Goal: Task Accomplishment & Management: Complete application form

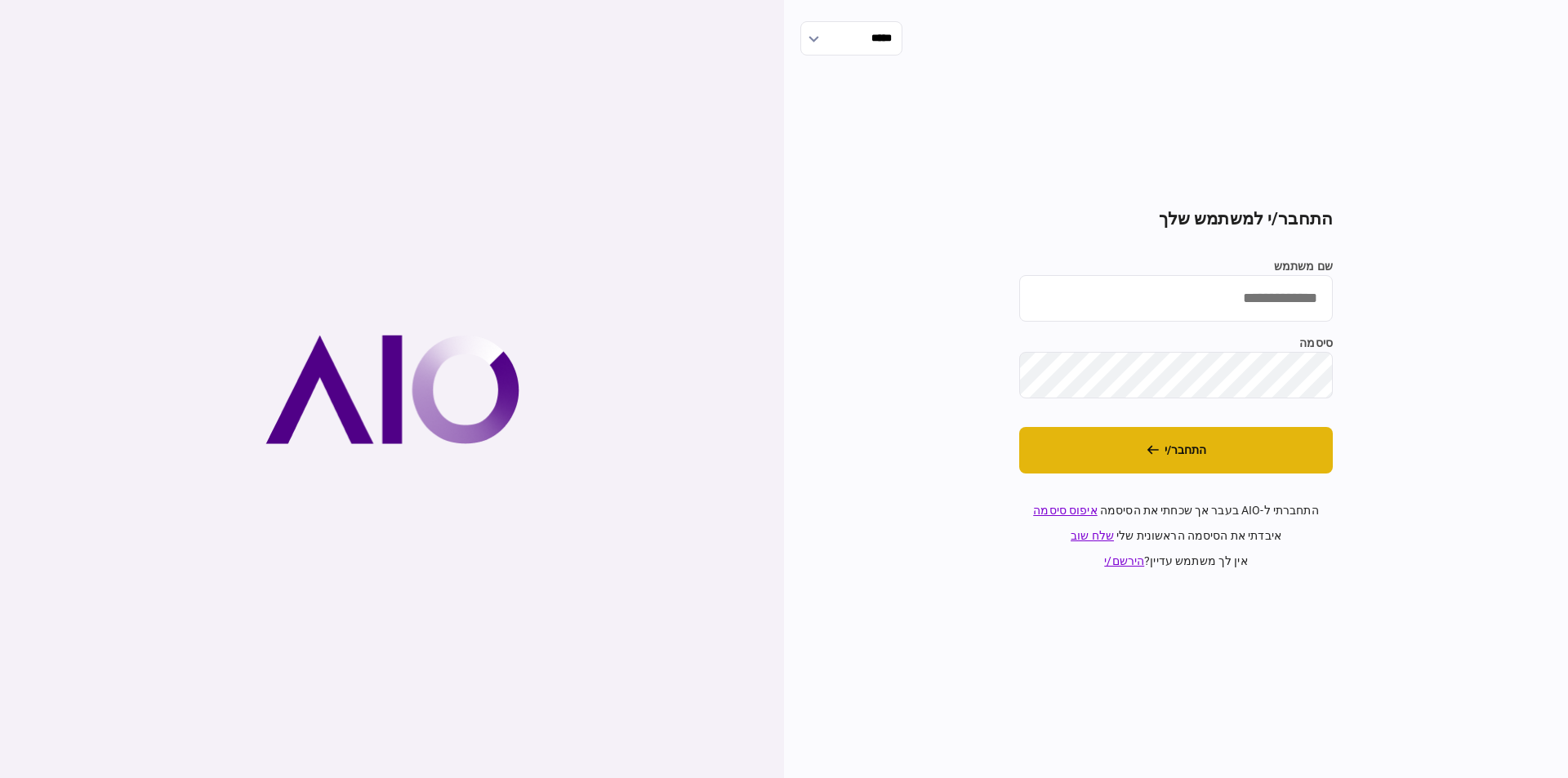
click at [1193, 440] on button "התחבר/י" at bounding box center [1176, 450] width 314 height 47
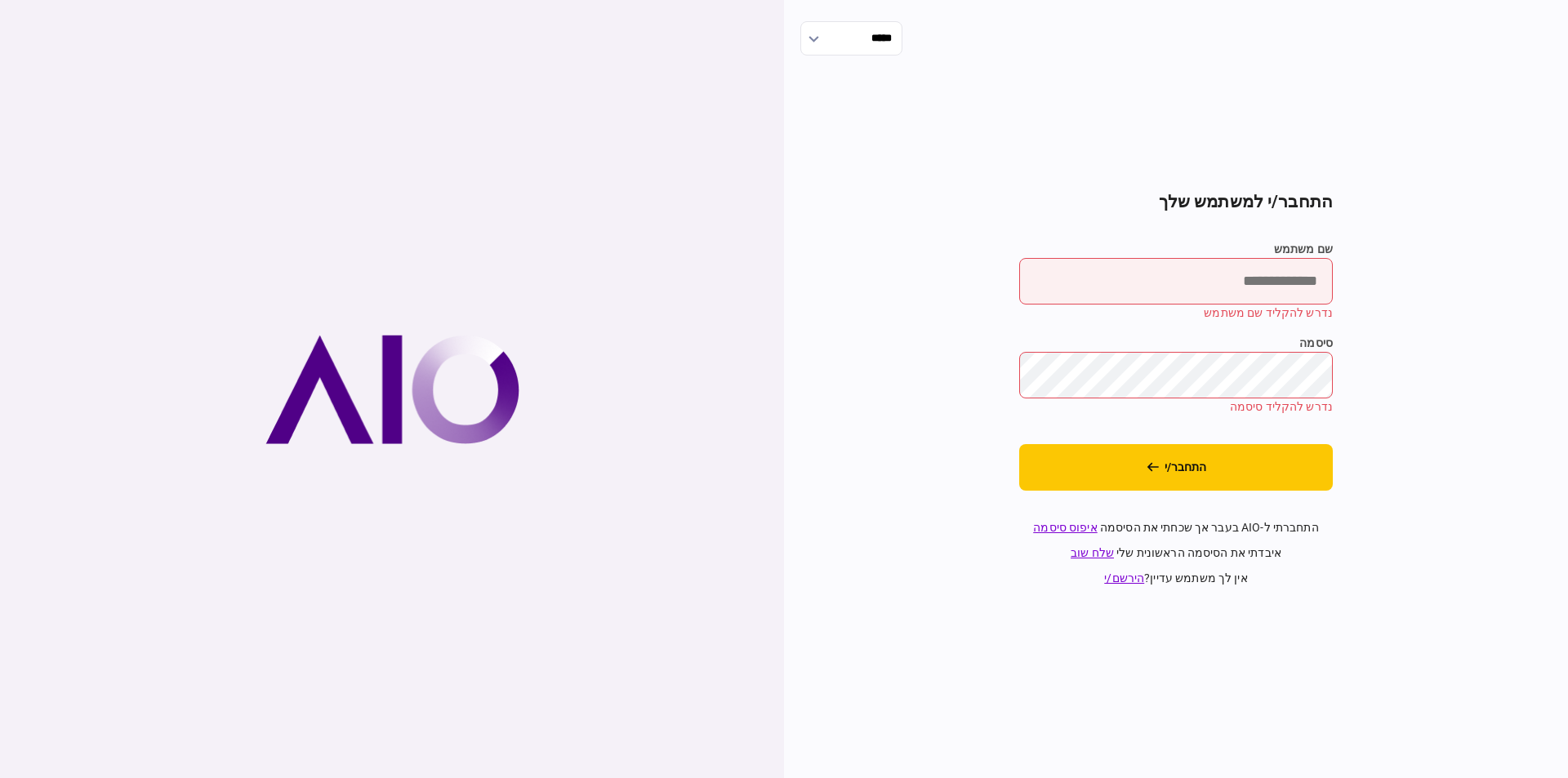
click at [1214, 280] on input "שם משתמש" at bounding box center [1176, 281] width 314 height 47
type input "*********"
click at [1257, 462] on button "התחבר/י" at bounding box center [1176, 467] width 314 height 47
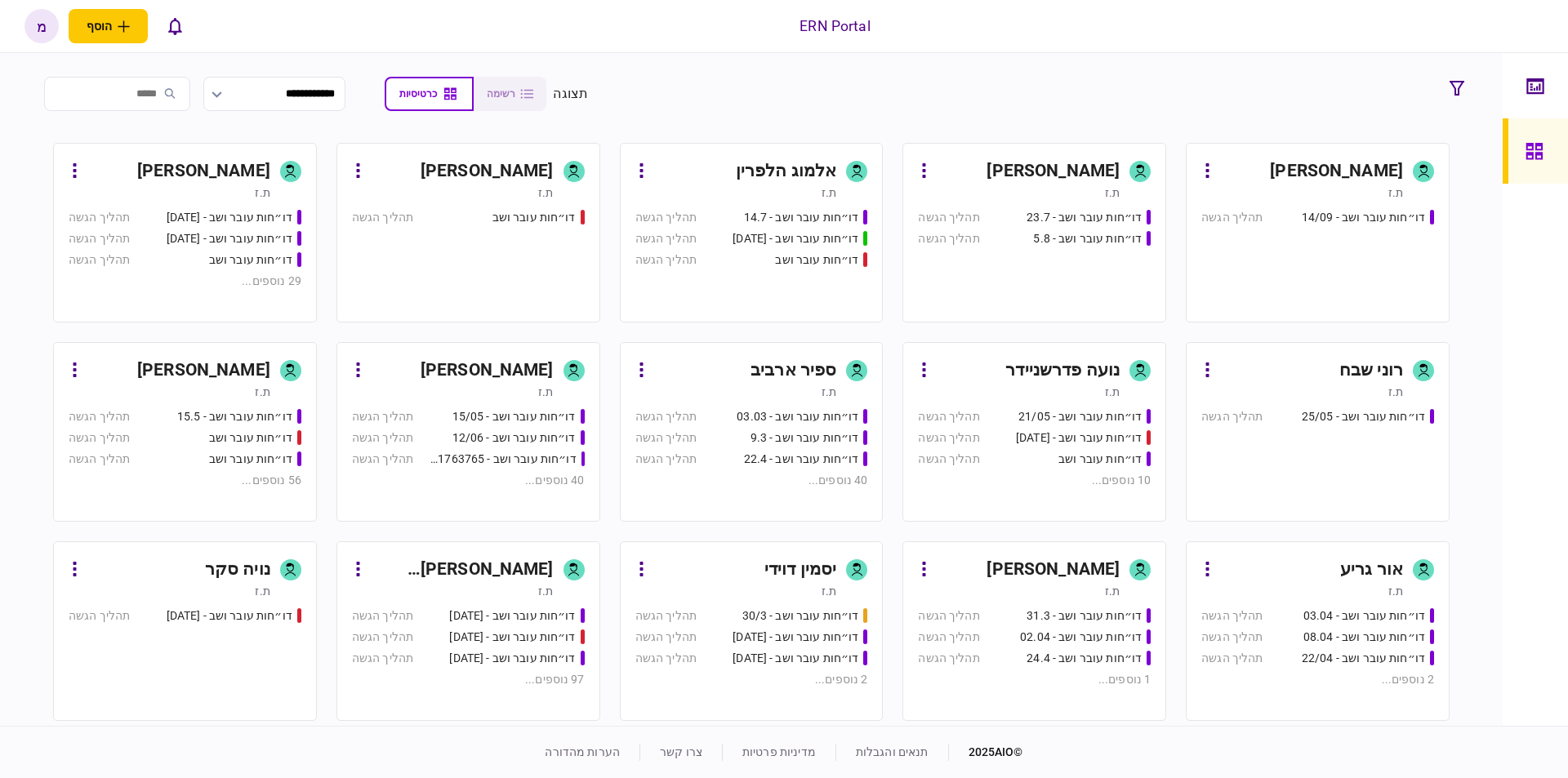
click at [1116, 159] on link "[PERSON_NAME] ת.ז דו״חות עובר ושב - 23.7 תהליך הגשה דו״חות עובר ושב - 5.8 תהליך…" at bounding box center [1033, 233] width 264 height 180
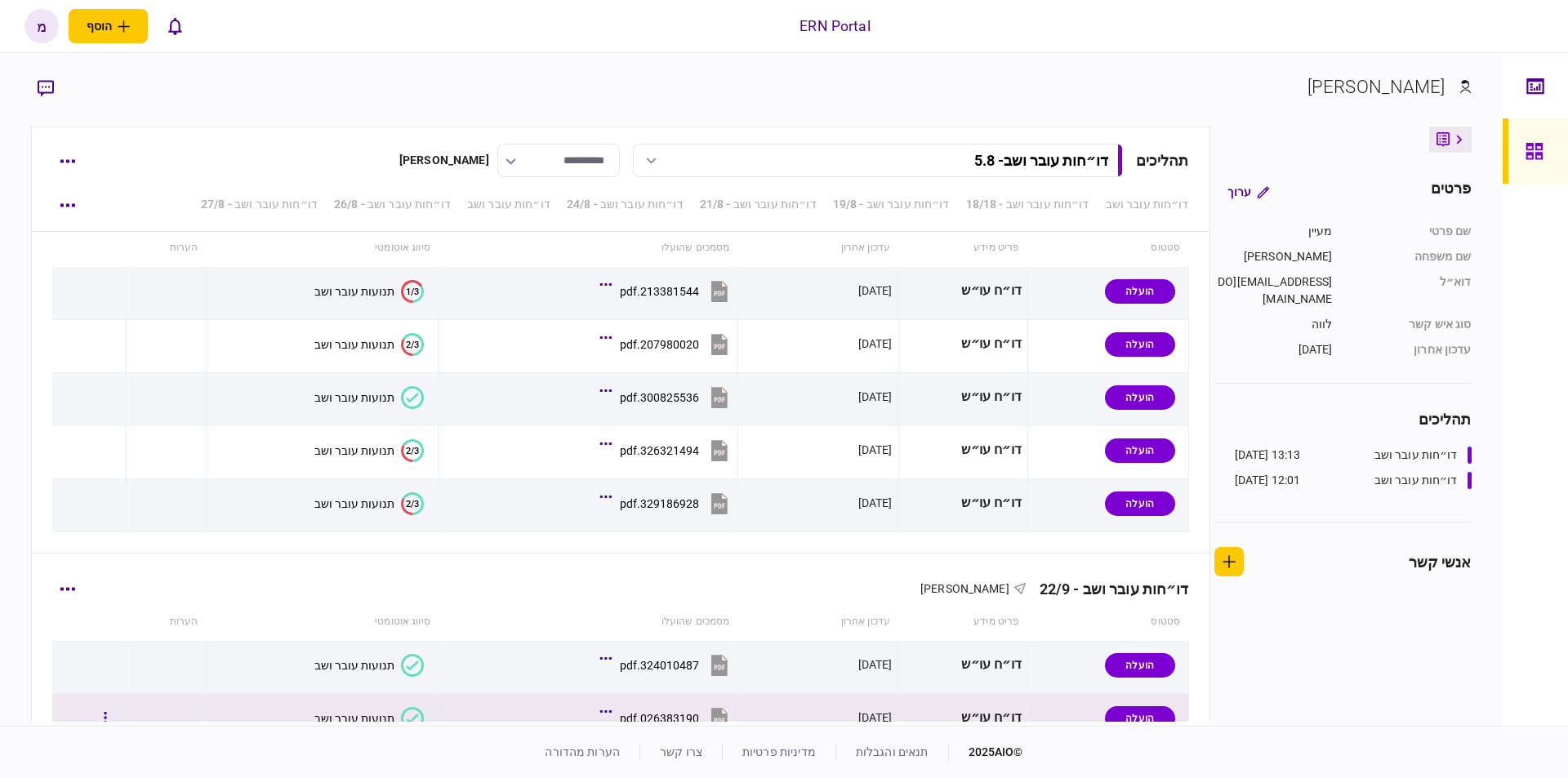
scroll to position [3925, 0]
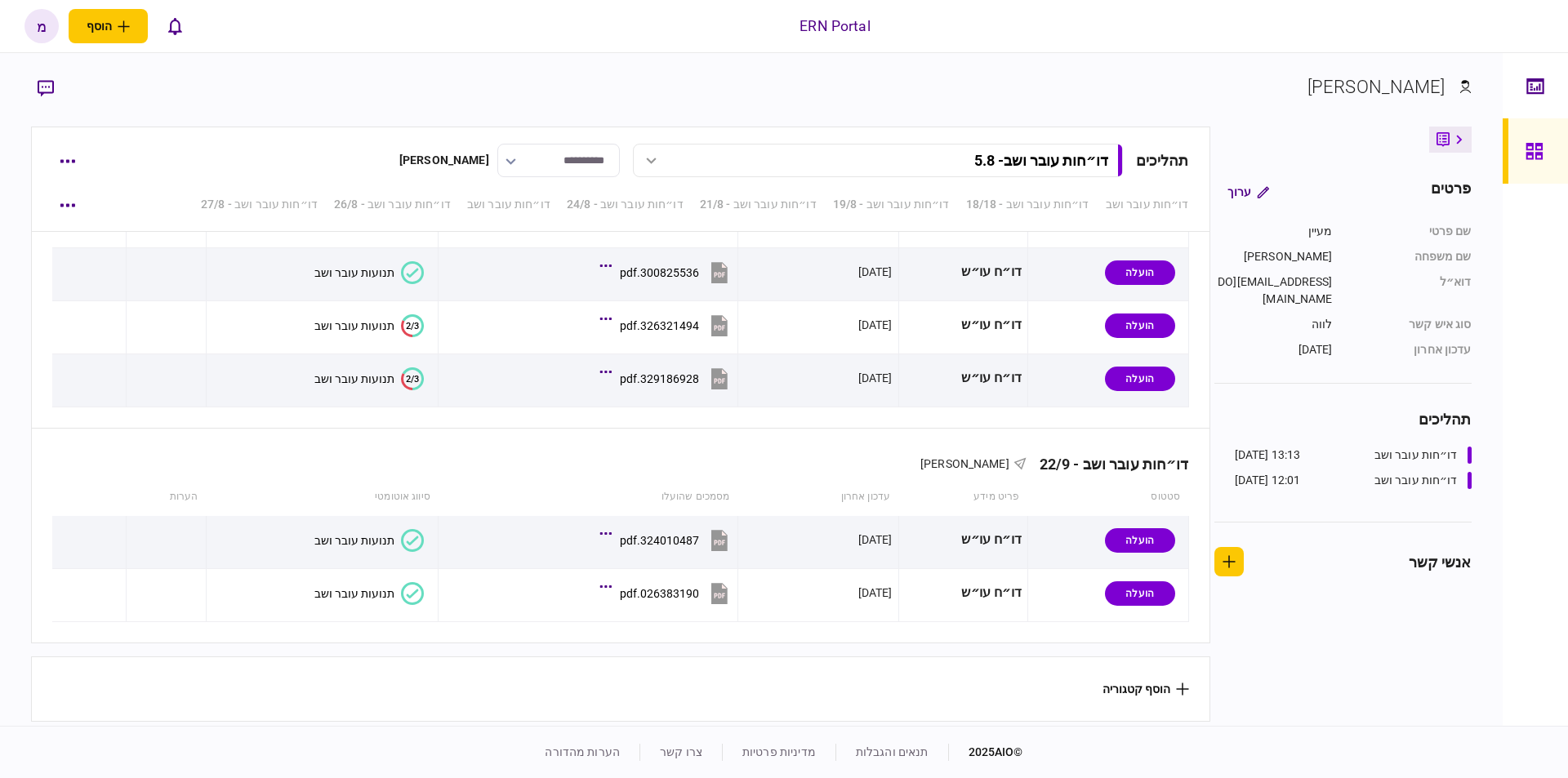
click at [1112, 688] on button "הוסף קטגוריה" at bounding box center [1146, 690] width 87 height 13
drag, startPoint x: 898, startPoint y: 638, endPoint x: 883, endPoint y: 644, distance: 16.2
click at [900, 643] on div at bounding box center [784, 389] width 1568 height 778
click at [58, 163] on button "button" at bounding box center [67, 161] width 29 height 29
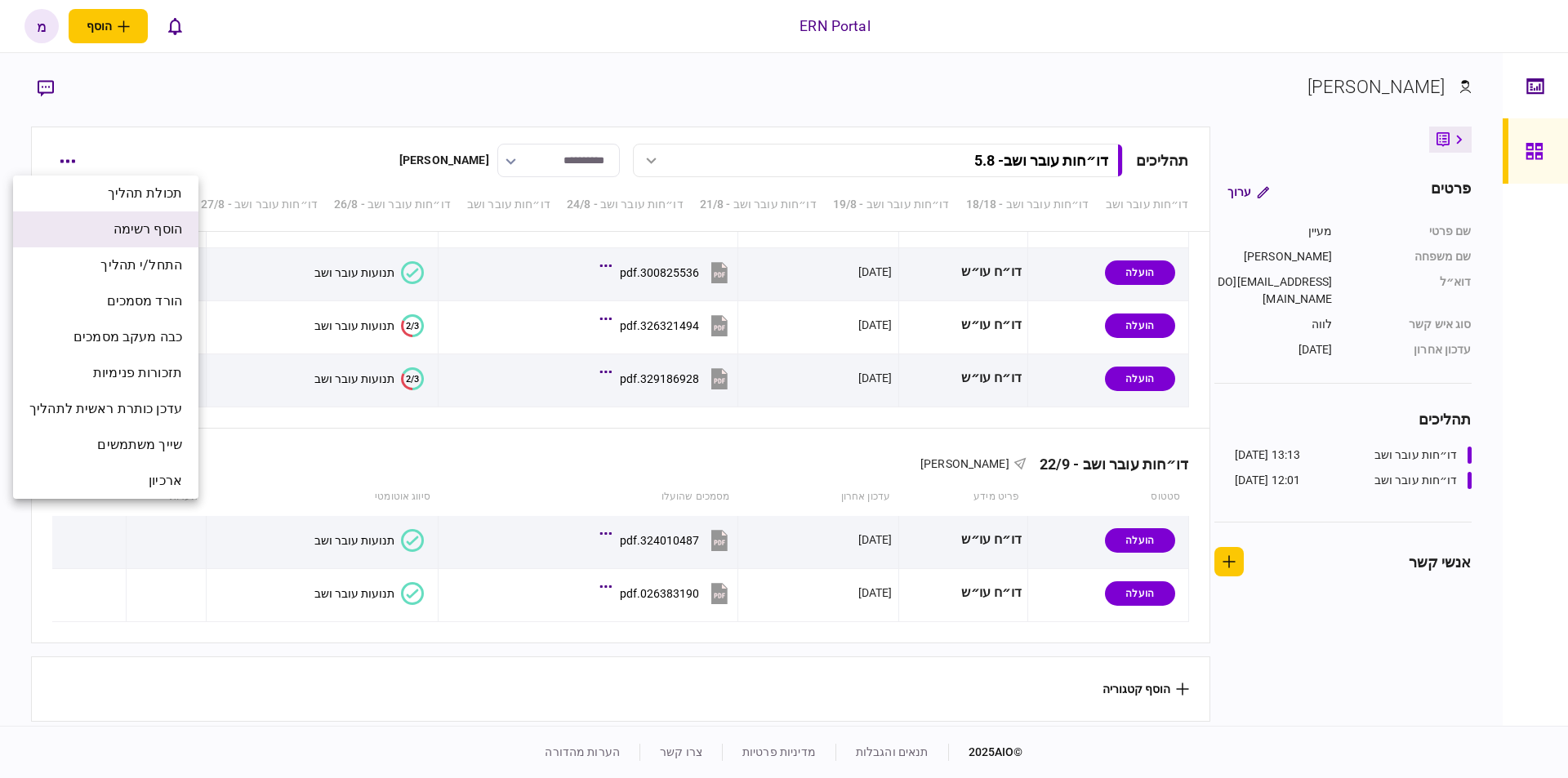
click at [114, 226] on span "הוסף רשימה" at bounding box center [147, 229] width 68 height 19
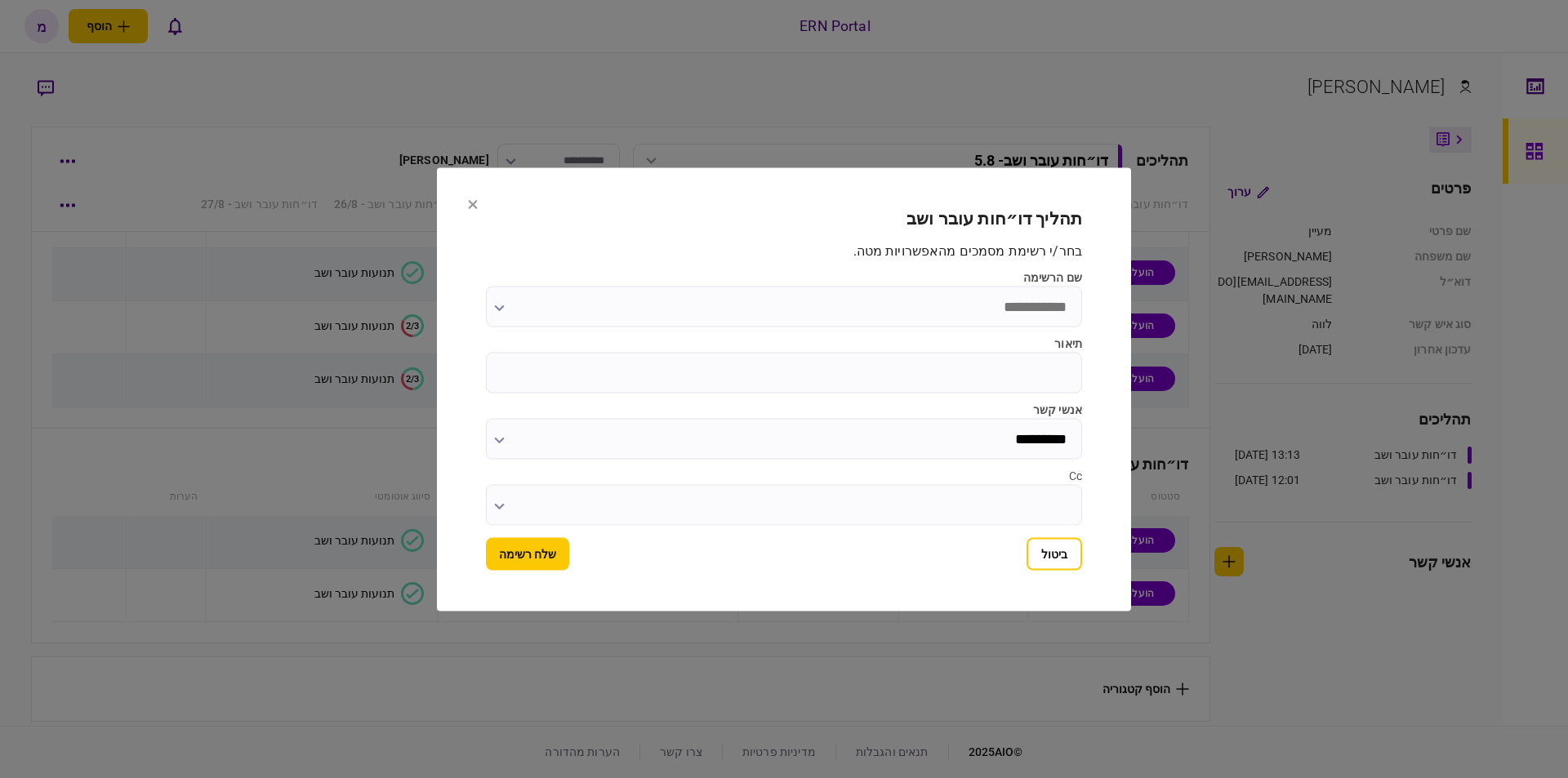
click at [847, 293] on input "שם הרשימה" at bounding box center [784, 306] width 597 height 41
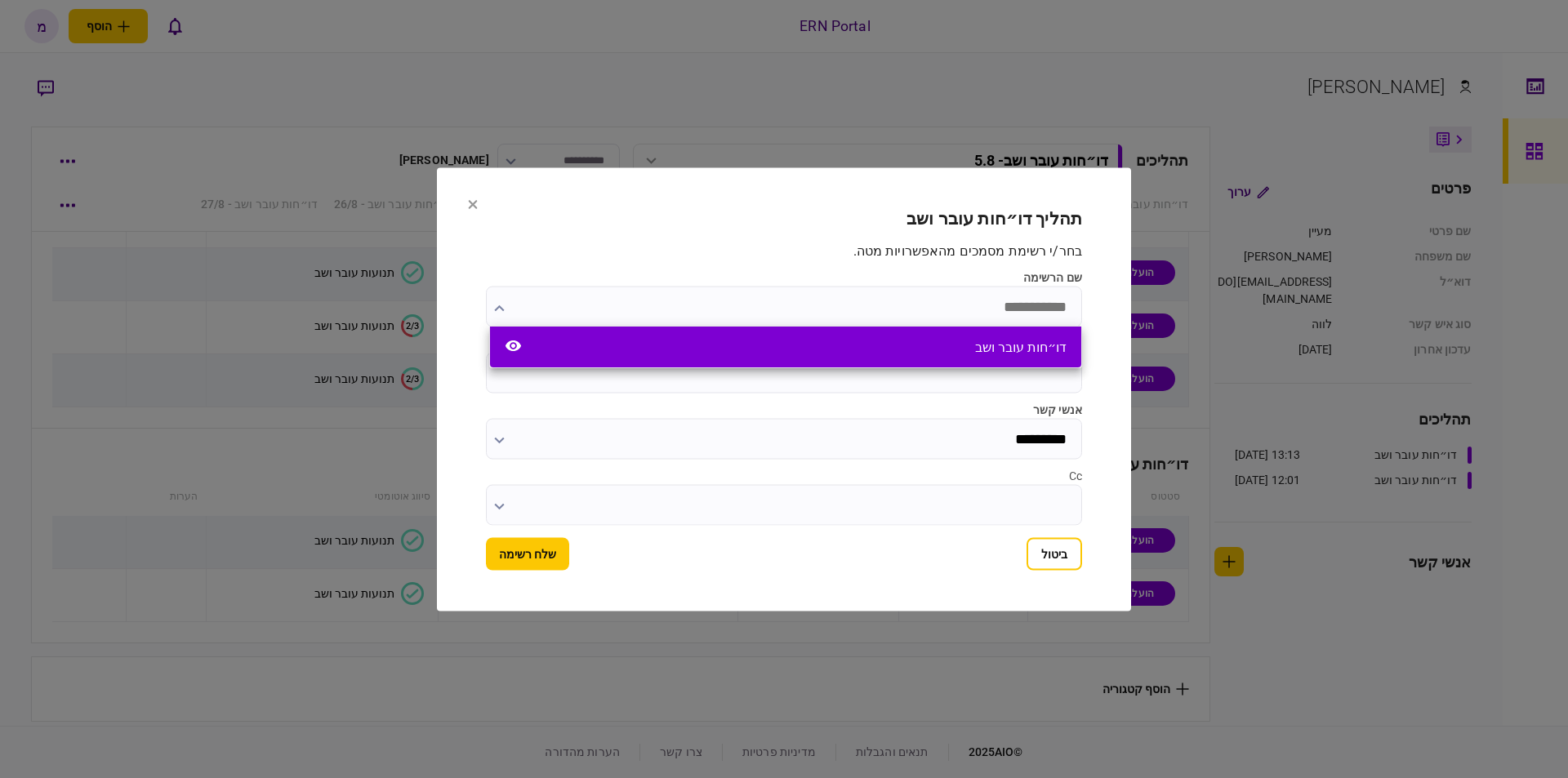
click at [988, 359] on div "דו״חות עובר ושב" at bounding box center [785, 347] width 591 height 41
type input "**********"
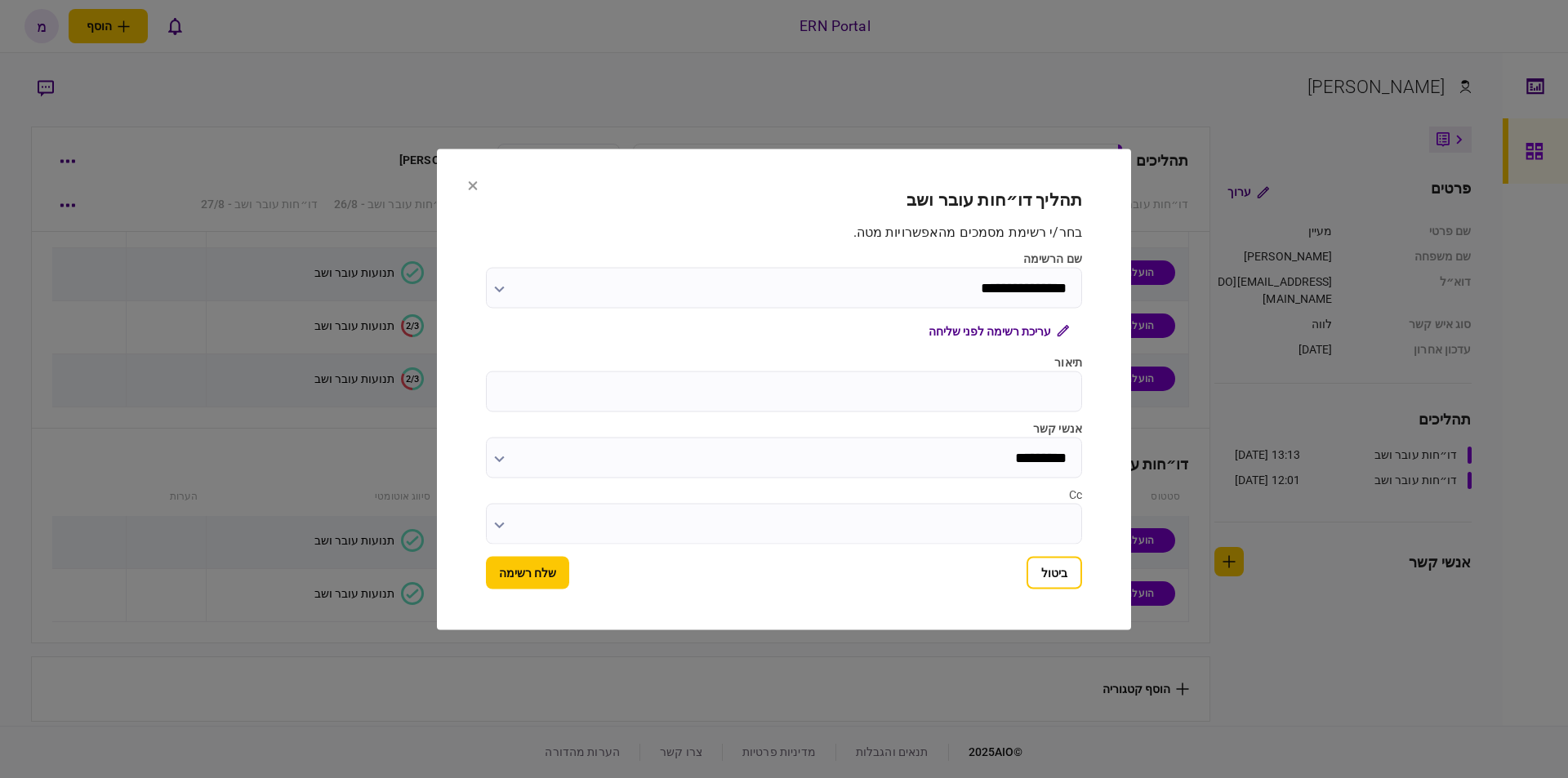
click at [991, 370] on label "תיאור" at bounding box center [784, 362] width 597 height 17
click at [991, 371] on input "תיאור" at bounding box center [784, 391] width 597 height 41
type input "****"
click at [526, 577] on button "שלח רשימה" at bounding box center [527, 573] width 83 height 33
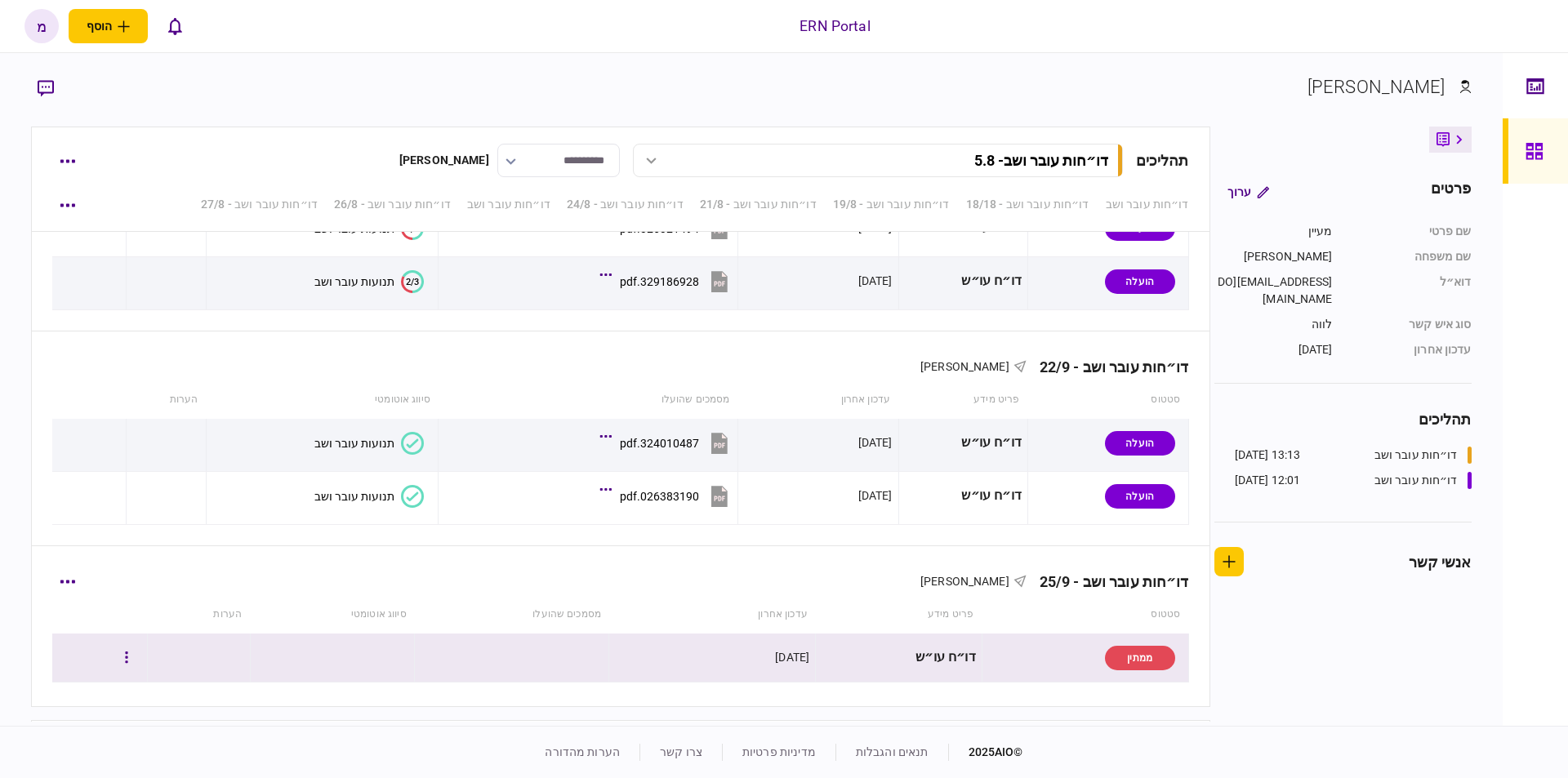
scroll to position [4086, 0]
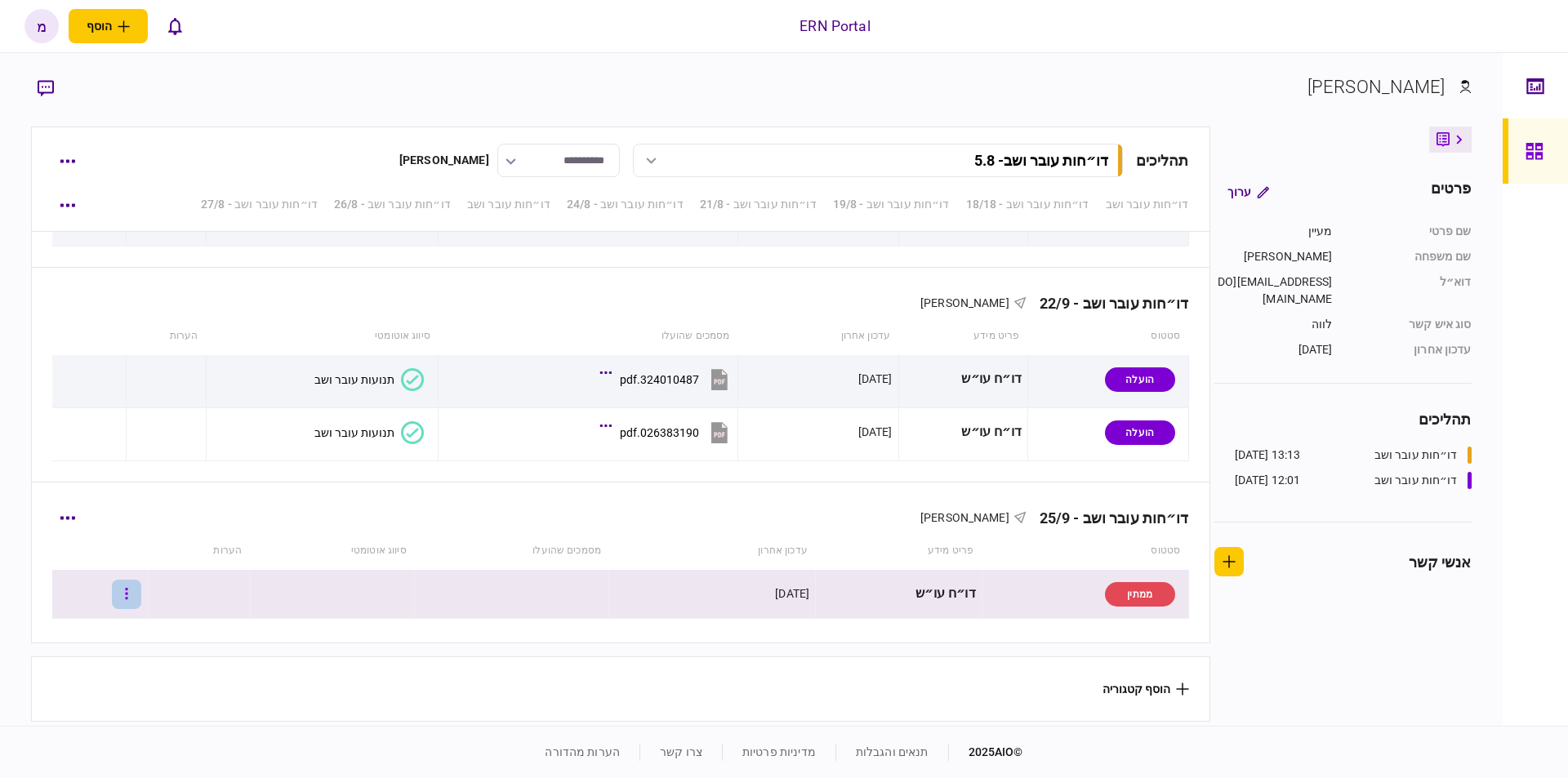
click at [129, 586] on button "button" at bounding box center [127, 595] width 29 height 29
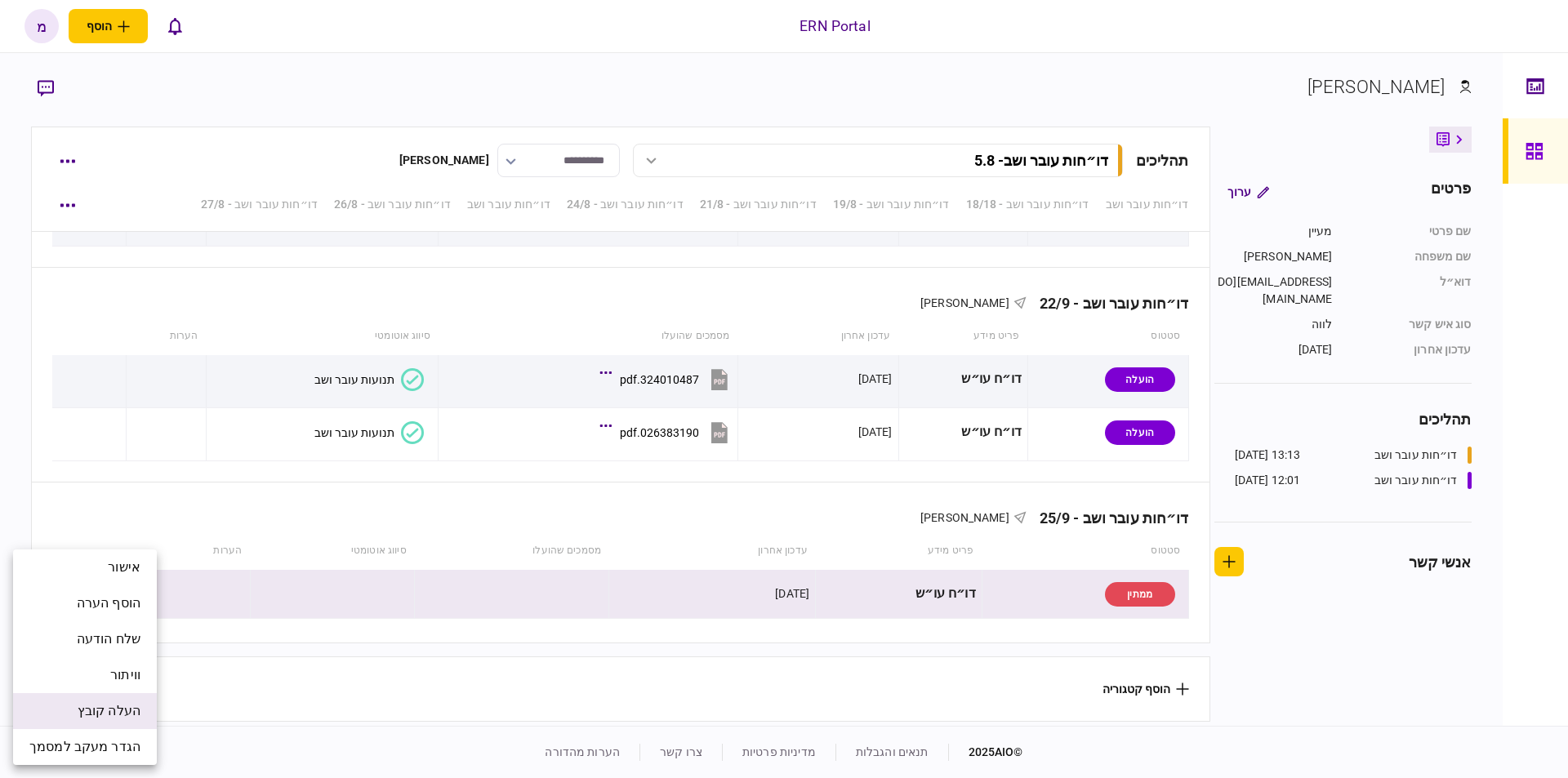
click at [104, 721] on span "העלה קובץ" at bounding box center [109, 711] width 63 height 19
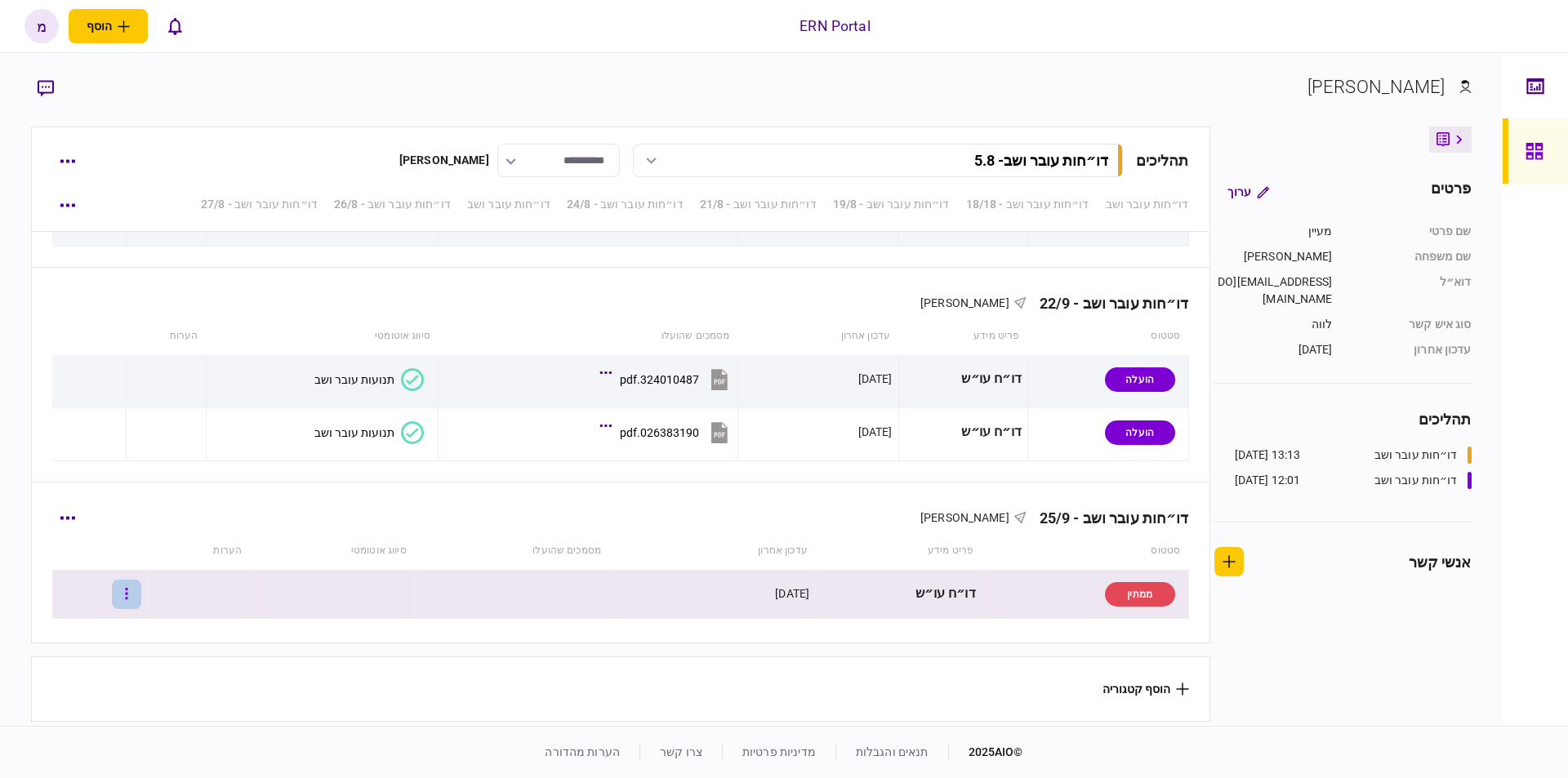
click at [141, 586] on button "button" at bounding box center [127, 595] width 29 height 29
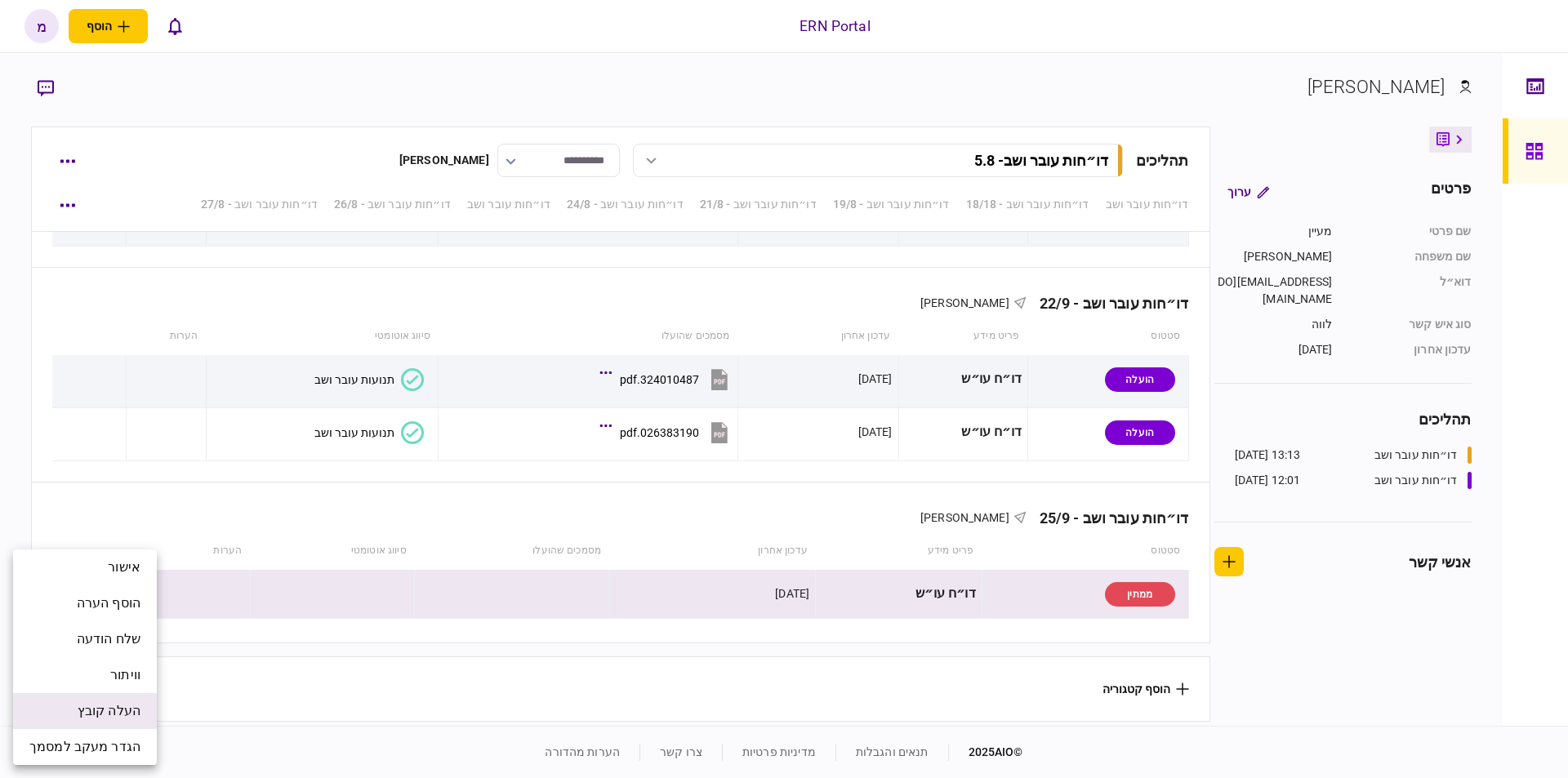
click at [78, 710] on span "העלה קובץ" at bounding box center [109, 711] width 63 height 19
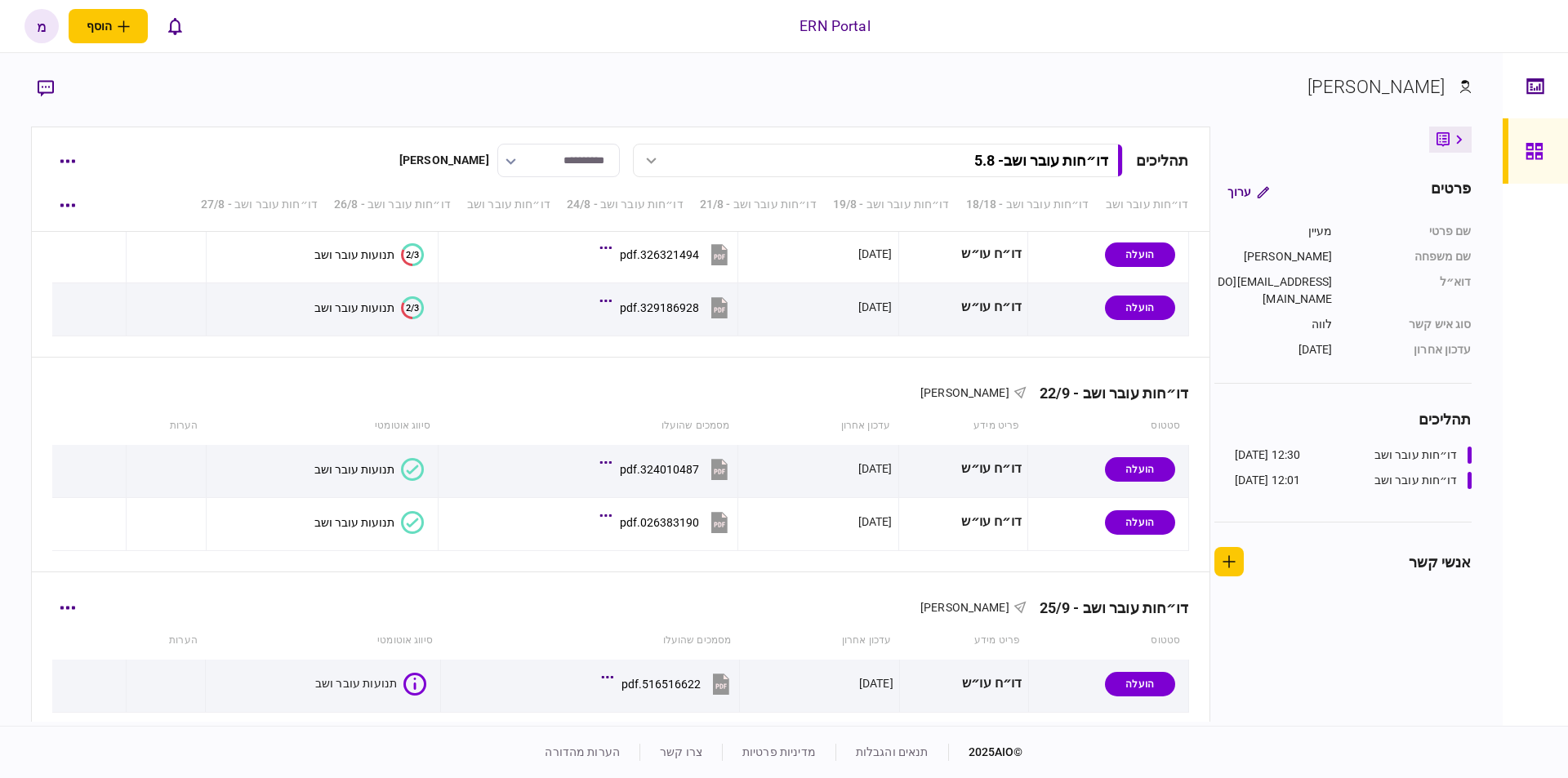
scroll to position [4086, 0]
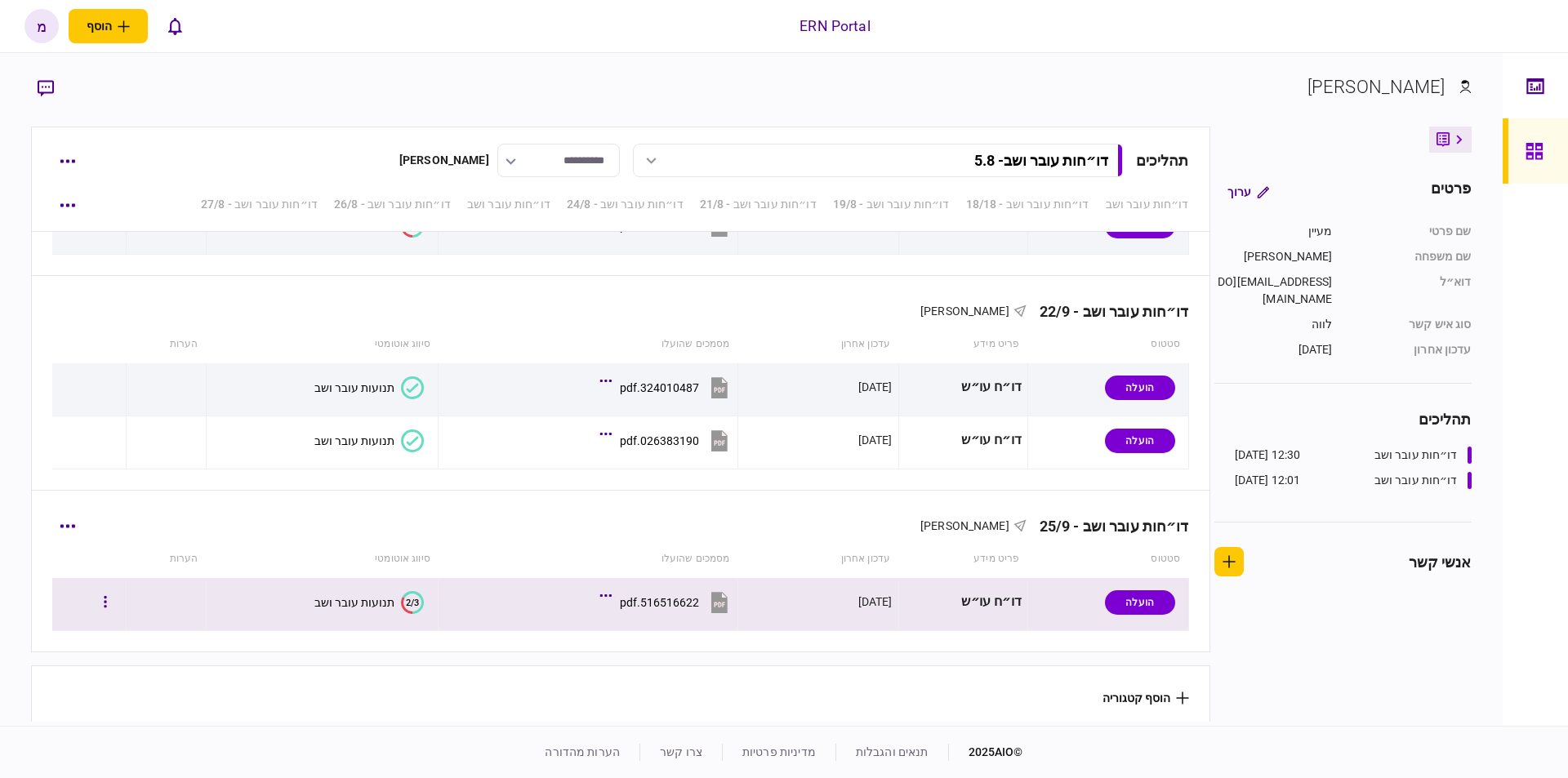
scroll to position [4086, 0]
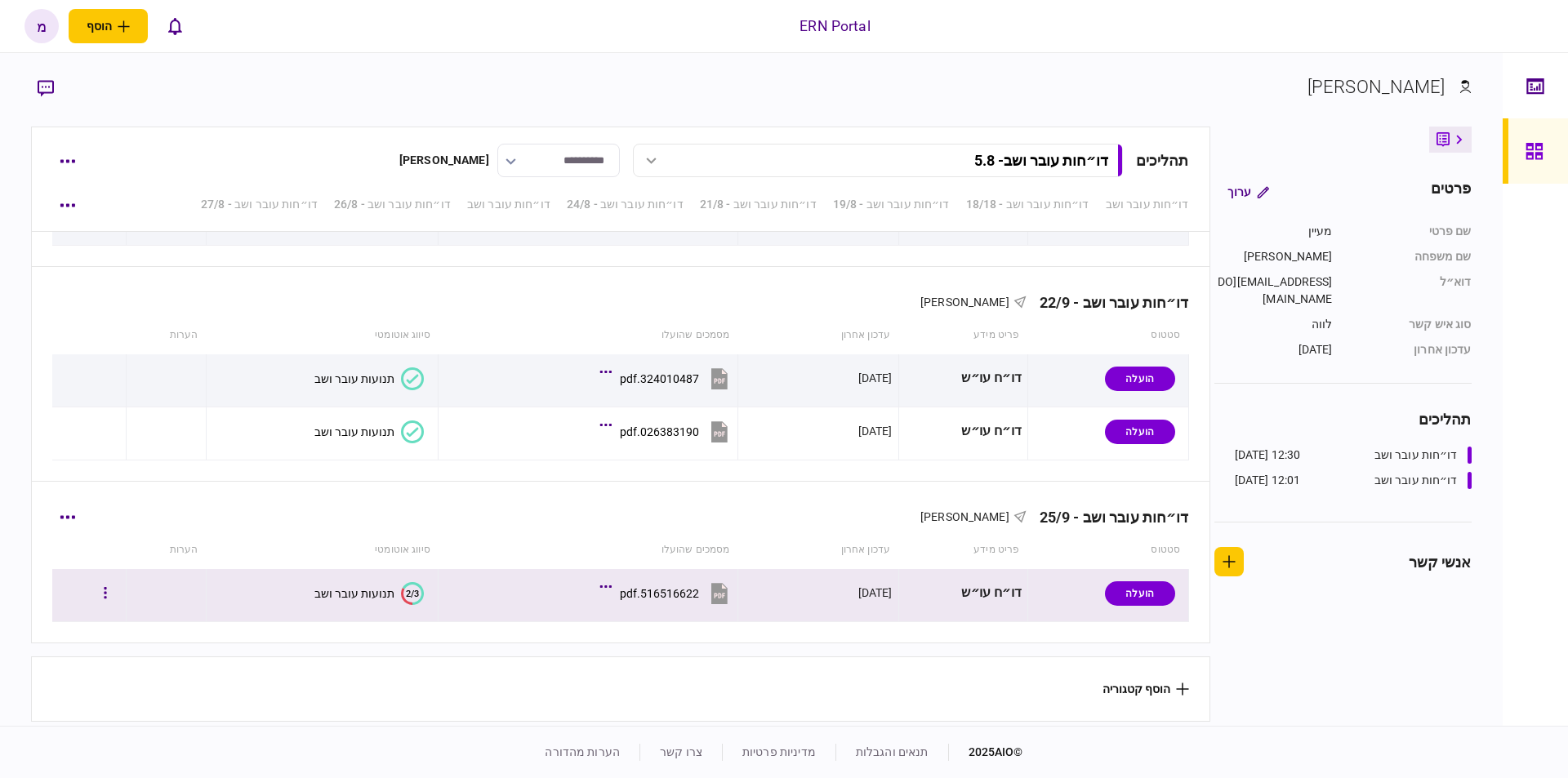
click at [406, 588] on text "2/3" at bounding box center [412, 594] width 13 height 11
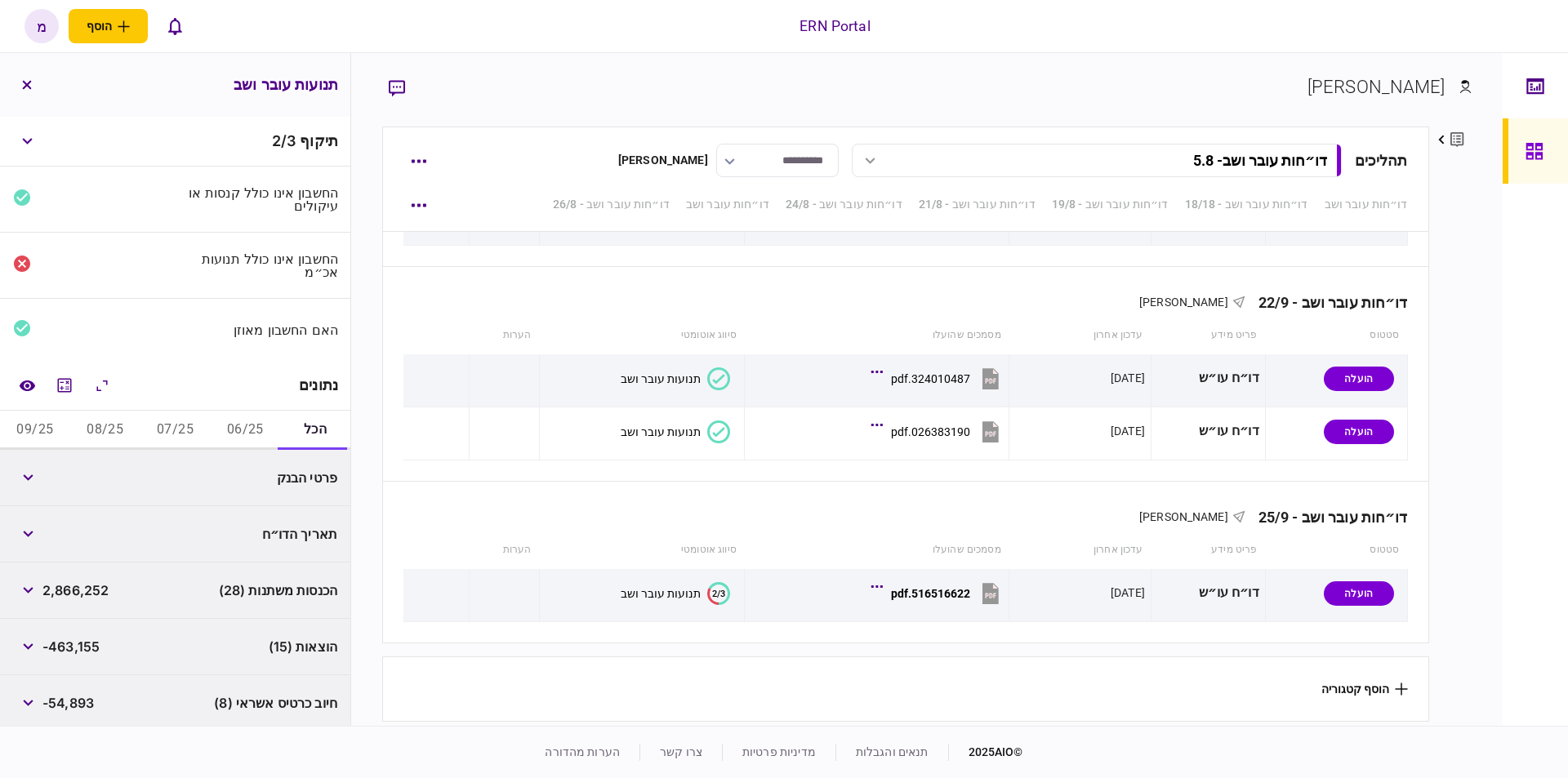
click at [246, 419] on button "06/25" at bounding box center [244, 430] width 70 height 39
click at [67, 378] on icon "מחשבון" at bounding box center [64, 385] width 19 height 19
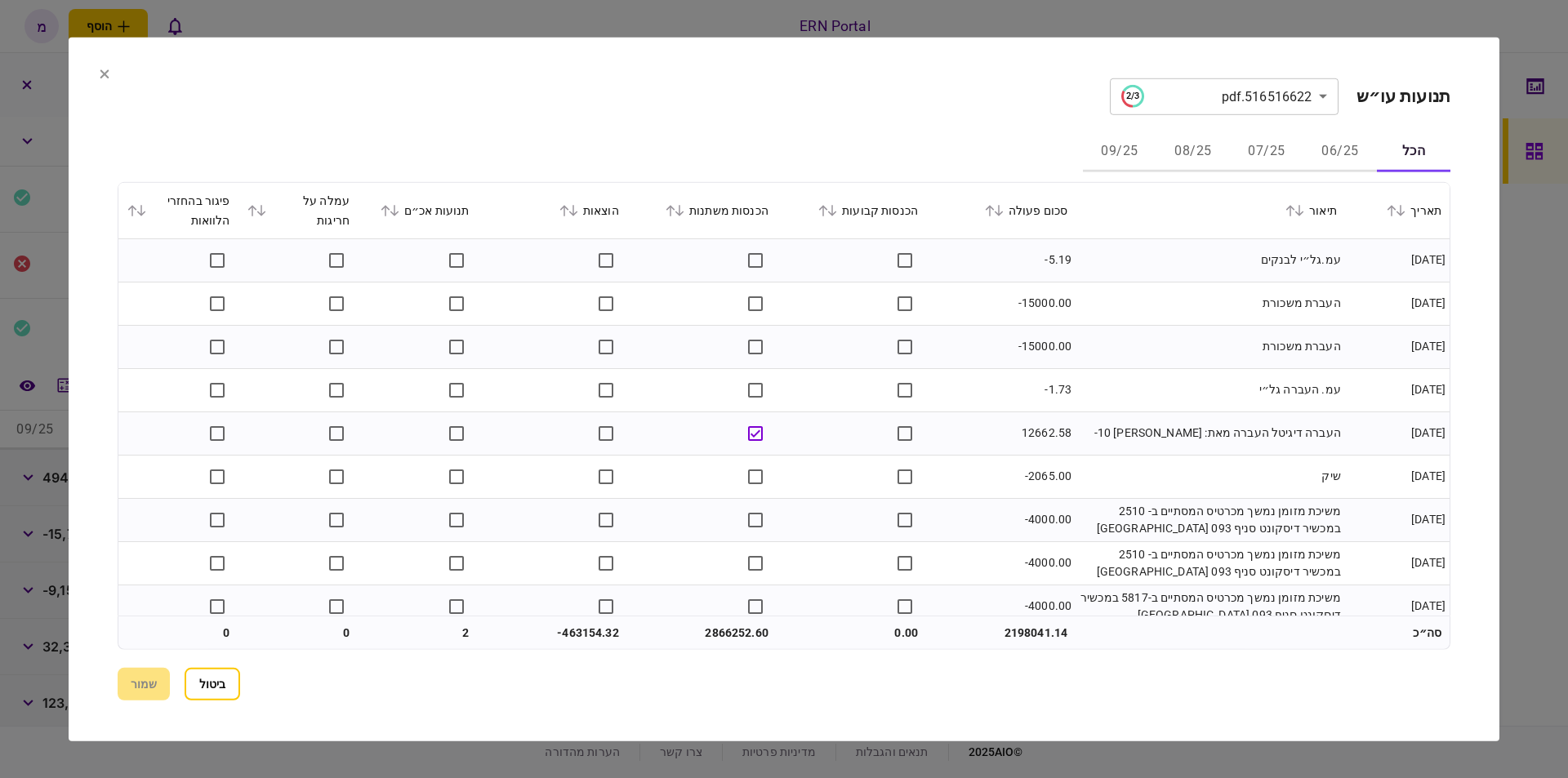
click at [1334, 160] on button "06/25" at bounding box center [1340, 151] width 74 height 39
drag, startPoint x: 904, startPoint y: 124, endPoint x: 923, endPoint y: 127, distance: 19.2
click at [904, 125] on div "**********" at bounding box center [784, 389] width 1333 height 622
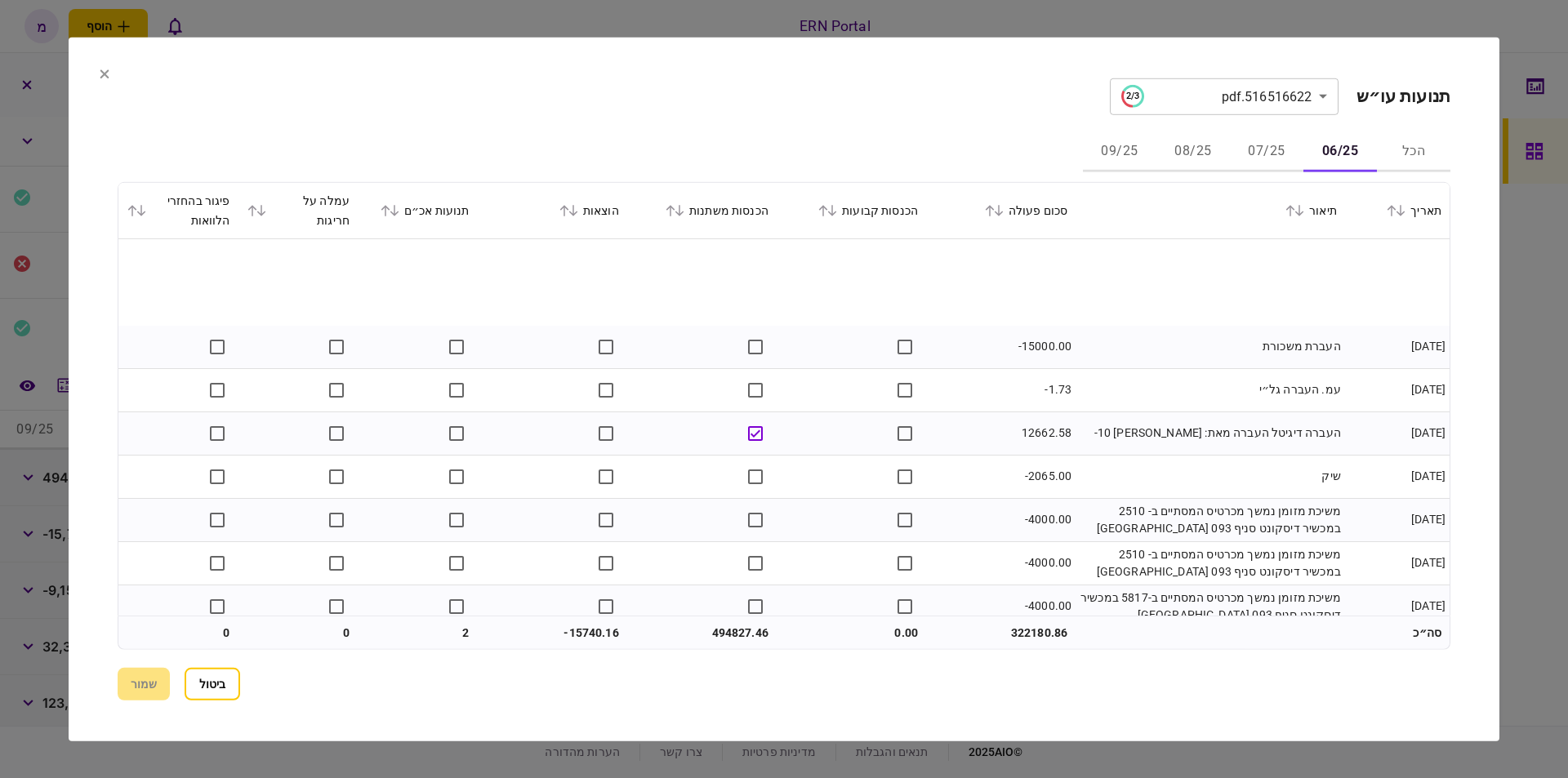
scroll to position [92, 0]
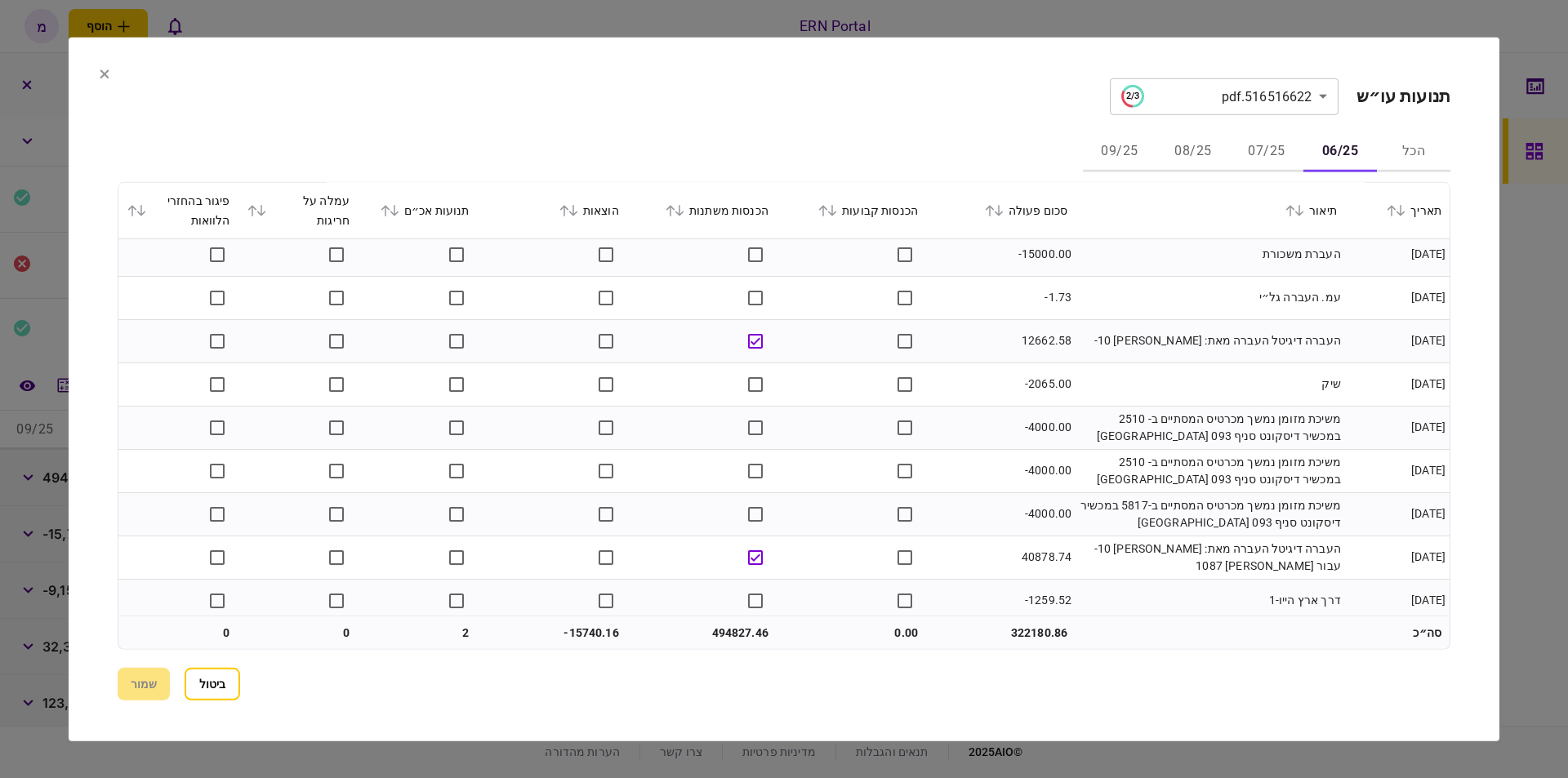
click at [817, 346] on td at bounding box center [852, 340] width 150 height 43
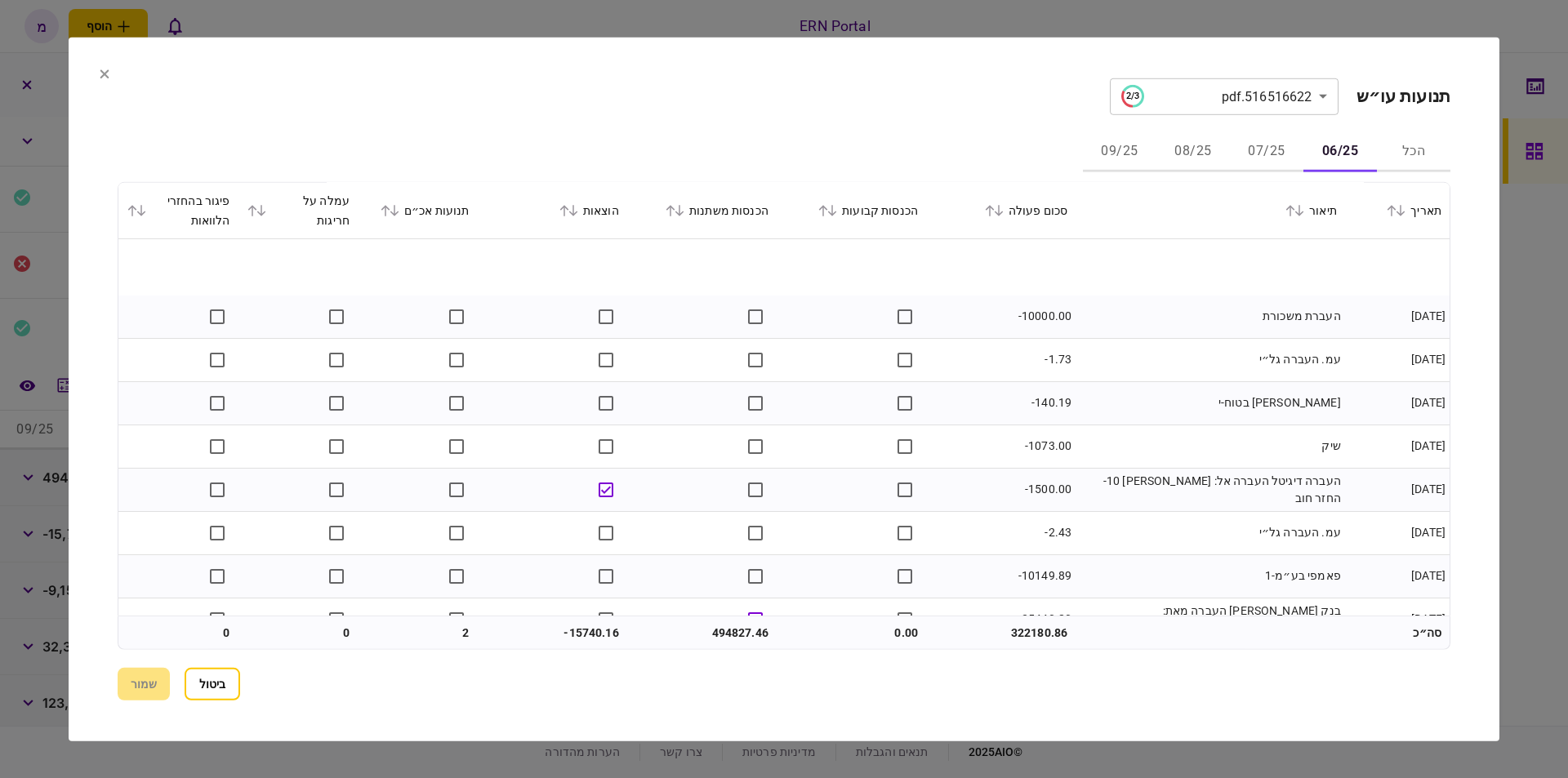
scroll to position [555, 0]
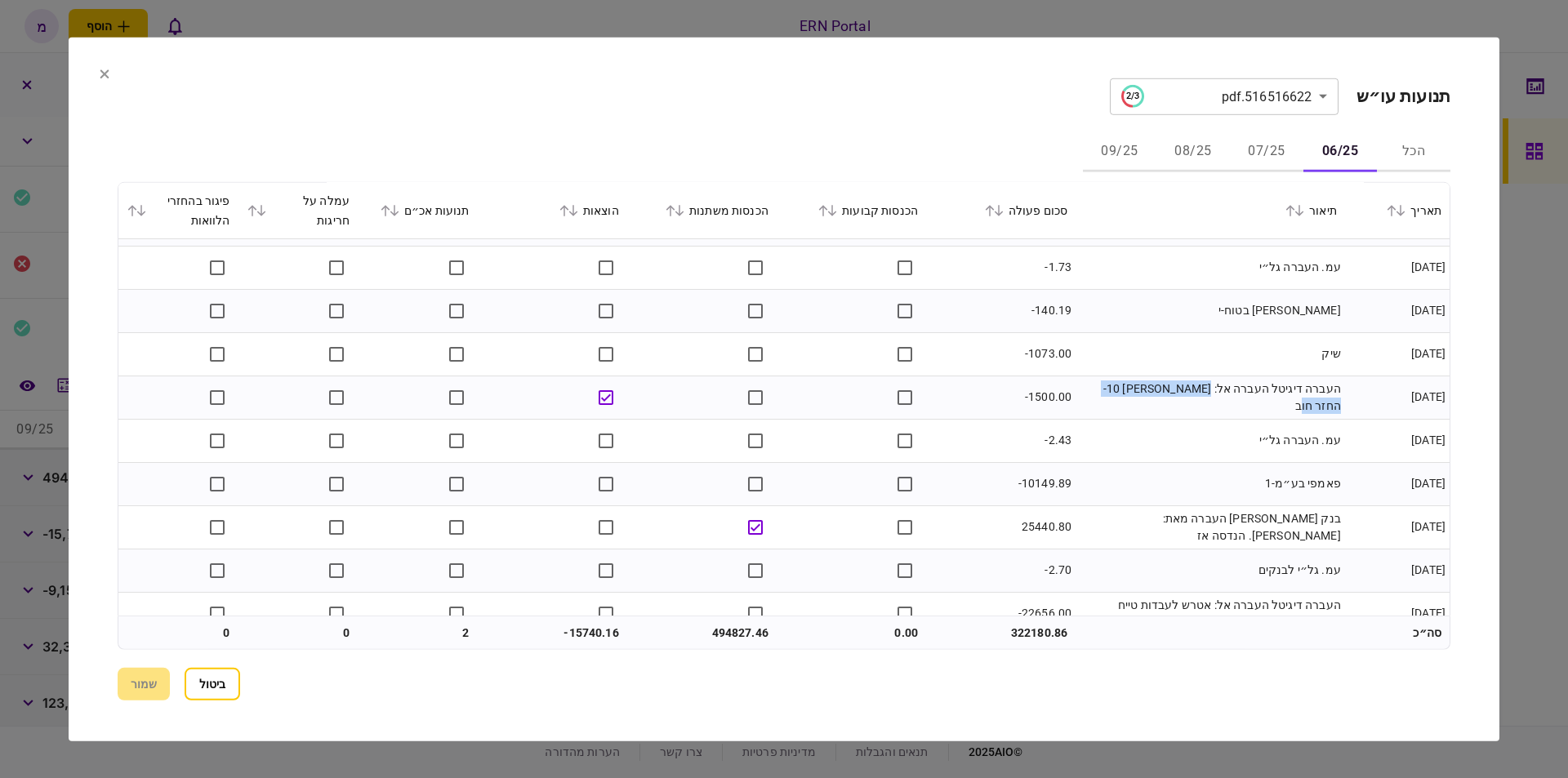
drag, startPoint x: 1227, startPoint y: 394, endPoint x: 1085, endPoint y: 398, distance: 142.1
click at [1085, 398] on td "העברה דיגיטל העברה אל: בלאל סלימאני 10- החזר חוב" at bounding box center [1210, 397] width 269 height 43
click at [1103, 400] on td "העברה דיגיטל העברה אל: בלאל סלימאני 10- החזר חוב" at bounding box center [1210, 397] width 269 height 43
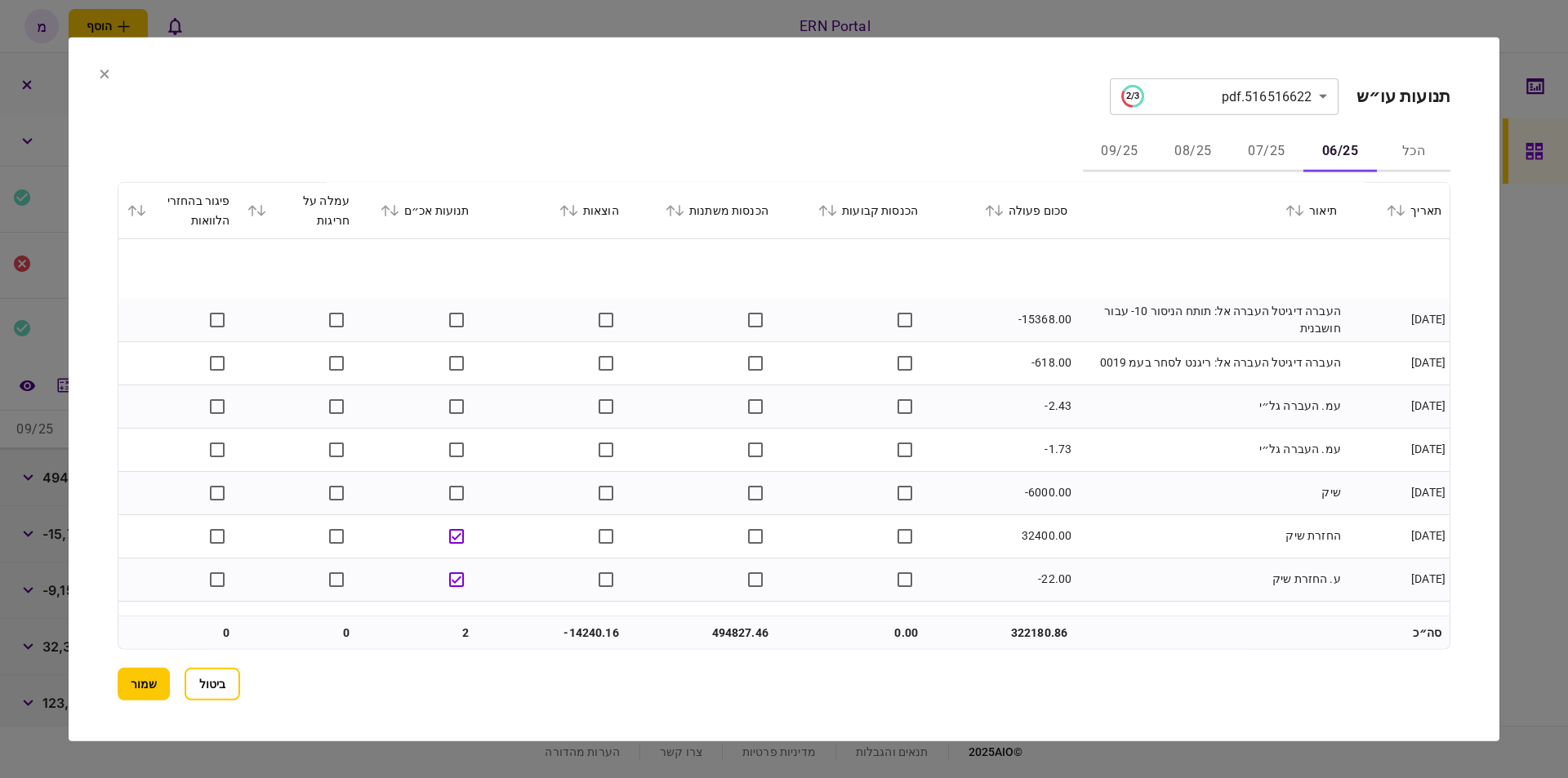
scroll to position [1852, 0]
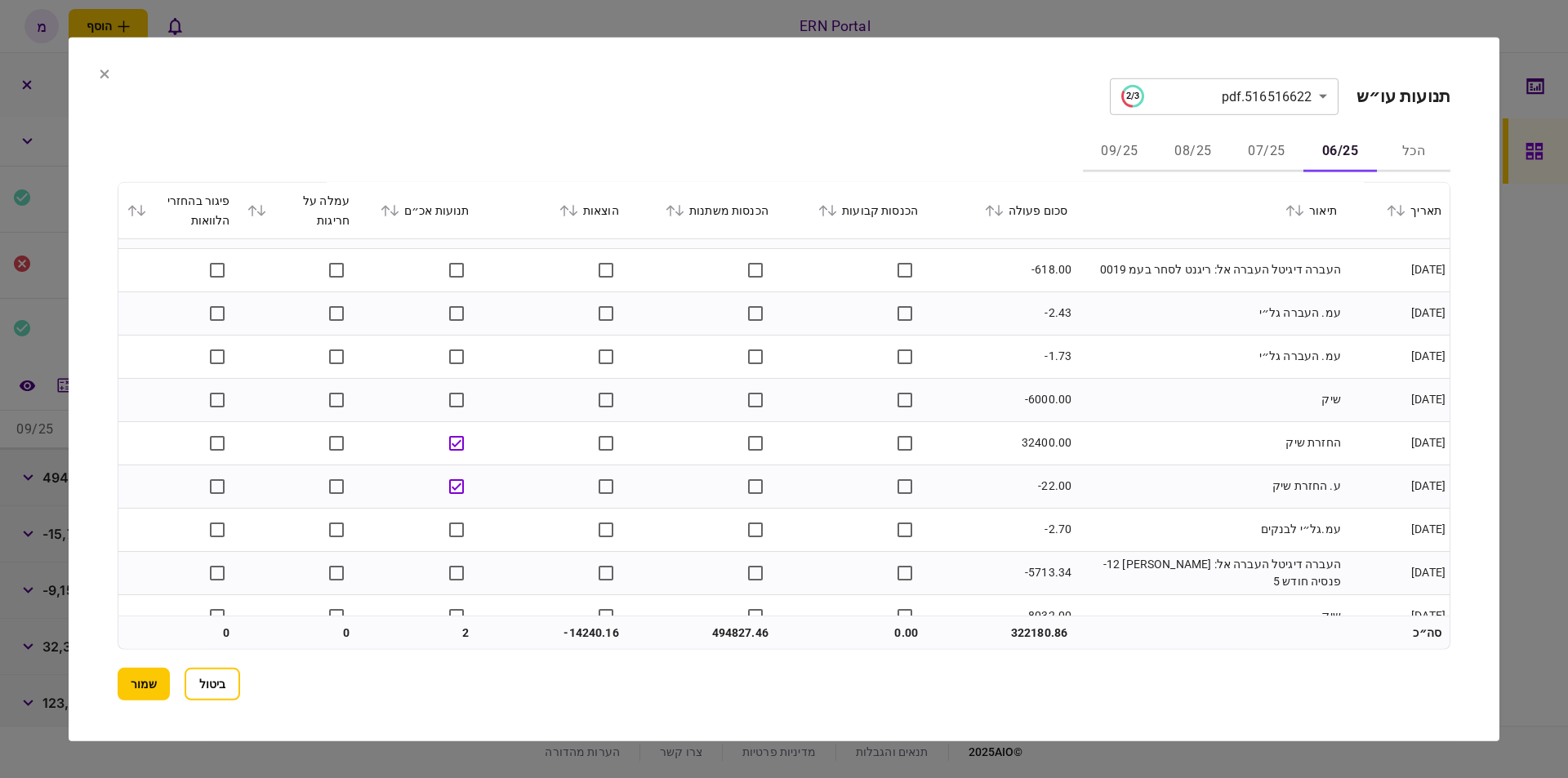
click at [1213, 480] on td "ע. החזרת שיק" at bounding box center [1210, 485] width 269 height 43
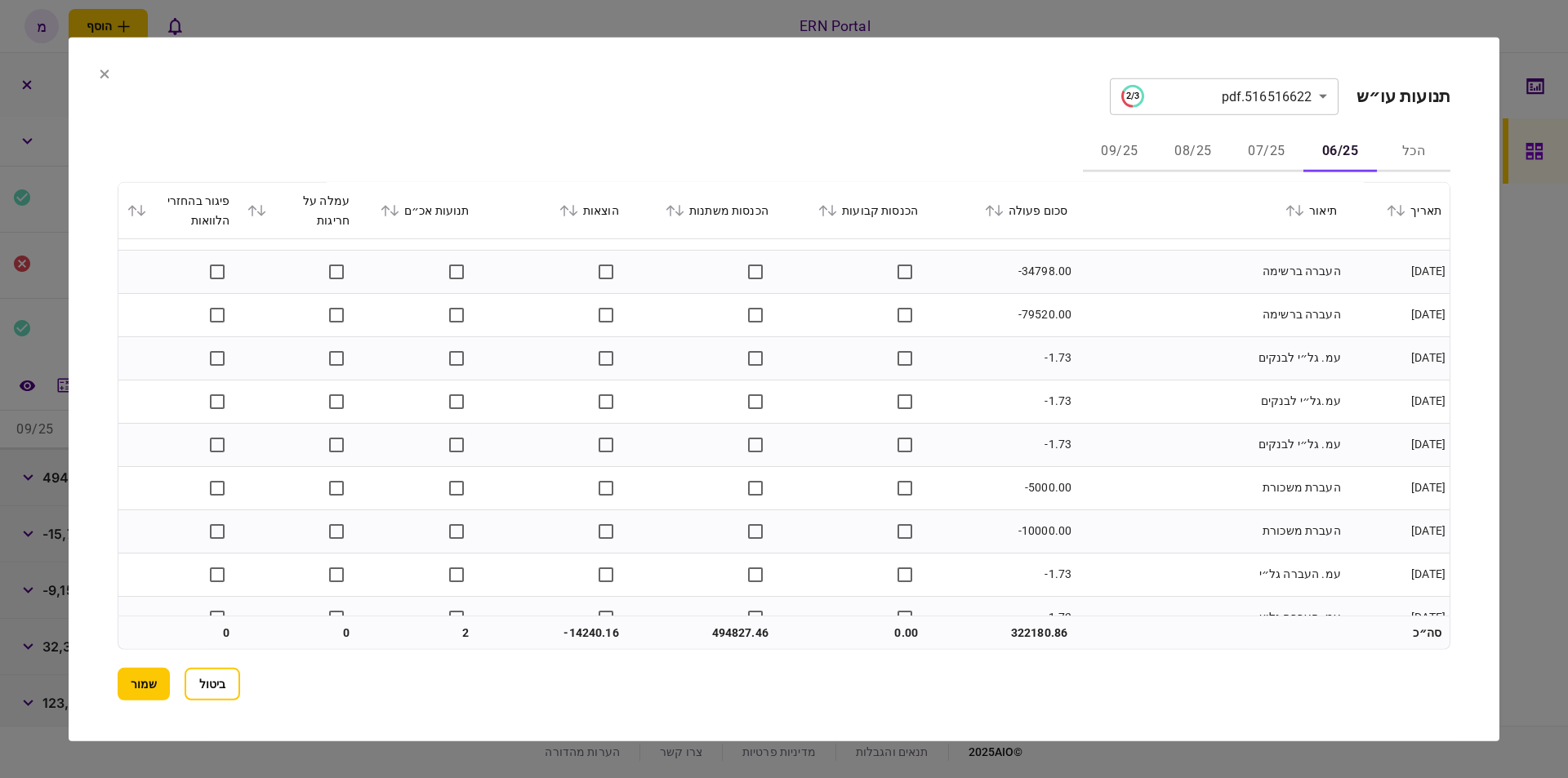
scroll to position [2526, 0]
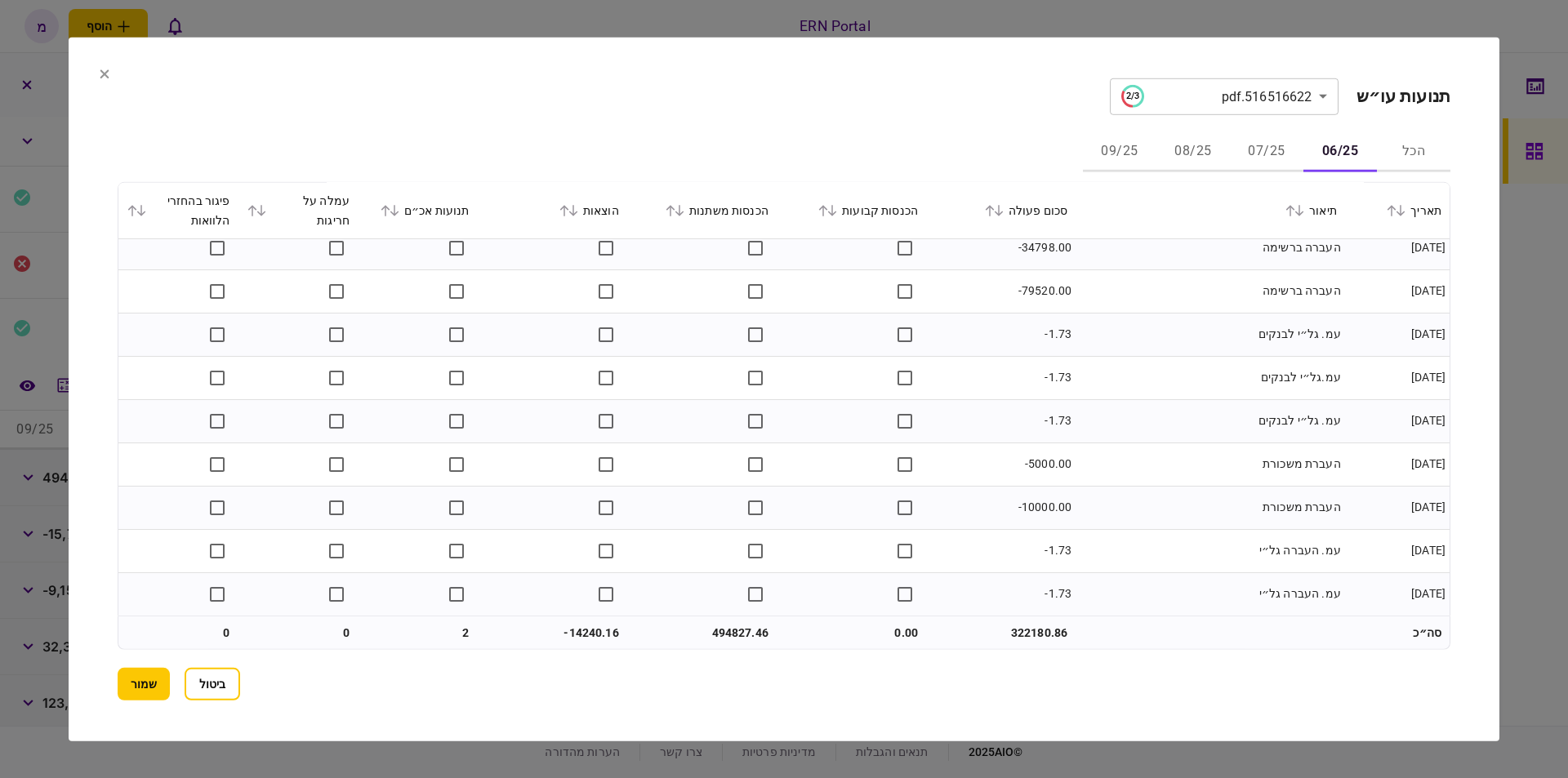
click at [719, 632] on td "494827.46" at bounding box center [702, 633] width 150 height 33
copy td "494827.46"
click at [628, 637] on td "494827.46" at bounding box center [702, 633] width 150 height 33
click at [576, 631] on td "-14240.16" at bounding box center [553, 633] width 150 height 33
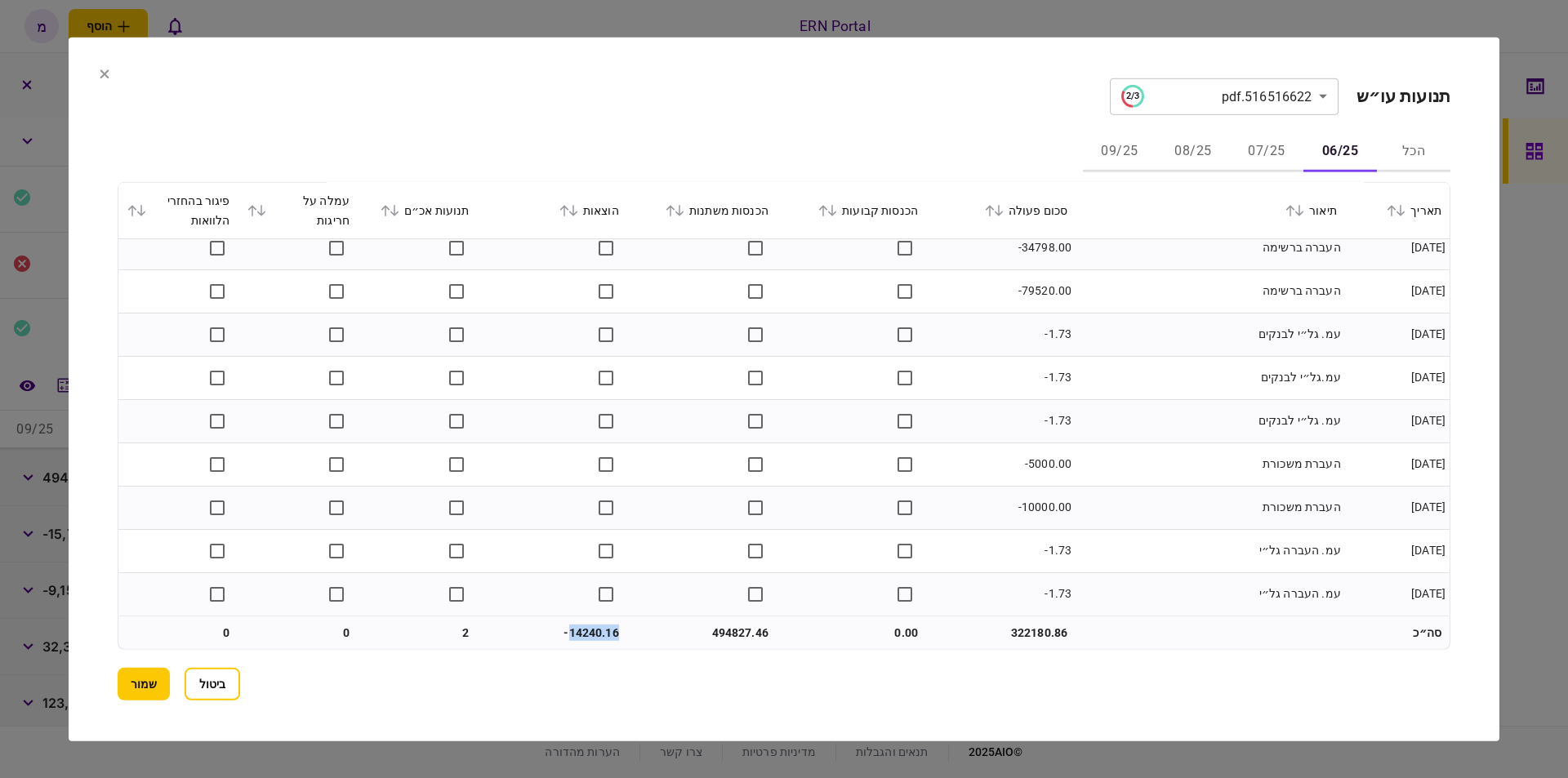
click at [576, 631] on td "-14240.16" at bounding box center [553, 633] width 150 height 33
copy td "14240.16"
click at [1138, 451] on td "העברת משכורת" at bounding box center [1210, 463] width 269 height 43
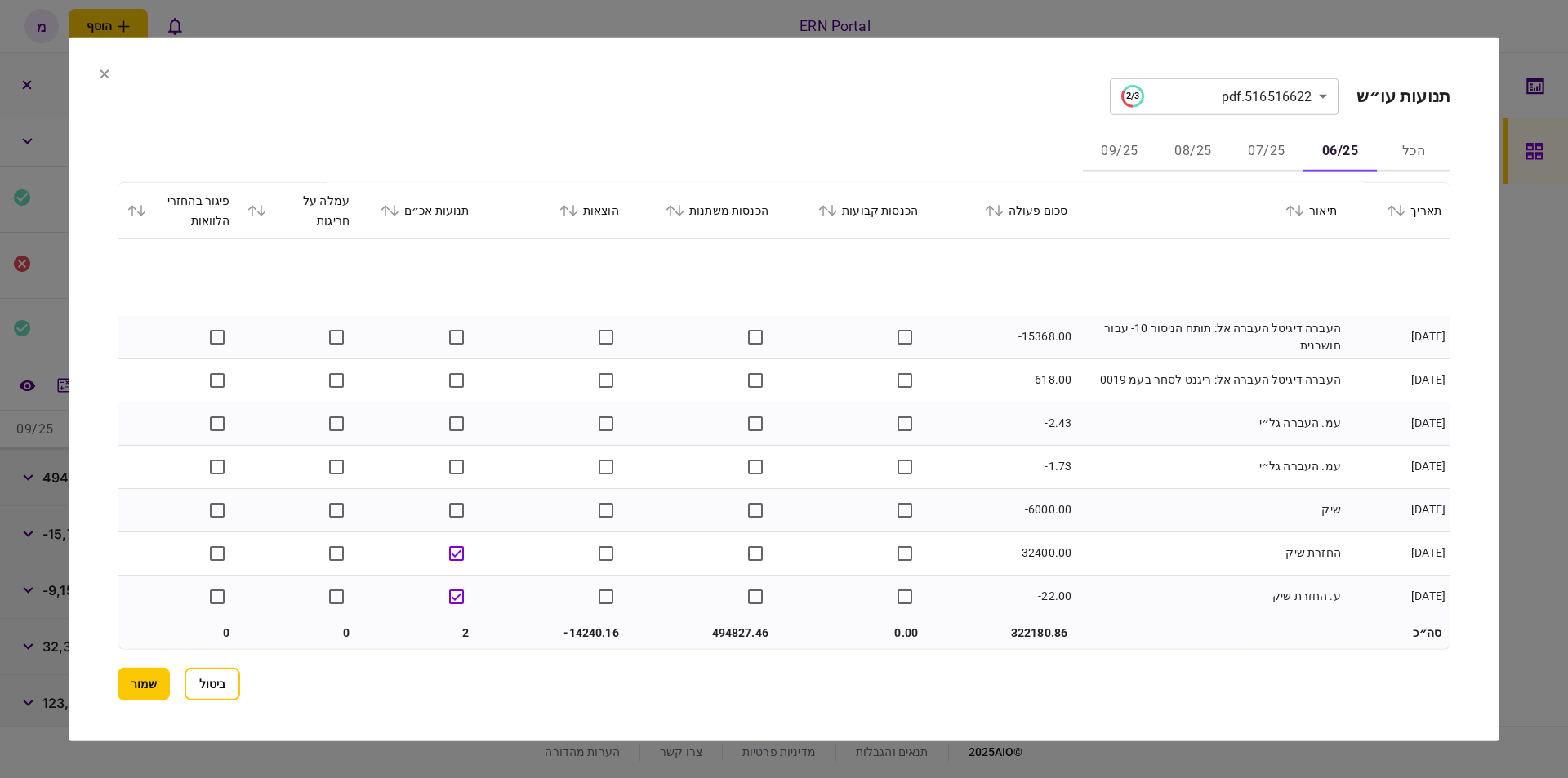
scroll to position [1833, 0]
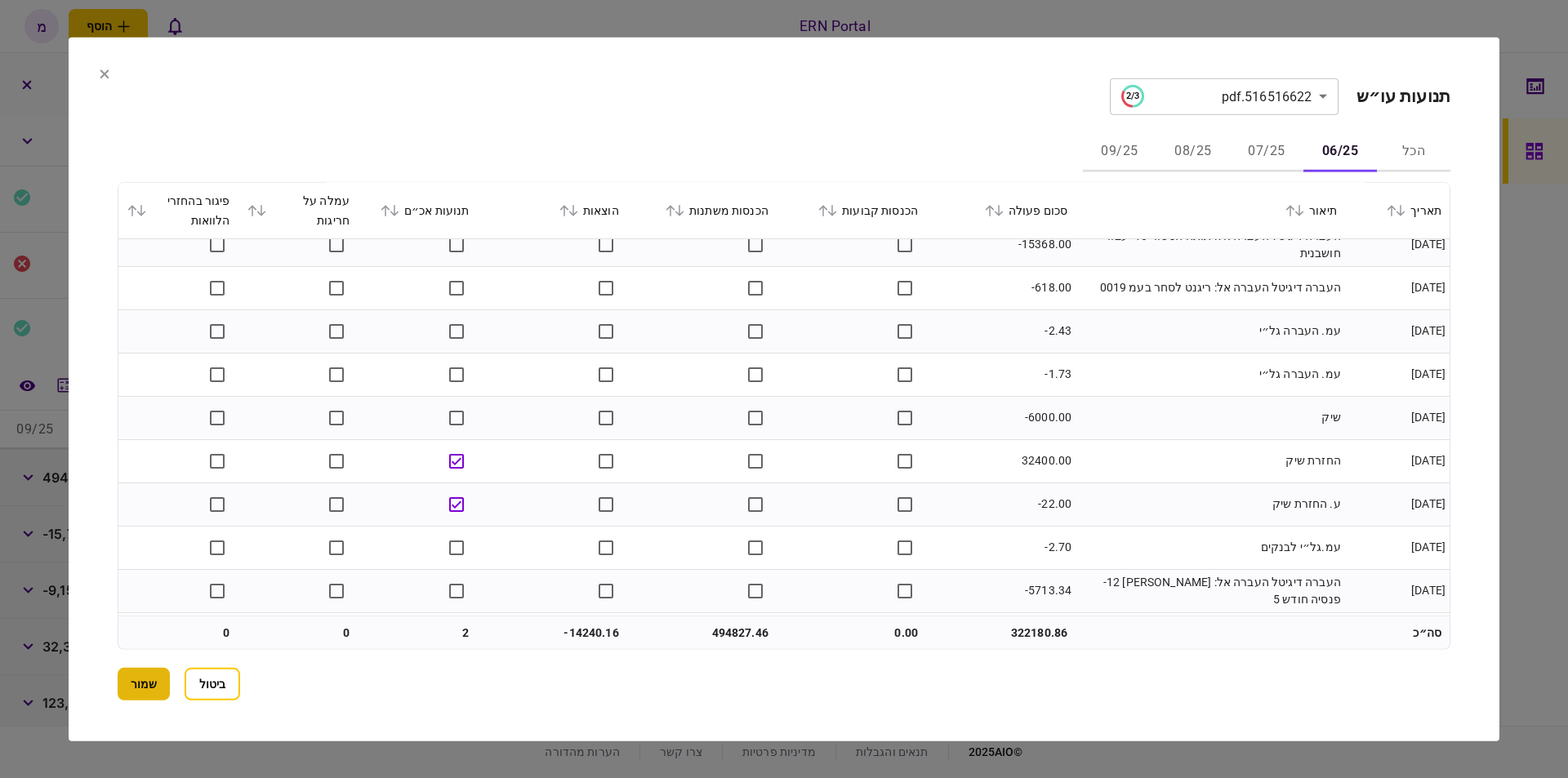
click at [146, 679] on button "שמור" at bounding box center [143, 684] width 52 height 33
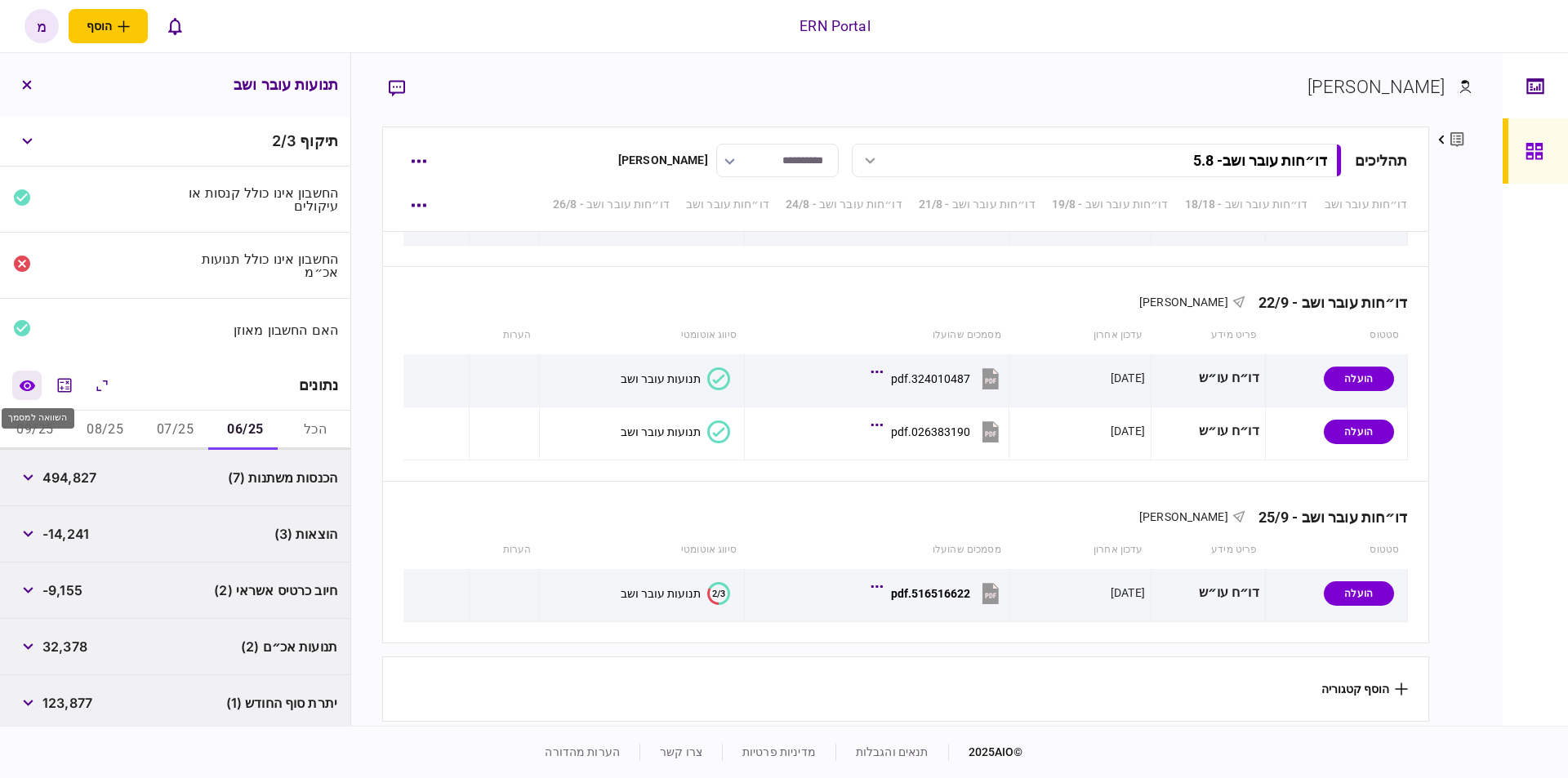
click at [35, 379] on icon "השוואה למסמך" at bounding box center [26, 385] width 16 height 11
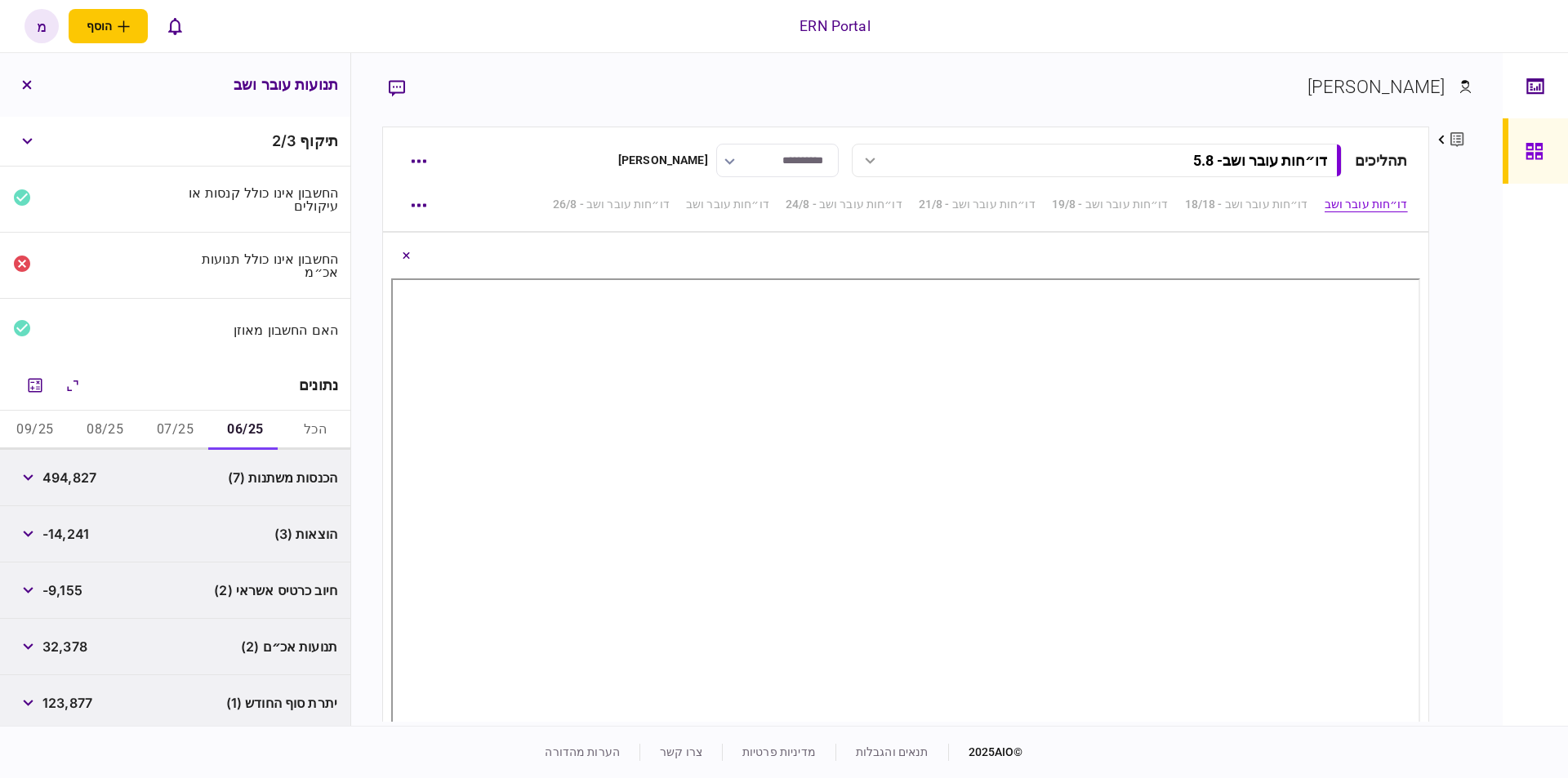
click at [72, 702] on span "123,877" at bounding box center [67, 702] width 50 height 19
click at [73, 702] on span "123,877" at bounding box center [67, 702] width 50 height 19
copy span "123,877"
click at [161, 427] on button "07/25" at bounding box center [175, 430] width 70 height 39
click at [40, 381] on icon "מחשבון" at bounding box center [35, 385] width 19 height 19
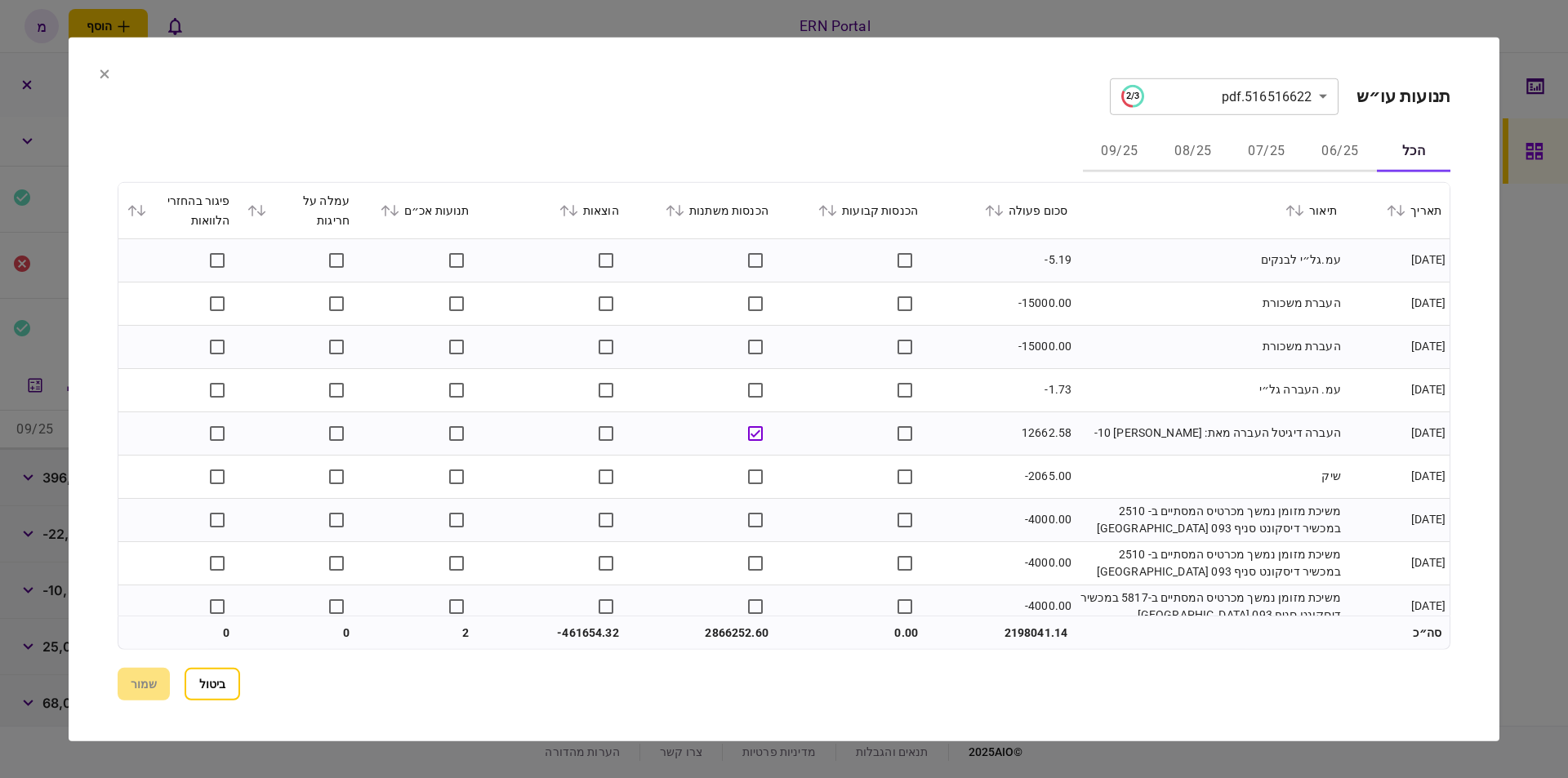
click at [1264, 144] on button "07/25" at bounding box center [1266, 151] width 74 height 39
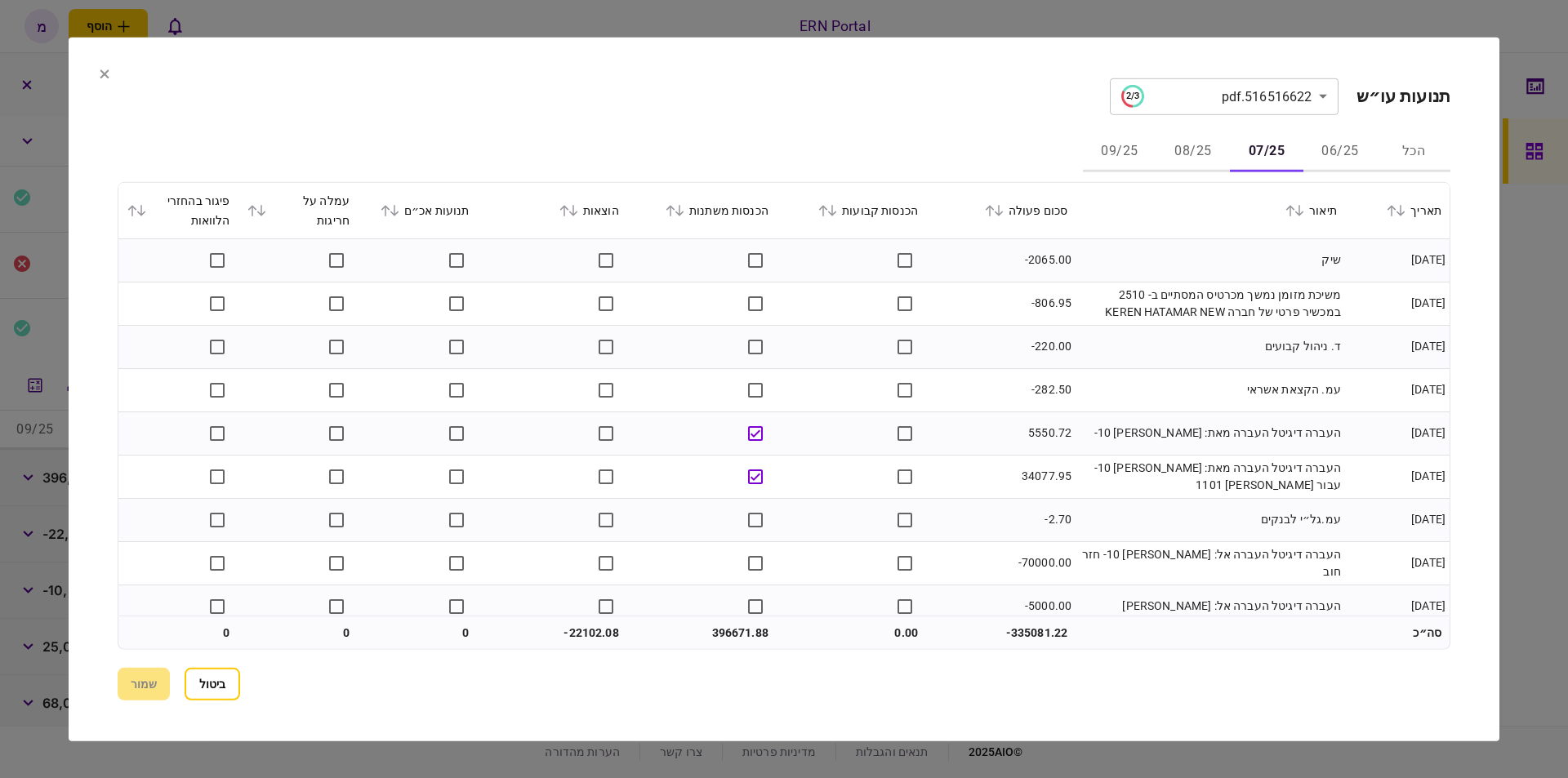
click at [1188, 263] on td "שיק" at bounding box center [1210, 259] width 269 height 43
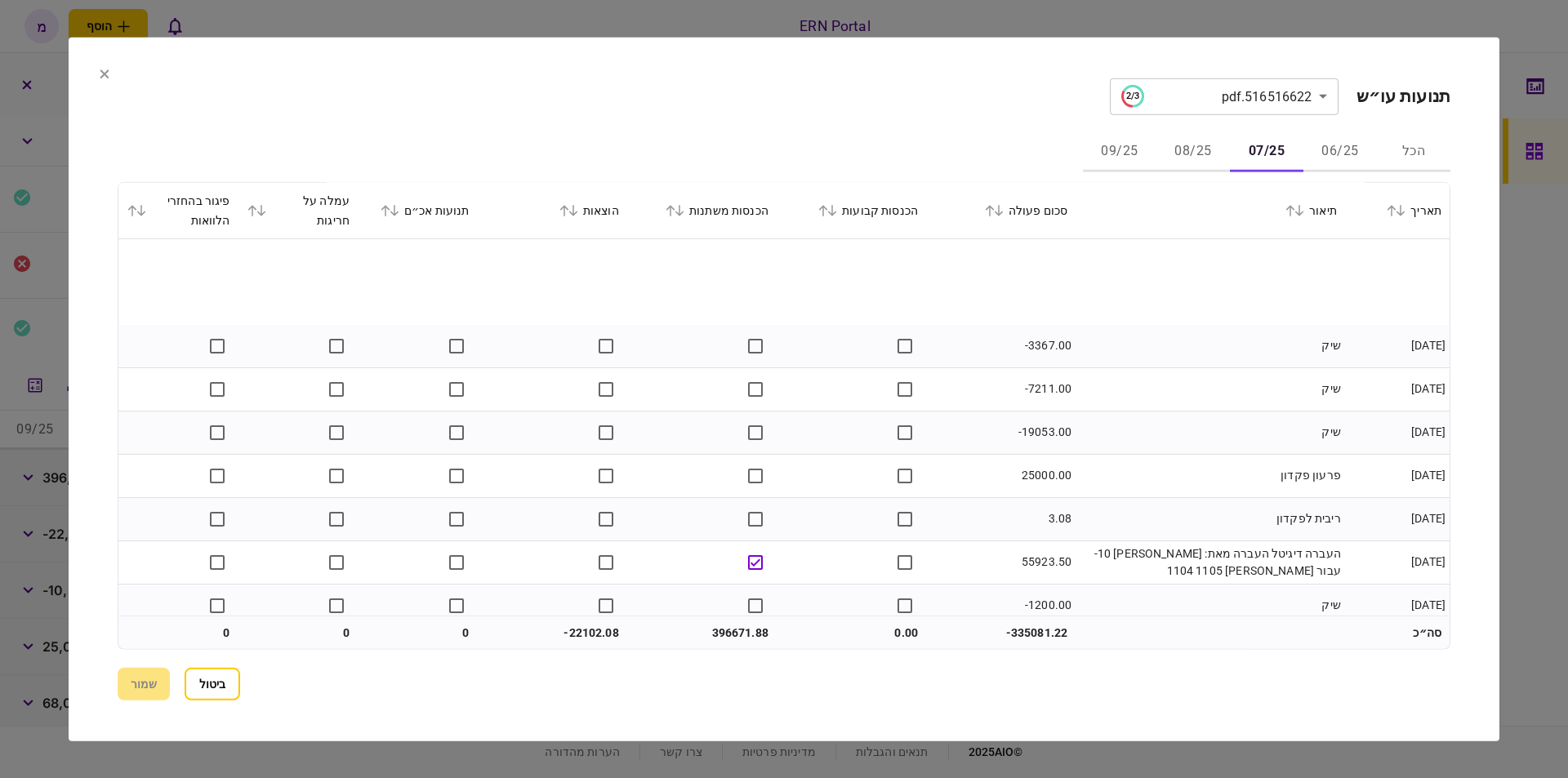
scroll to position [2776, 0]
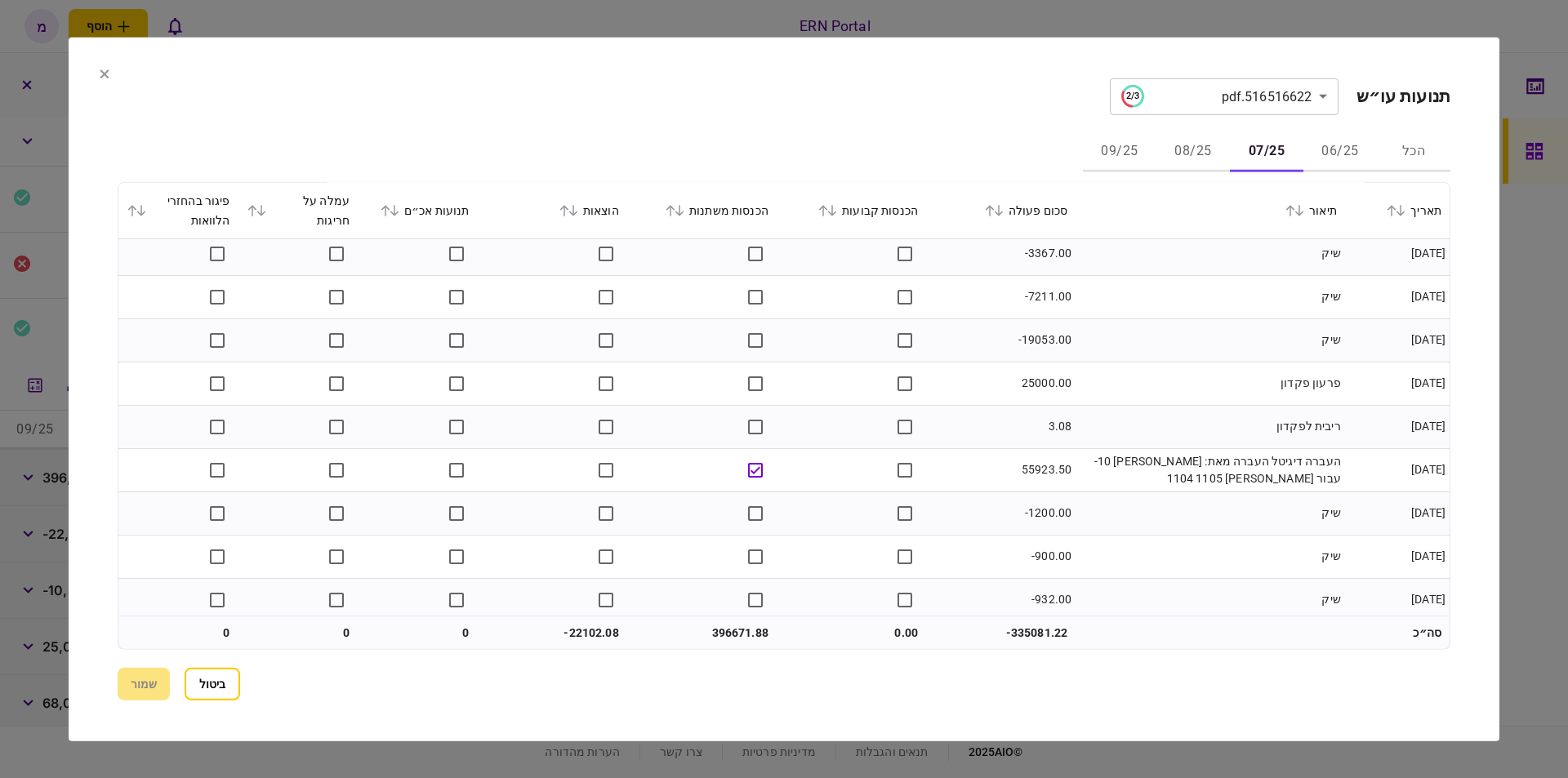
click at [1034, 380] on td "25000.00" at bounding box center [1001, 383] width 150 height 43
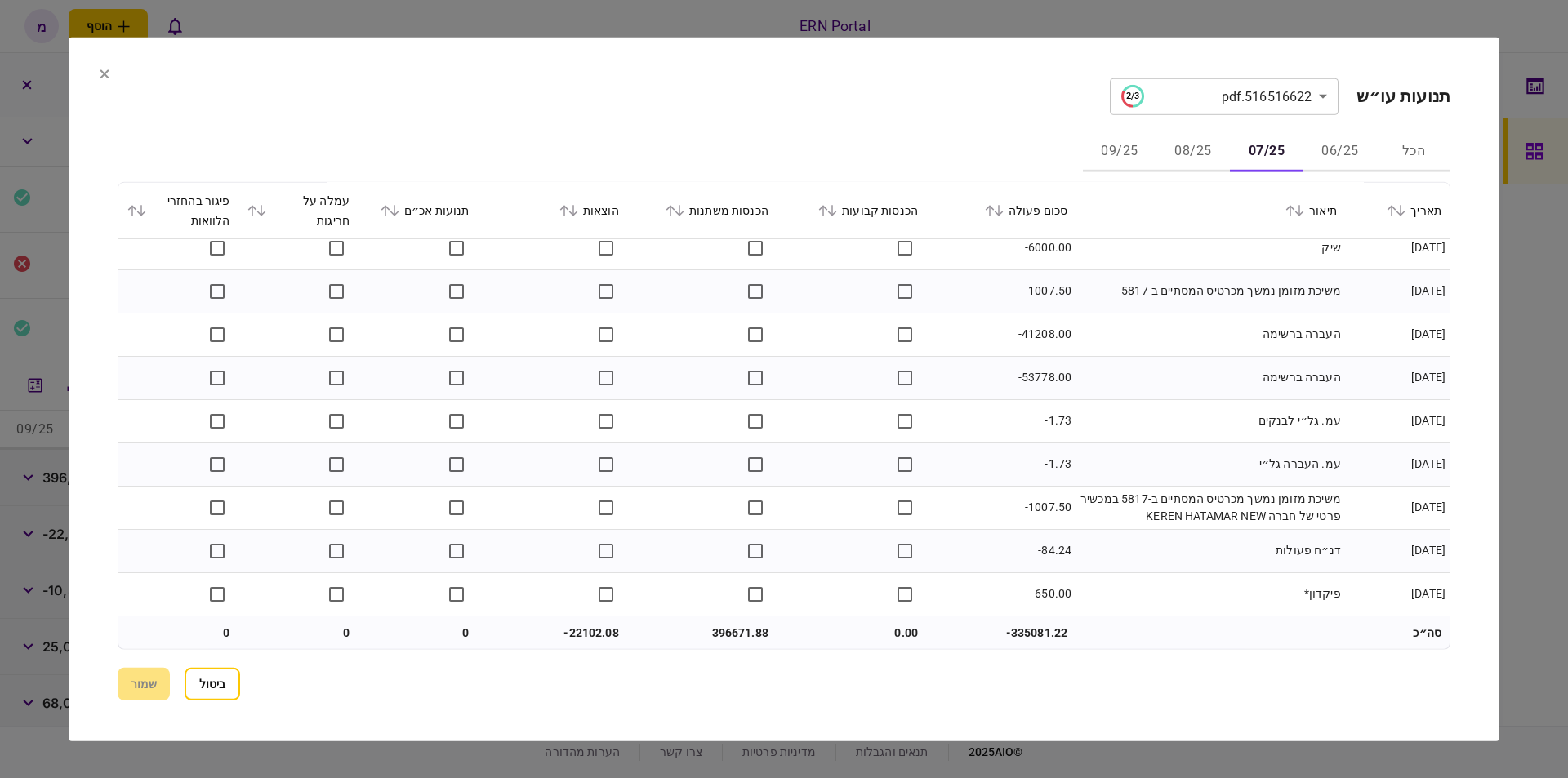
scroll to position [3011, 0]
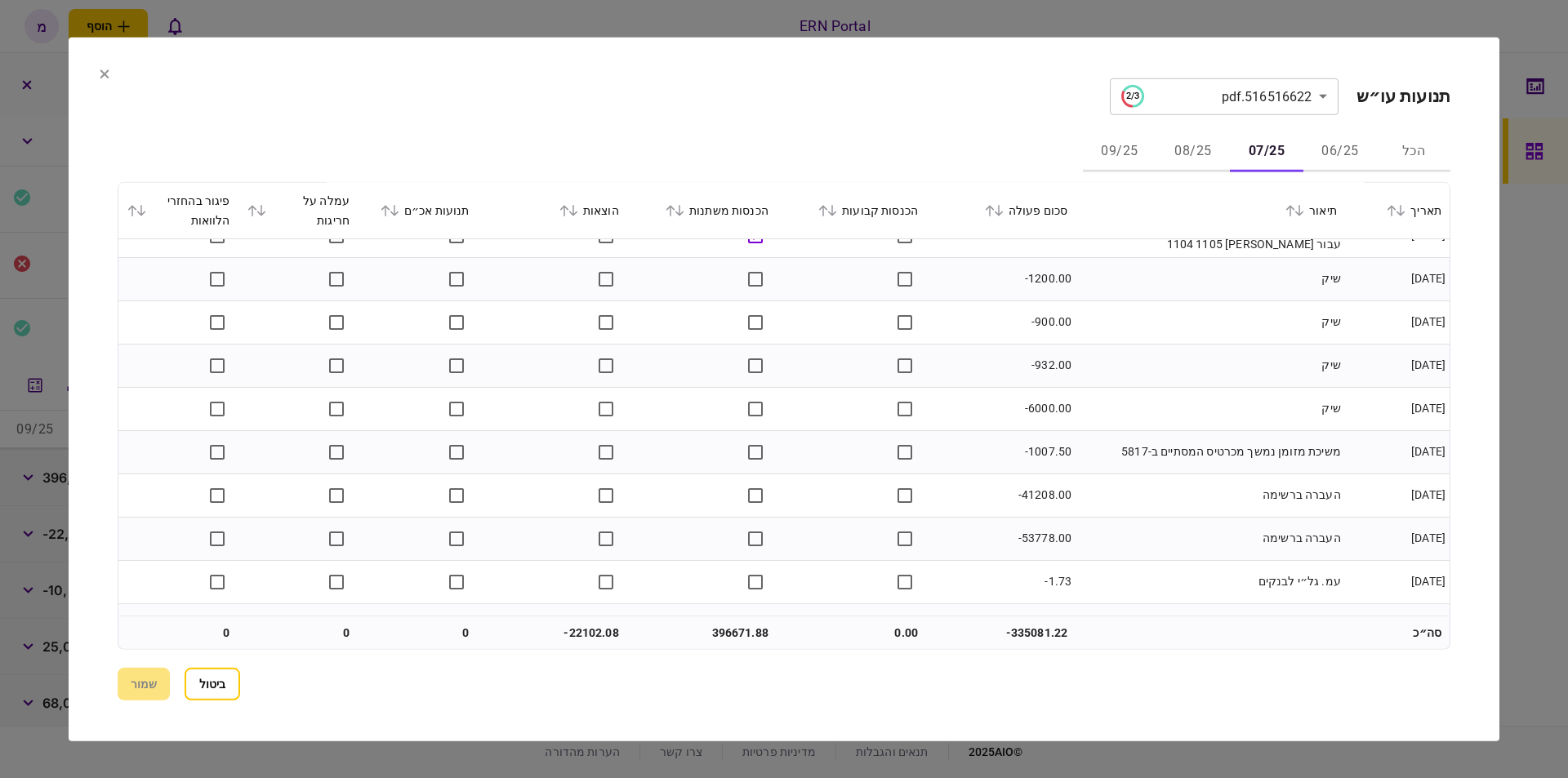
click at [1065, 435] on td "-1007.50" at bounding box center [1001, 451] width 150 height 43
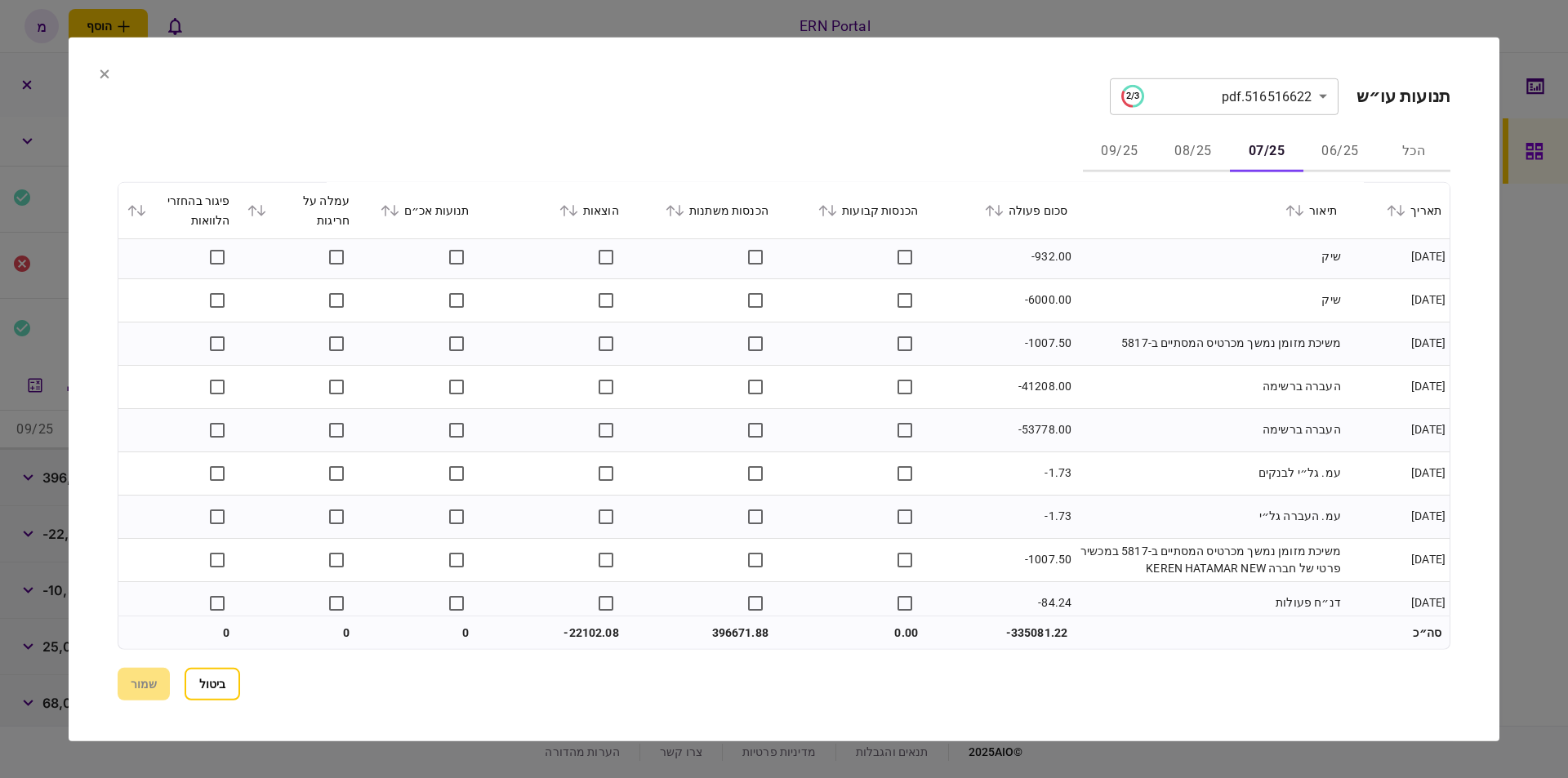
scroll to position [3174, 0]
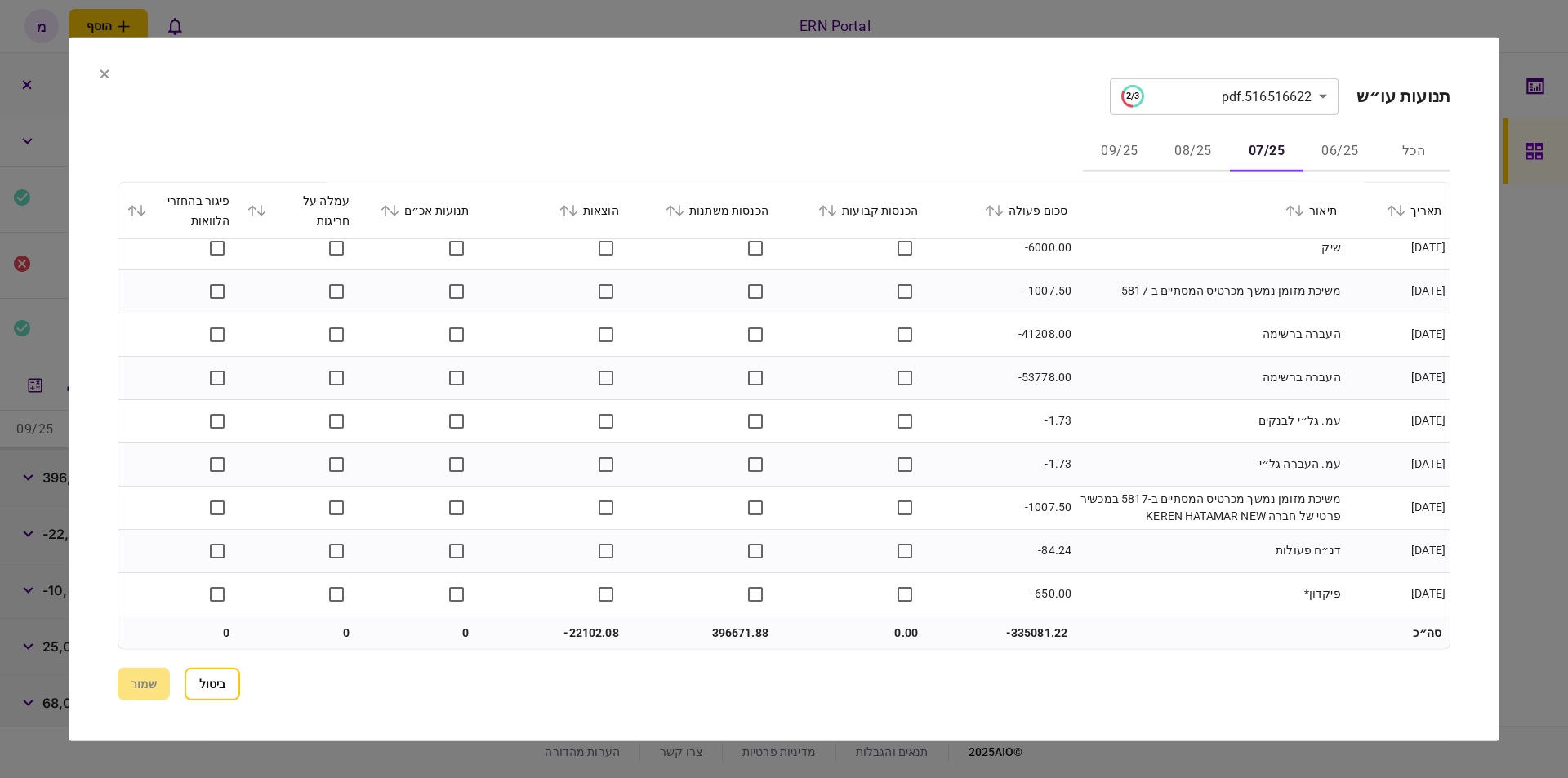
click at [714, 635] on td "396671.88" at bounding box center [702, 633] width 150 height 33
copy td "396671.88"
click at [598, 627] on td "-22102.08" at bounding box center [553, 633] width 150 height 33
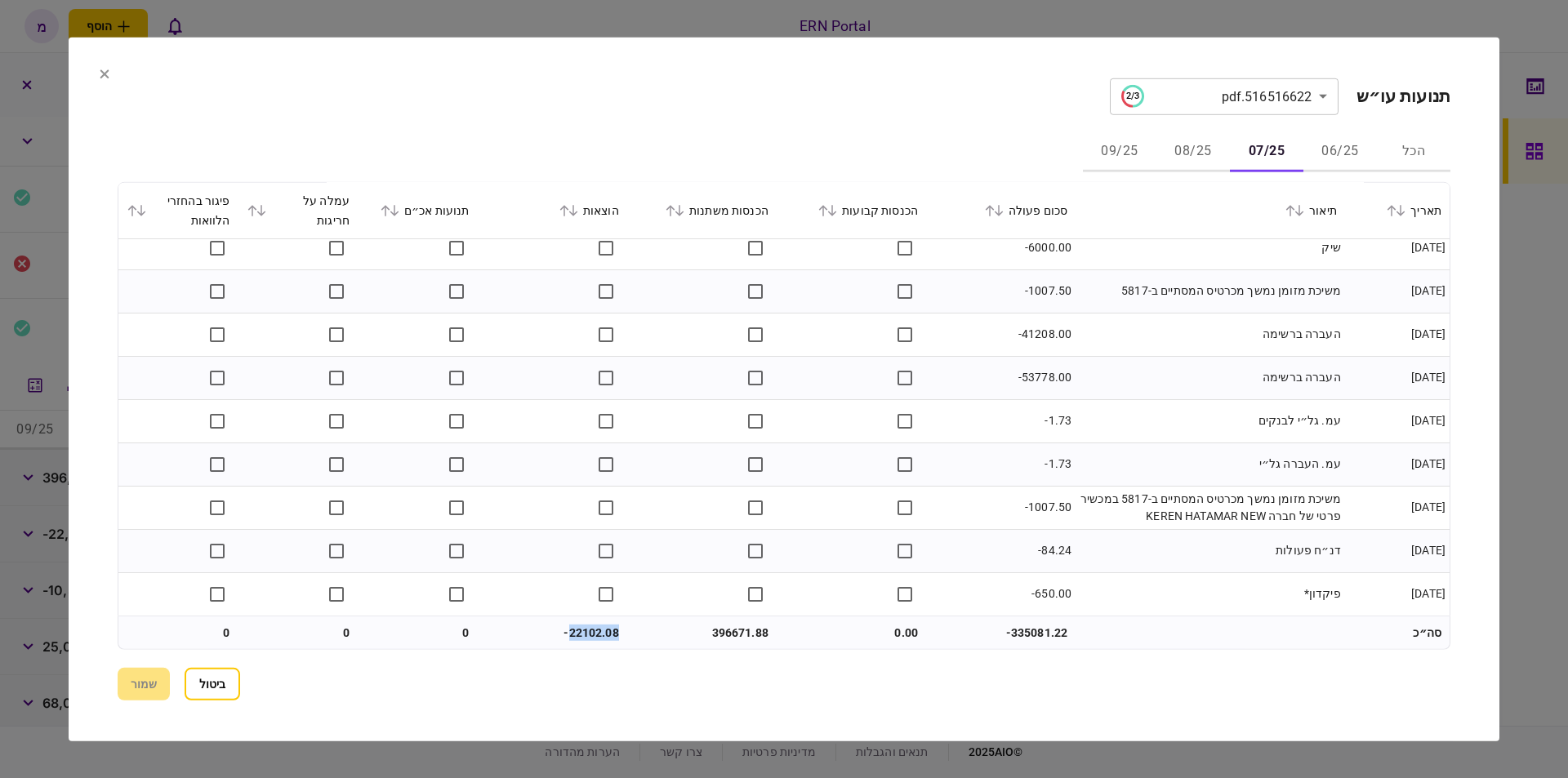
copy td "22102.08"
click at [504, 618] on td "-22102.08" at bounding box center [553, 633] width 150 height 33
click at [130, 690] on section "ביטול שמור" at bounding box center [784, 684] width 1333 height 33
click at [100, 77] on icon at bounding box center [105, 74] width 9 height 9
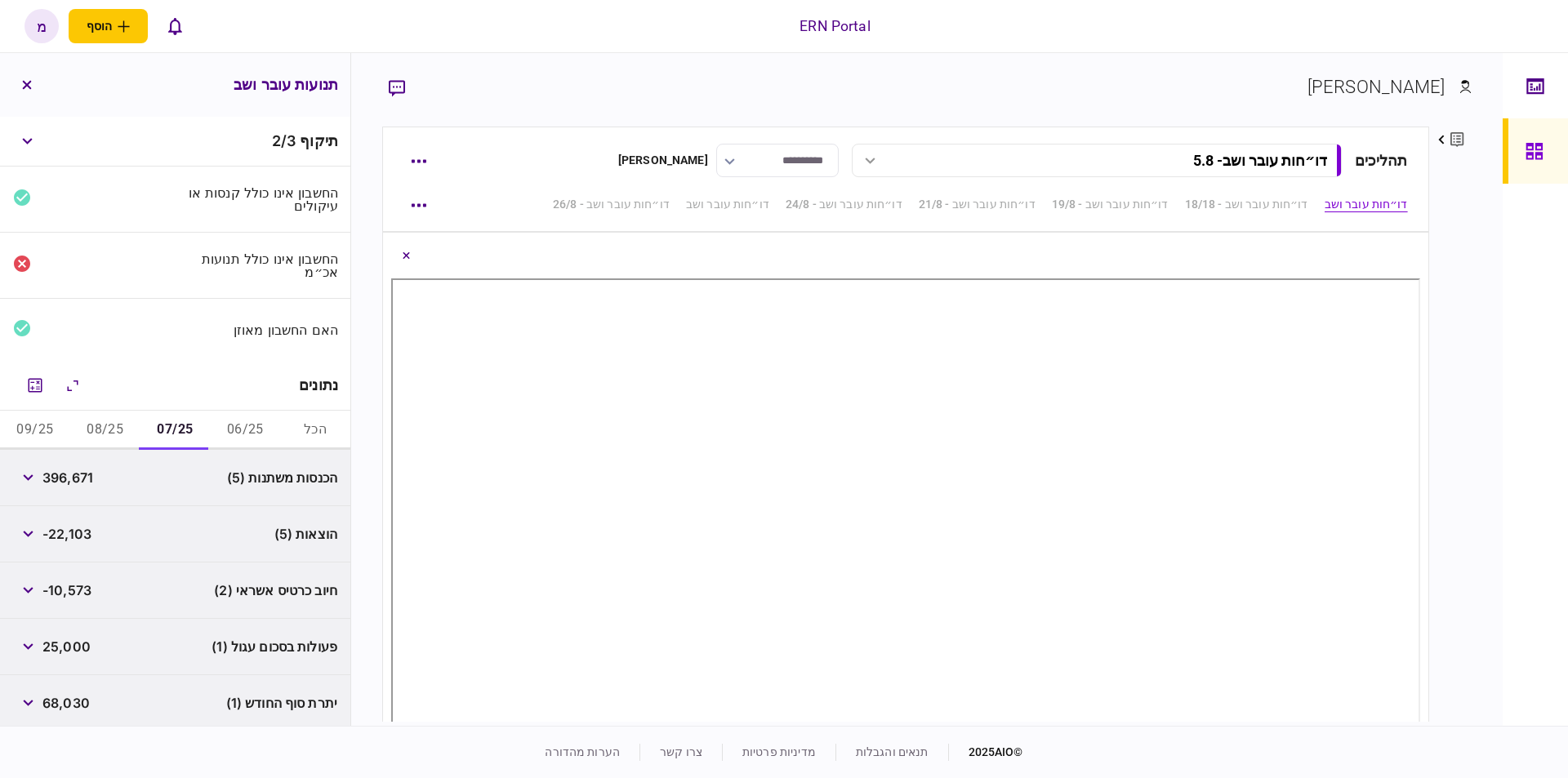
scroll to position [58, 0]
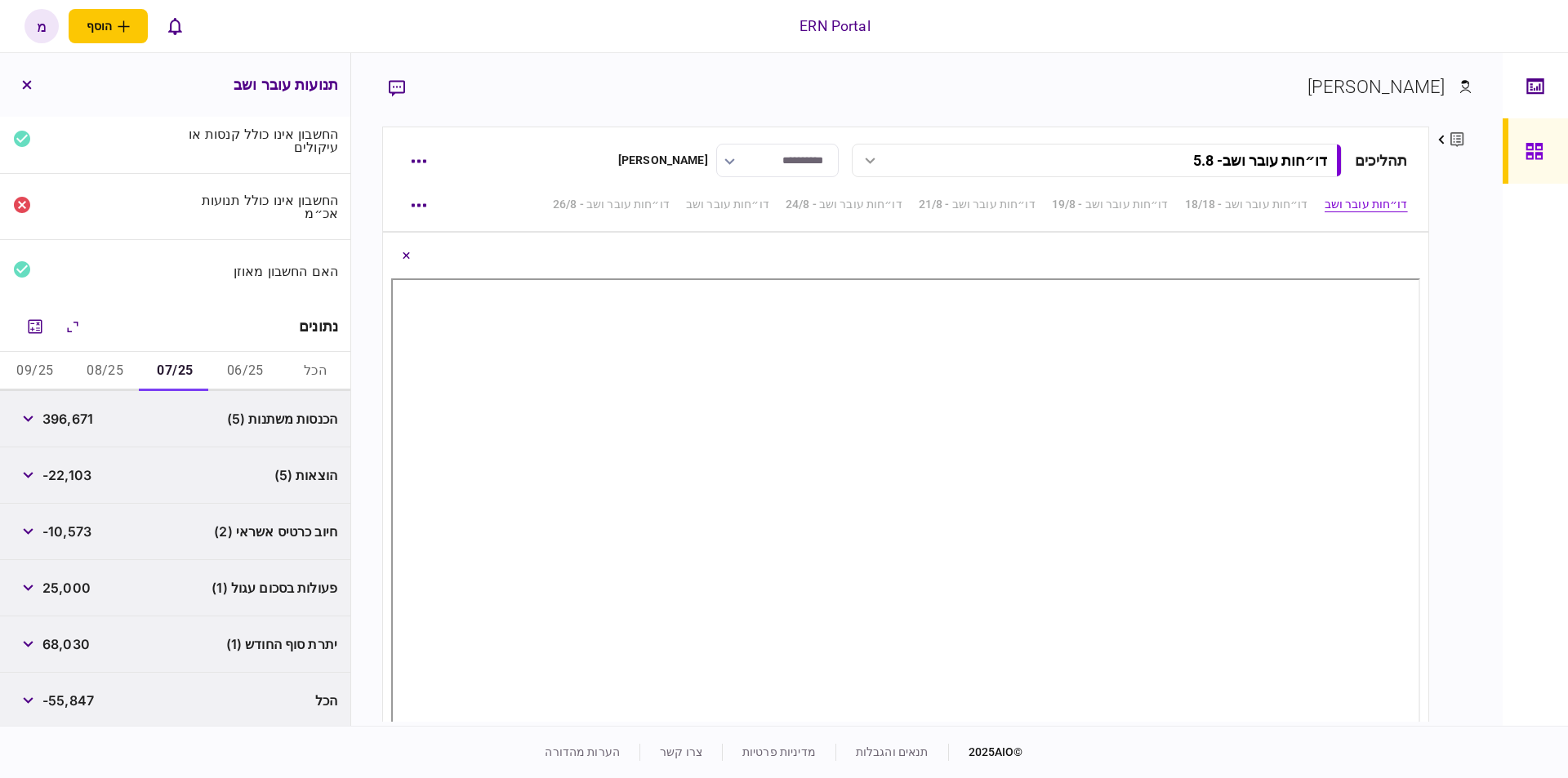
click at [78, 638] on span "68,030" at bounding box center [67, 644] width 47 height 19
copy span "68,030"
click at [105, 373] on button "08/25" at bounding box center [105, 371] width 70 height 39
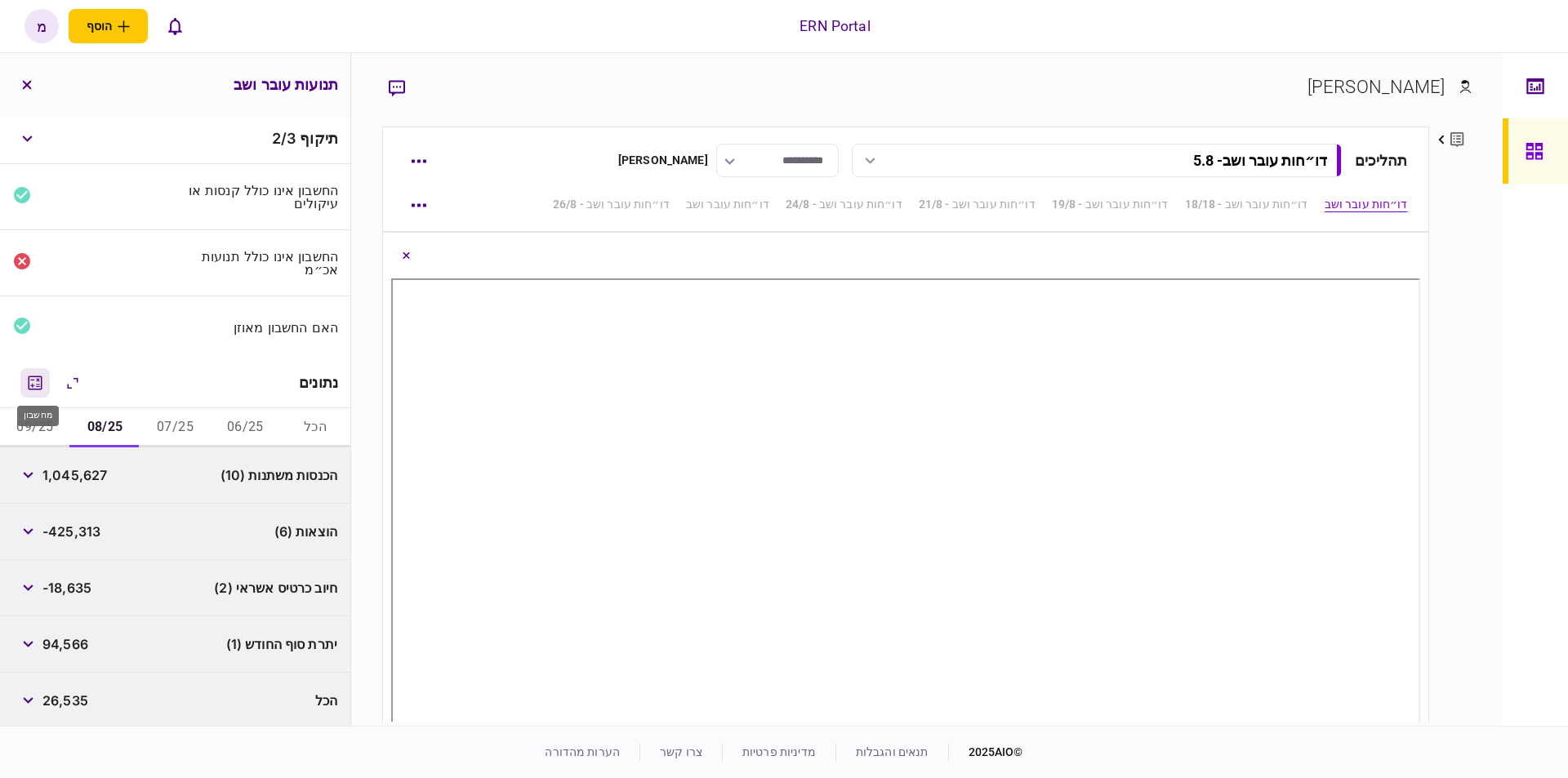
click at [33, 380] on icon "מחשבון" at bounding box center [35, 382] width 14 height 14
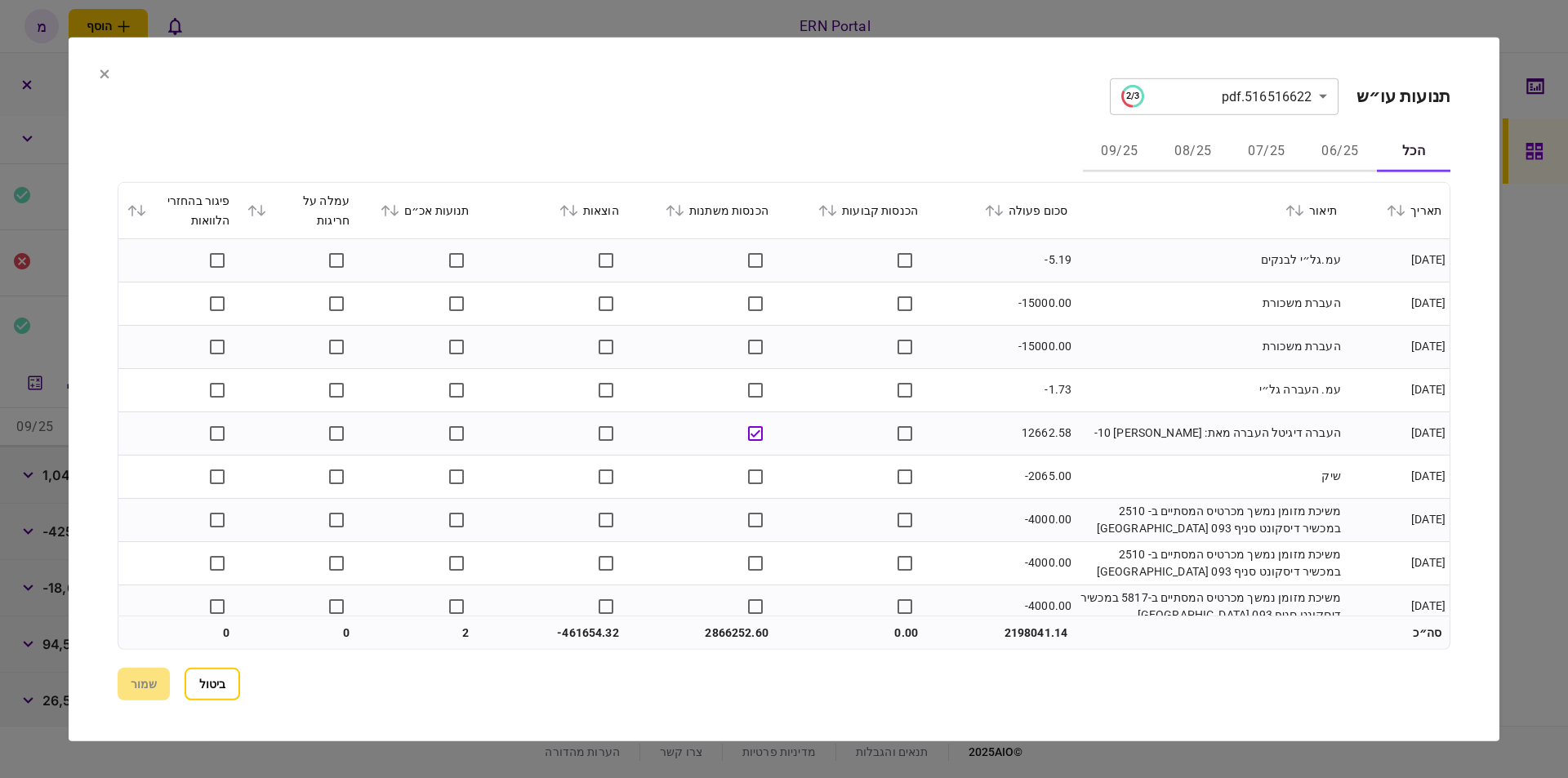
click at [902, 147] on div "הכל 06/25 07/25 08/25 09/25" at bounding box center [784, 151] width 1333 height 39
click at [1188, 137] on button "08/25" at bounding box center [1193, 151] width 74 height 39
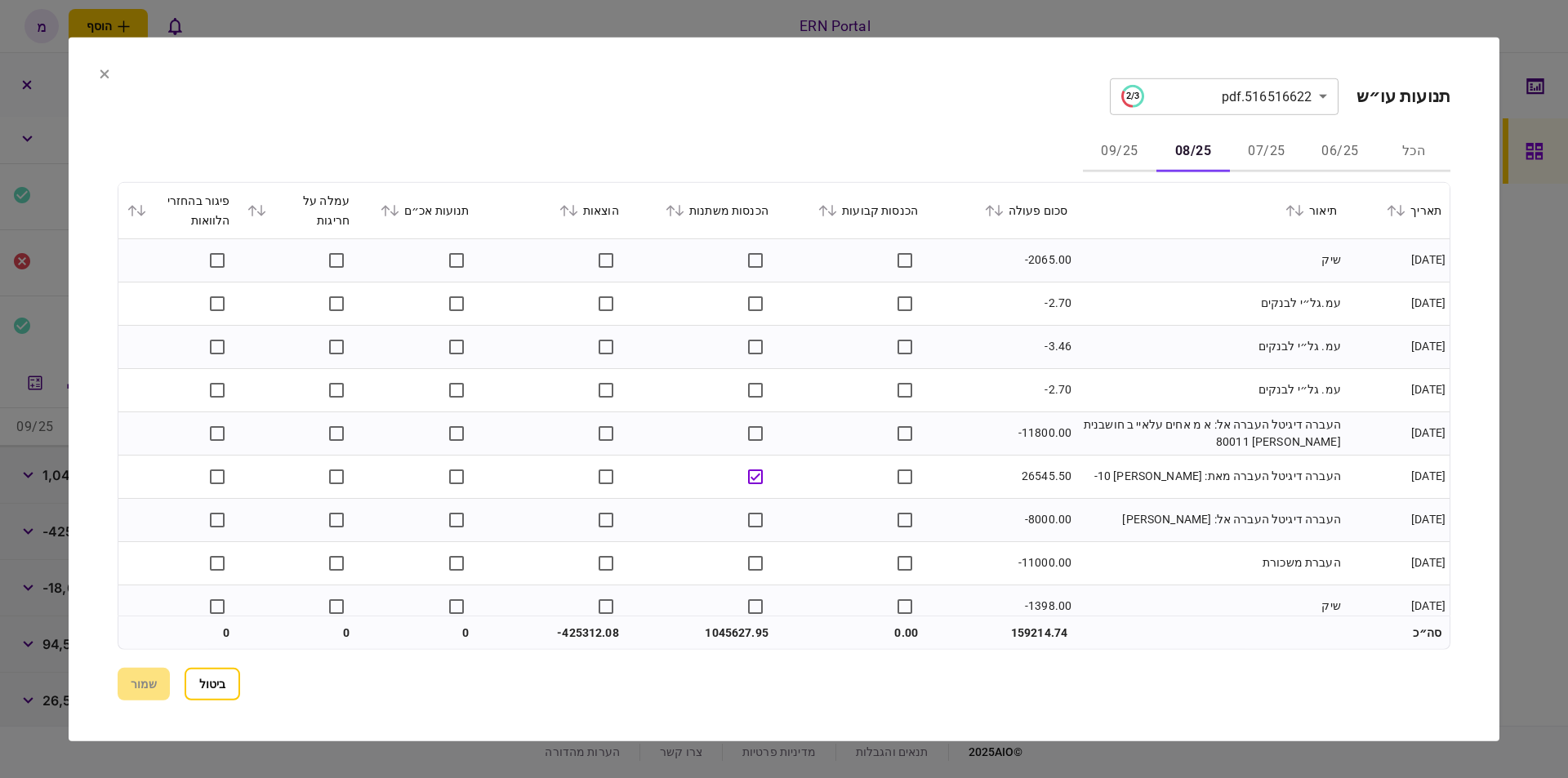
click at [1183, 269] on td "שיק" at bounding box center [1210, 259] width 269 height 43
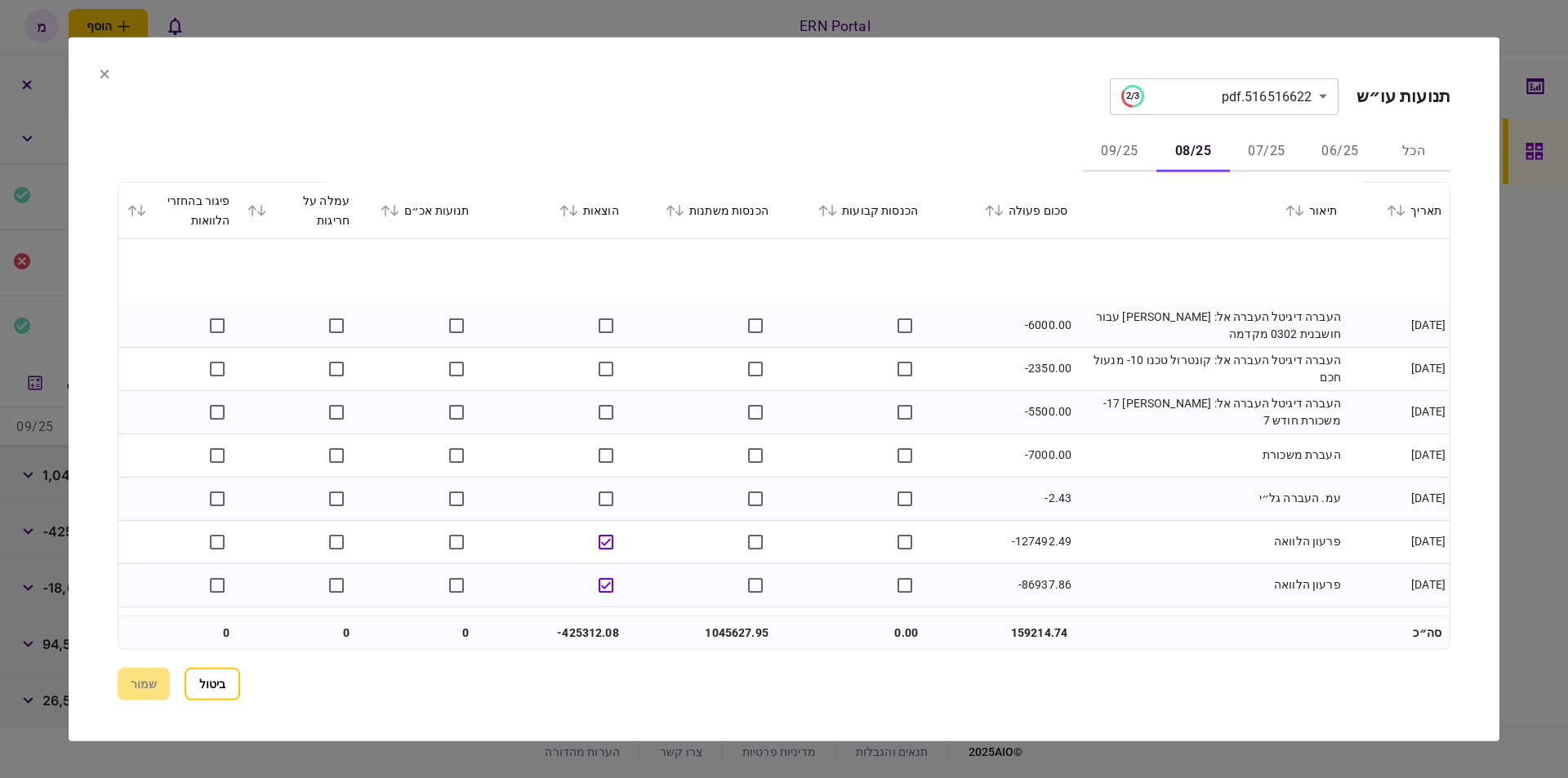
scroll to position [1758, 0]
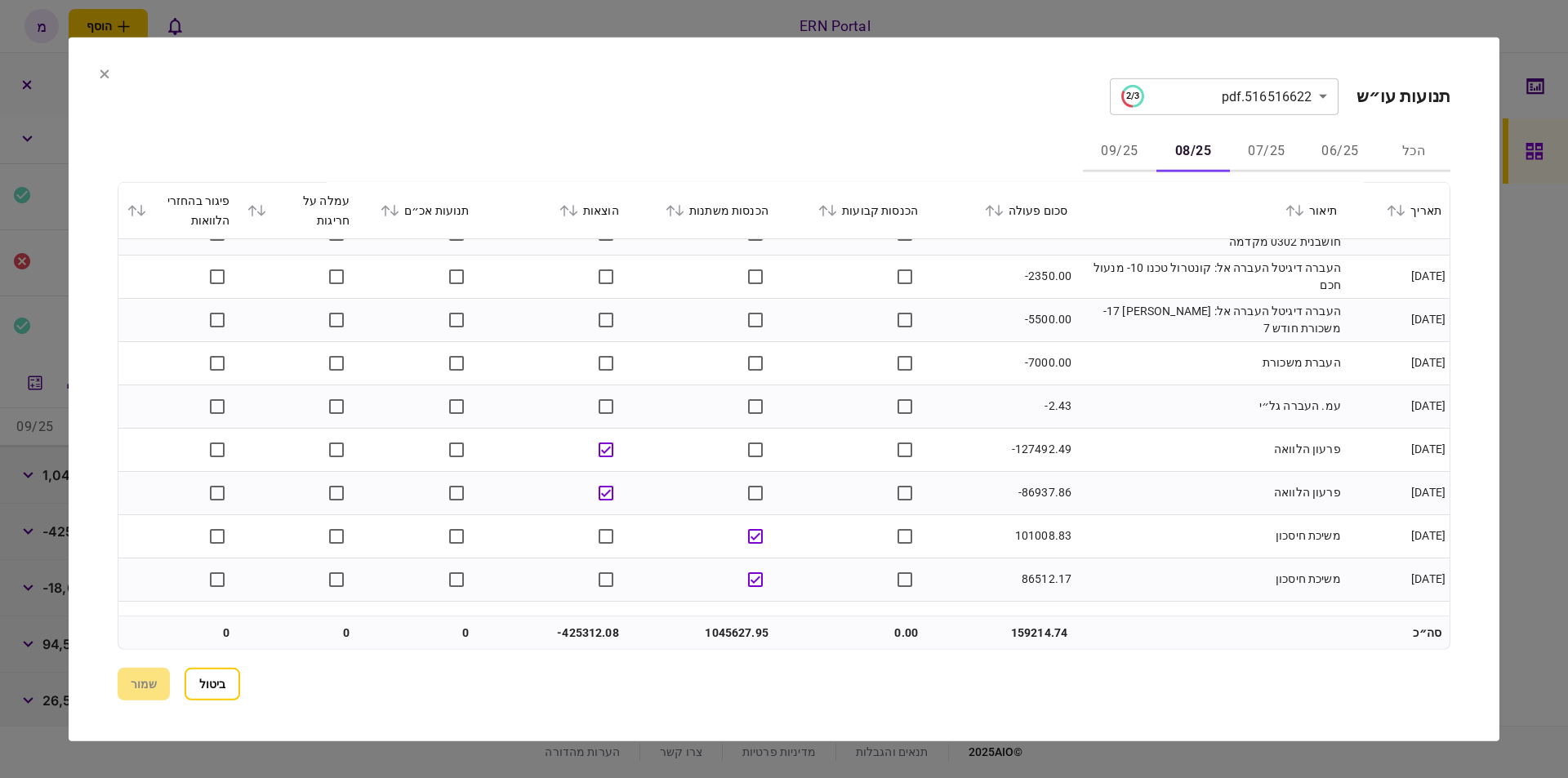
click at [1041, 451] on td "-127492.49" at bounding box center [1001, 449] width 150 height 43
copy td "127492.49"
click at [999, 459] on td "-127492.49" at bounding box center [1001, 449] width 150 height 43
click at [1040, 494] on td "-86937.86" at bounding box center [1001, 493] width 150 height 43
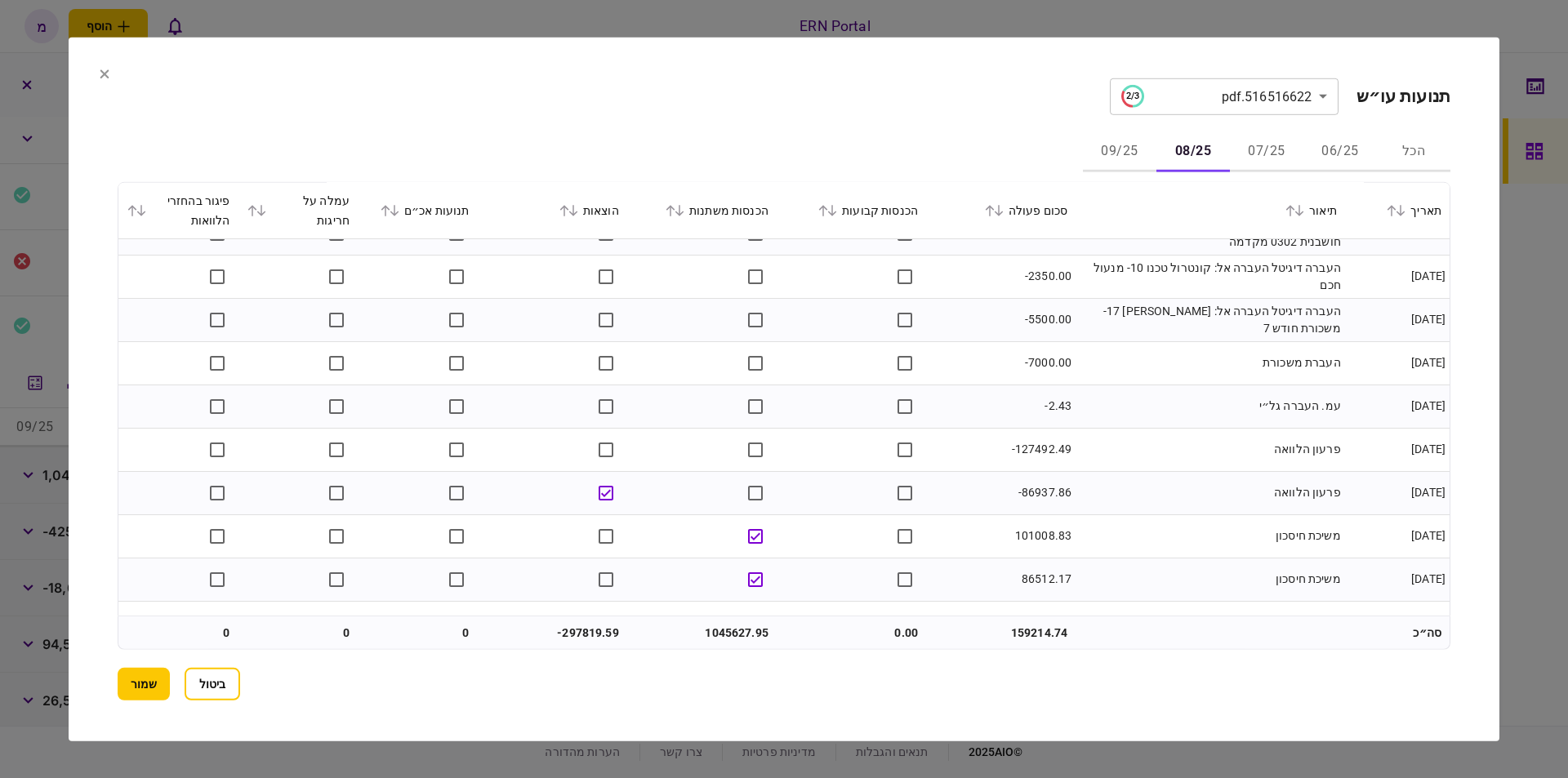
click at [1040, 494] on td "-86937.86" at bounding box center [1001, 493] width 150 height 43
copy td "86937.86"
click at [885, 516] on td at bounding box center [852, 535] width 150 height 43
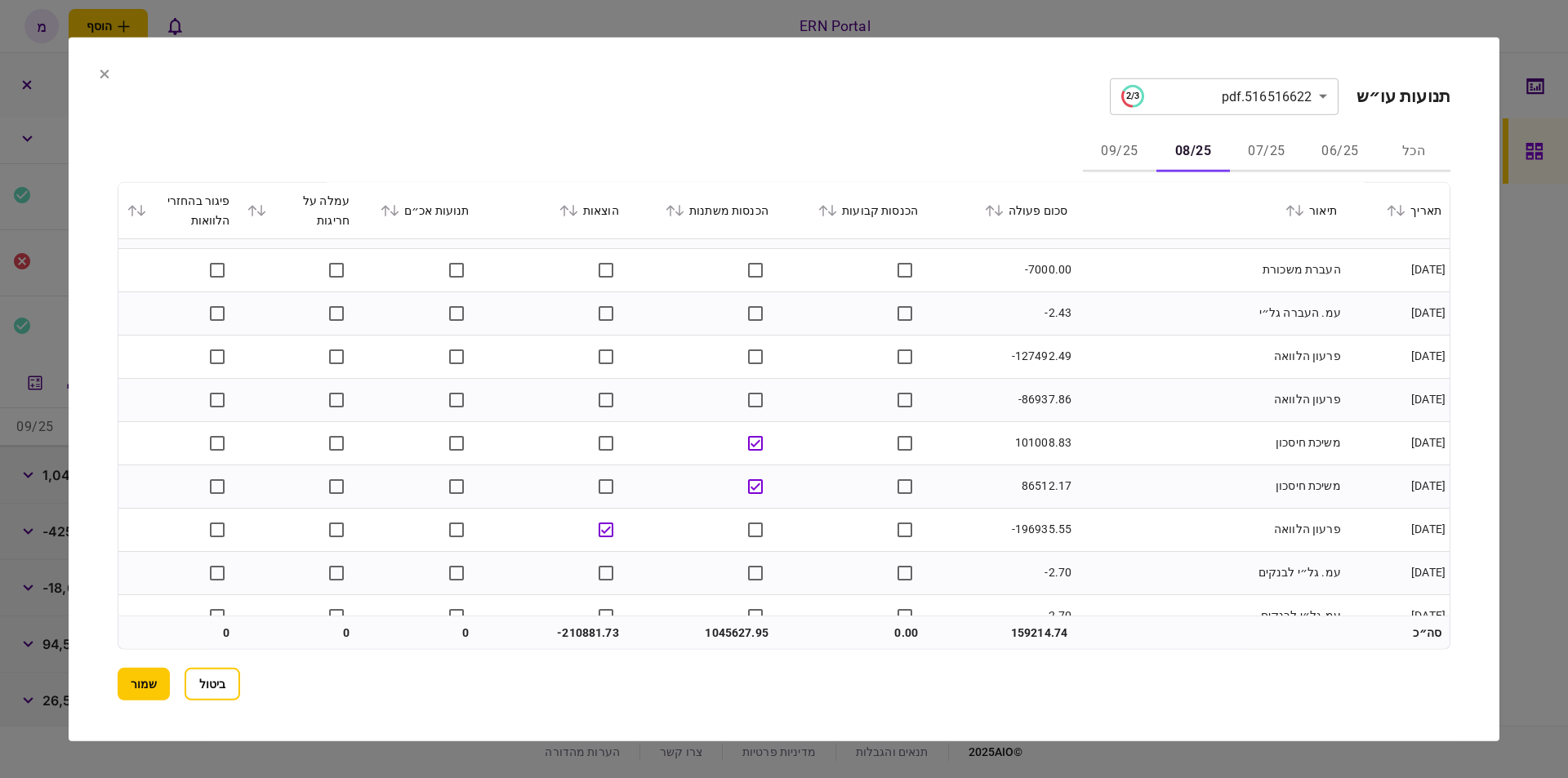
click at [1044, 442] on td "101008.83" at bounding box center [1001, 442] width 150 height 43
copy td "101008.83"
click at [1206, 492] on td "משיכת חיסכון" at bounding box center [1210, 485] width 269 height 43
click at [1034, 525] on td "-196935.55" at bounding box center [1001, 529] width 150 height 43
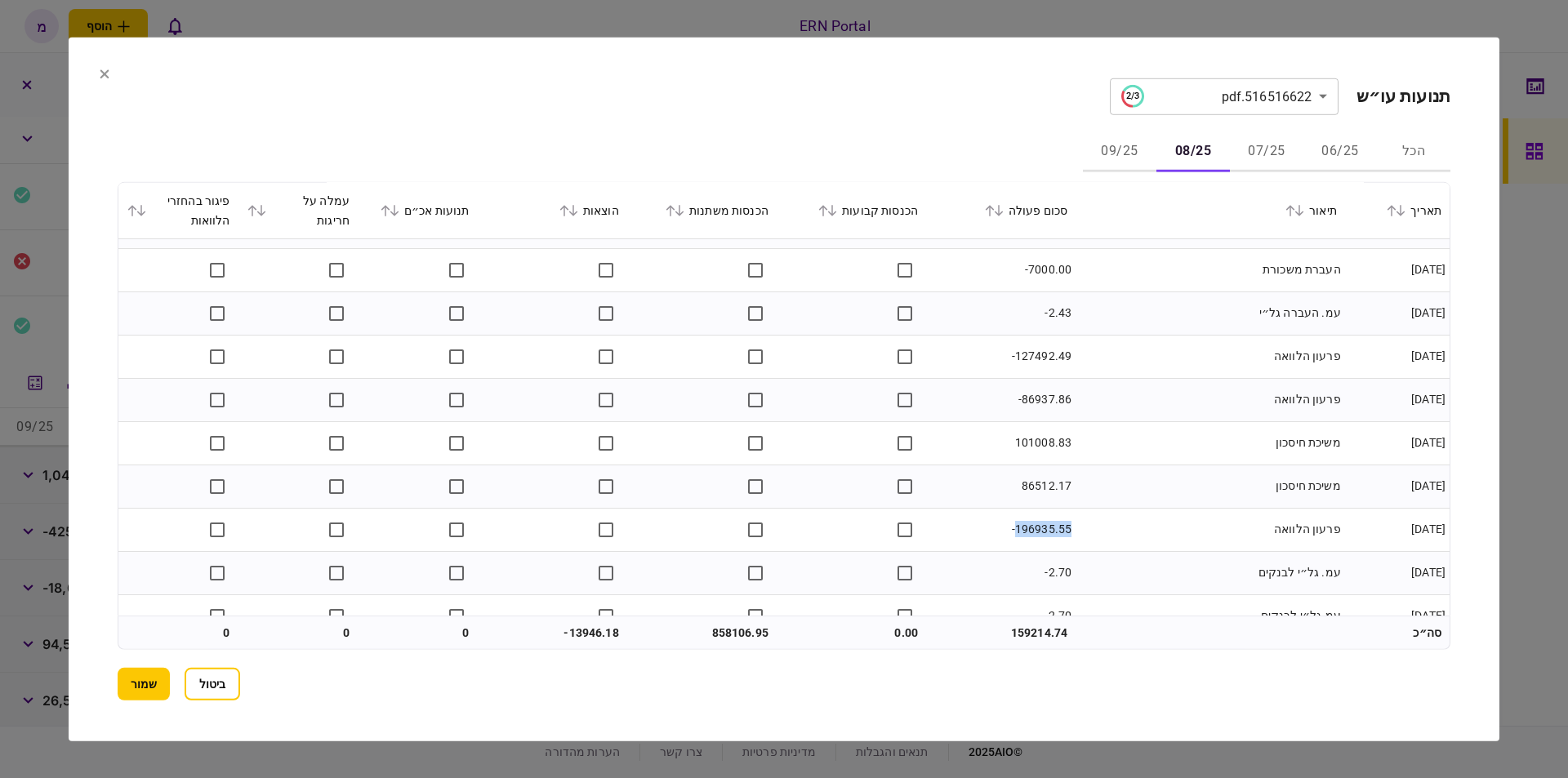
click at [1034, 525] on td "-196935.55" at bounding box center [1001, 529] width 150 height 43
copy td "196935.55"
click at [935, 480] on td "86512.17" at bounding box center [1001, 485] width 150 height 43
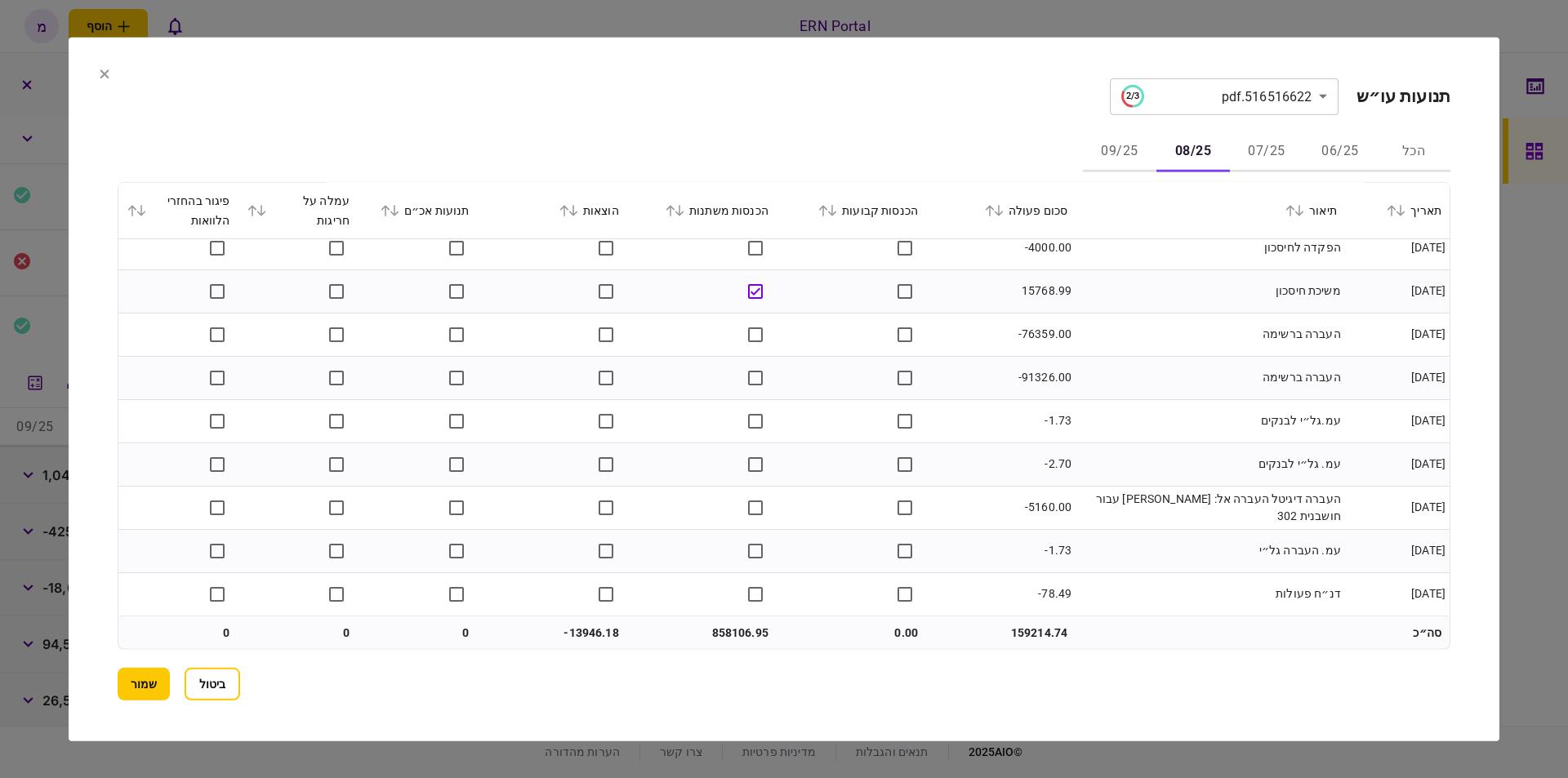
click at [713, 621] on td "858106.95" at bounding box center [702, 633] width 150 height 33
click at [582, 624] on td "-13946.18" at bounding box center [553, 633] width 150 height 33
click at [151, 671] on button "שמור" at bounding box center [143, 684] width 52 height 33
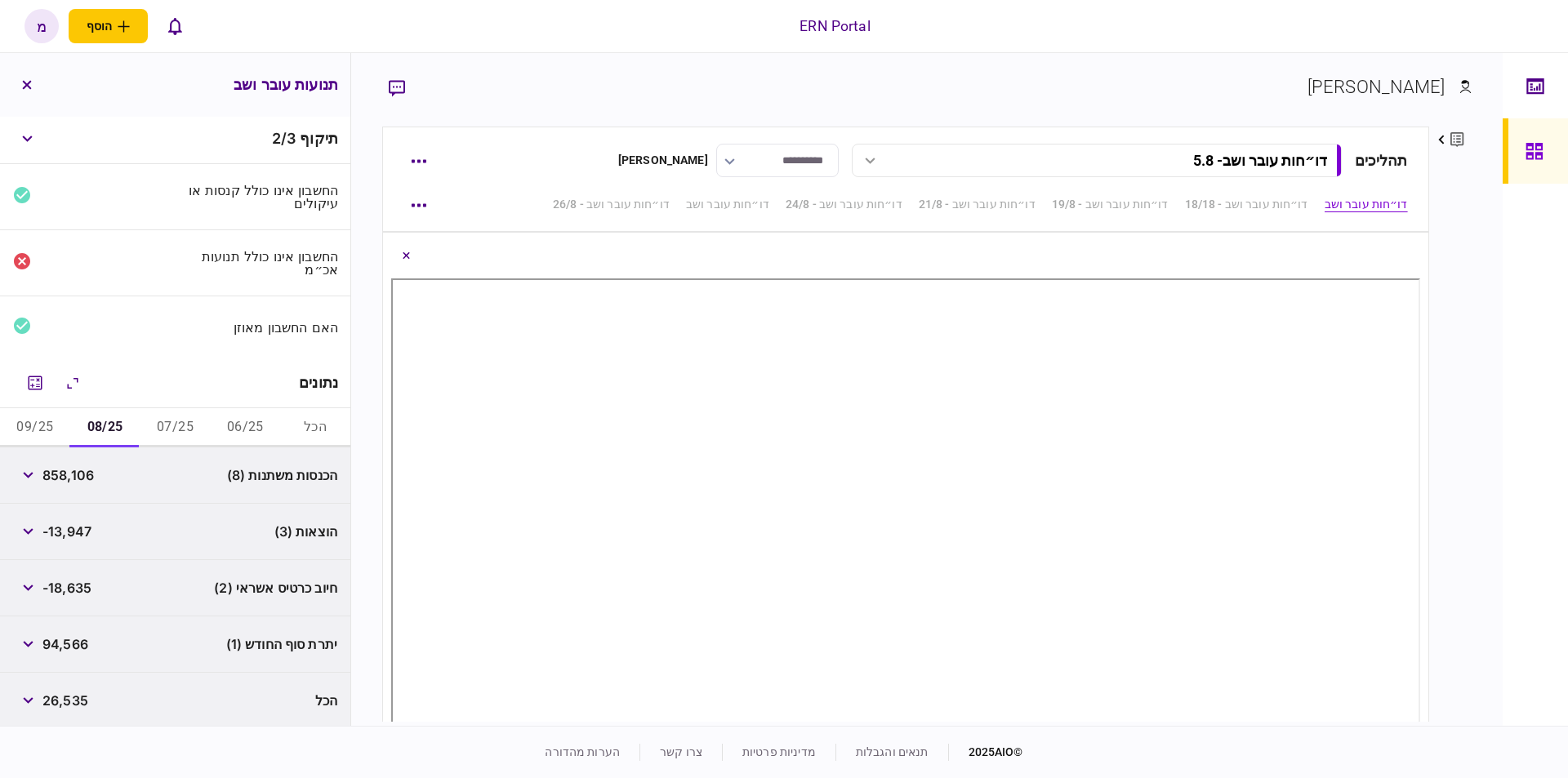
click at [79, 640] on span "94,566" at bounding box center [66, 644] width 46 height 19
click at [38, 417] on button "09/25" at bounding box center [35, 428] width 70 height 39
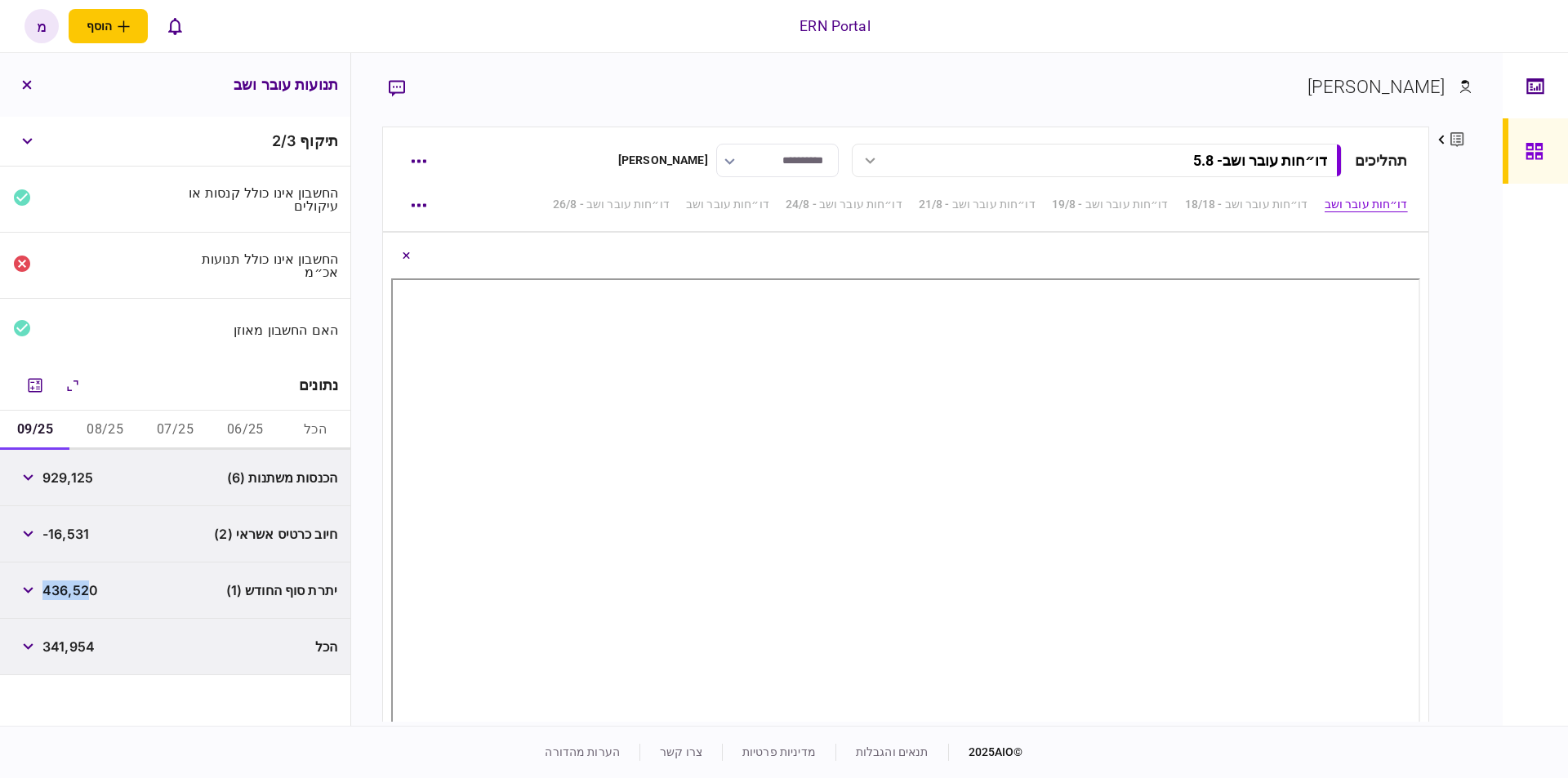
scroll to position [0, 0]
click at [36, 384] on icon "מחשבון" at bounding box center [35, 385] width 19 height 19
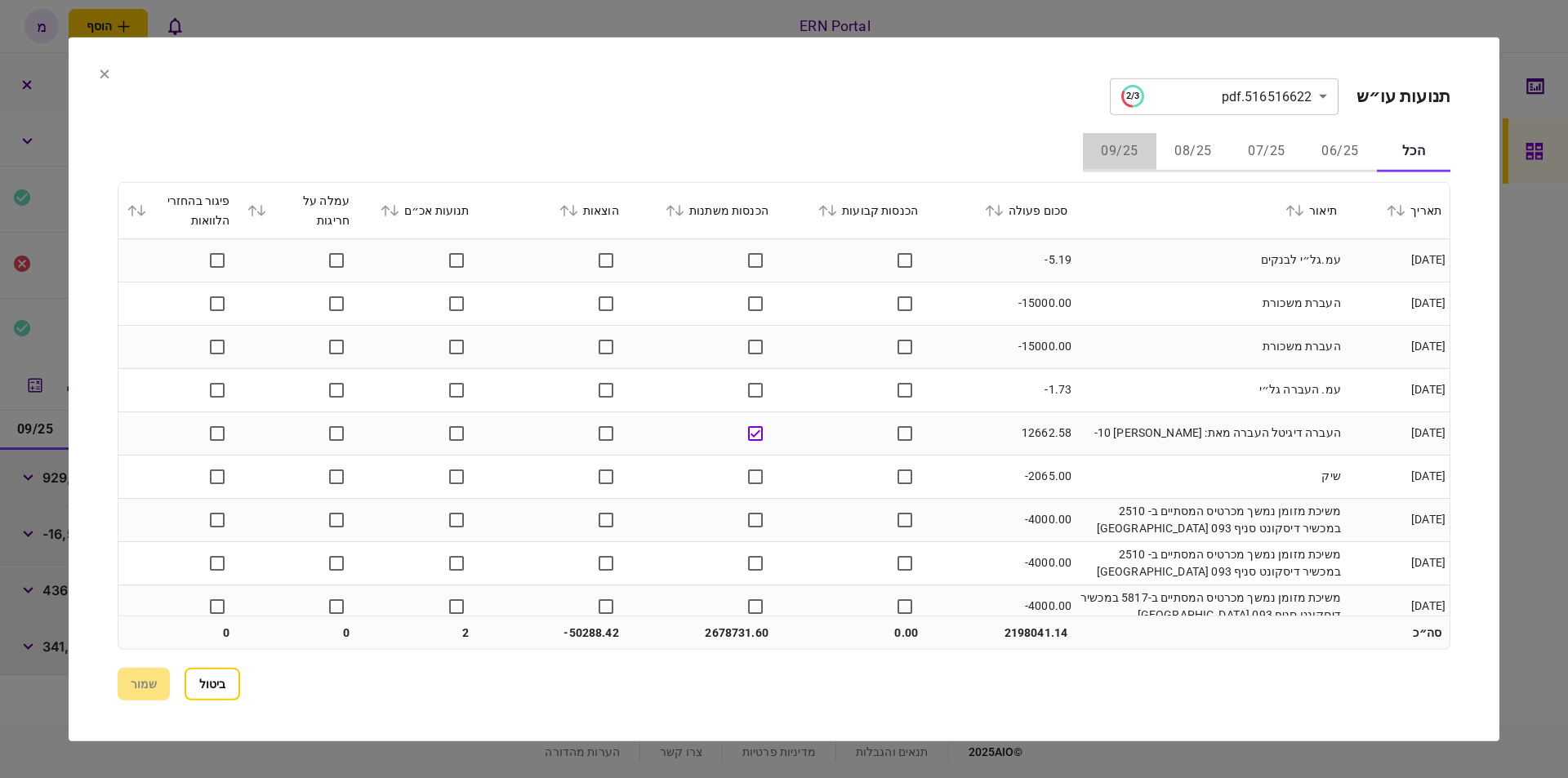
click at [1112, 142] on button "09/25" at bounding box center [1119, 151] width 74 height 39
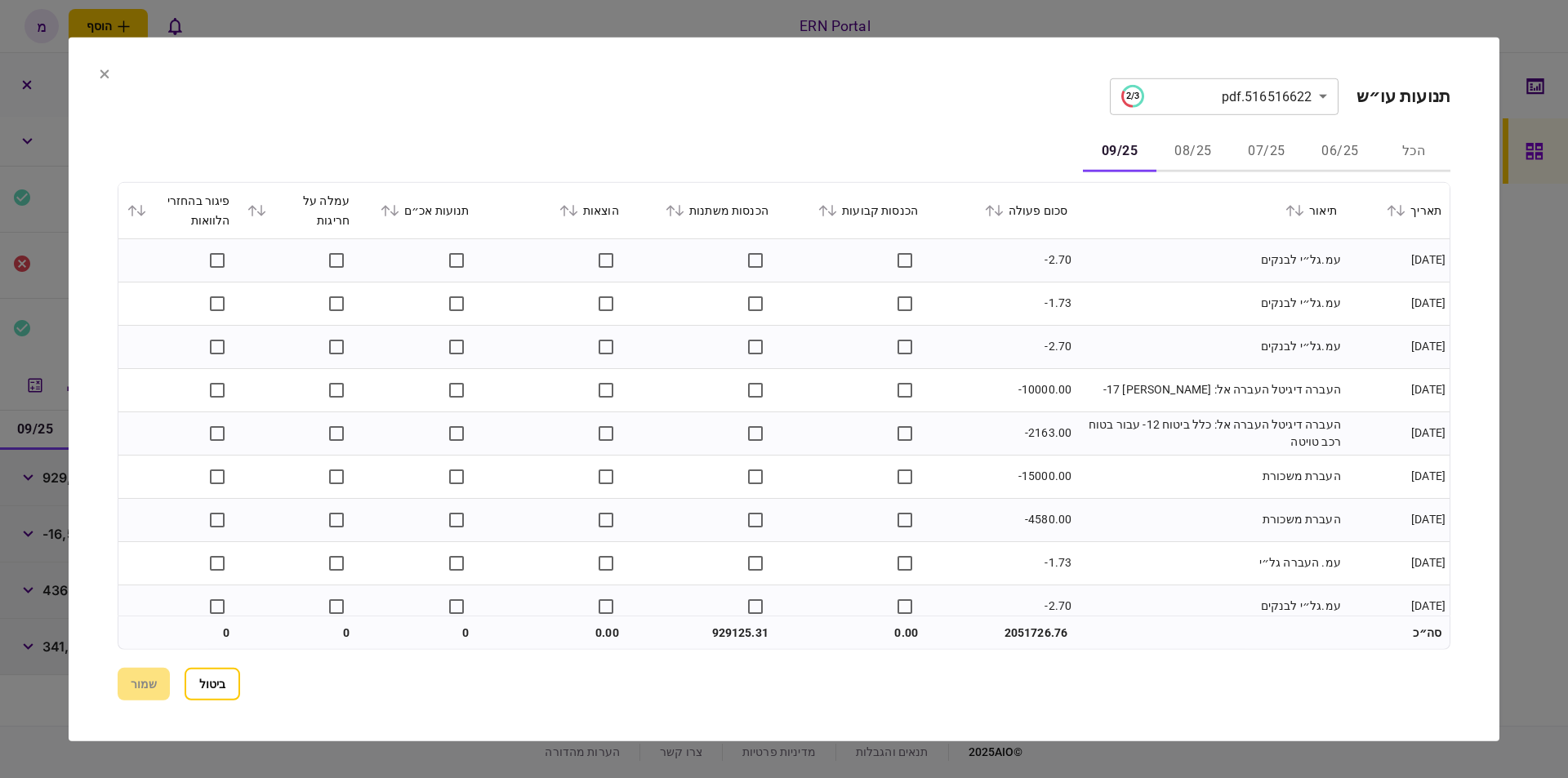
click at [1202, 279] on td "עמ.גל״י לבנקים" at bounding box center [1210, 259] width 269 height 43
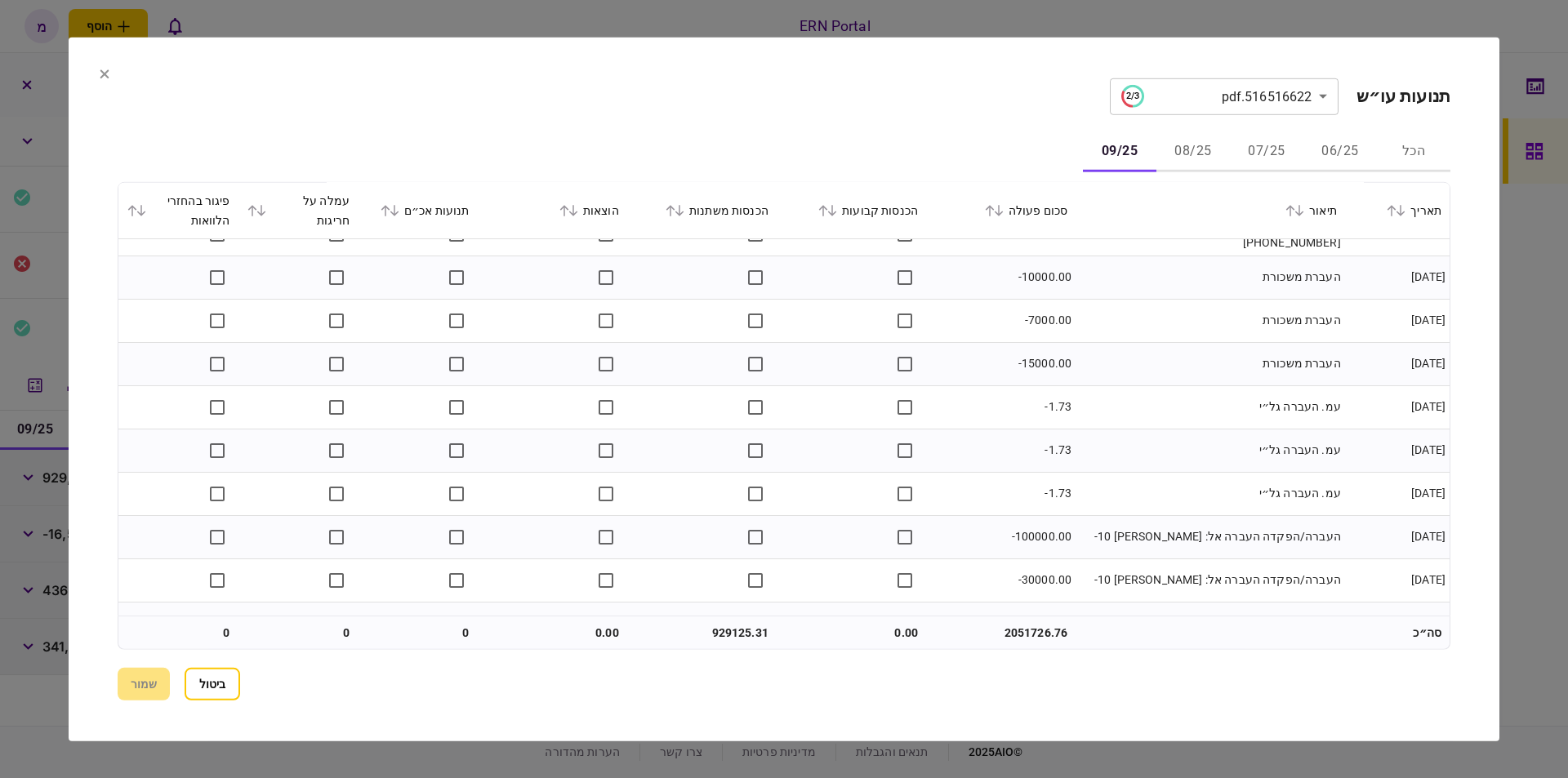
scroll to position [2439, 0]
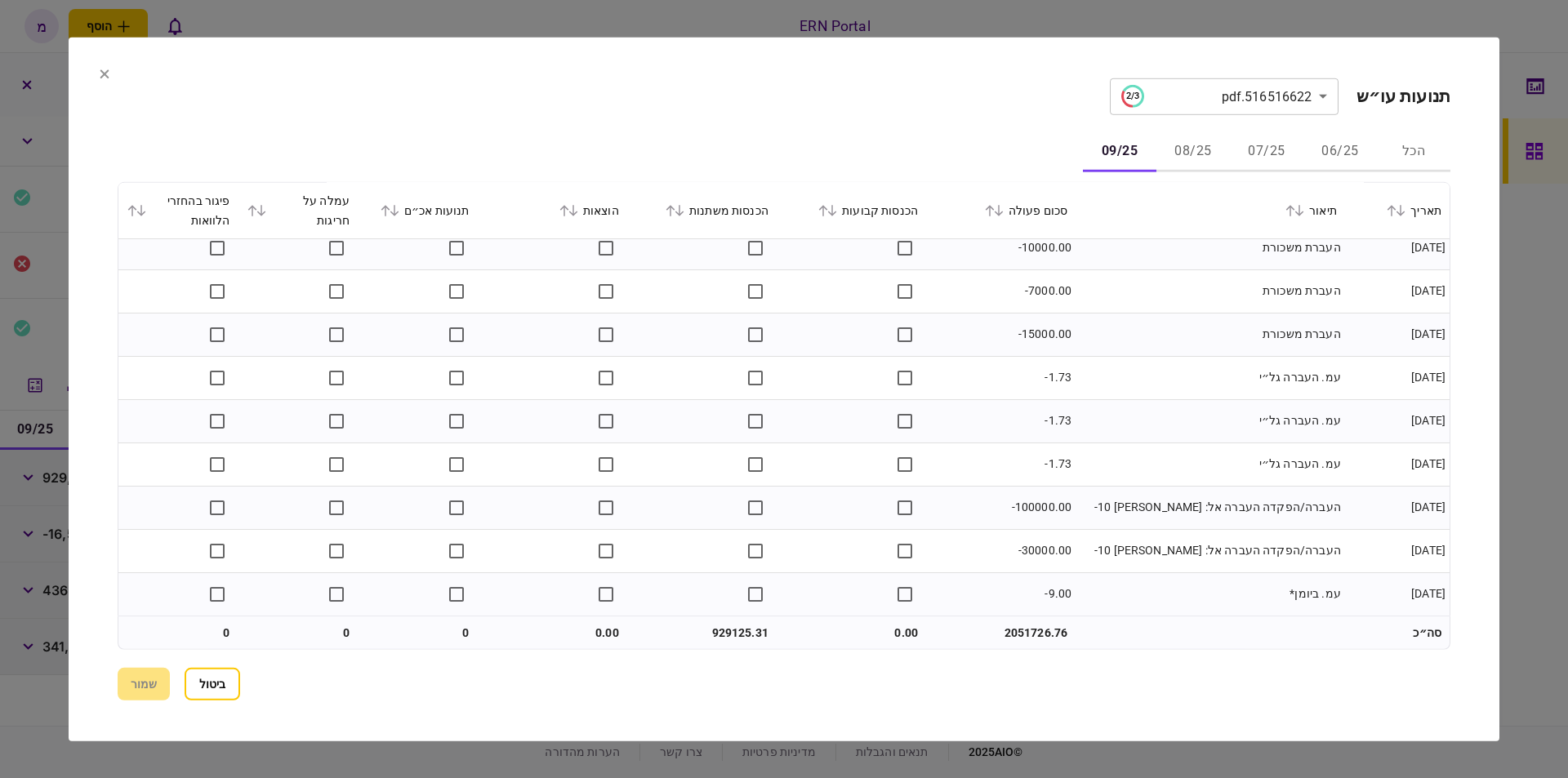
click at [725, 631] on td "929125.31" at bounding box center [702, 633] width 150 height 33
click at [99, 68] on section "**********" at bounding box center [784, 389] width 1431 height 704
click at [223, 676] on button "ביטול" at bounding box center [212, 684] width 56 height 33
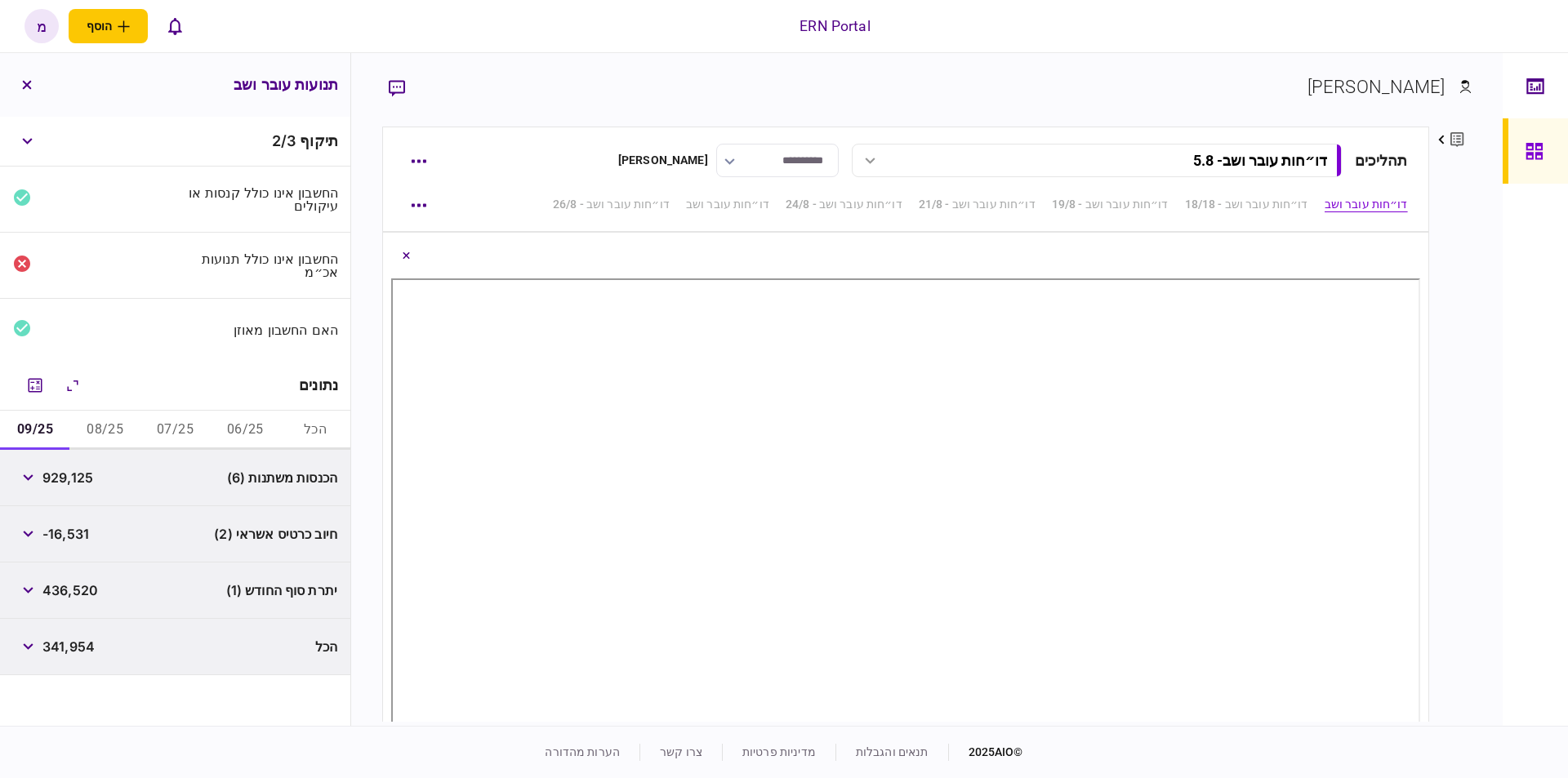
click at [61, 576] on div "436,520" at bounding box center [55, 590] width 85 height 29
click at [296, 425] on button "הכל" at bounding box center [315, 430] width 70 height 39
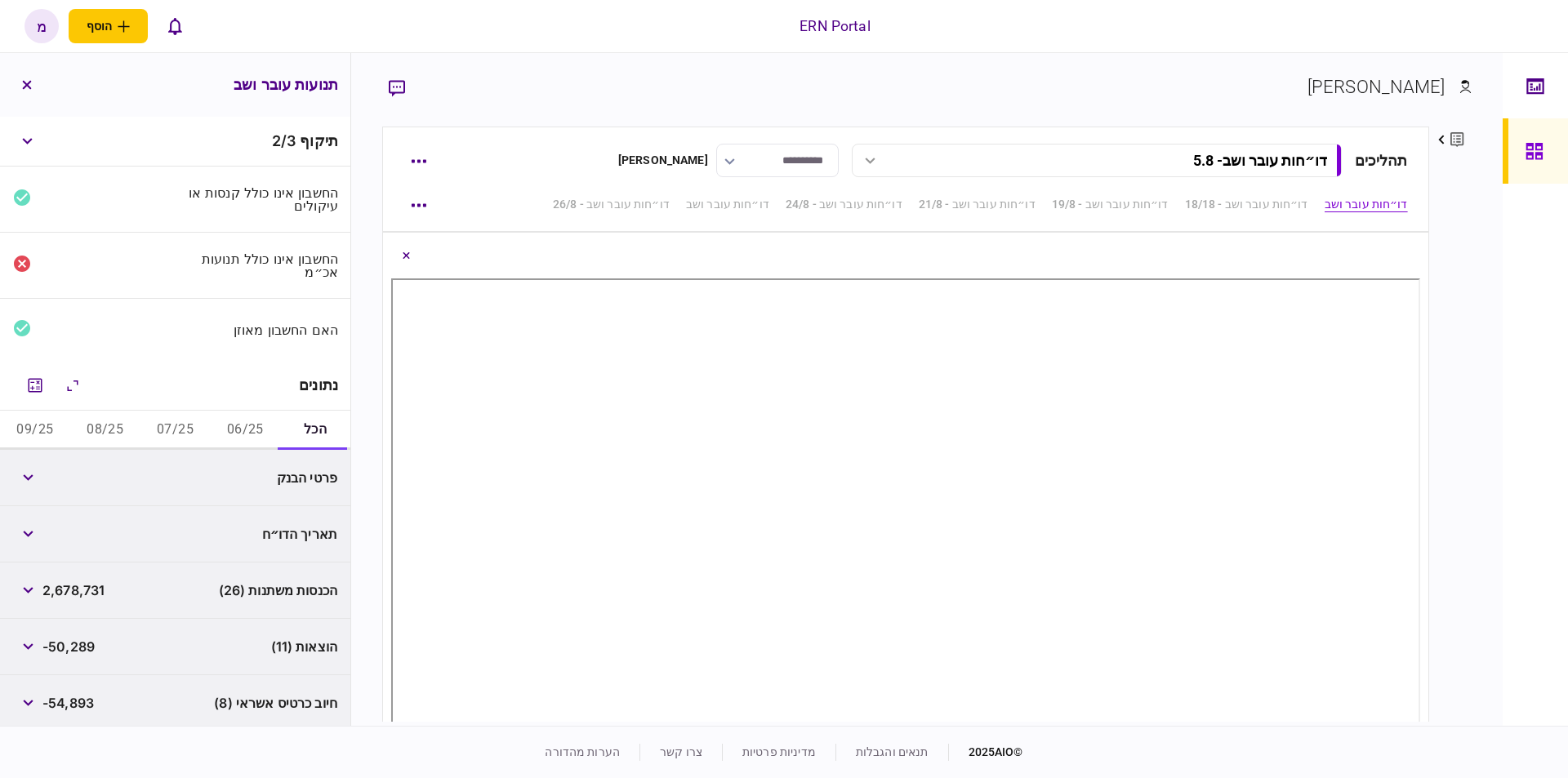
click at [238, 476] on div "פרטי הבנק" at bounding box center [260, 478] width 156 height 13
click at [25, 470] on button "button" at bounding box center [27, 478] width 29 height 29
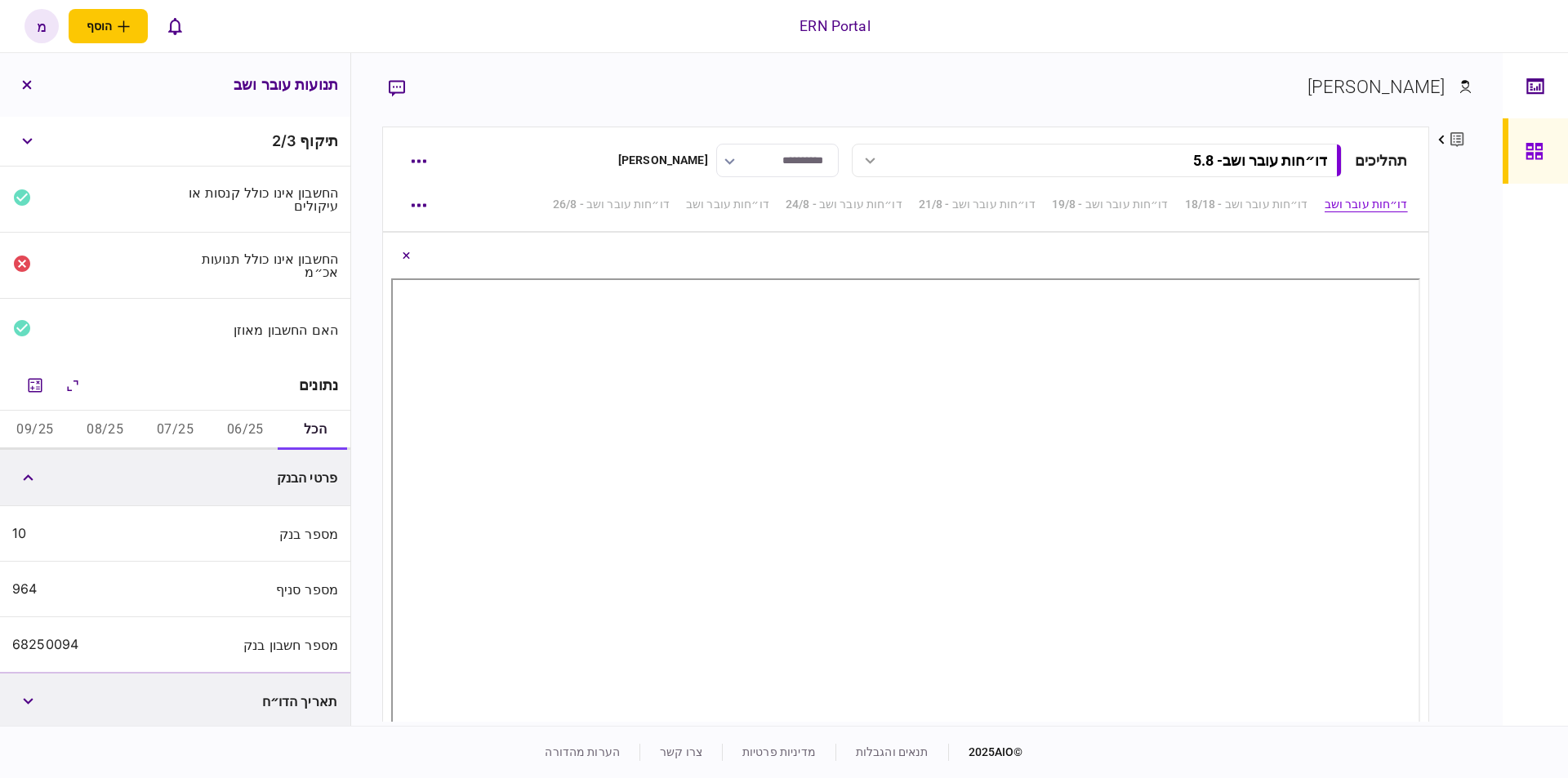
click at [51, 638] on div "68250094" at bounding box center [45, 644] width 67 height 16
click at [317, 19] on div "ERN Portal הוסף לקוח עסקי לקוח פרטי מ מ מעיין כהן maayanco@ern.co.il עברית Engl…" at bounding box center [784, 26] width 1568 height 52
click at [24, 92] on button "button" at bounding box center [26, 85] width 29 height 29
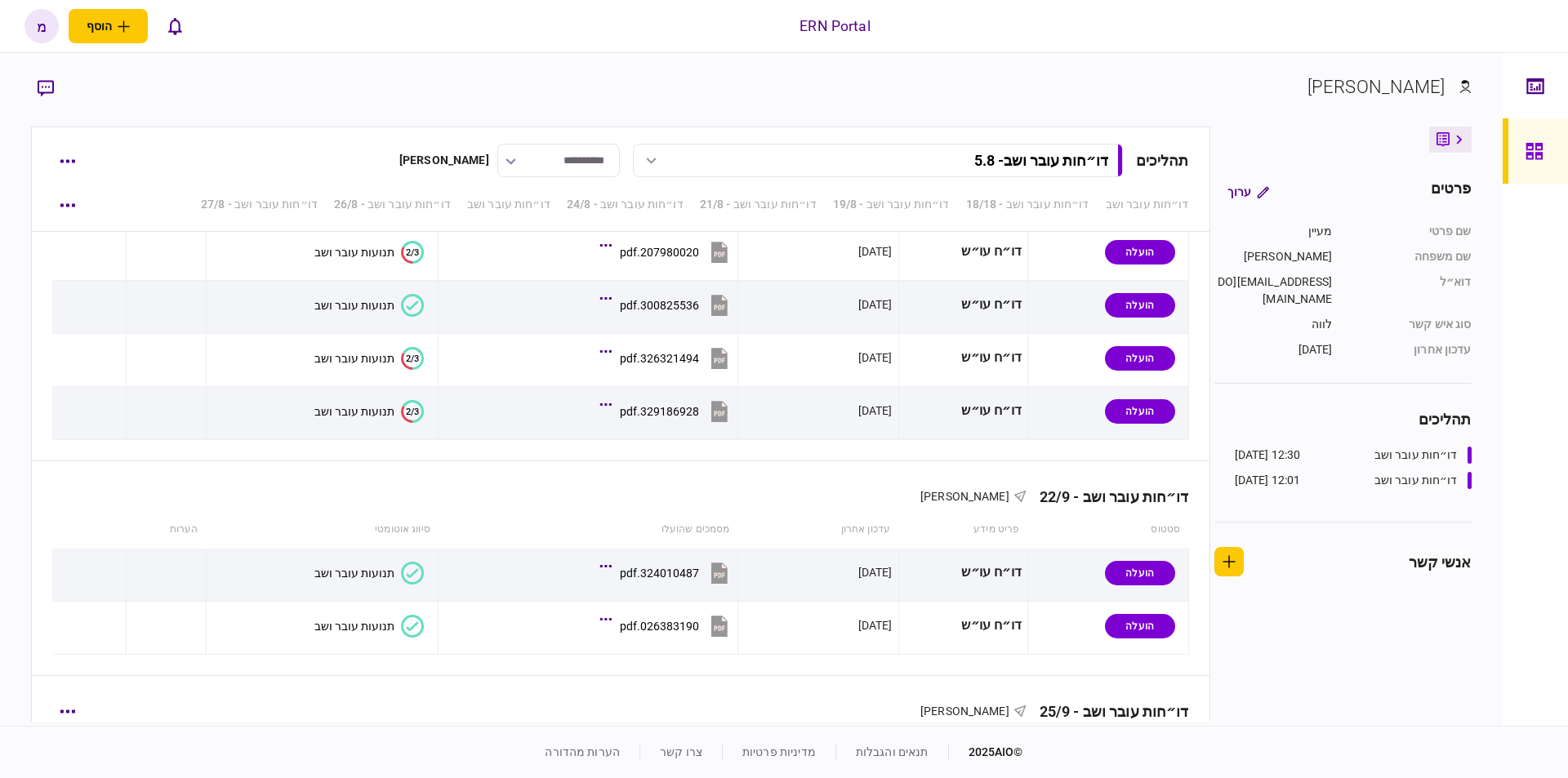
scroll to position [4086, 0]
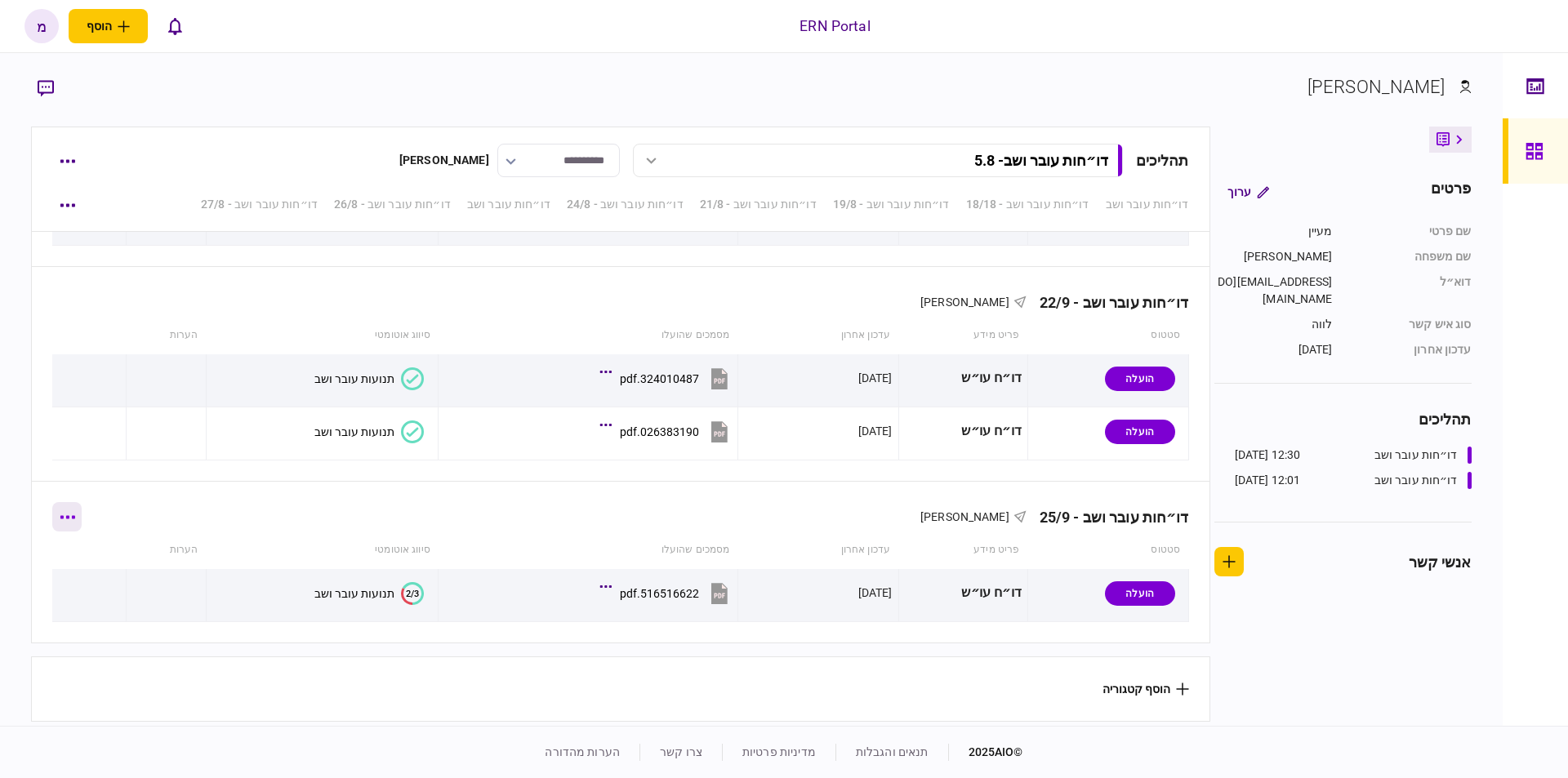
drag, startPoint x: 69, startPoint y: 495, endPoint x: 82, endPoint y: 520, distance: 28.2
click at [74, 497] on div "דו״חות עובר ושב - 25/9 מעיין כהן" at bounding box center [619, 506] width 1136 height 50
click at [75, 507] on button "button" at bounding box center [67, 517] width 29 height 29
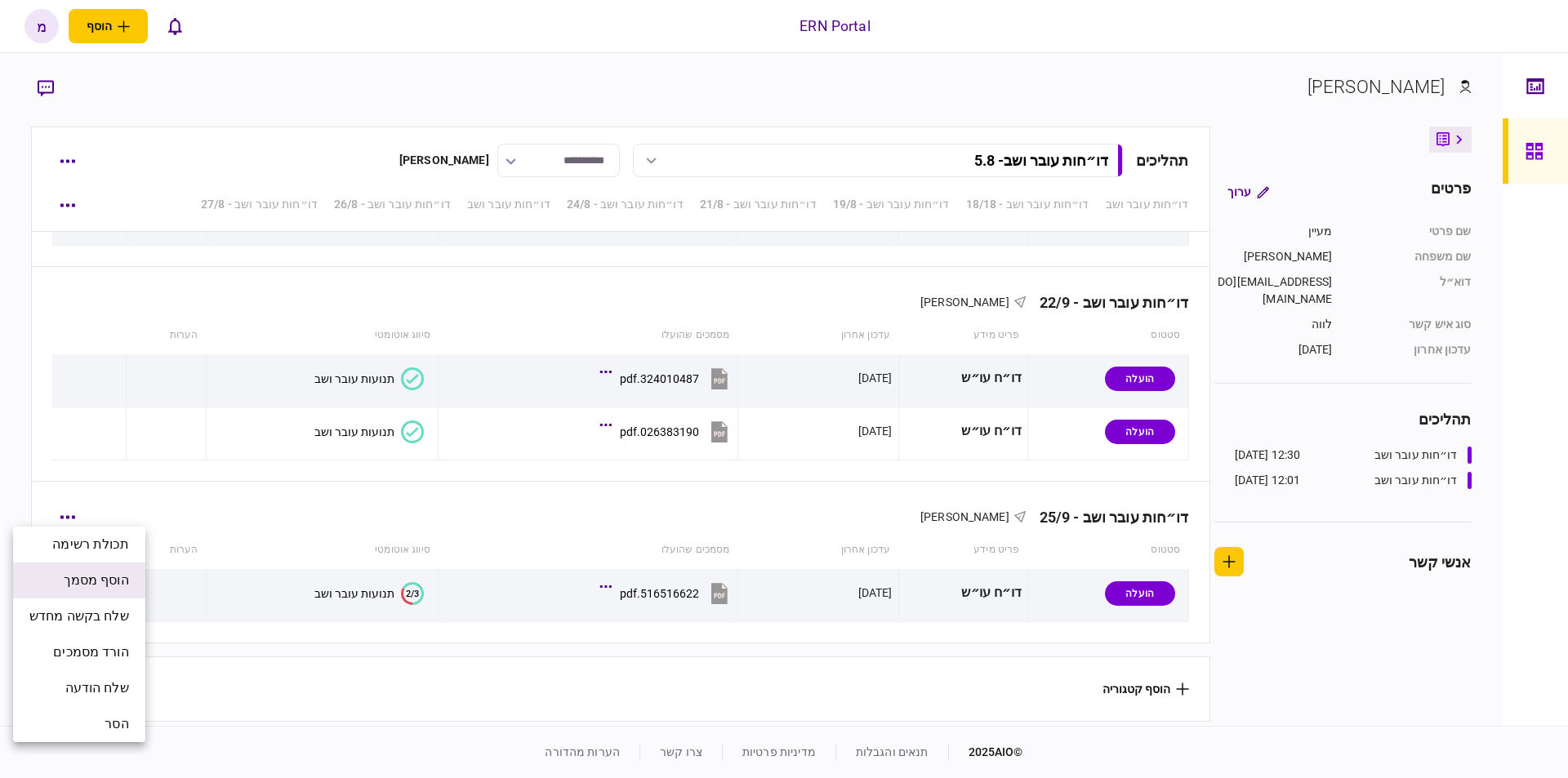
click at [78, 581] on span "הוסף מסמך" at bounding box center [97, 580] width 66 height 19
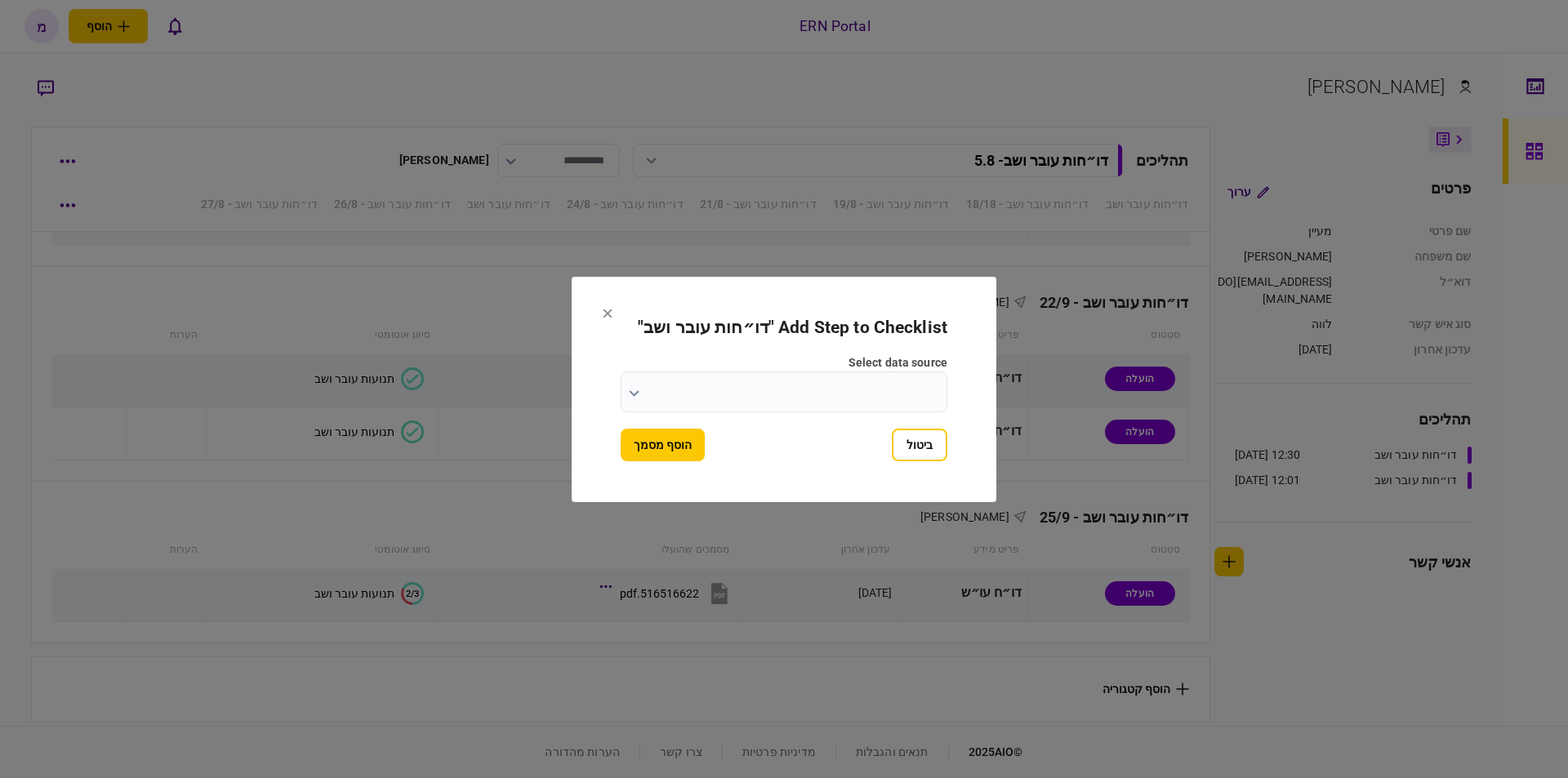
click at [623, 393] on section "Add Step to Checklist " דו״חות עובר ושב " select data source ביטול הוסף מסמך" at bounding box center [784, 389] width 425 height 225
click at [632, 387] on button "button" at bounding box center [634, 393] width 11 height 13
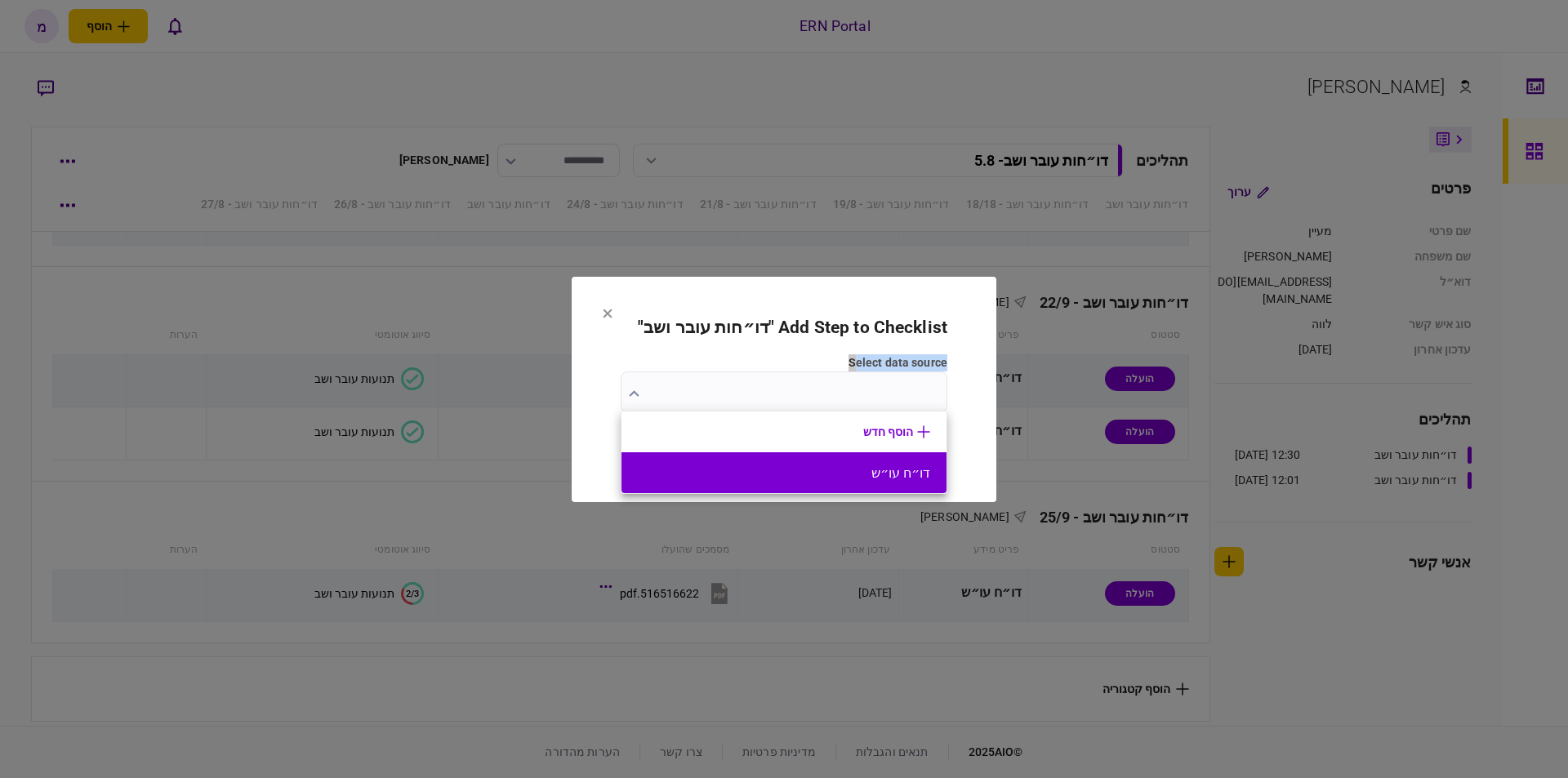
click at [771, 465] on button "דו״ח עו״ש" at bounding box center [784, 472] width 293 height 16
type input "*********"
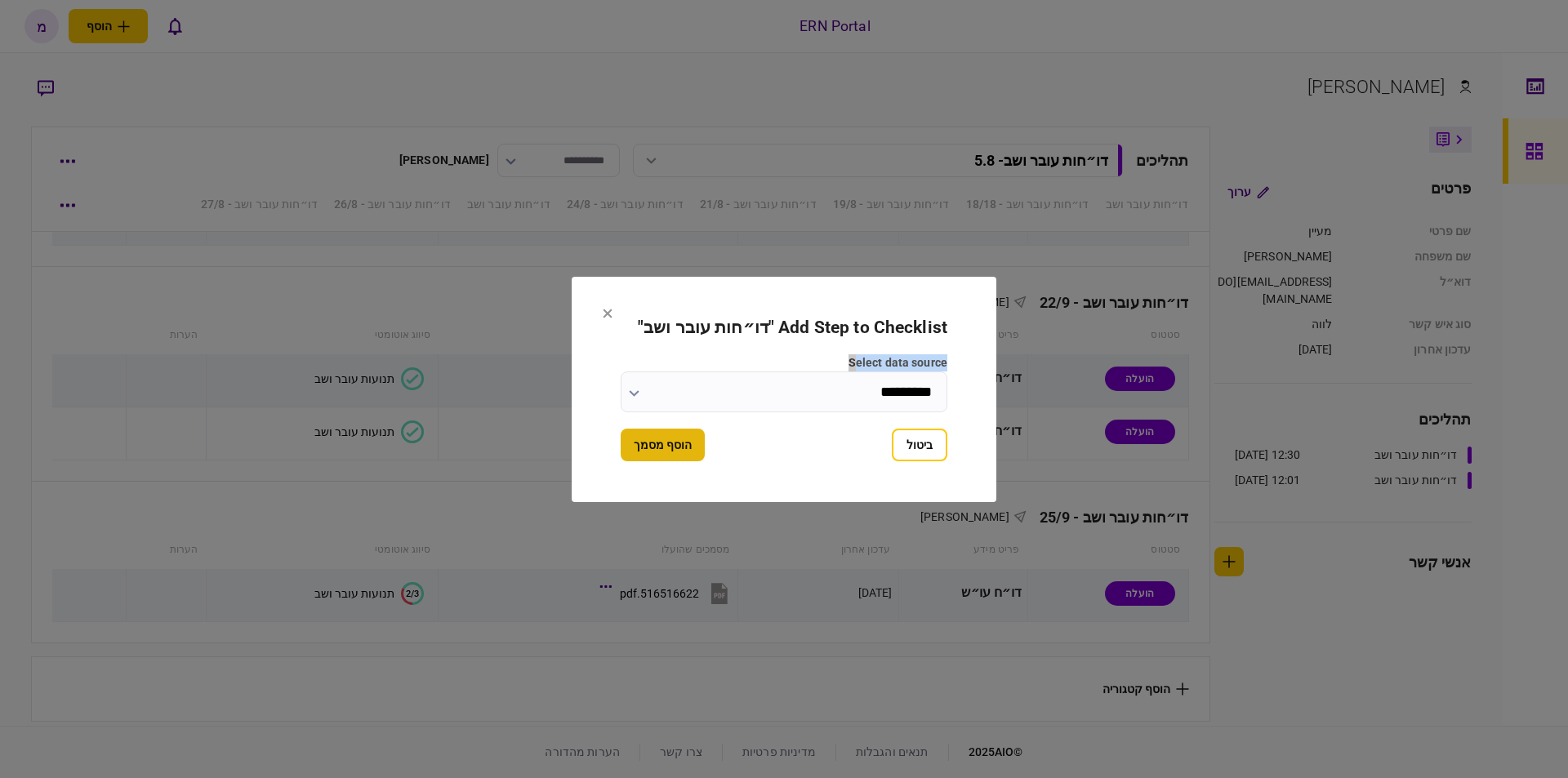
click at [672, 441] on button "הוסף מסמך" at bounding box center [662, 445] width 84 height 33
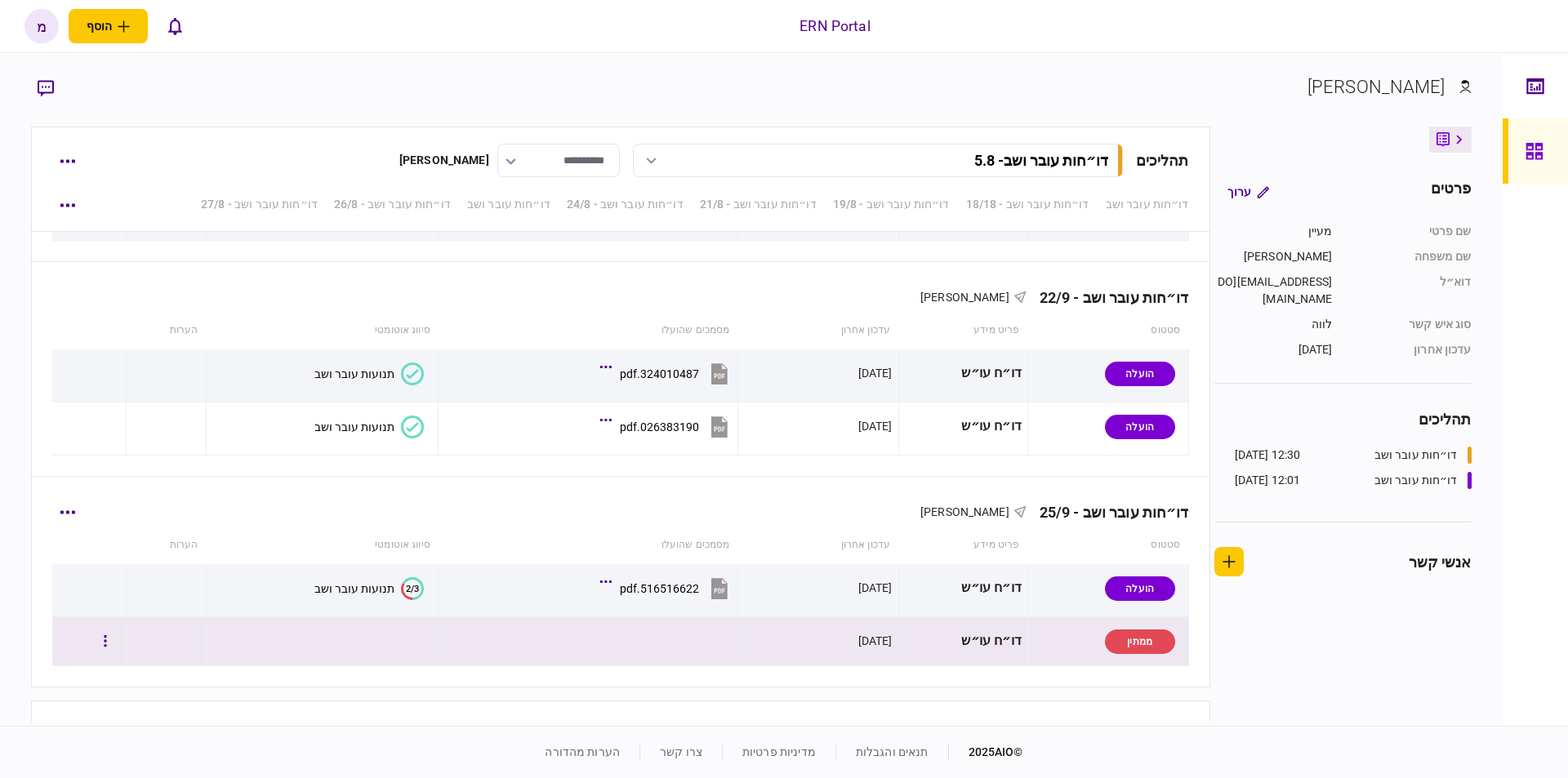
scroll to position [4135, 0]
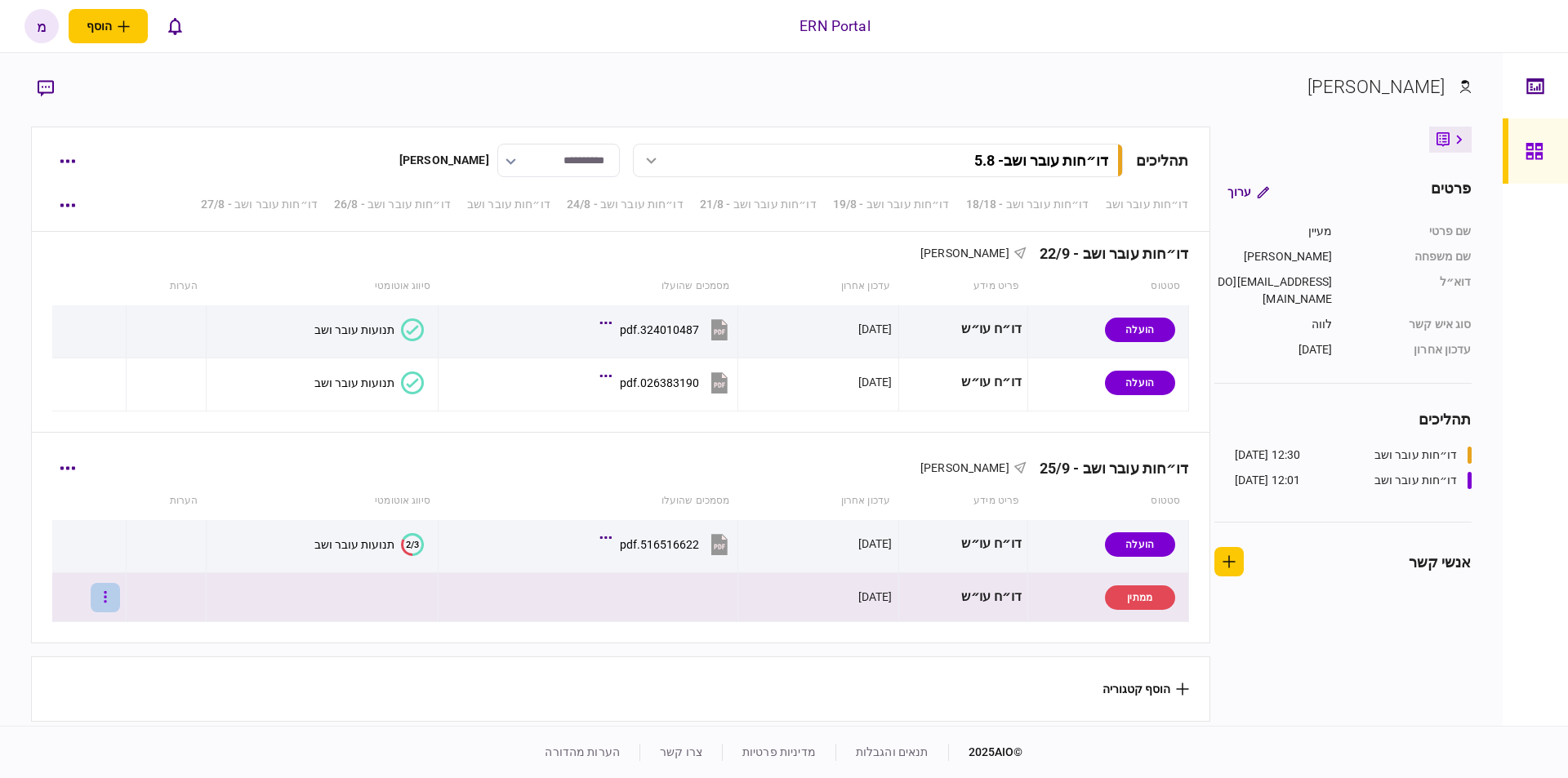
click at [112, 598] on button "button" at bounding box center [105, 597] width 29 height 29
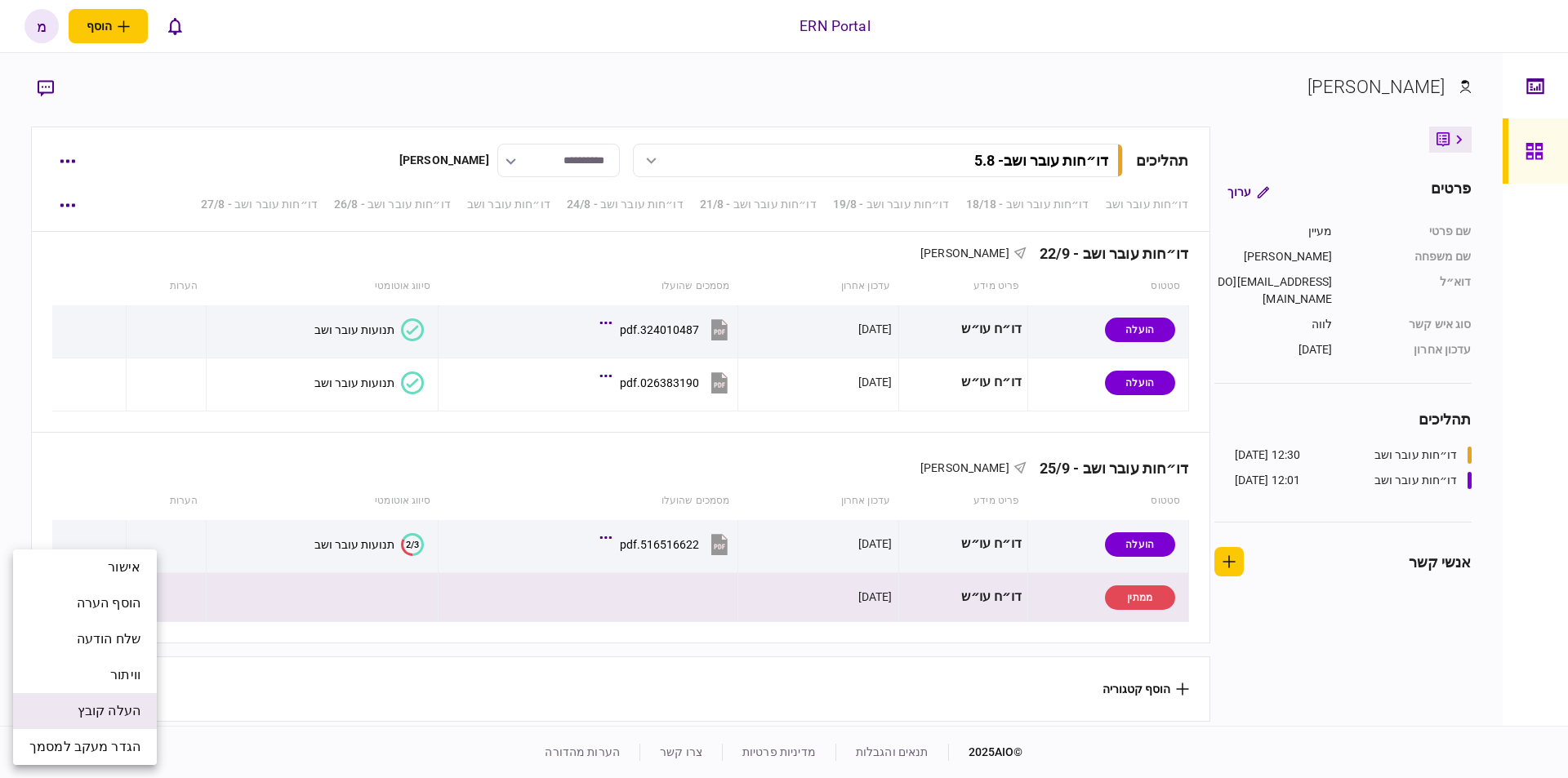
click at [111, 703] on span "העלה קובץ" at bounding box center [109, 711] width 63 height 19
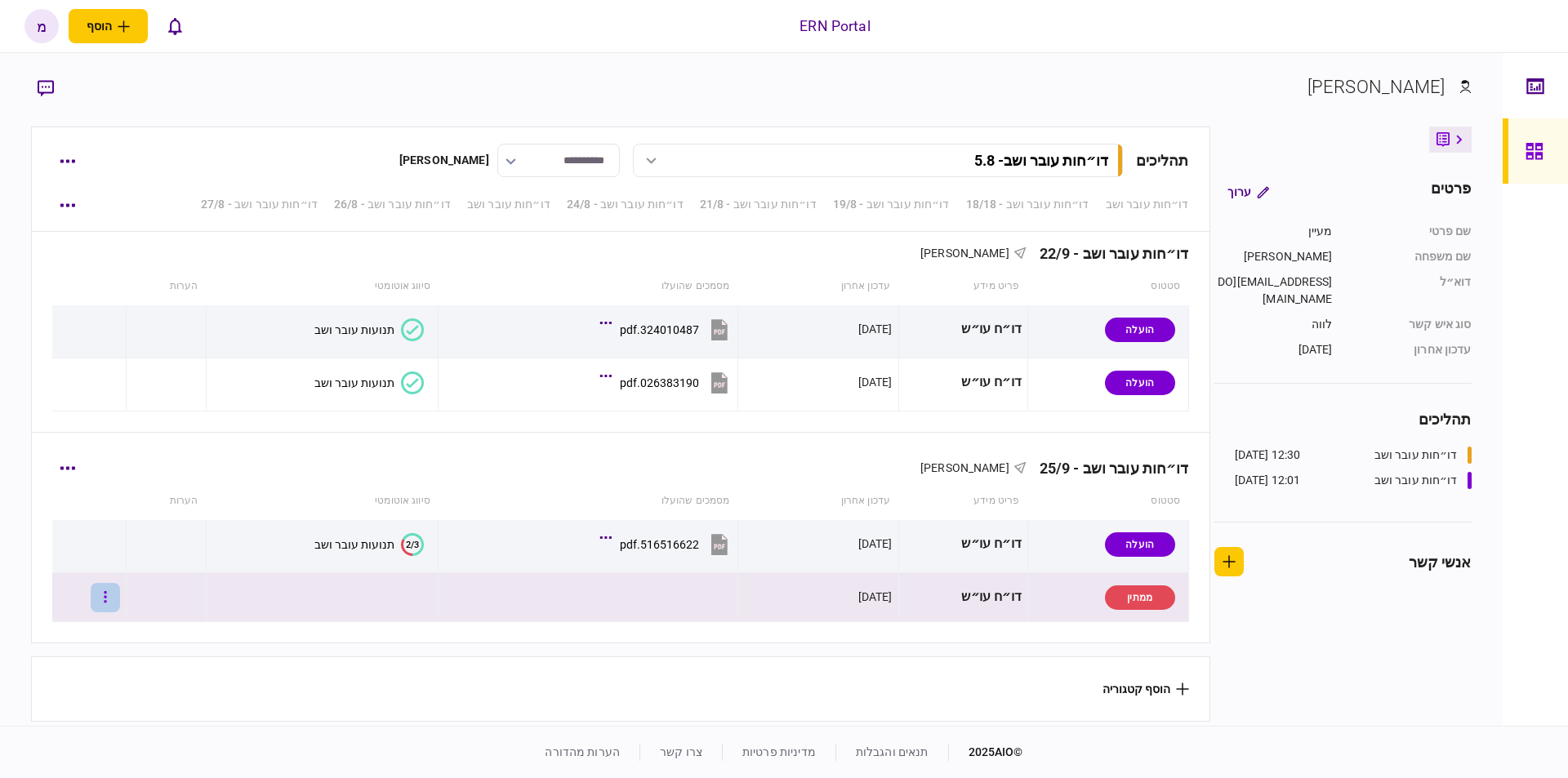
click at [111, 593] on button "button" at bounding box center [105, 597] width 29 height 29
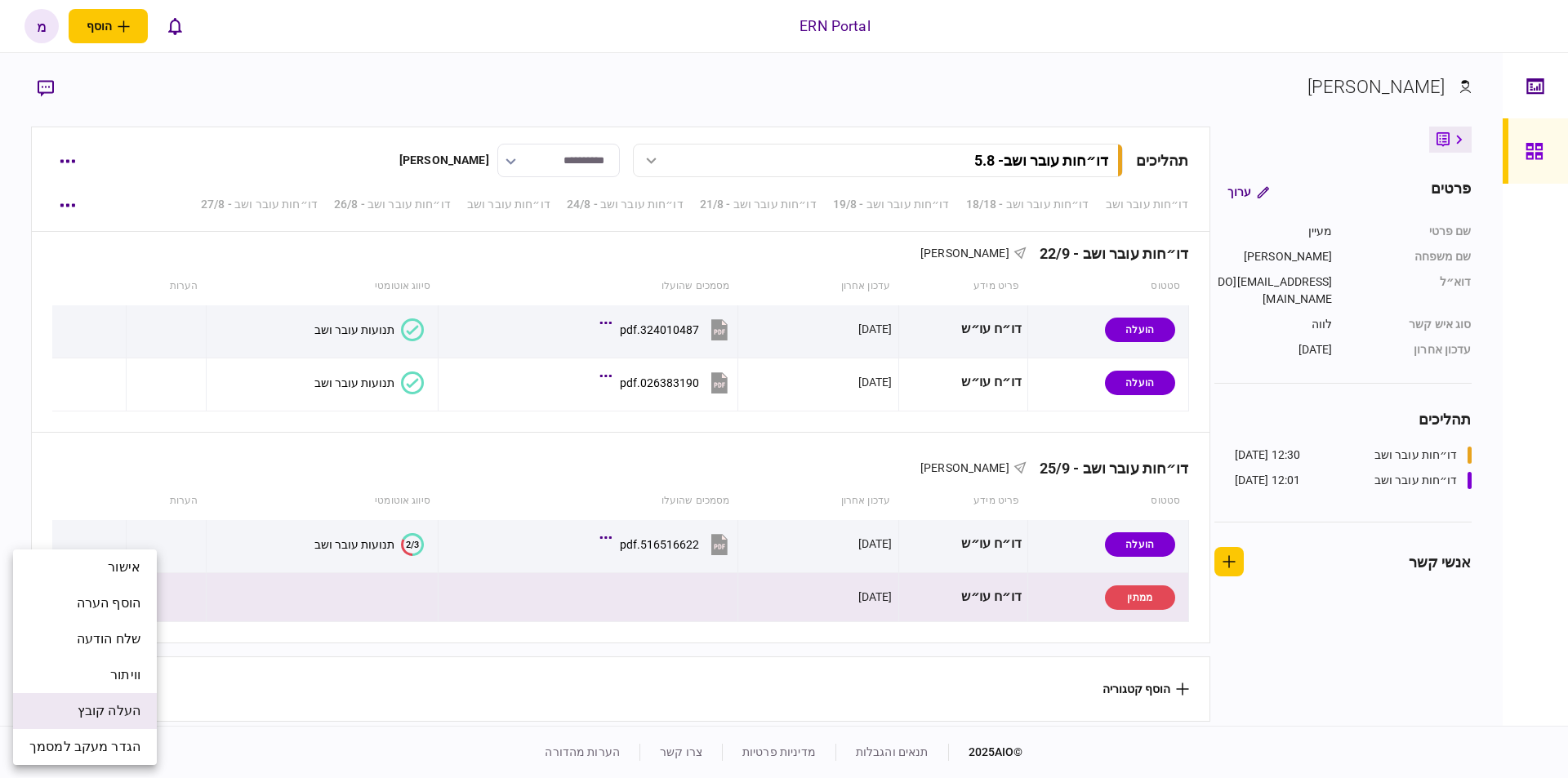
click at [88, 705] on span "העלה קובץ" at bounding box center [109, 711] width 63 height 19
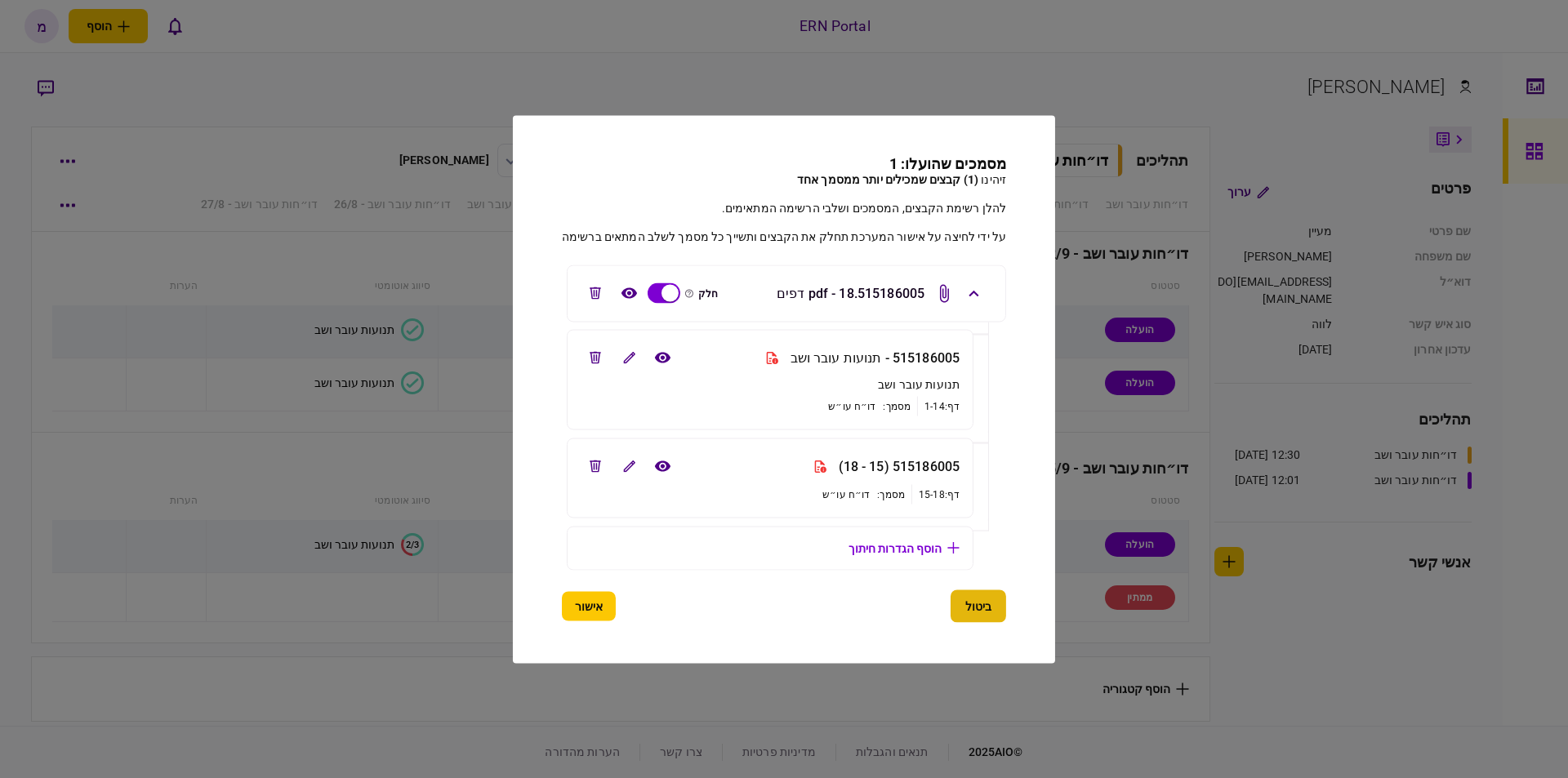
click at [980, 615] on button "ביטול" at bounding box center [978, 606] width 56 height 33
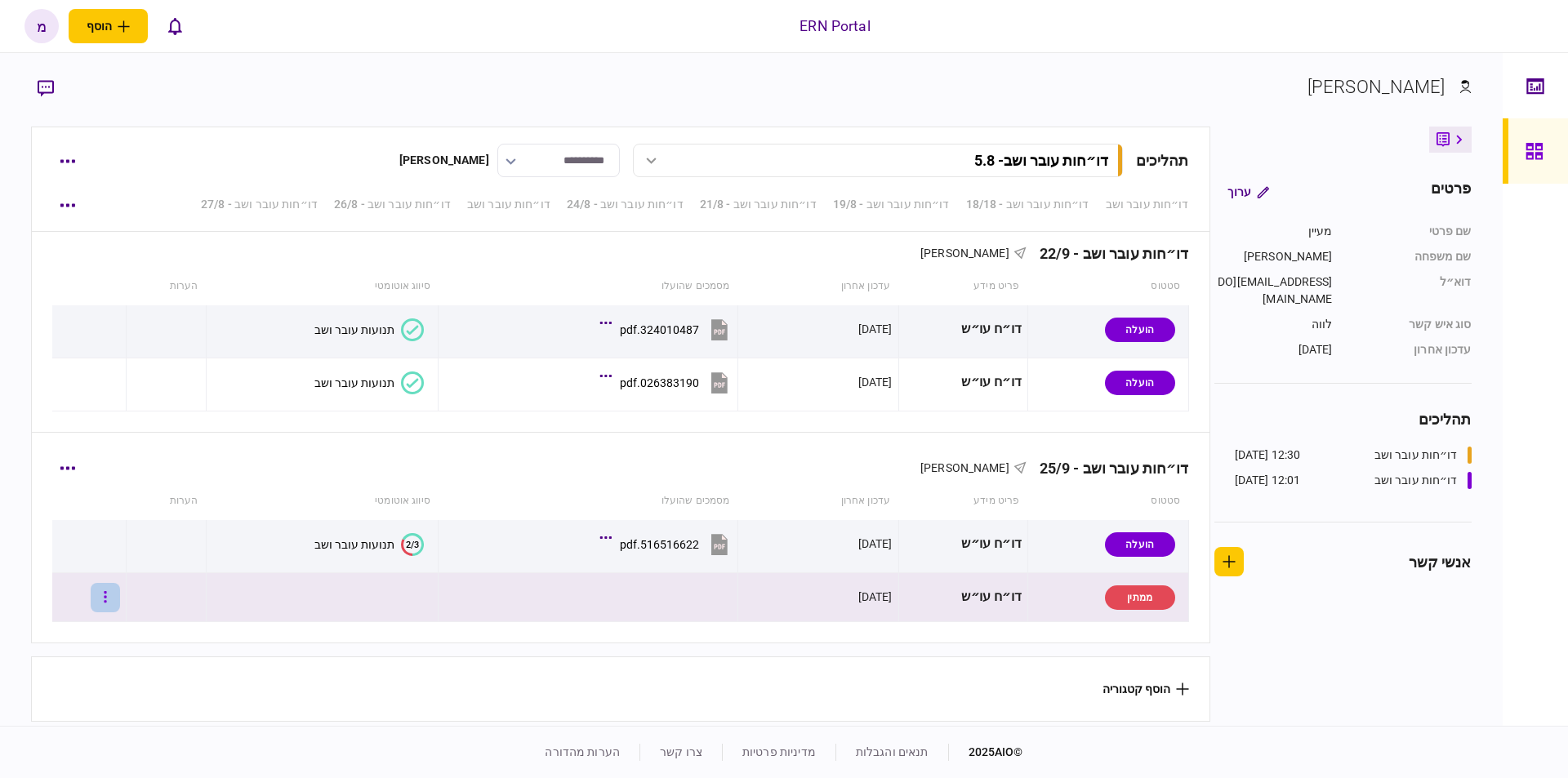
click at [120, 594] on button "button" at bounding box center [105, 597] width 29 height 29
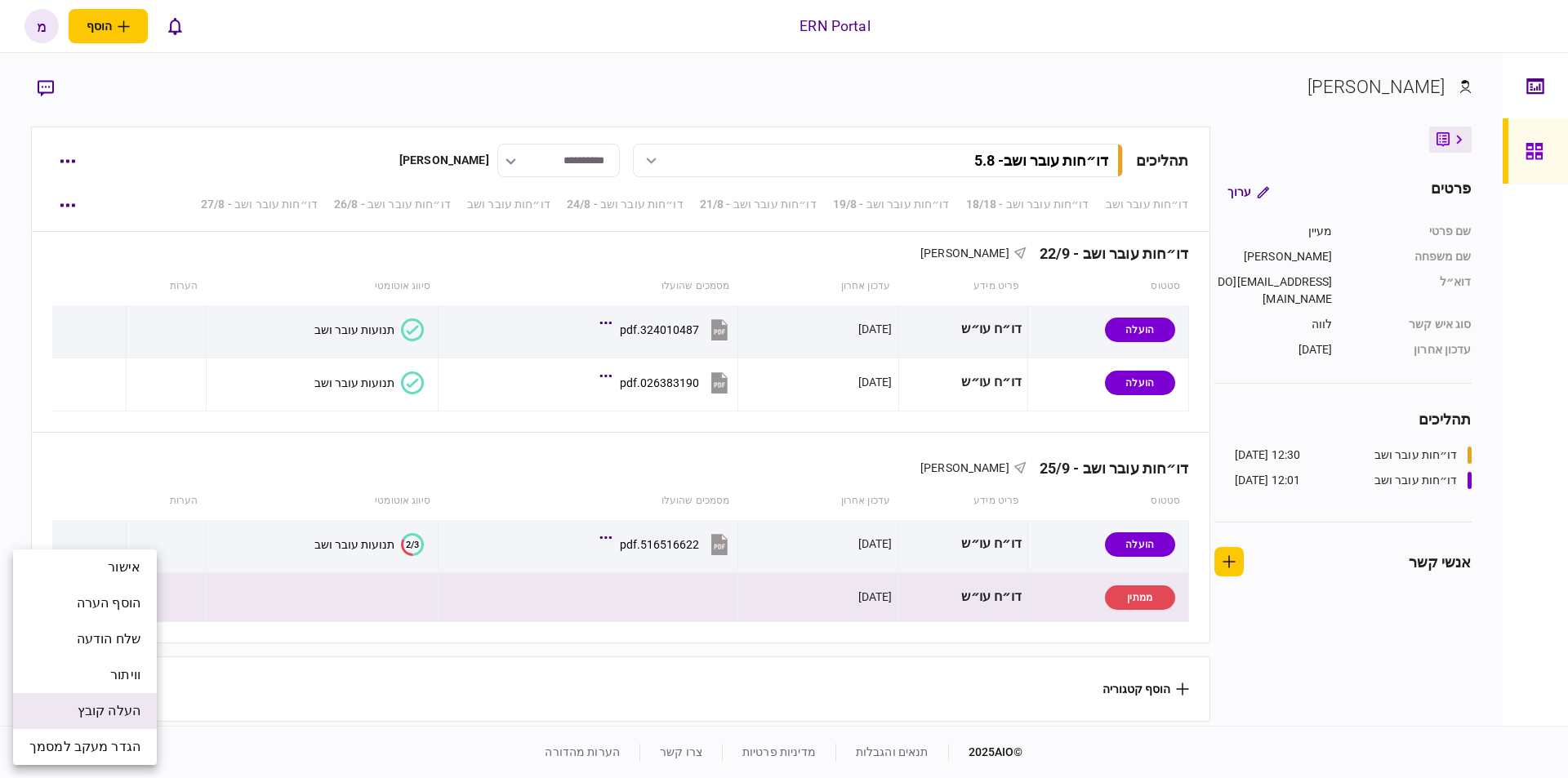
click at [104, 699] on li "העלה קובץ" at bounding box center [85, 711] width 144 height 36
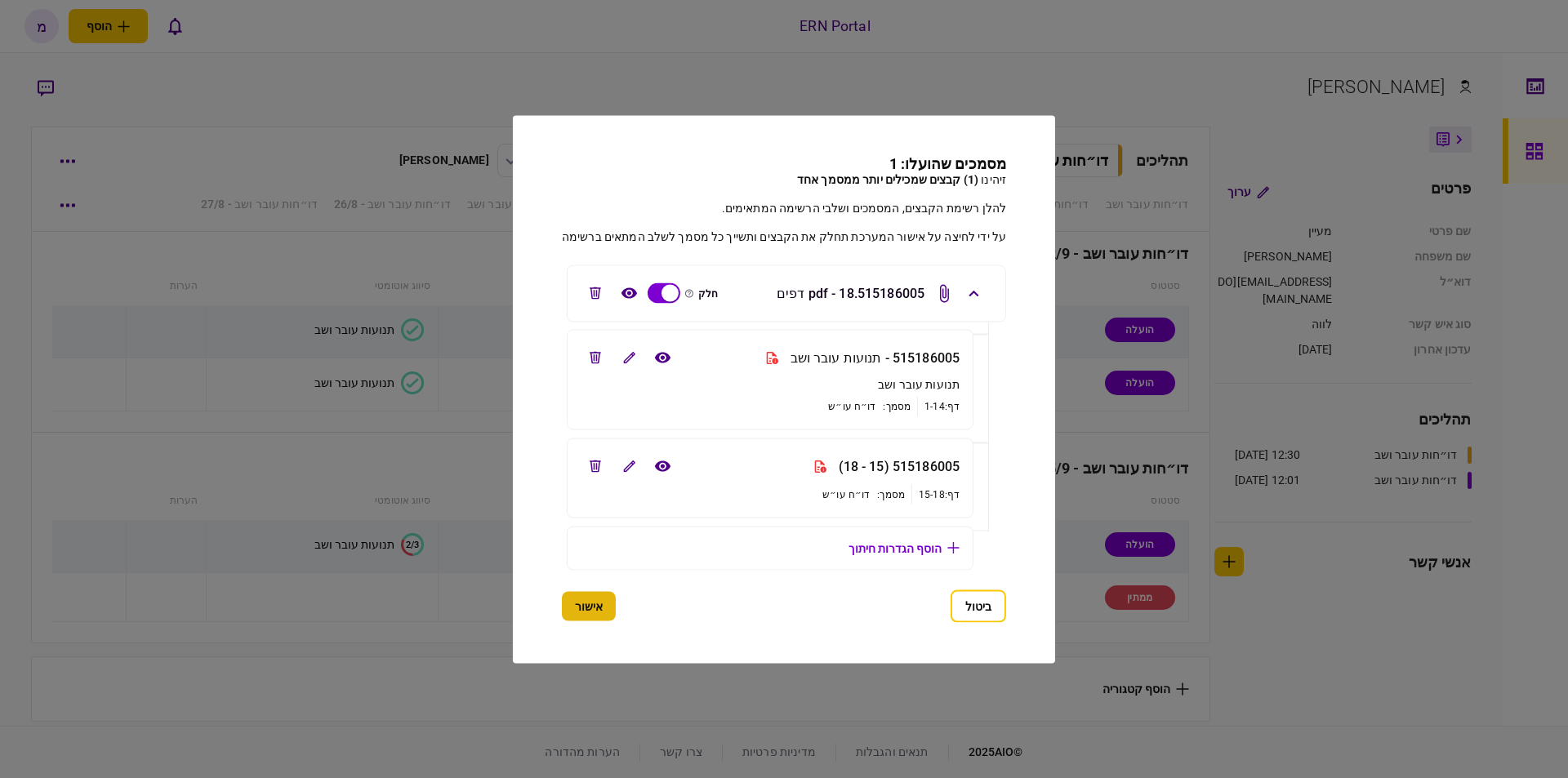
click at [597, 610] on button "אישור" at bounding box center [588, 606] width 54 height 29
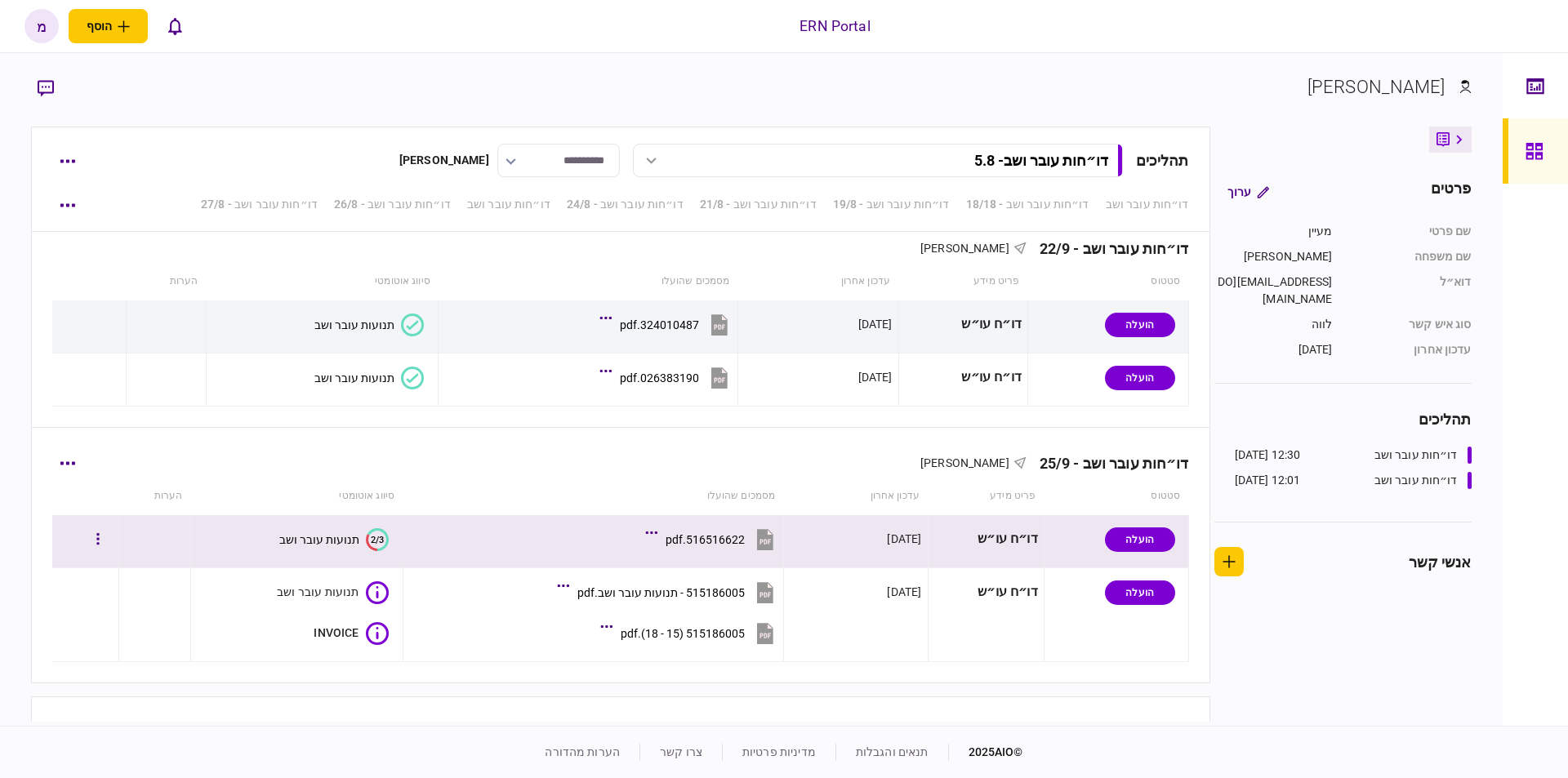
scroll to position [4180, 0]
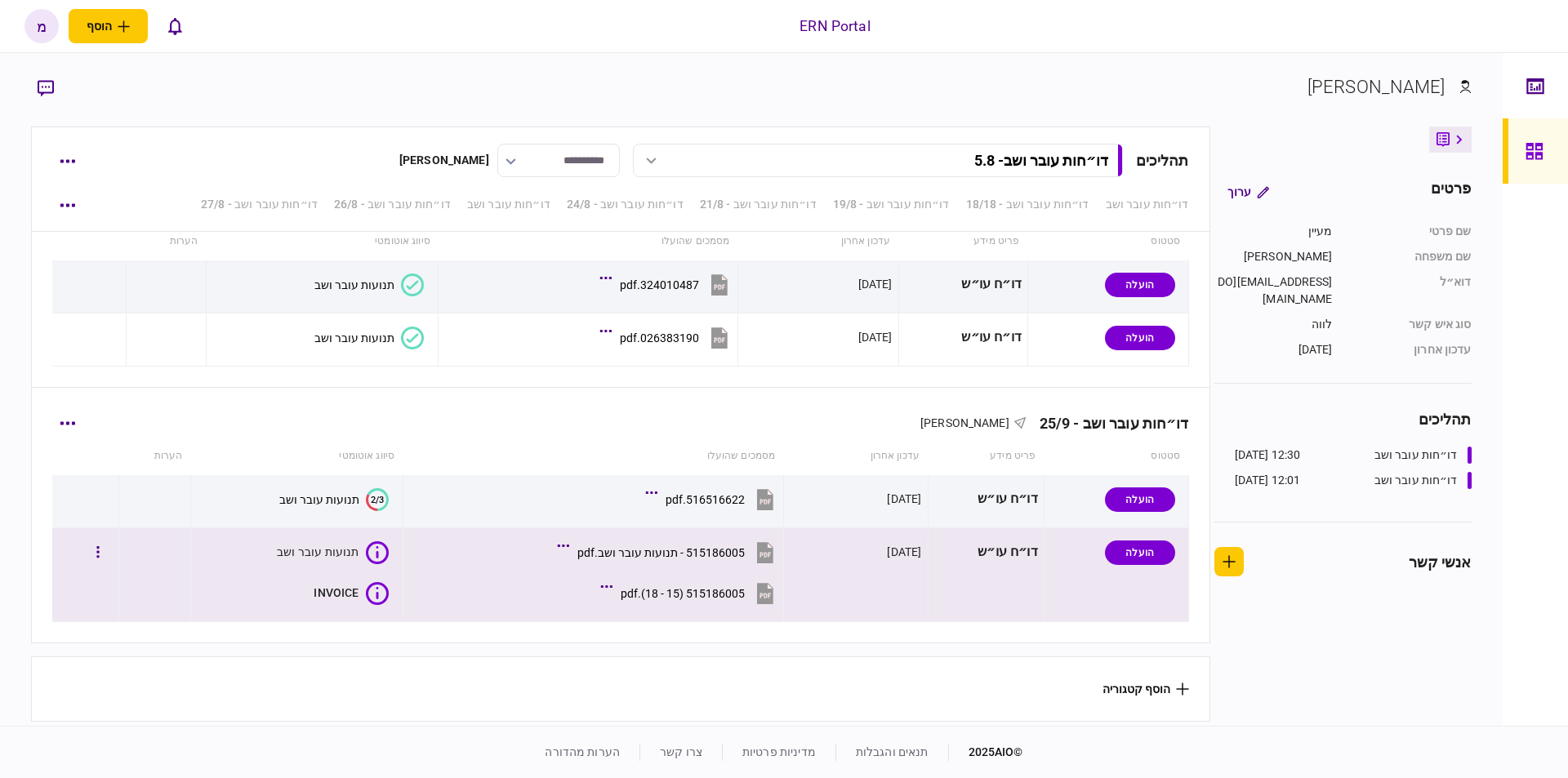
click at [384, 589] on icon at bounding box center [377, 593] width 23 height 23
click at [381, 589] on icon at bounding box center [377, 593] width 23 height 23
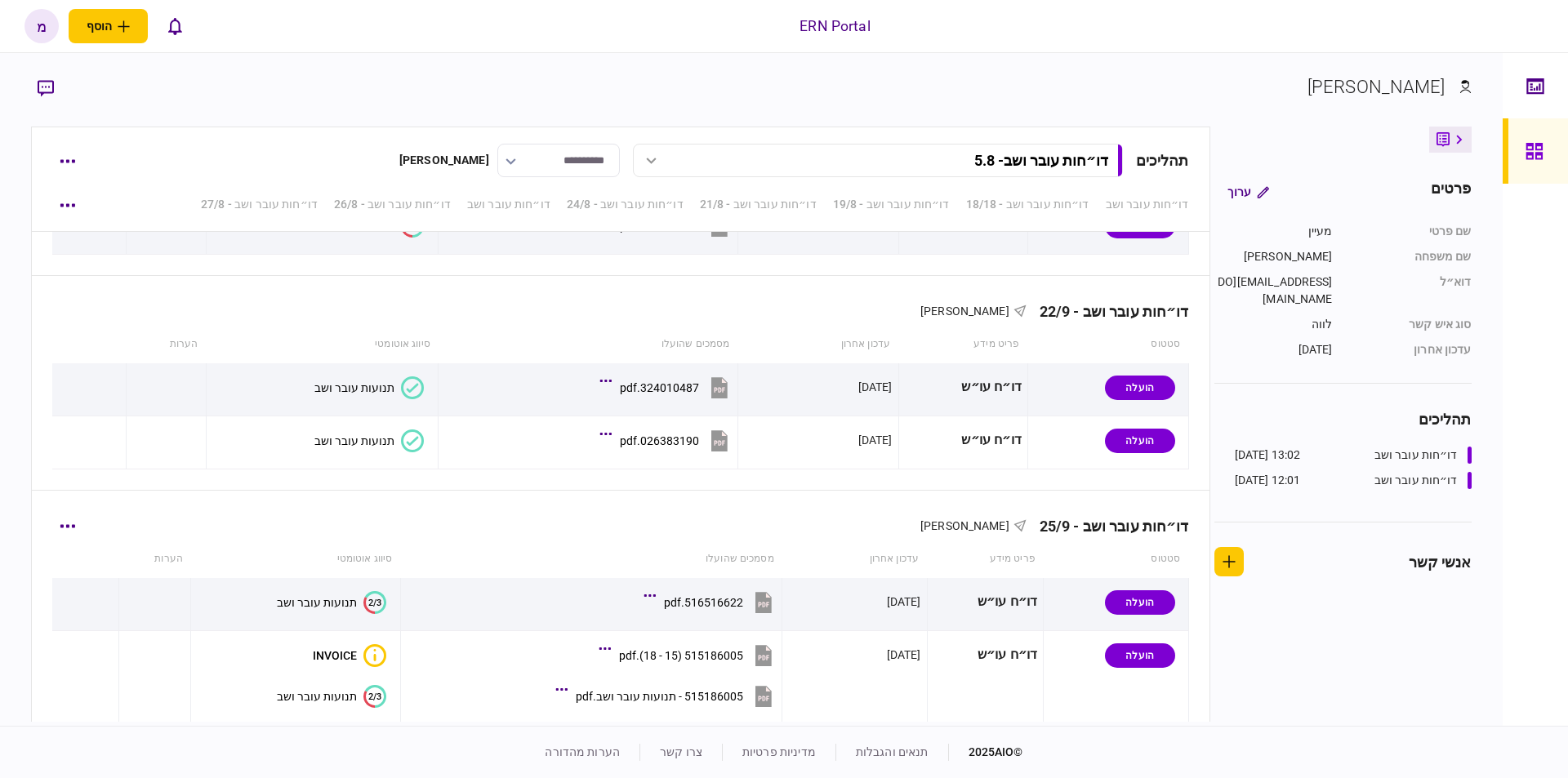
scroll to position [4180, 0]
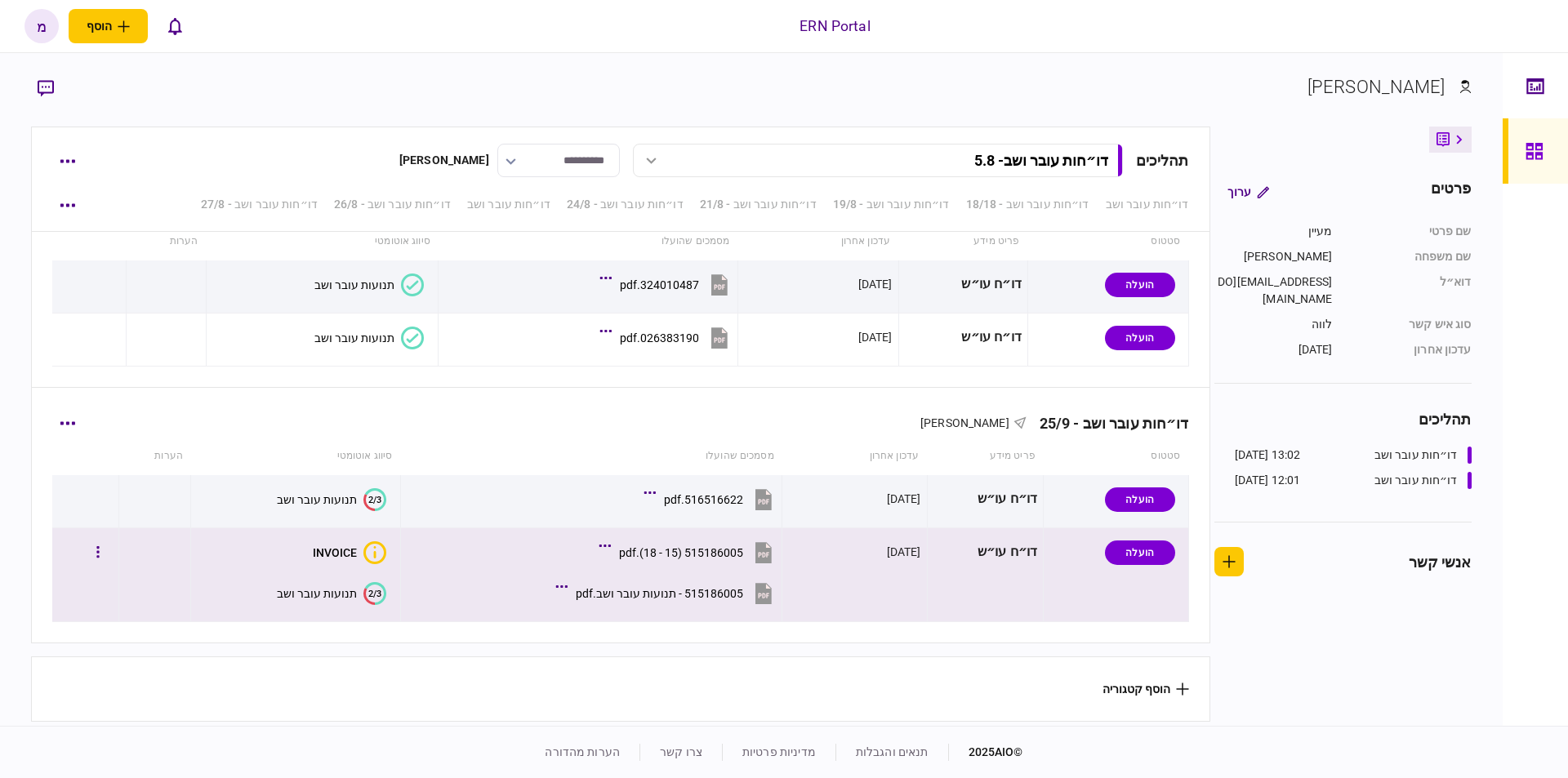
click at [375, 582] on icon at bounding box center [375, 593] width 21 height 23
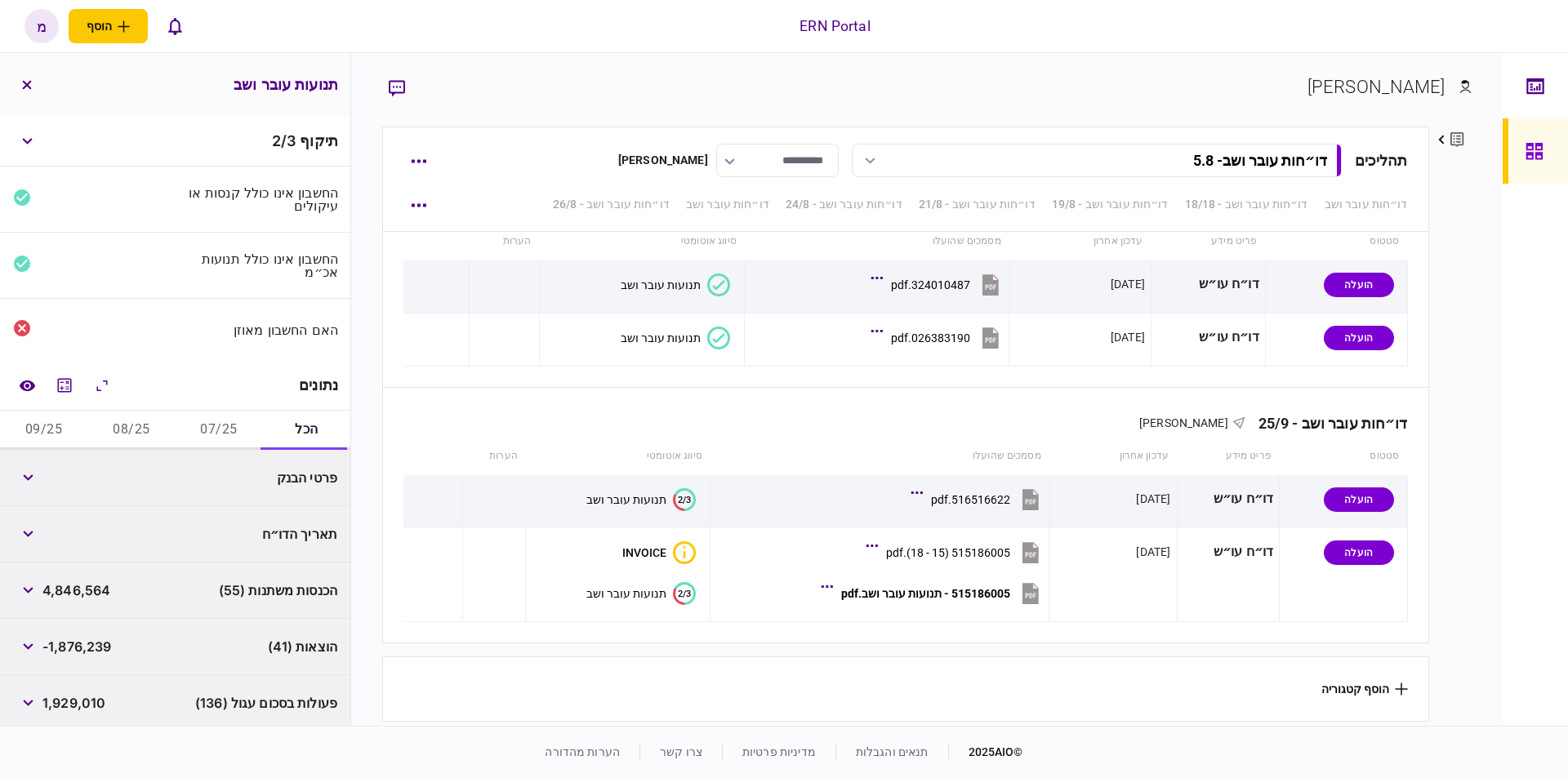
click at [205, 425] on button "07/25" at bounding box center [220, 430] width 88 height 39
click at [129, 410] on button "08/25" at bounding box center [131, 430] width 88 height 39
click at [54, 431] on button "09/25" at bounding box center [44, 430] width 88 height 39
click at [238, 420] on button "07/25" at bounding box center [220, 430] width 88 height 39
click at [31, 379] on icon "השוואה למסמך" at bounding box center [26, 385] width 16 height 11
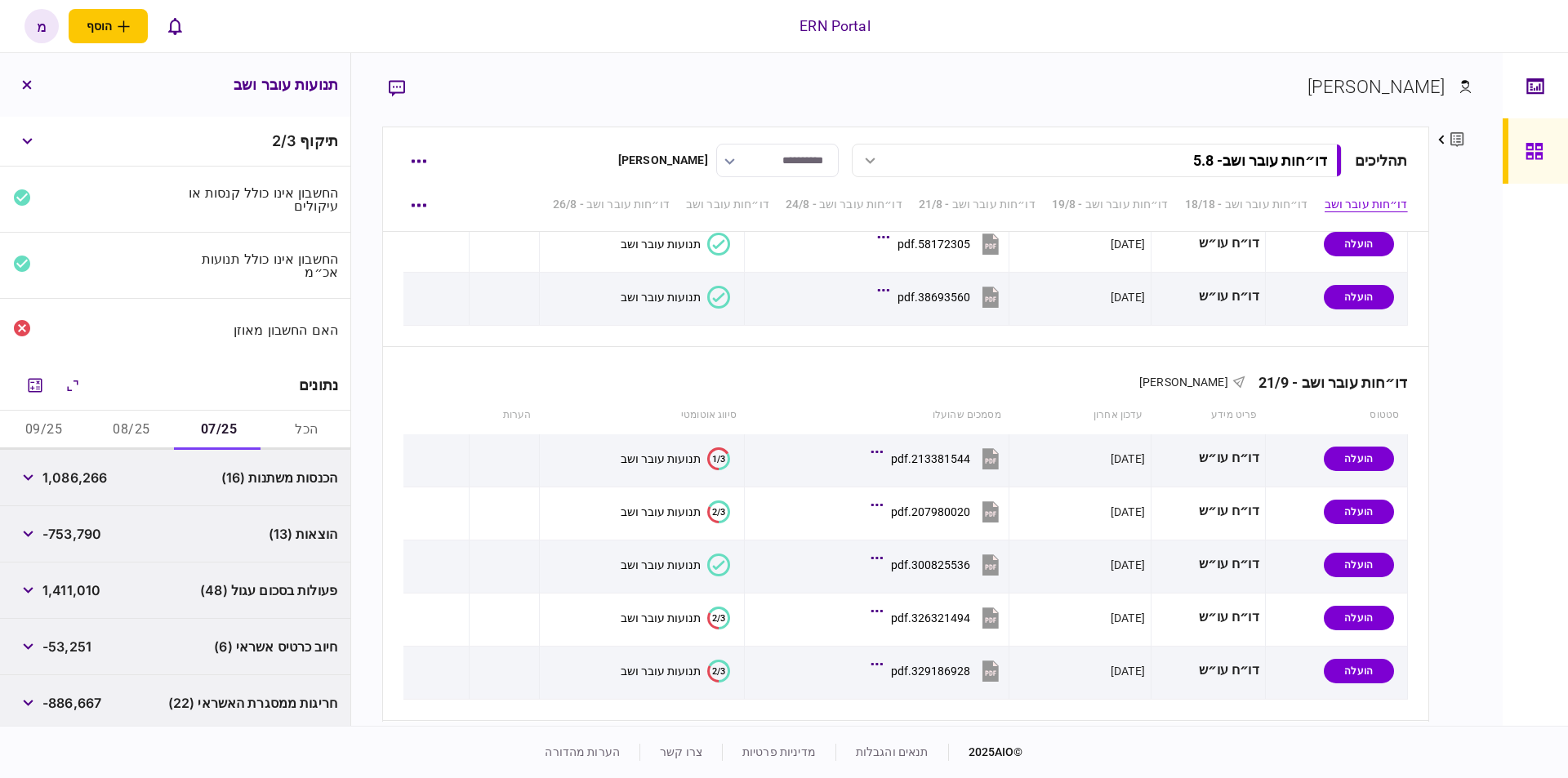
scroll to position [0, 0]
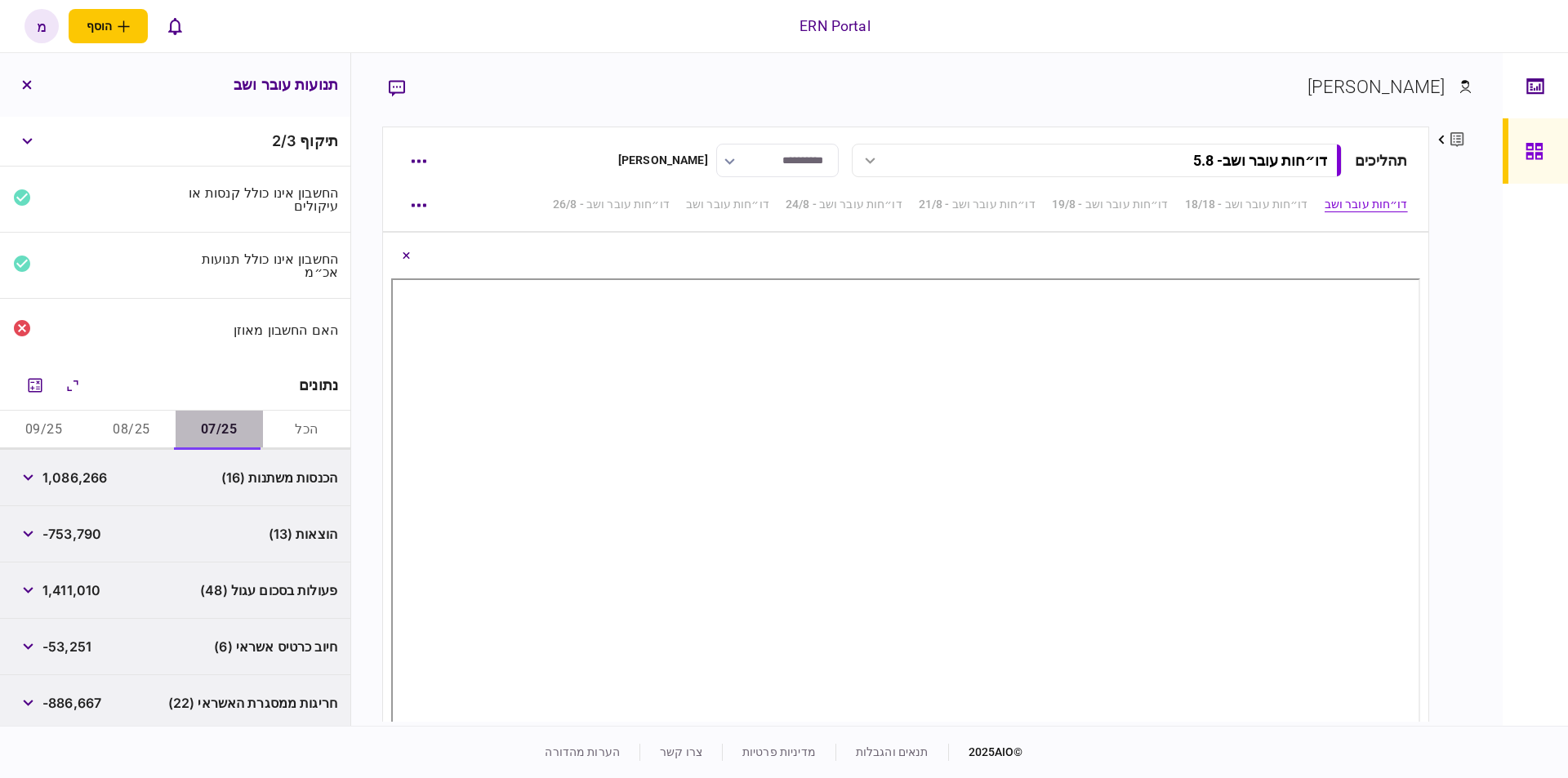
click at [207, 425] on button "07/25" at bounding box center [220, 430] width 88 height 39
click at [37, 381] on icon "מחשבון" at bounding box center [35, 385] width 19 height 19
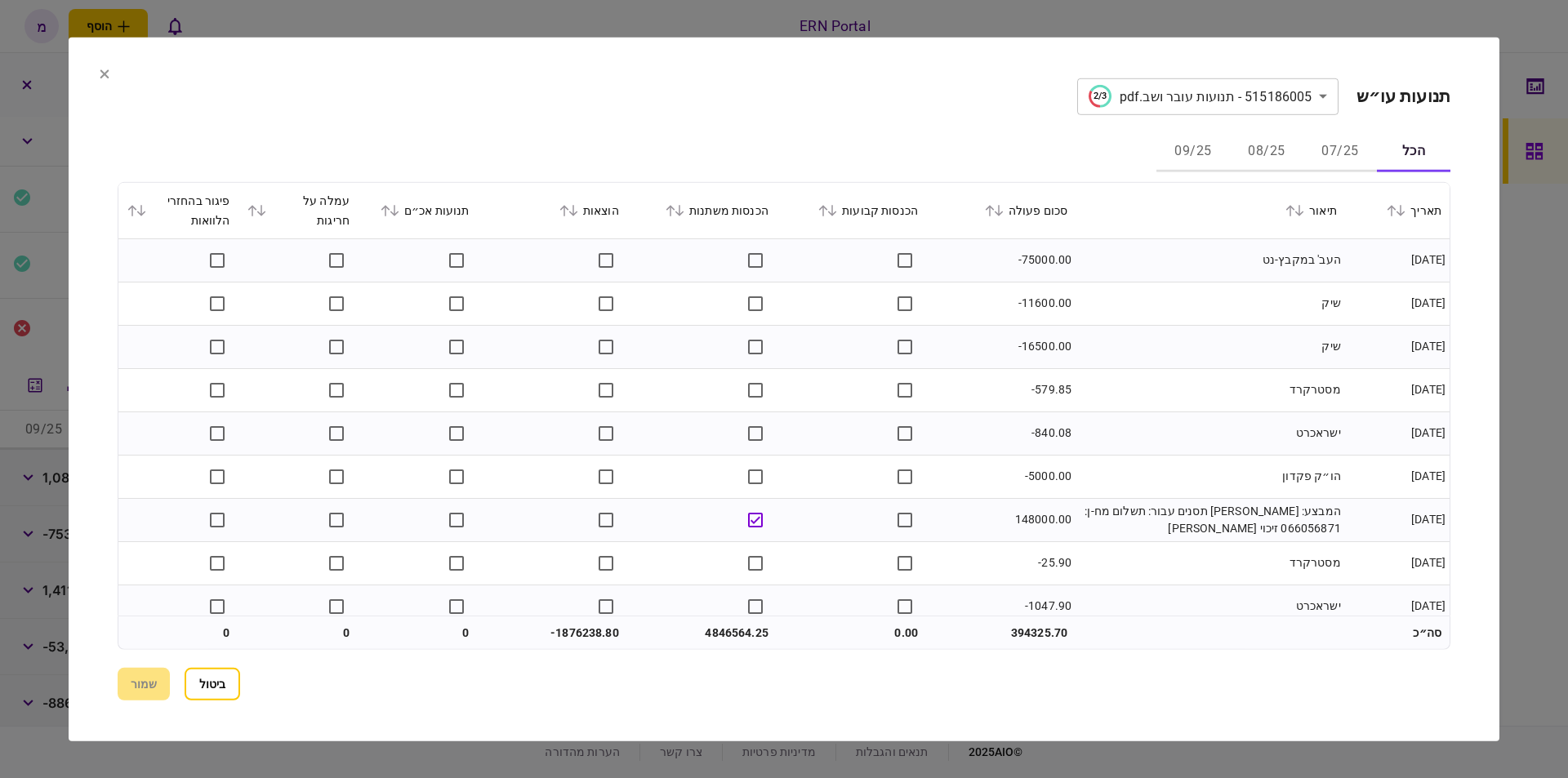
click at [1317, 141] on button "07/25" at bounding box center [1340, 151] width 74 height 39
click at [1190, 286] on td "שיק" at bounding box center [1210, 303] width 269 height 43
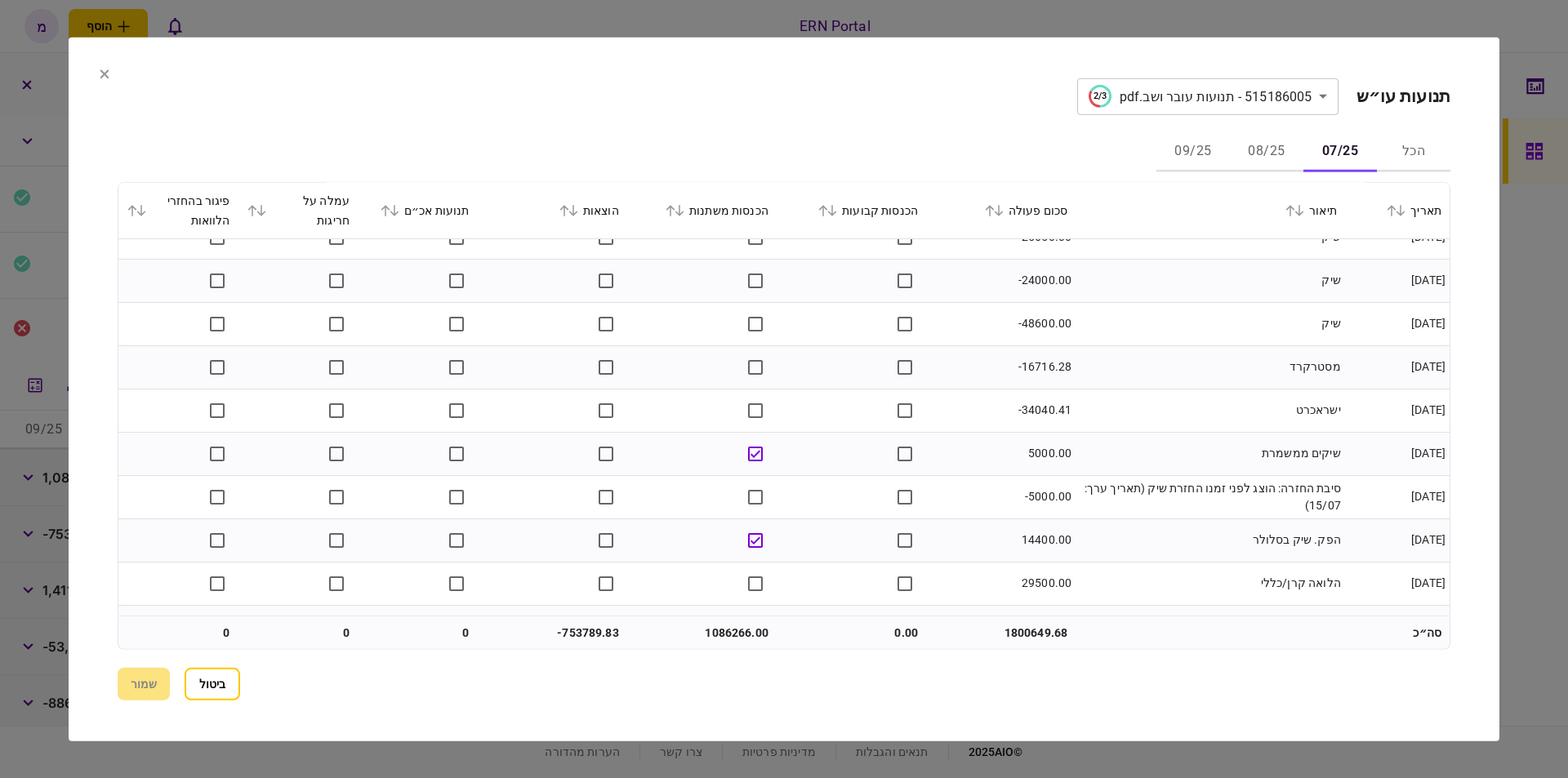
scroll to position [1111, 0]
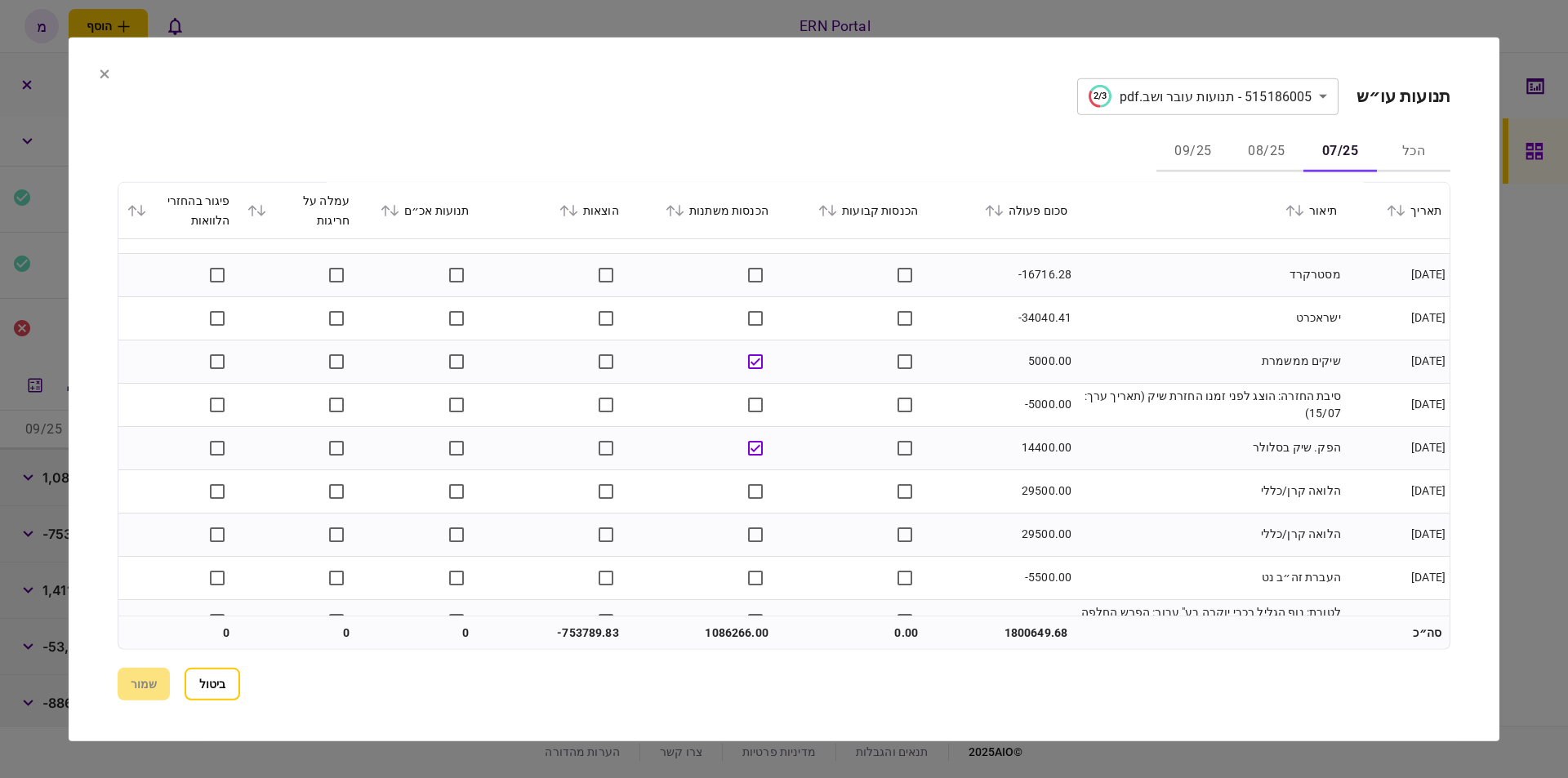
click at [1058, 488] on td "29500.00" at bounding box center [1001, 491] width 150 height 43
copy td "29500.00"
click at [1026, 529] on td "29500.00" at bounding box center [1001, 534] width 150 height 43
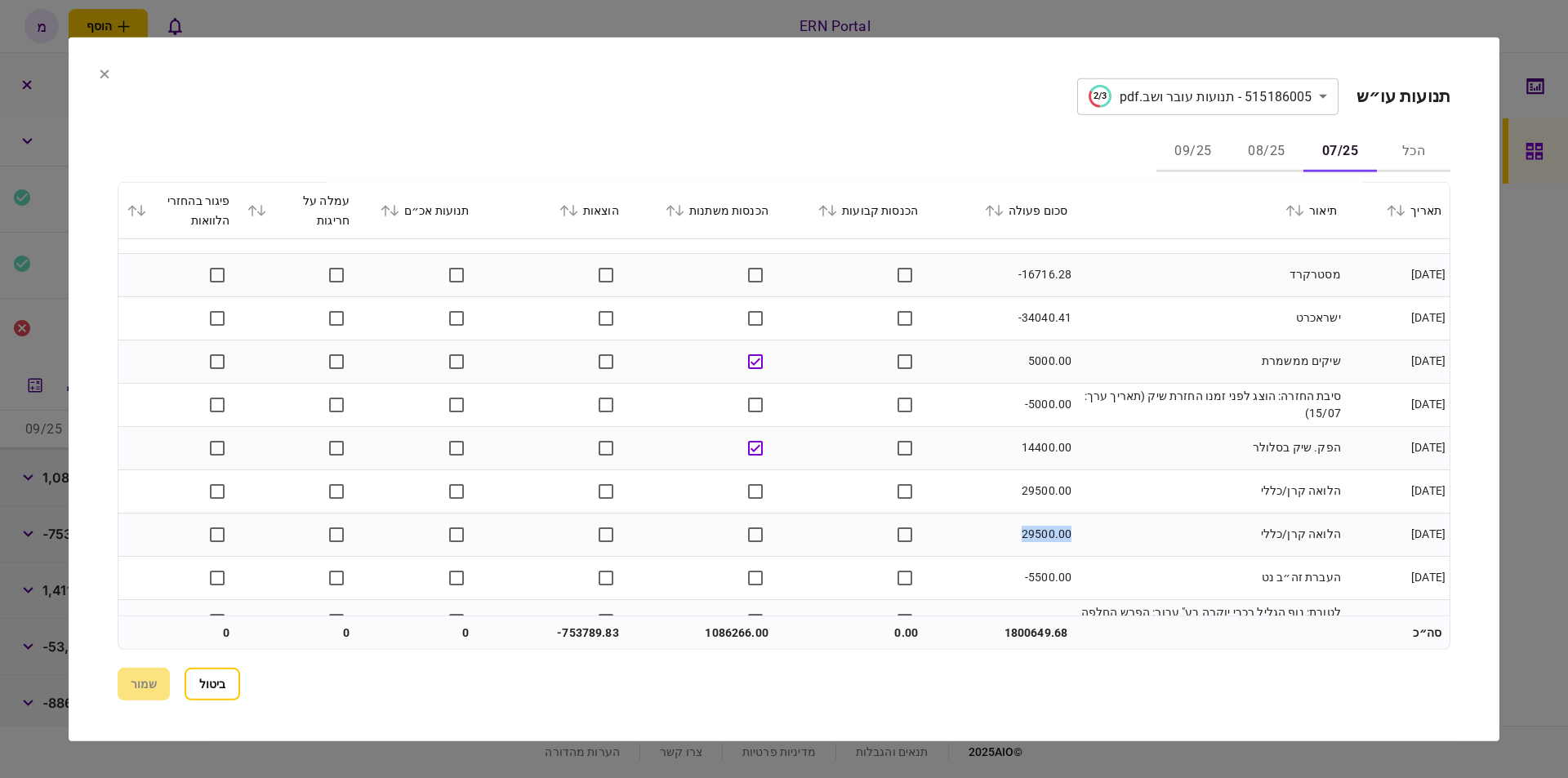
copy td "29500.00"
click at [1046, 527] on td "29500.00" at bounding box center [1001, 534] width 150 height 43
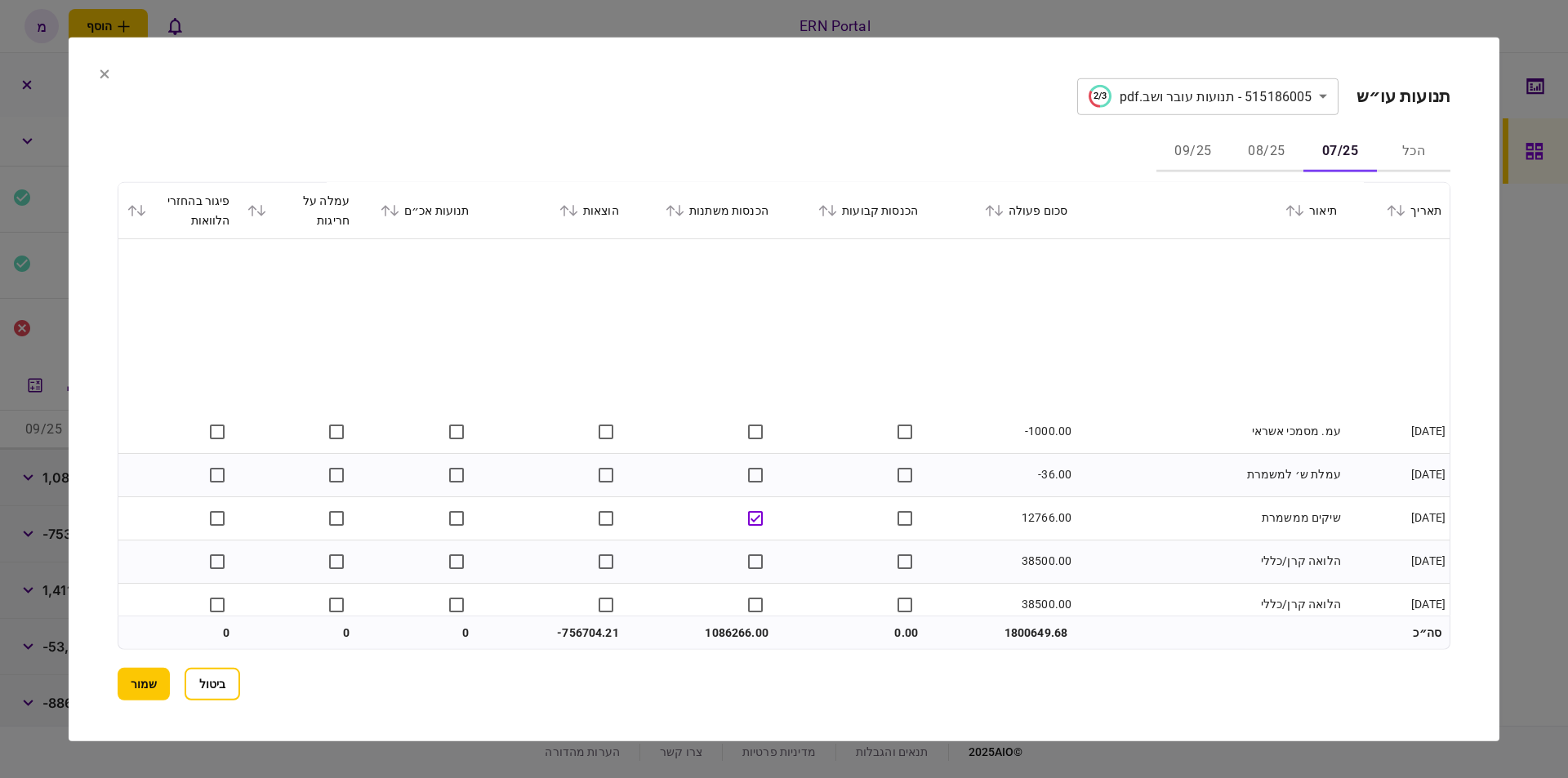
scroll to position [2314, 0]
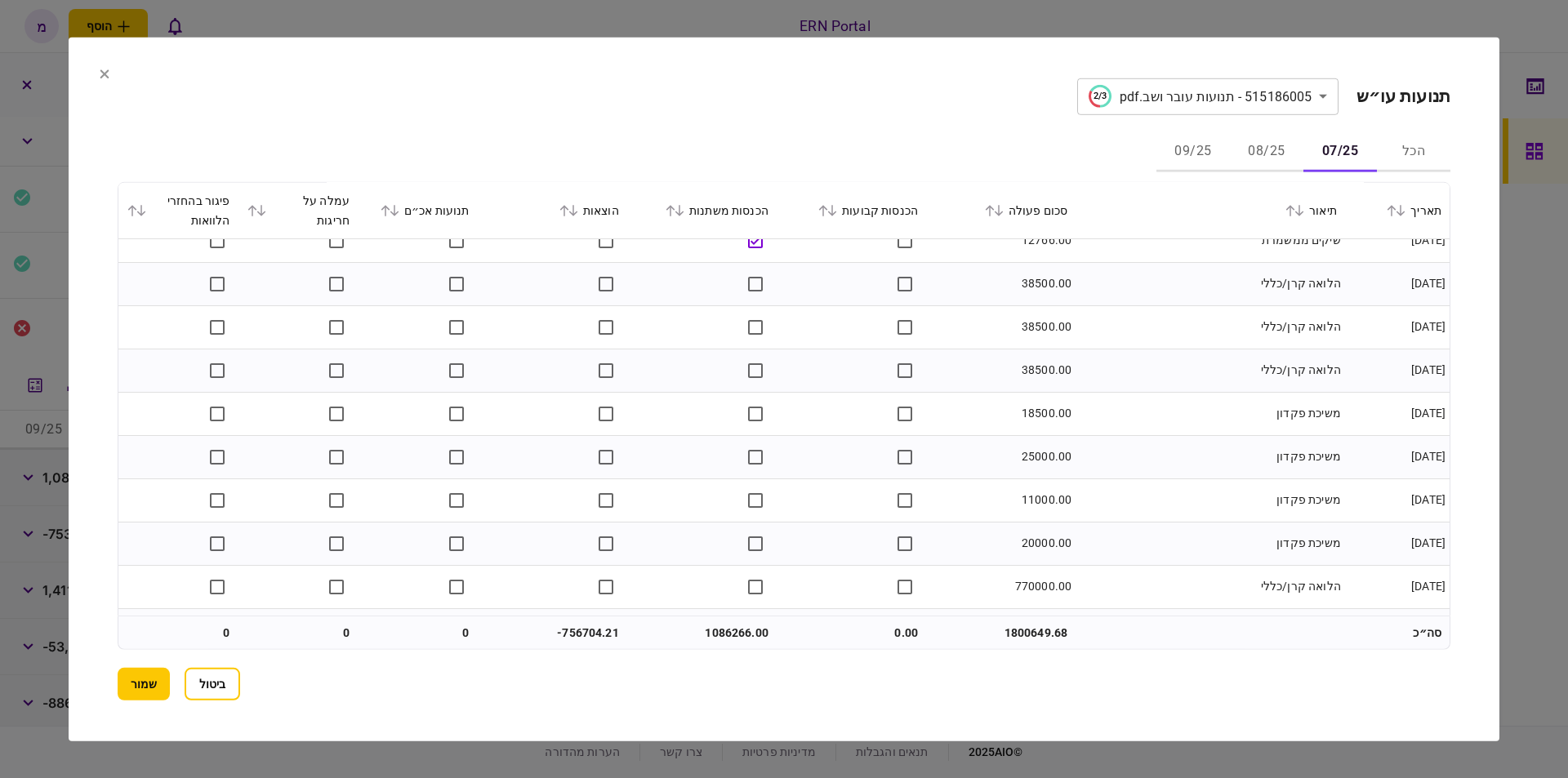
click at [1053, 327] on td "38500.00" at bounding box center [1001, 327] width 150 height 43
click at [1054, 327] on td "38500.00" at bounding box center [1001, 327] width 150 height 43
copy td "38500.00"
click at [1048, 410] on td "18500.00" at bounding box center [1001, 413] width 150 height 43
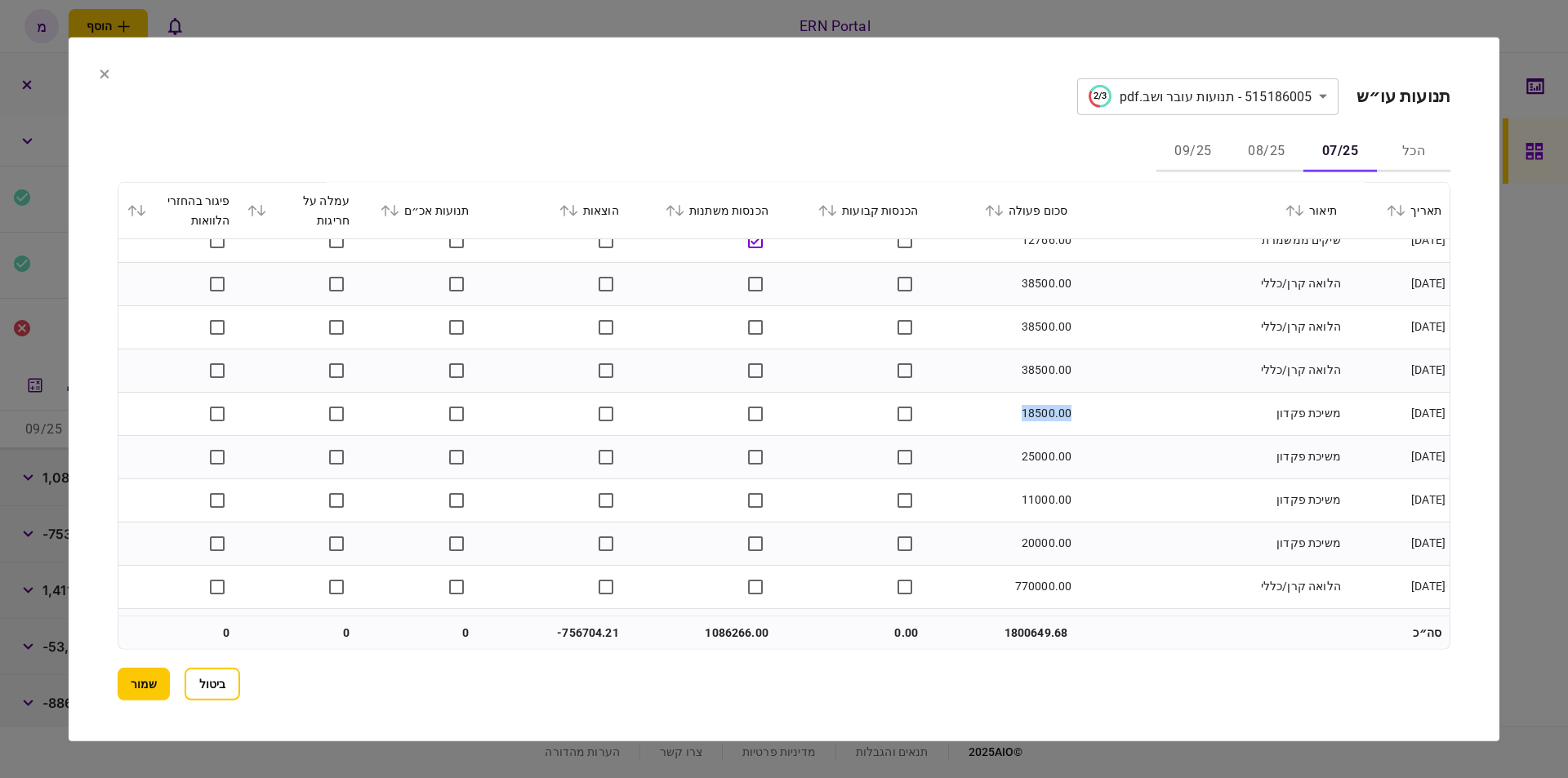
copy td "18500.00"
click at [1026, 451] on td "25000.00" at bounding box center [1001, 456] width 150 height 43
click at [1040, 457] on td "25000.00" at bounding box center [1001, 456] width 150 height 43
copy td "25000.00"
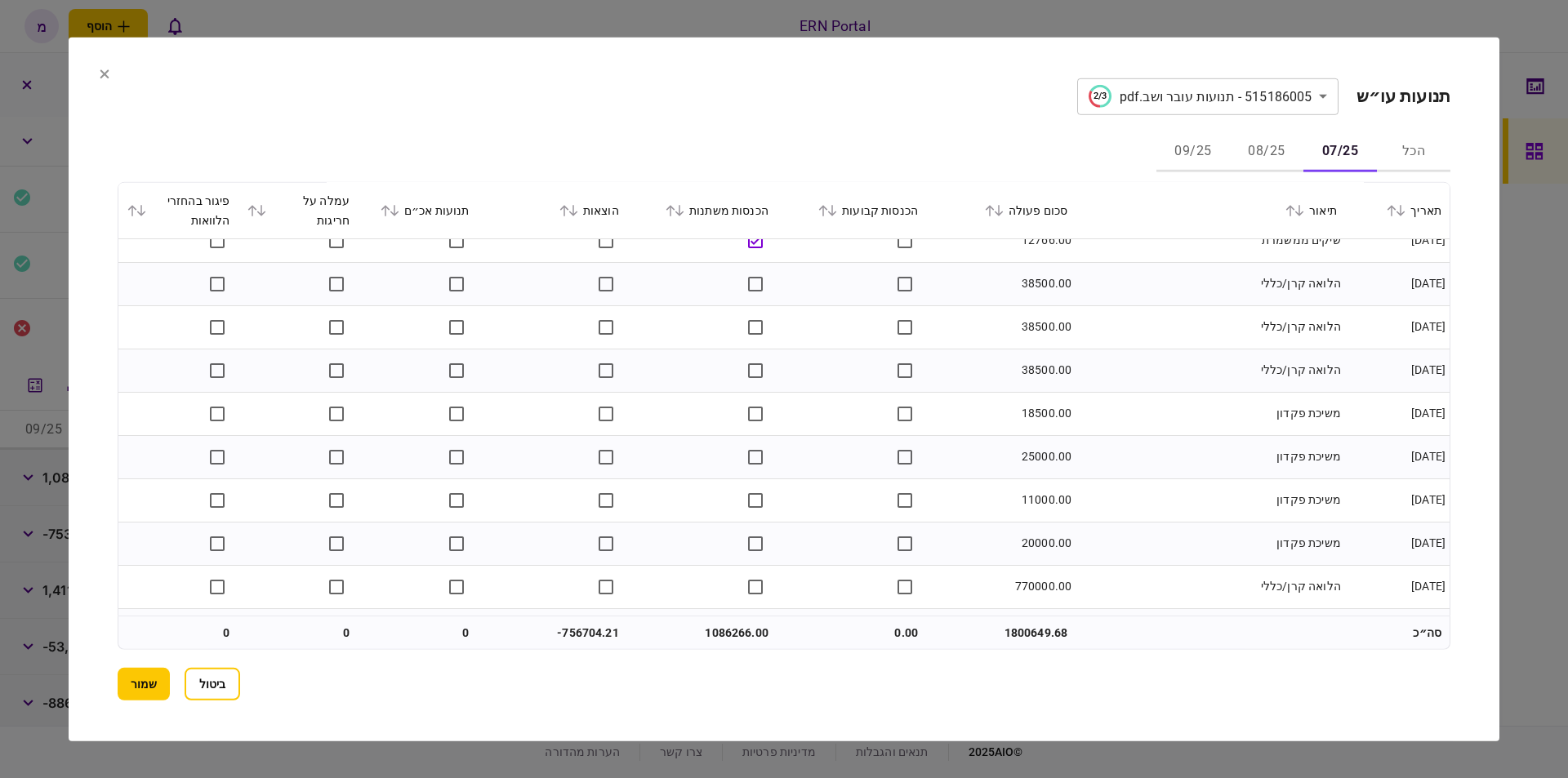
click at [1044, 503] on td "11000.00" at bounding box center [1001, 500] width 150 height 43
copy td "11000.00"
click at [1044, 536] on td "20000.00" at bounding box center [1001, 543] width 150 height 43
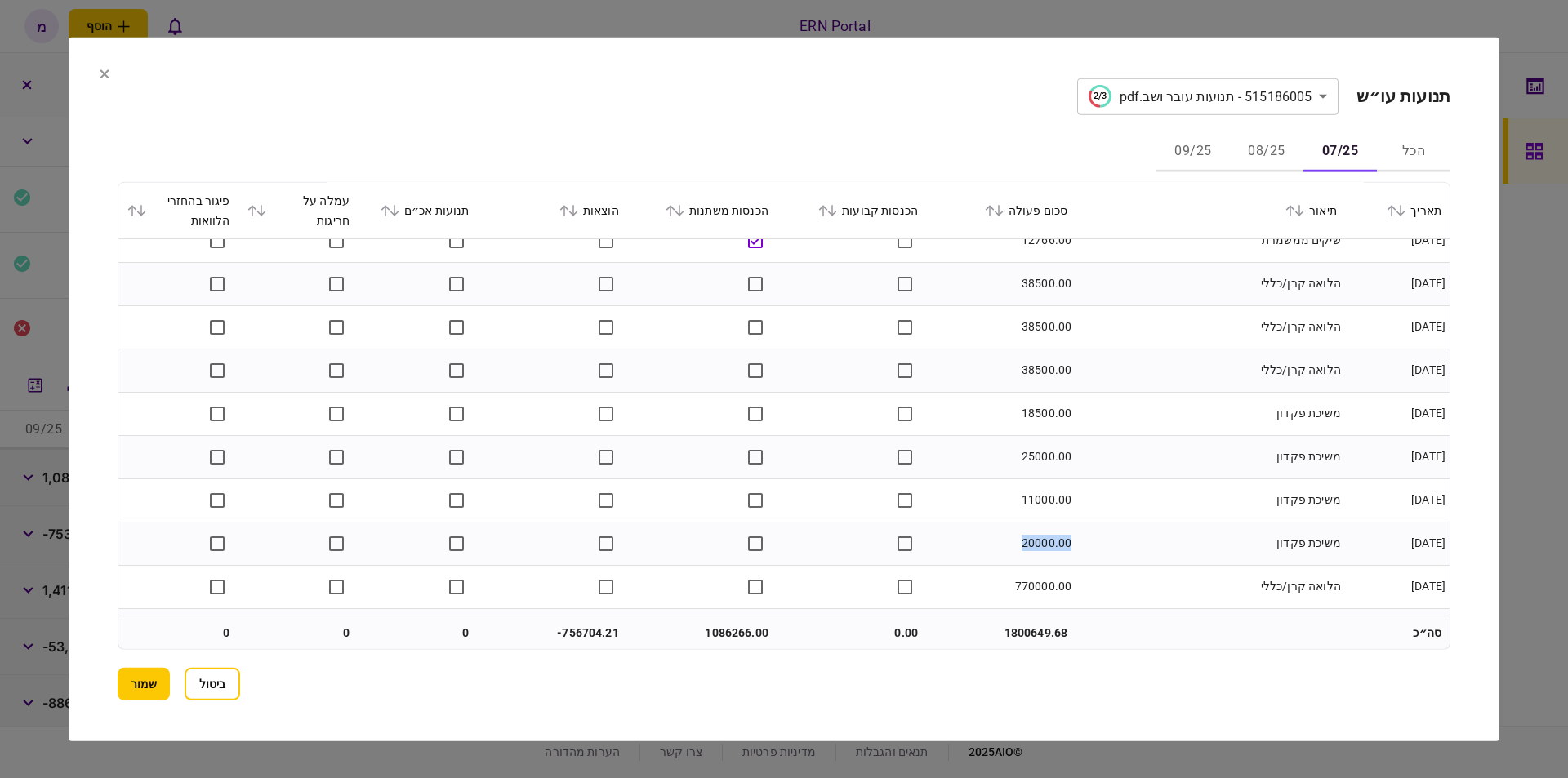
copy td "20000.00"
click at [1039, 535] on td "20000.00" at bounding box center [1001, 543] width 150 height 43
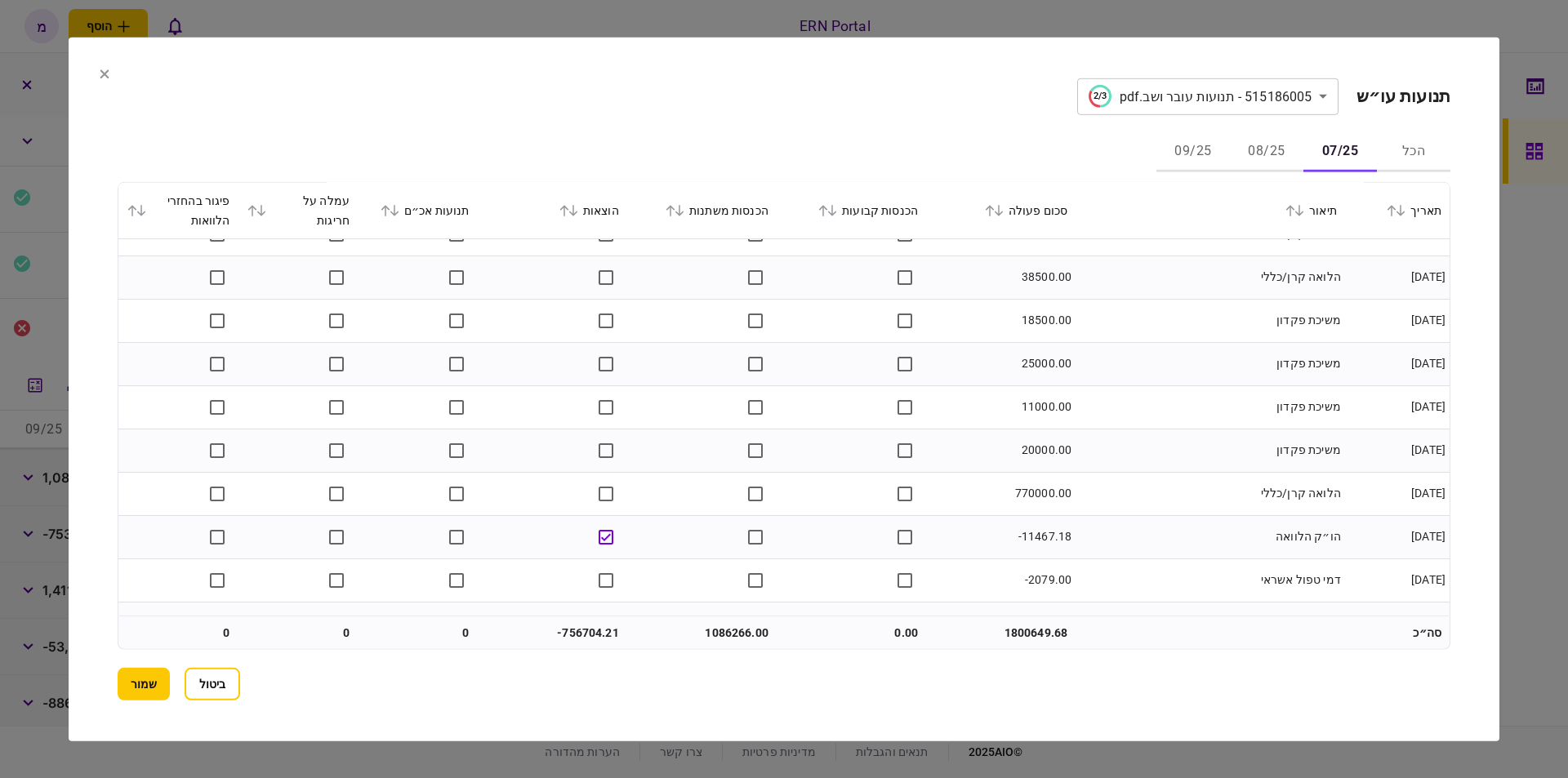
scroll to position [2499, 0]
click at [1040, 406] on td "770000.00" at bounding box center [1001, 400] width 150 height 43
copy td "770000.00"
click at [1028, 408] on td "770000.00" at bounding box center [1001, 400] width 150 height 43
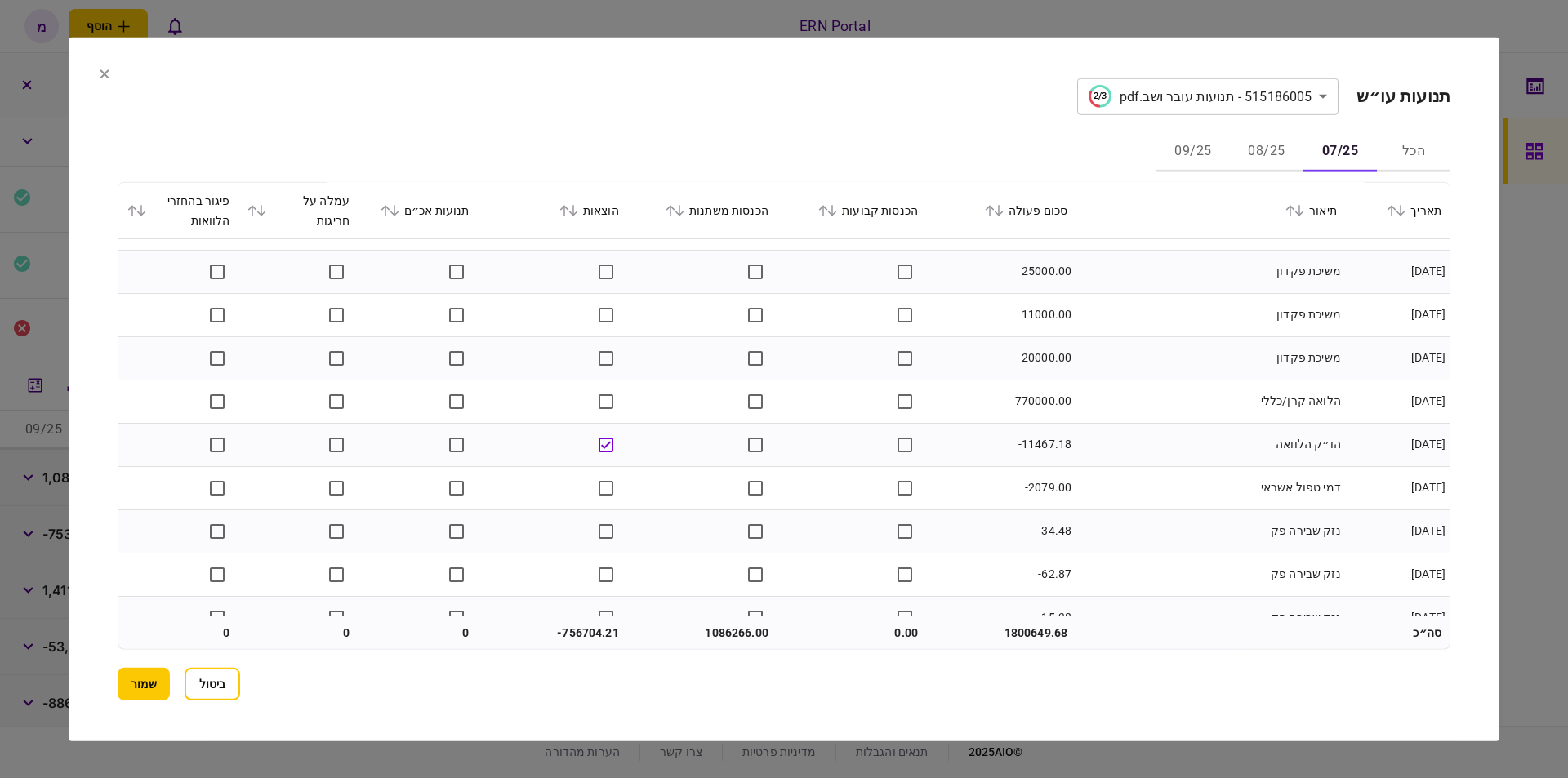
click at [1168, 488] on td "דמי טפול אשראי" at bounding box center [1210, 487] width 269 height 43
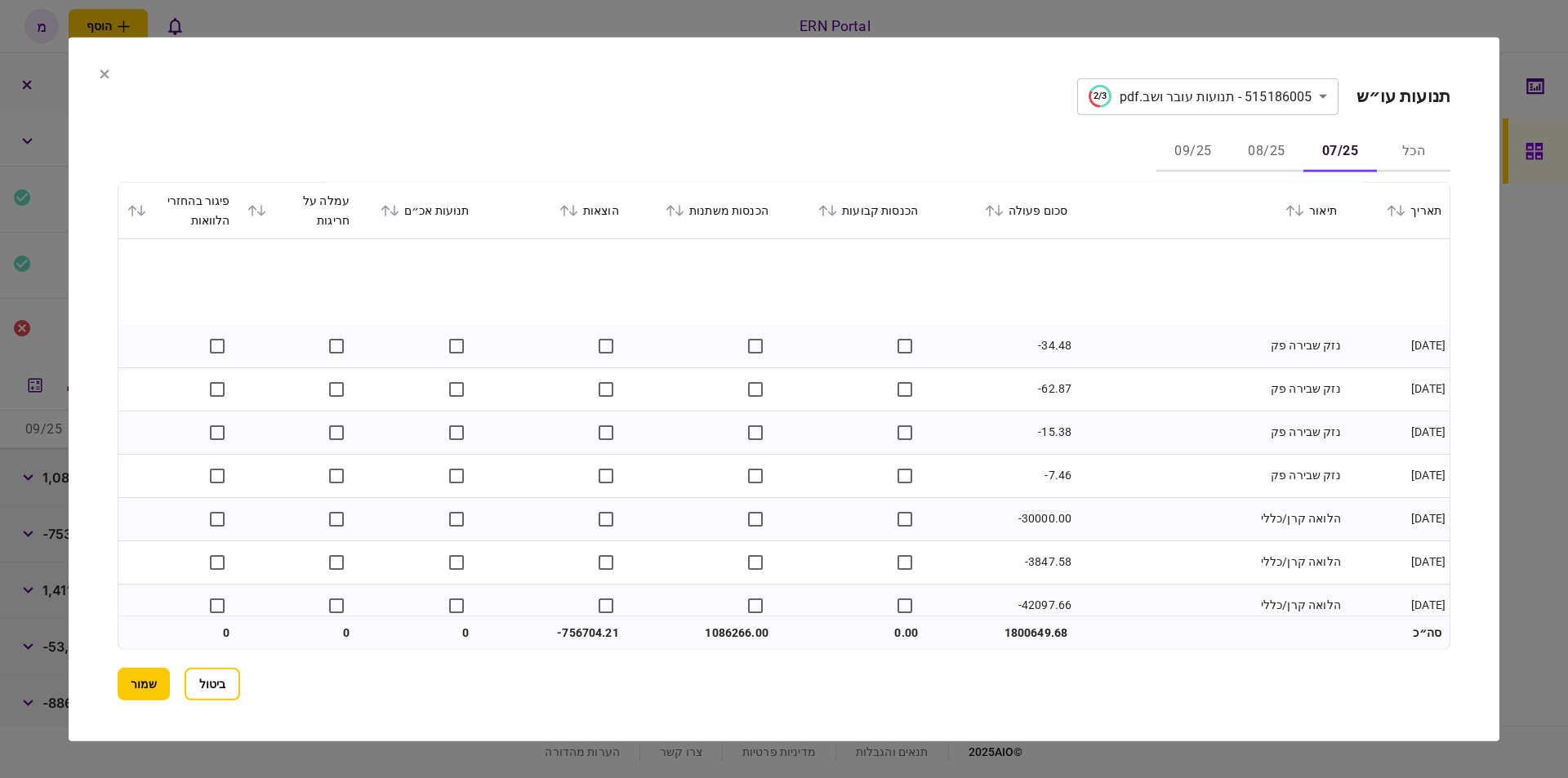
scroll to position [2776, 0]
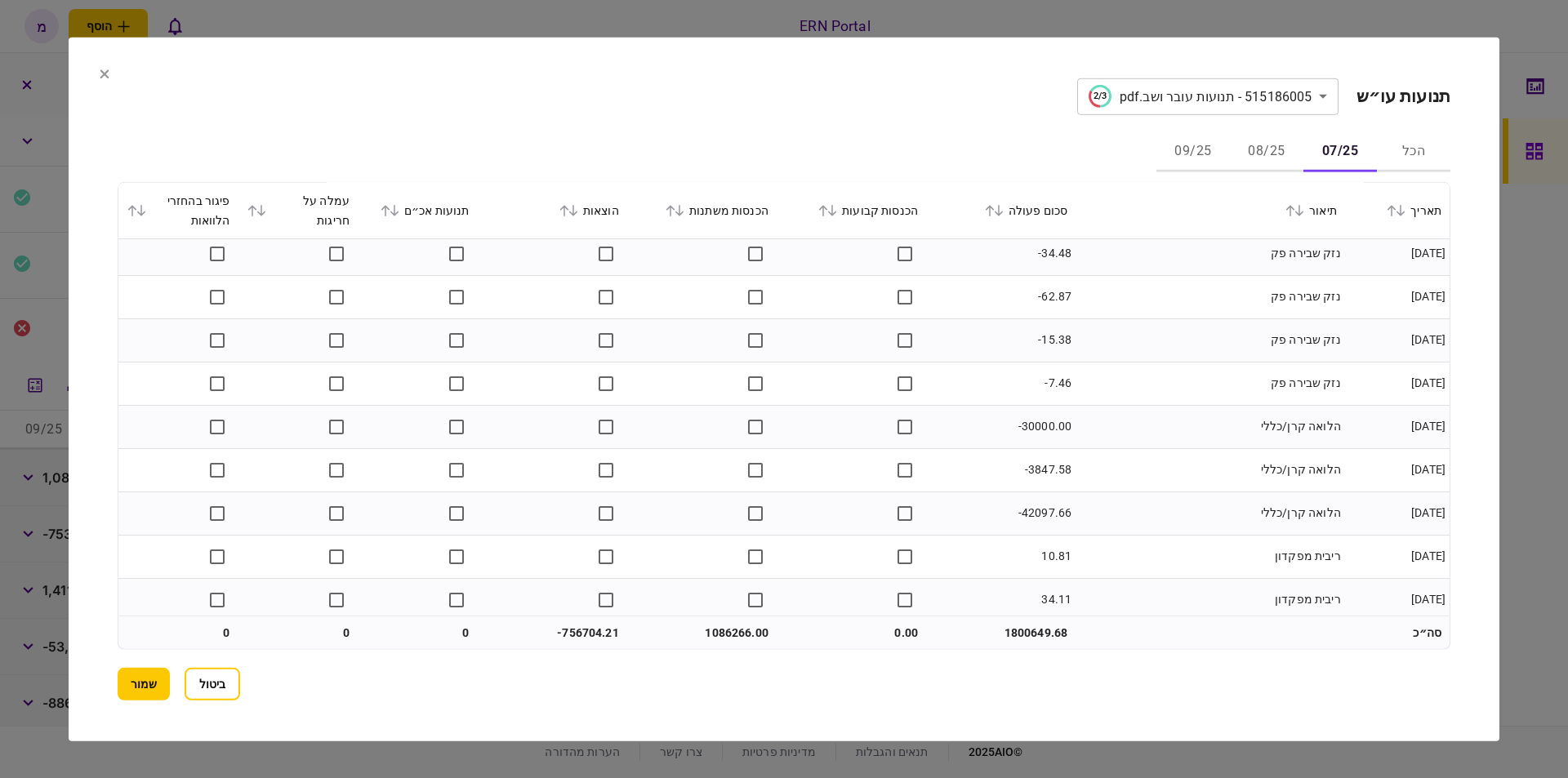
click at [1042, 411] on td "-30000.00" at bounding box center [1001, 426] width 150 height 43
click at [1045, 421] on td "-30000.00" at bounding box center [1001, 426] width 150 height 43
copy td "30000.00"
click at [1031, 510] on td "-42097.66" at bounding box center [1001, 513] width 150 height 43
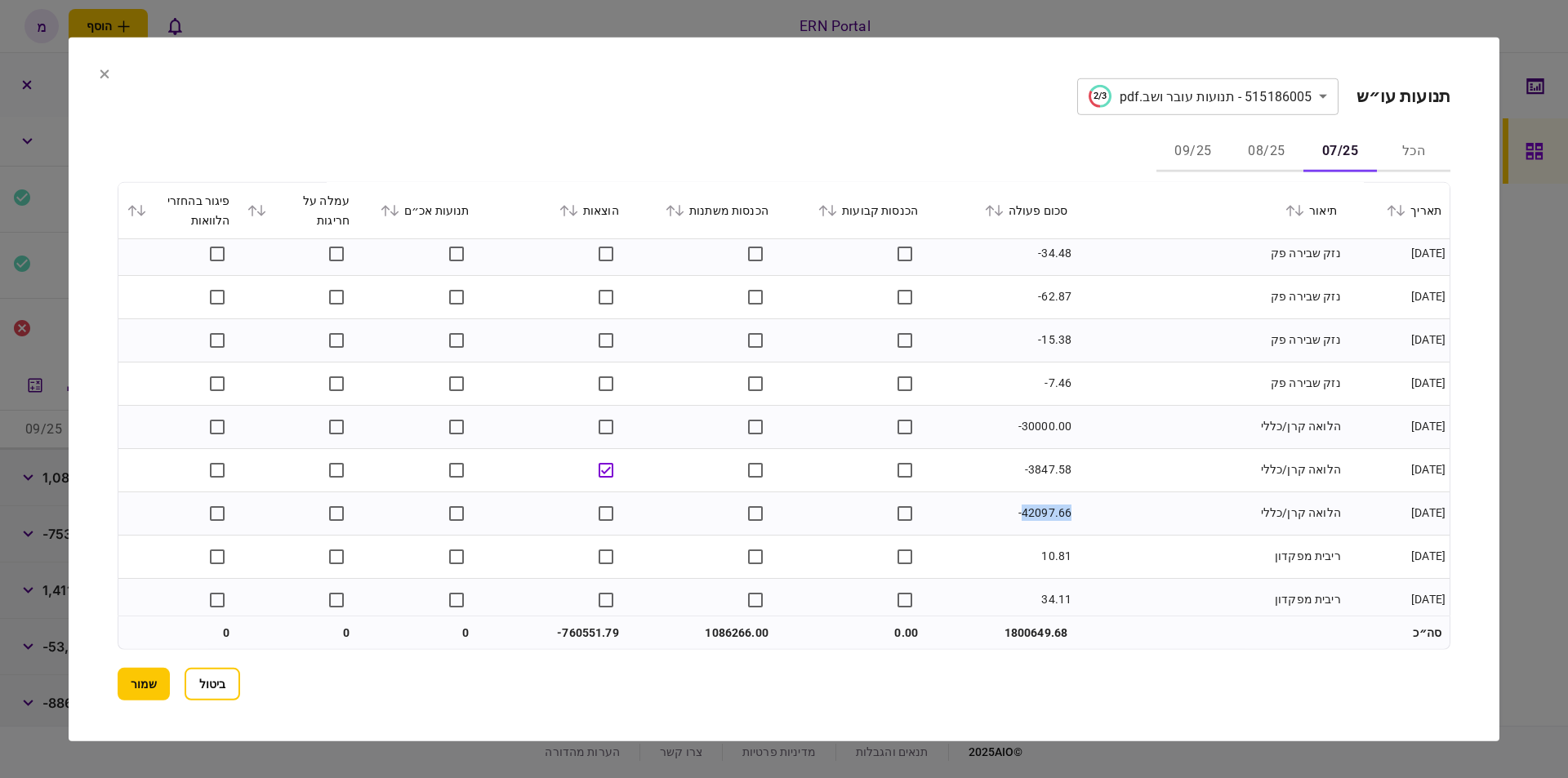
click at [1031, 510] on td "-42097.66" at bounding box center [1001, 513] width 150 height 43
copy td "42097.66"
click at [999, 520] on td "-42097.66" at bounding box center [1001, 513] width 150 height 43
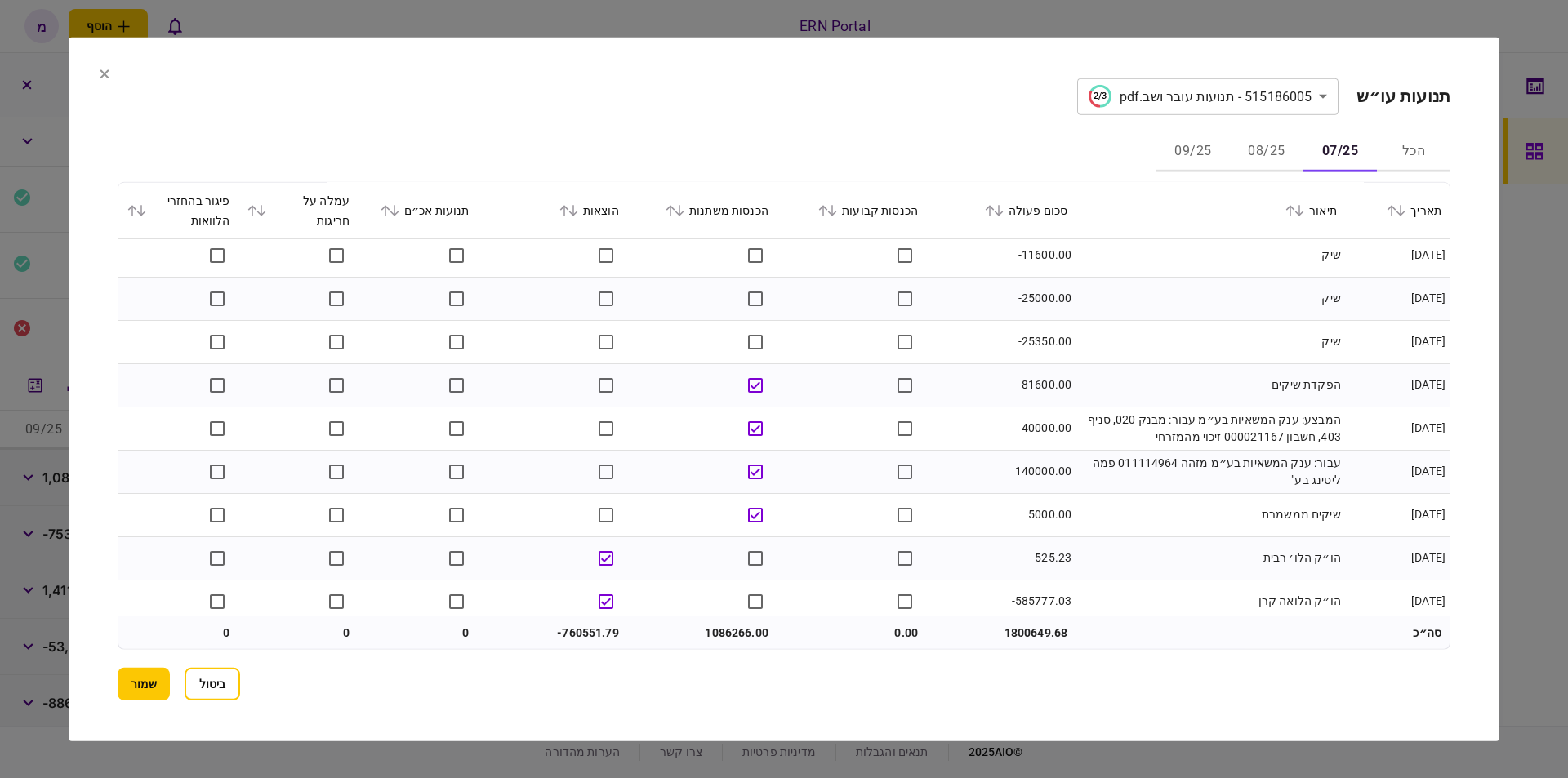
scroll to position [3517, 0]
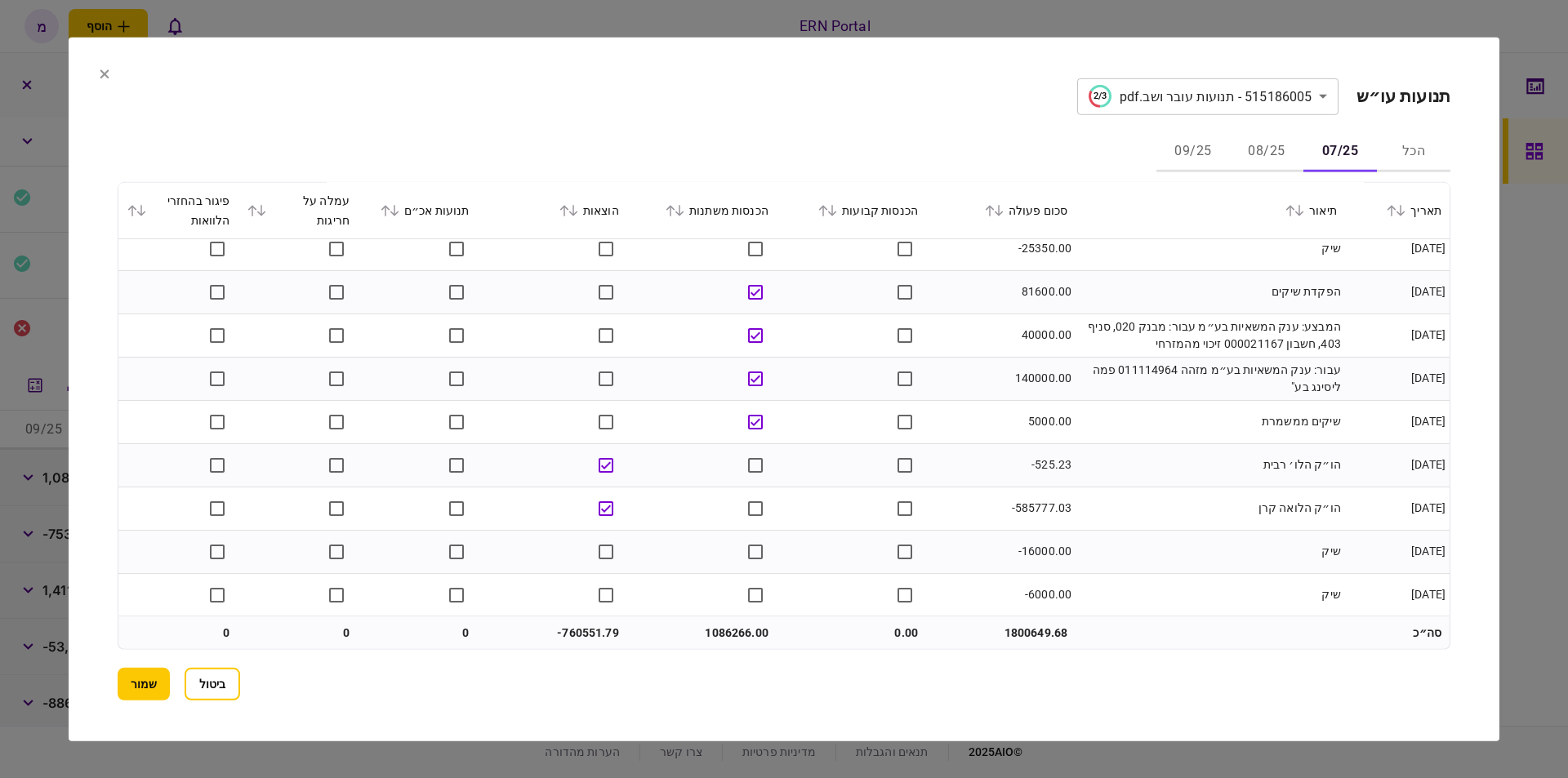
click at [1051, 512] on td "-585777.03" at bounding box center [1001, 508] width 150 height 43
click at [1158, 519] on td "הו״ק הלואה קרן" at bounding box center [1210, 508] width 269 height 43
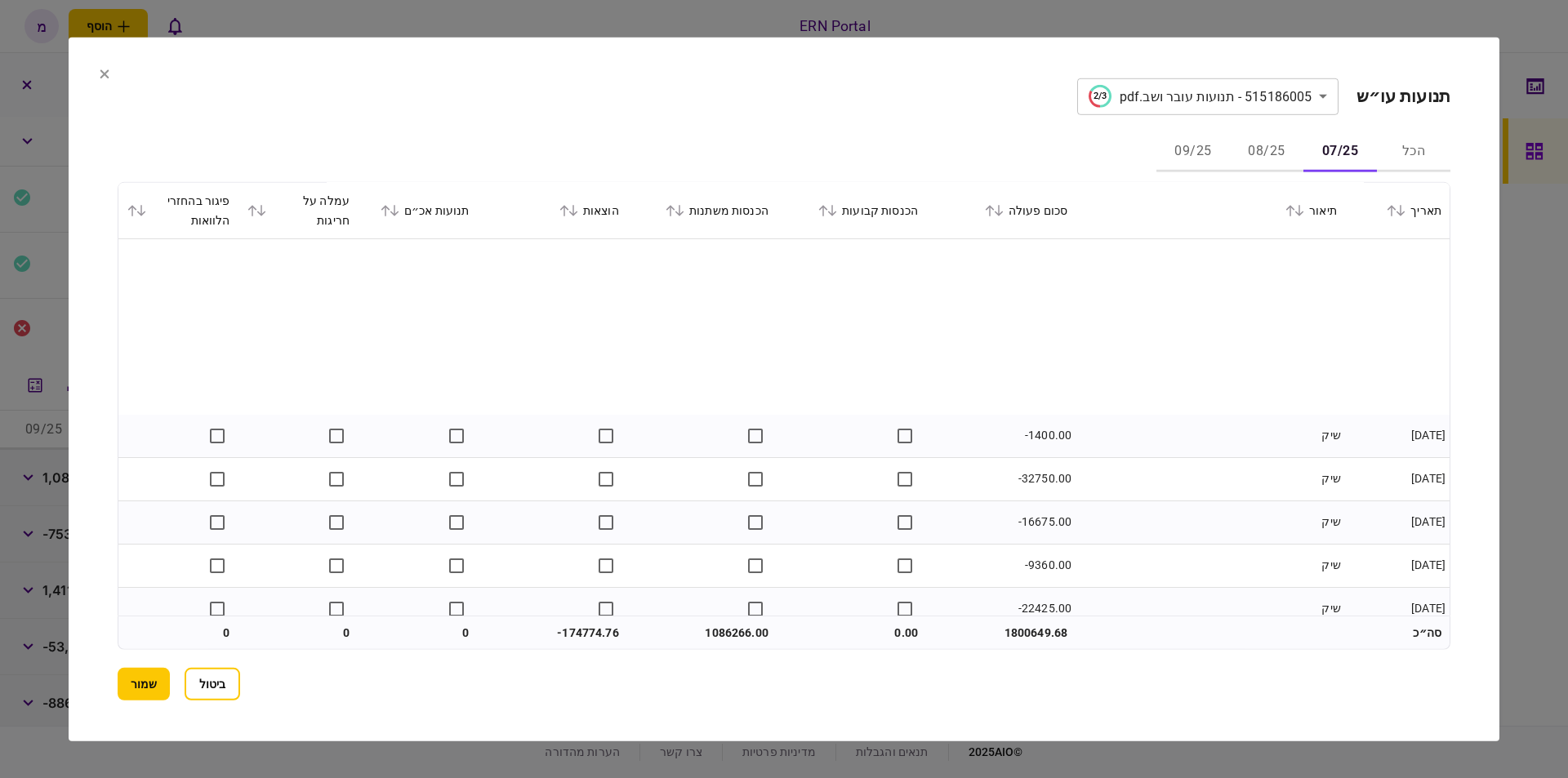
scroll to position [4165, 0]
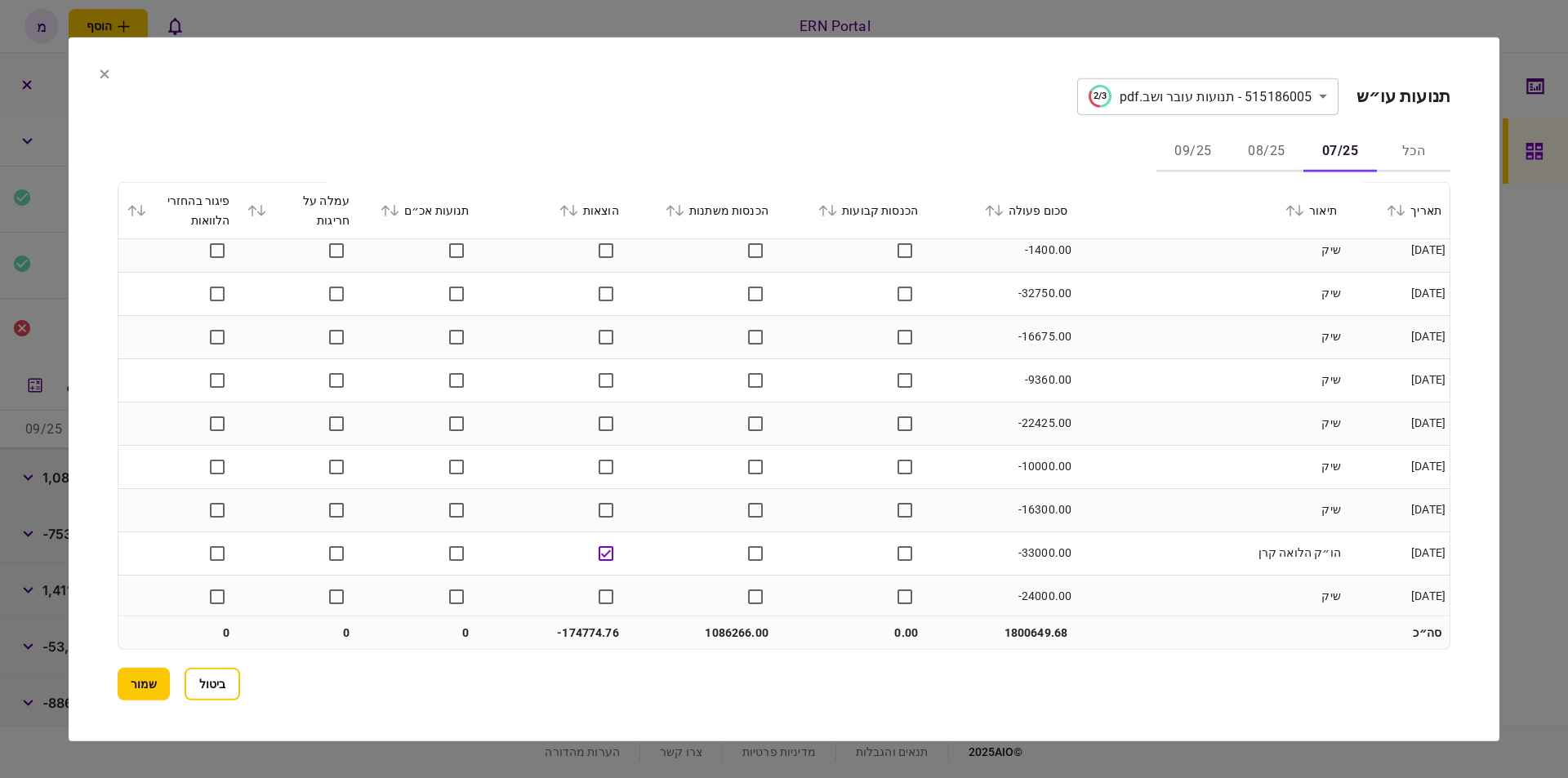
click at [1033, 549] on td "-33000.00" at bounding box center [1001, 553] width 150 height 43
click at [1179, 463] on td "שיק" at bounding box center [1210, 466] width 269 height 43
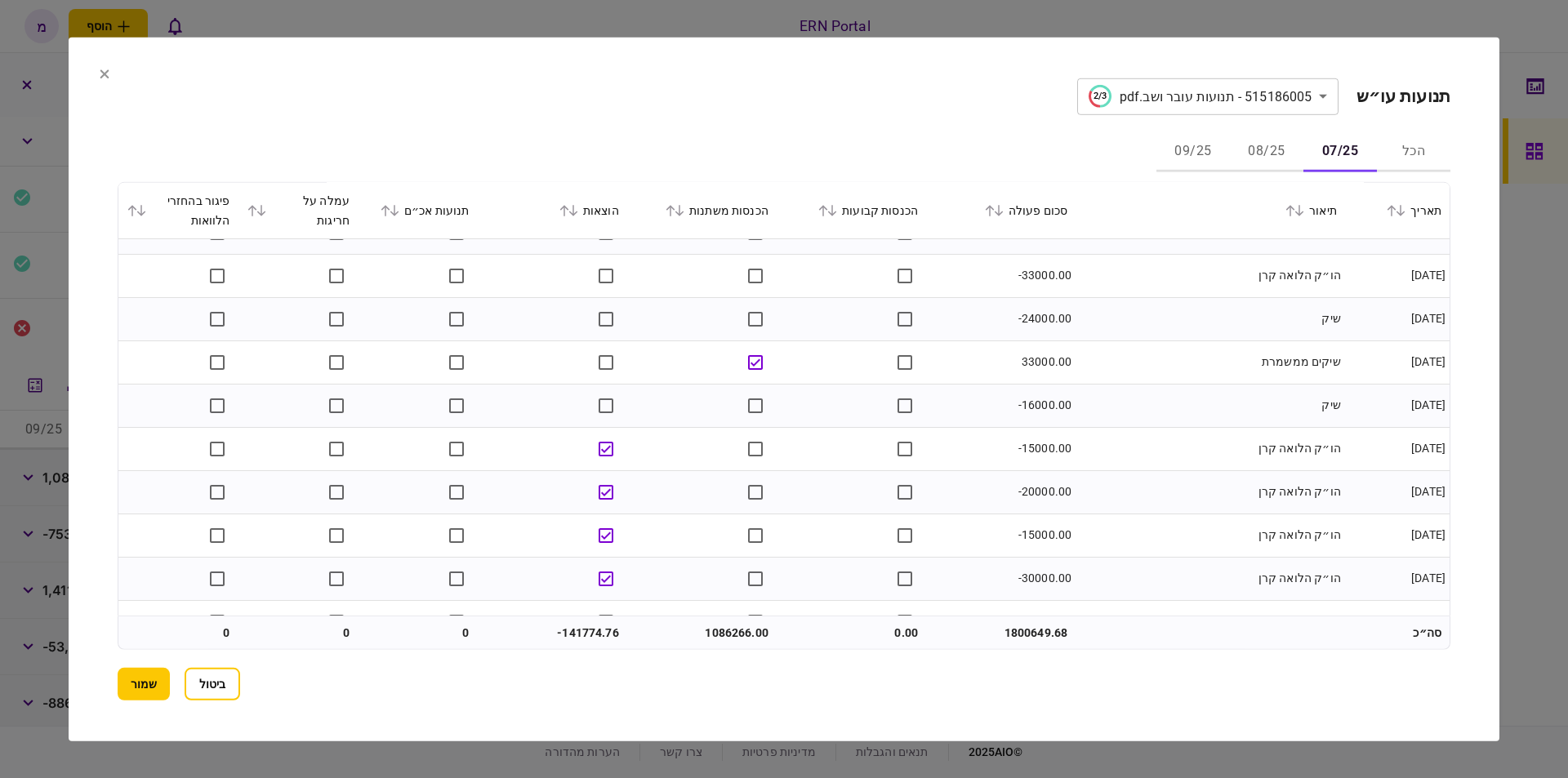
scroll to position [4535, 0]
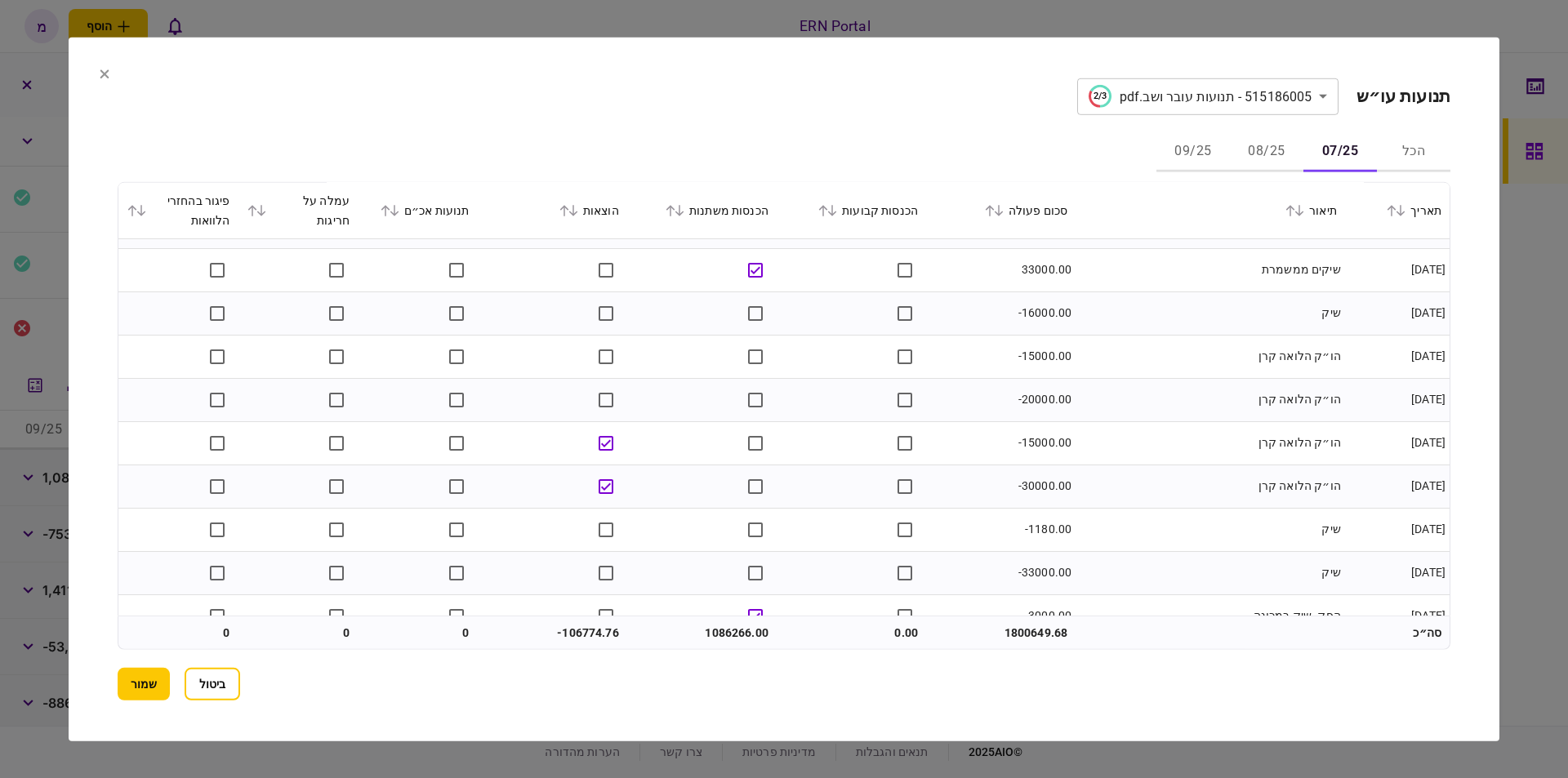
click at [603, 462] on td at bounding box center [553, 442] width 150 height 43
click at [1070, 357] on td "-15000.00" at bounding box center [1001, 356] width 150 height 43
click at [1034, 354] on td "-15000.00" at bounding box center [1001, 356] width 150 height 43
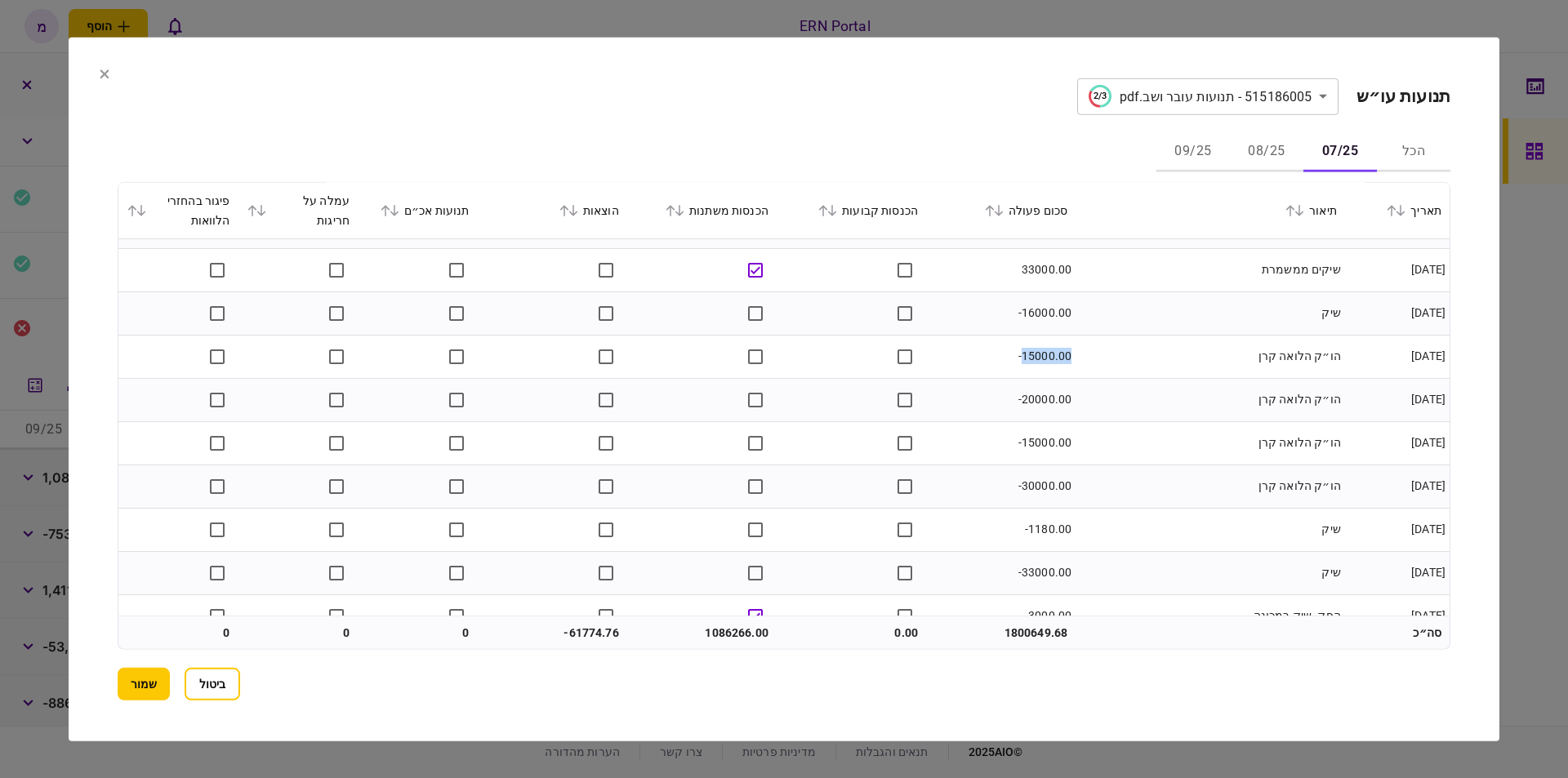
click at [1047, 402] on td "-20000.00" at bounding box center [1001, 399] width 150 height 43
click at [1032, 480] on td "-30000.00" at bounding box center [1001, 485] width 150 height 43
click at [1054, 469] on td "-30000.00" at bounding box center [1001, 485] width 150 height 43
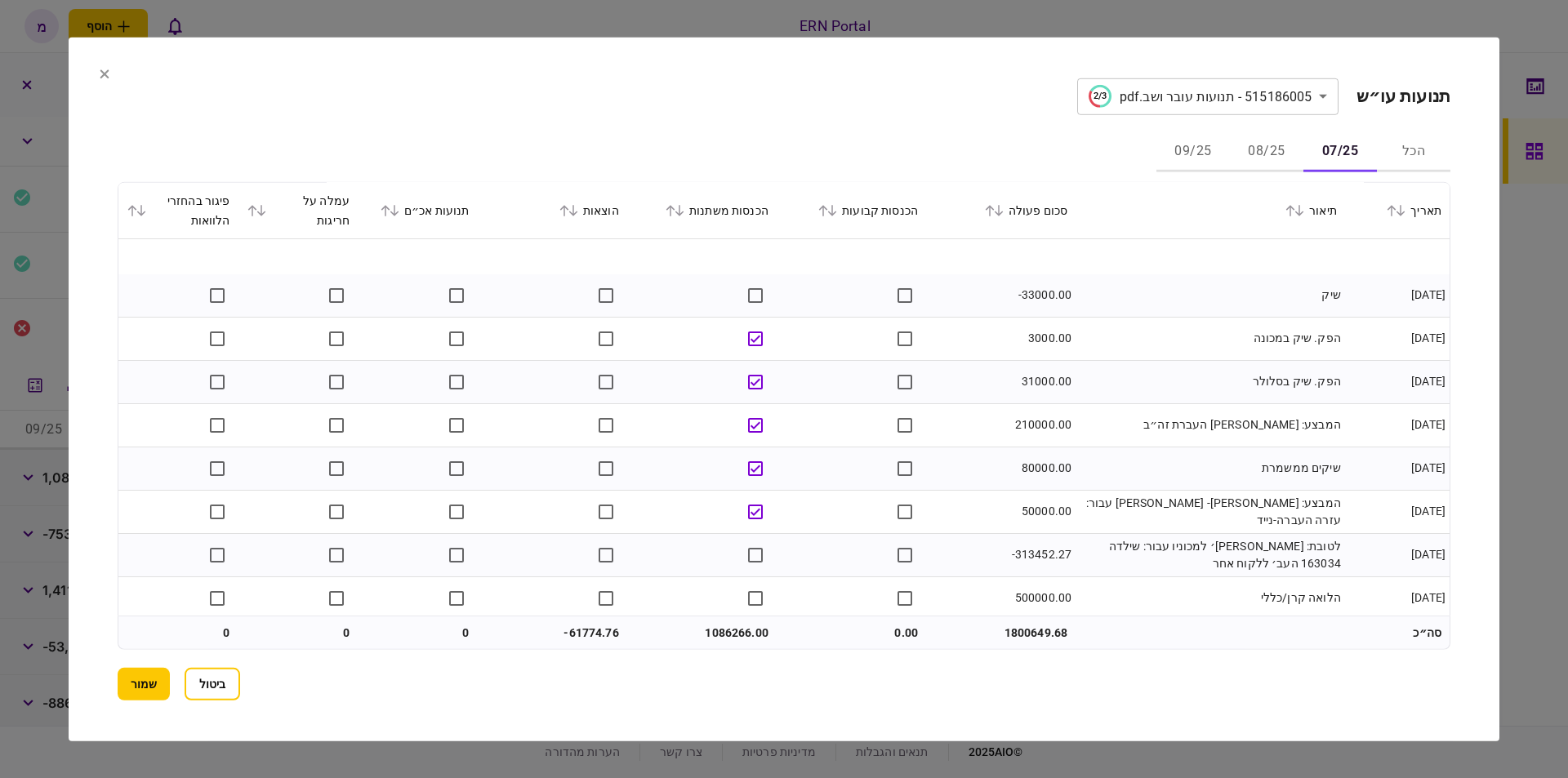
scroll to position [4862, 0]
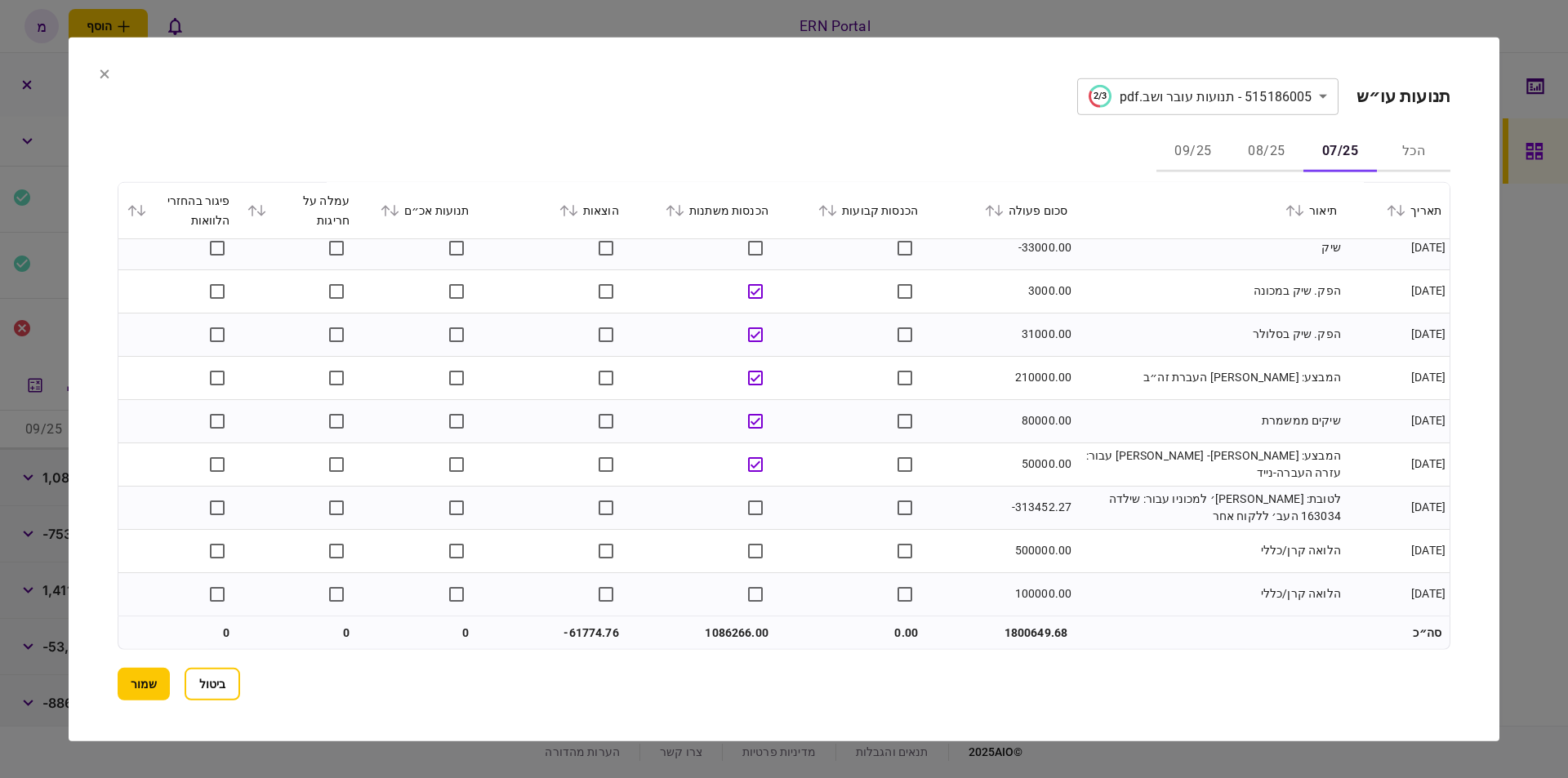
click at [1034, 551] on td "500000.00" at bounding box center [1001, 550] width 150 height 43
click at [1043, 597] on td "100000.00" at bounding box center [1001, 594] width 150 height 43
click at [1044, 597] on td "100000.00" at bounding box center [1001, 594] width 150 height 43
click at [1136, 501] on td "לטובת: מאיר חב׳ למכוניו עבור: שילדה 163034 העב׳ ללקוח אחר" at bounding box center [1210, 507] width 269 height 43
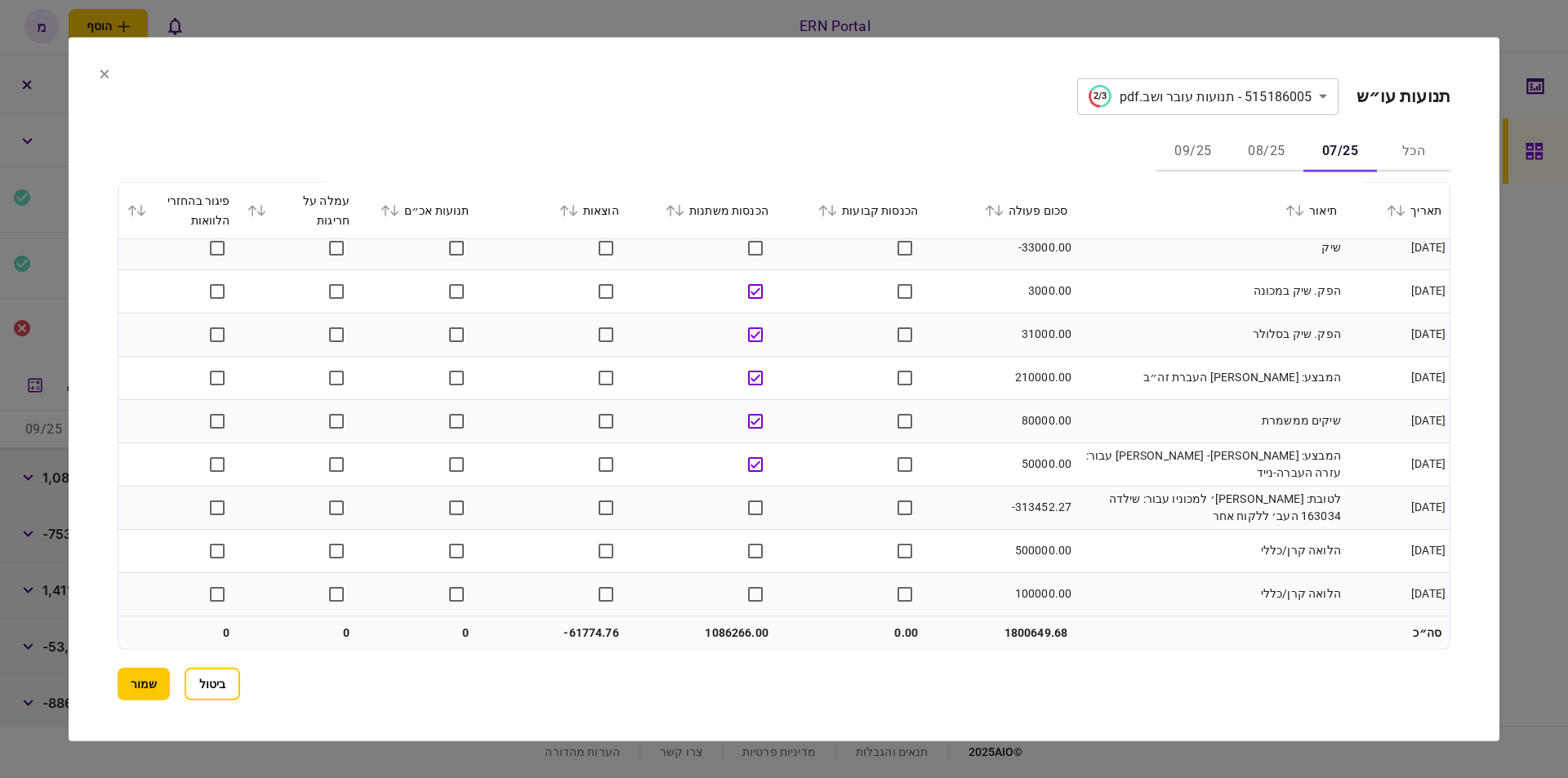
click at [717, 628] on td "1086266.00" at bounding box center [702, 633] width 150 height 33
click at [589, 633] on td "-61774.76" at bounding box center [553, 633] width 150 height 33
click at [137, 679] on button "שמור" at bounding box center [143, 684] width 52 height 33
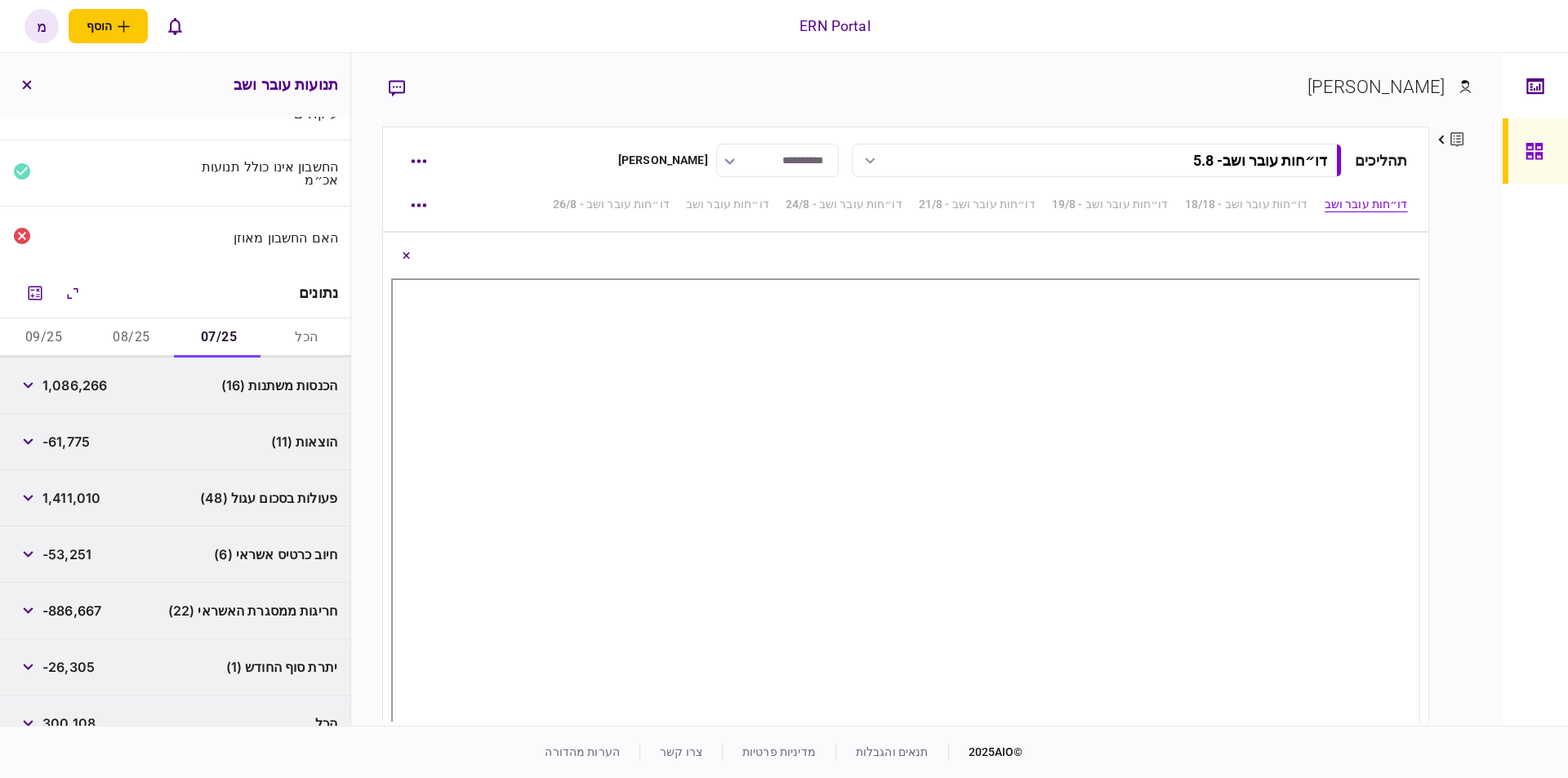
scroll to position [115, 0]
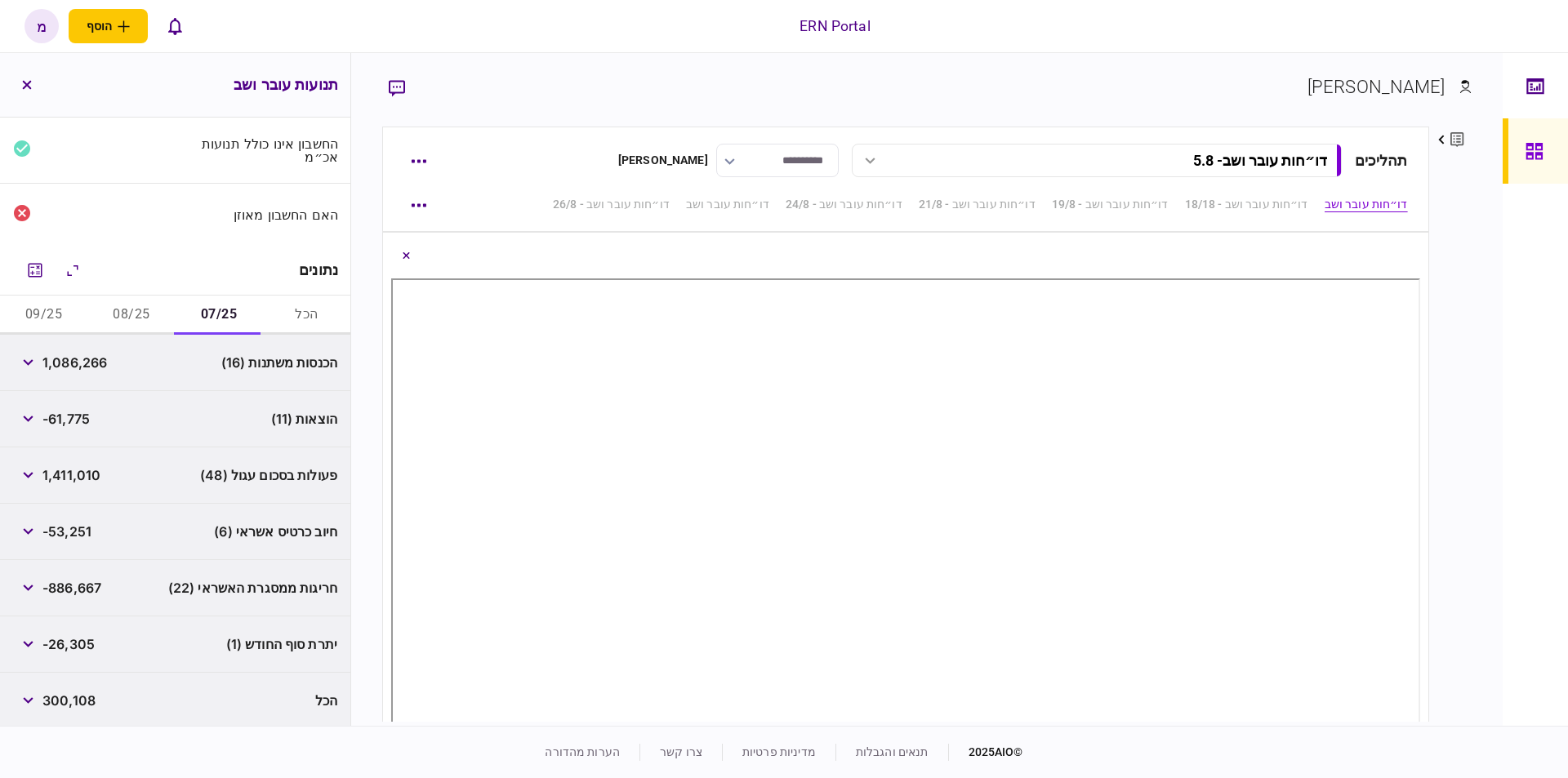
click at [82, 629] on div "-26,305" at bounding box center [54, 644] width 82 height 29
click at [65, 636] on span "-26,305" at bounding box center [68, 644] width 52 height 19
drag, startPoint x: 46, startPoint y: 636, endPoint x: 99, endPoint y: 642, distance: 53.3
click at [99, 642] on div "יתרת סוף החודש (1) -26,305" at bounding box center [175, 645] width 350 height 57
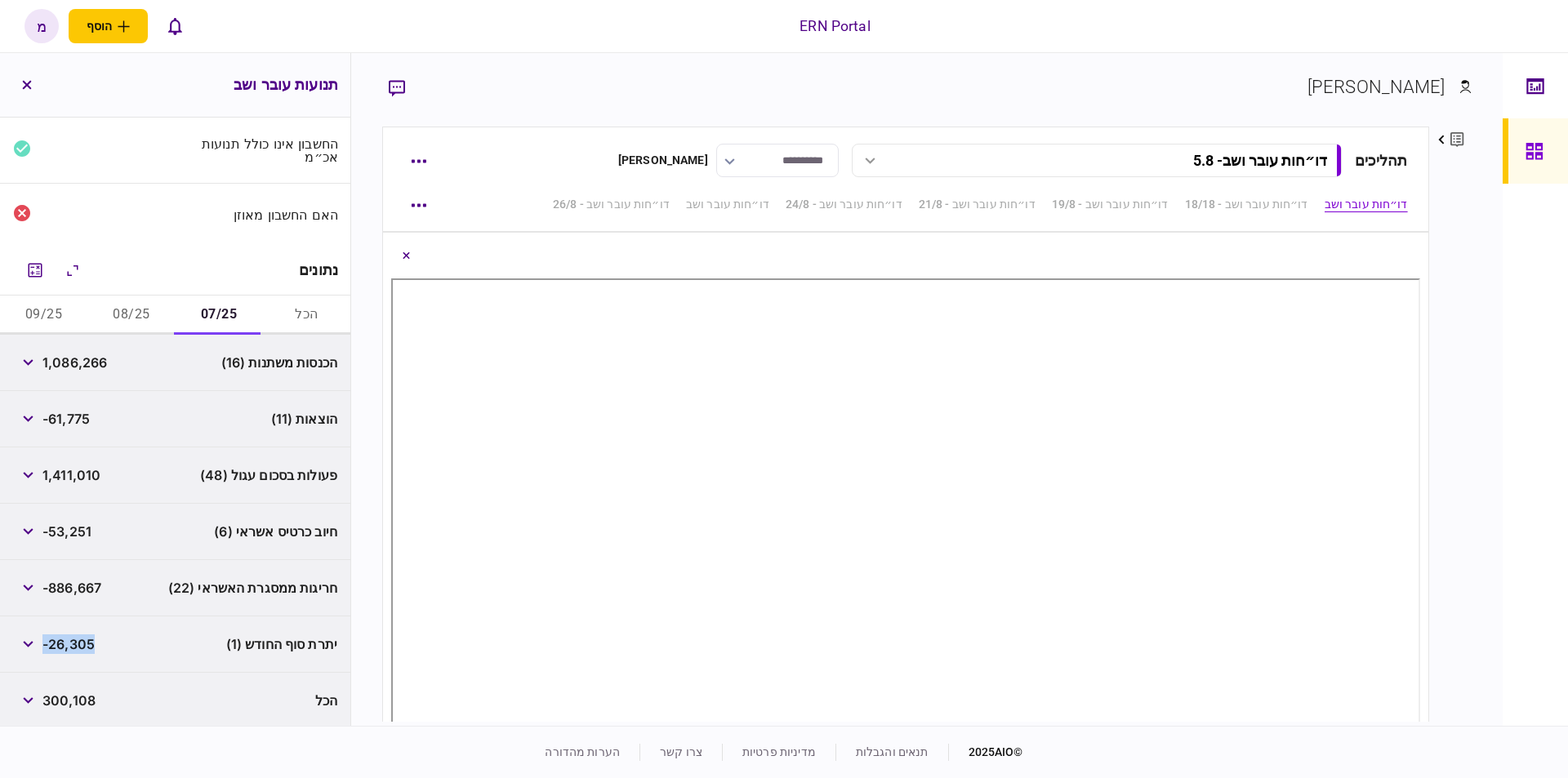
drag, startPoint x: 105, startPoint y: 641, endPoint x: 47, endPoint y: 645, distance: 58.1
click at [47, 645] on div "יתרת סוף החודש (1) -26,305" at bounding box center [175, 645] width 350 height 57
click at [130, 305] on button "08/25" at bounding box center [131, 315] width 88 height 39
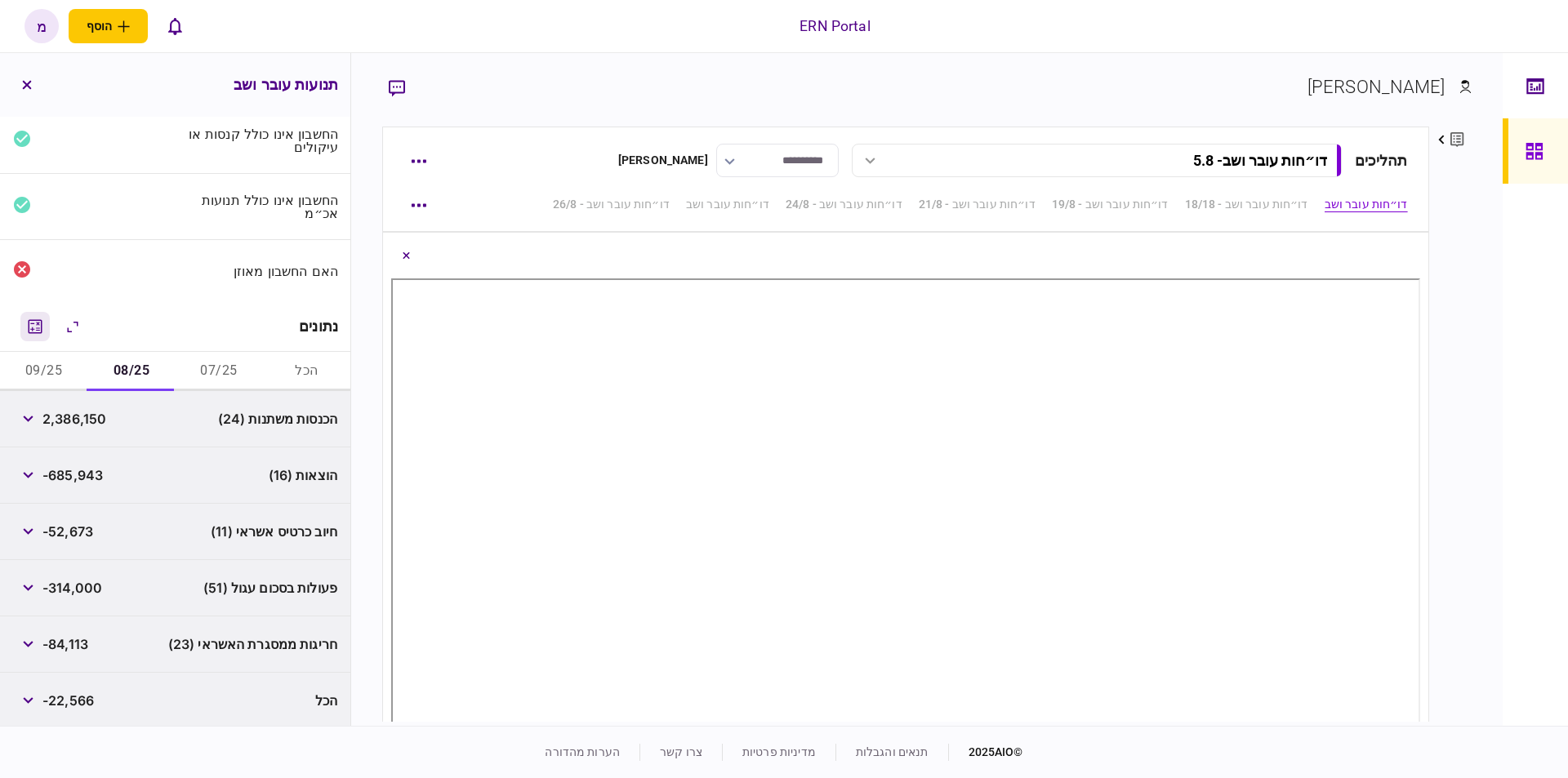
click at [38, 325] on icon "מחשבון" at bounding box center [35, 326] width 19 height 19
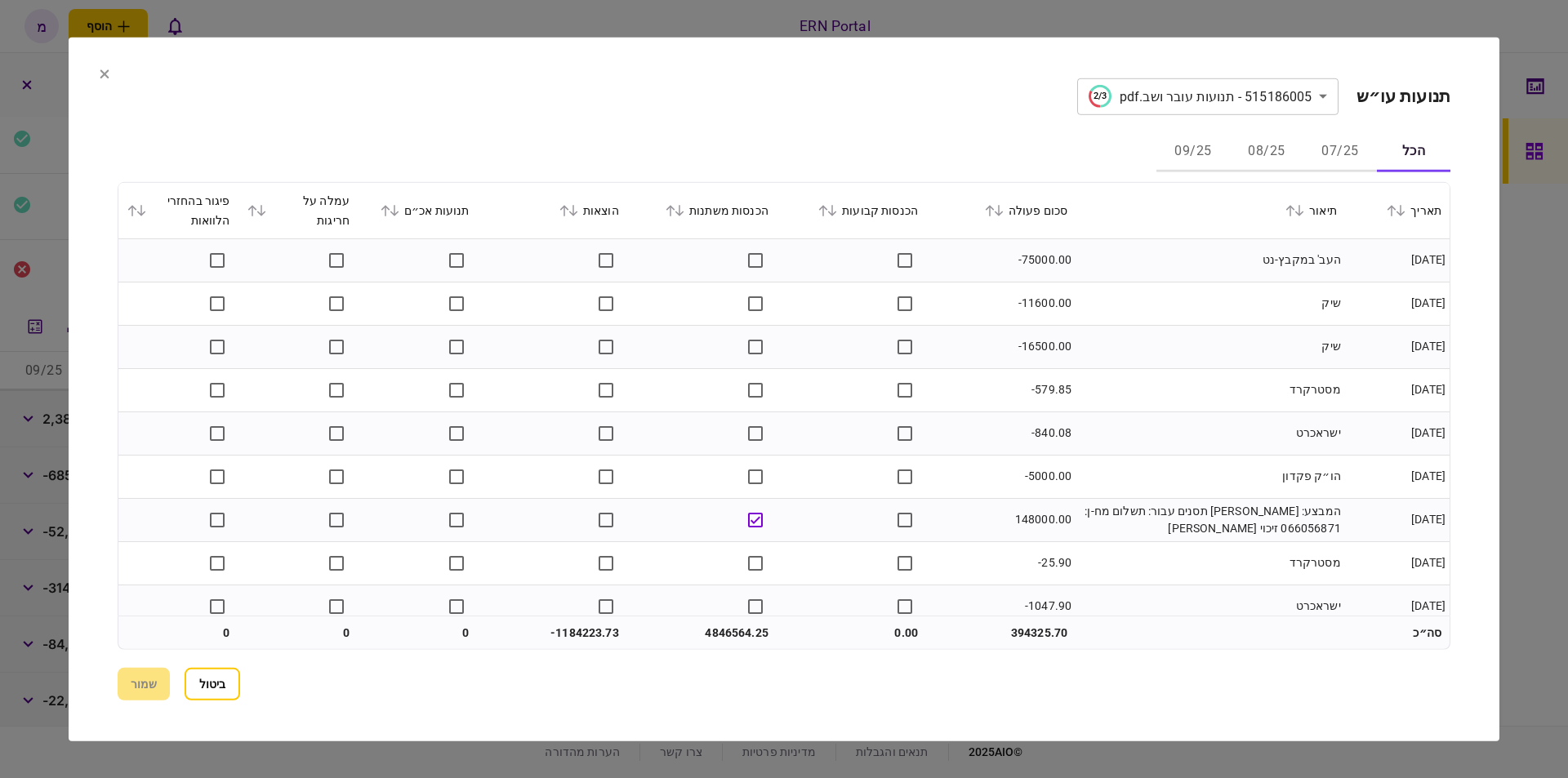
click at [1245, 153] on button "08/25" at bounding box center [1266, 151] width 74 height 39
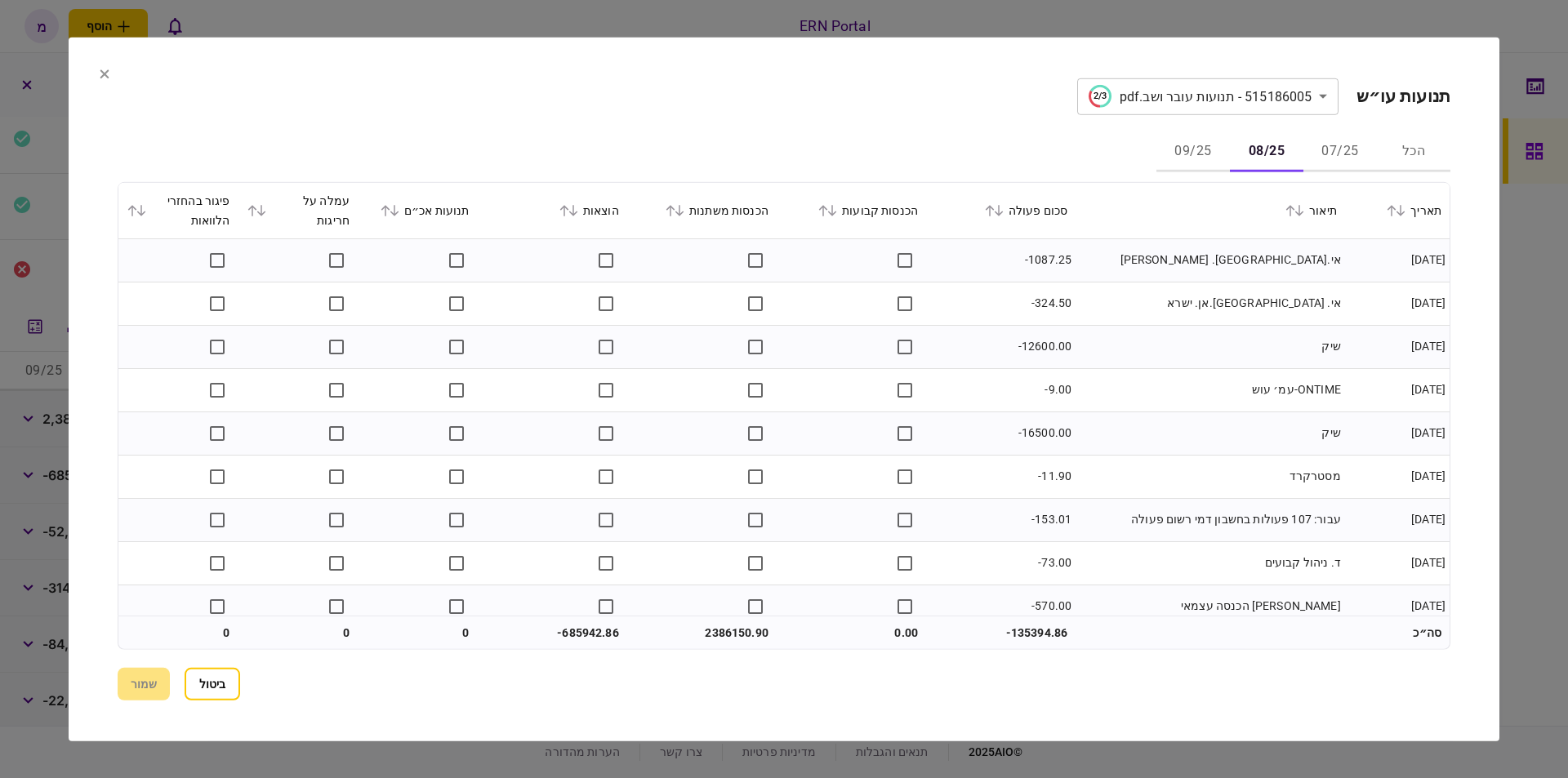
click at [848, 140] on div "הכל 07/25 08/25 09/25" at bounding box center [784, 151] width 1333 height 39
click at [1085, 275] on td "אי.אר. אן ישראל" at bounding box center [1210, 259] width 269 height 43
click at [1339, 153] on button "07/25" at bounding box center [1340, 151] width 74 height 39
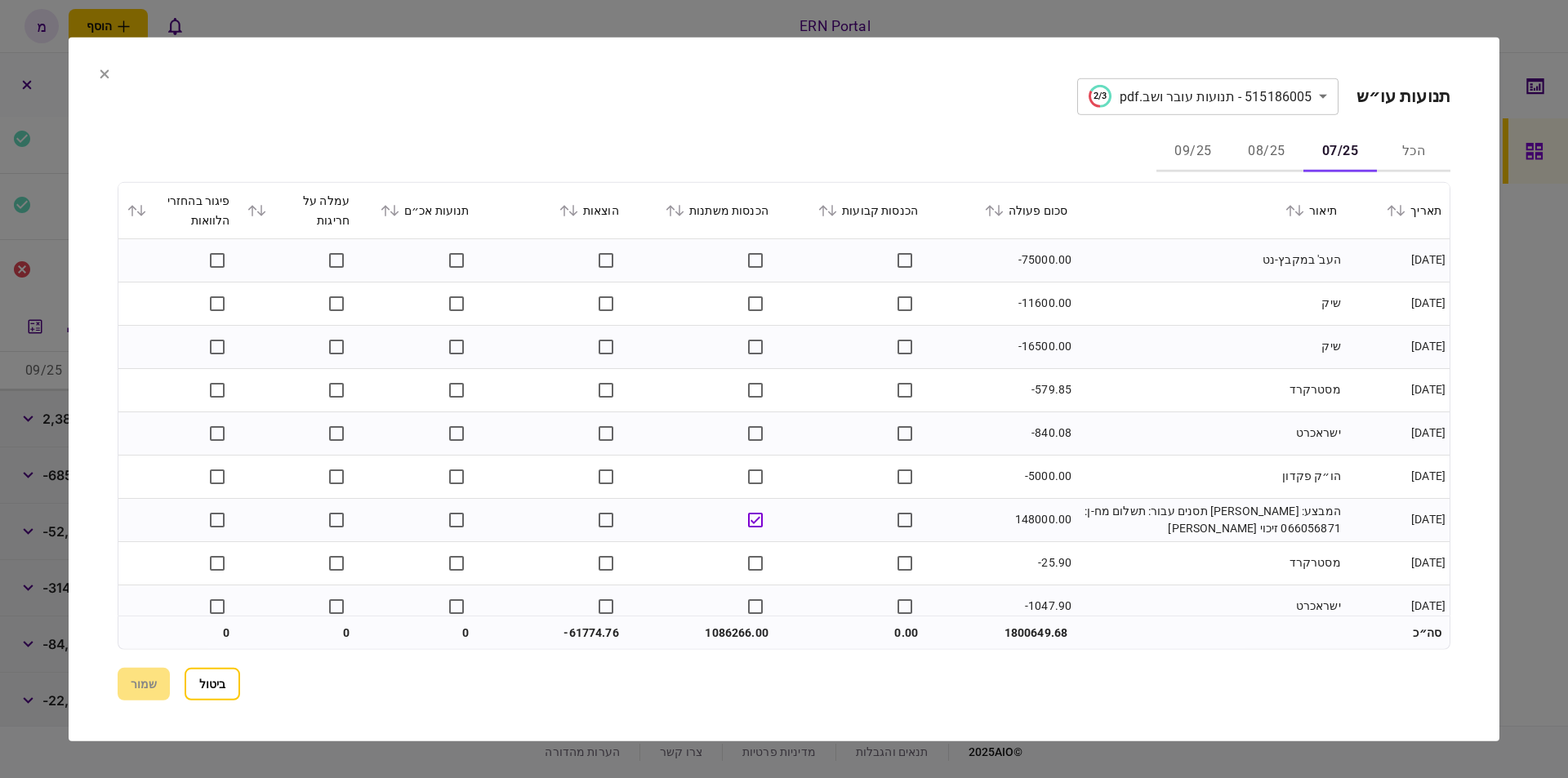
click at [1266, 142] on button "08/25" at bounding box center [1266, 151] width 74 height 39
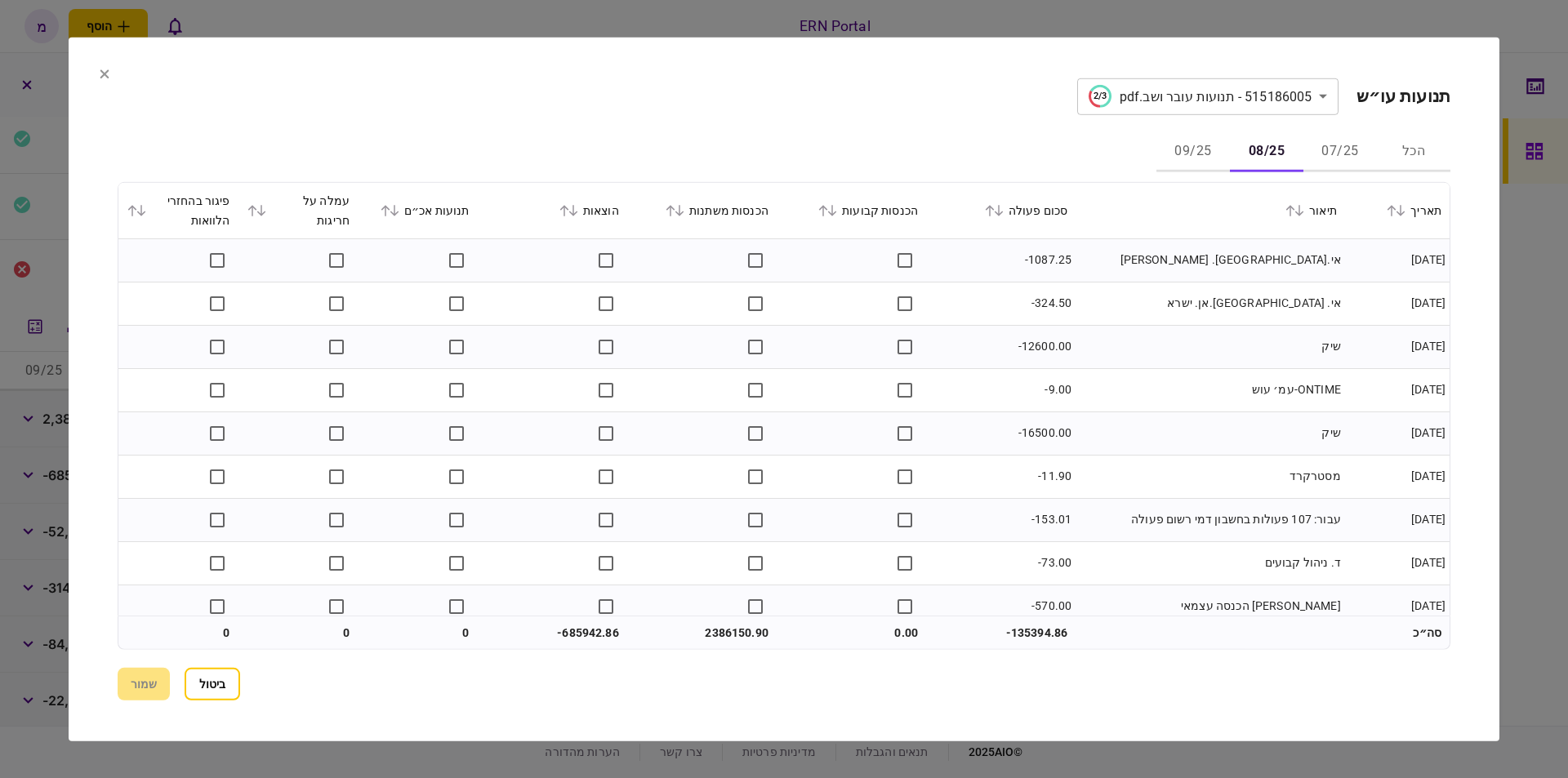
click at [1159, 344] on td "שיק" at bounding box center [1210, 346] width 269 height 43
click at [1210, 329] on td "שיק" at bounding box center [1210, 346] width 269 height 43
click at [1196, 269] on td "אי.אר. אן ישראל" at bounding box center [1210, 259] width 269 height 43
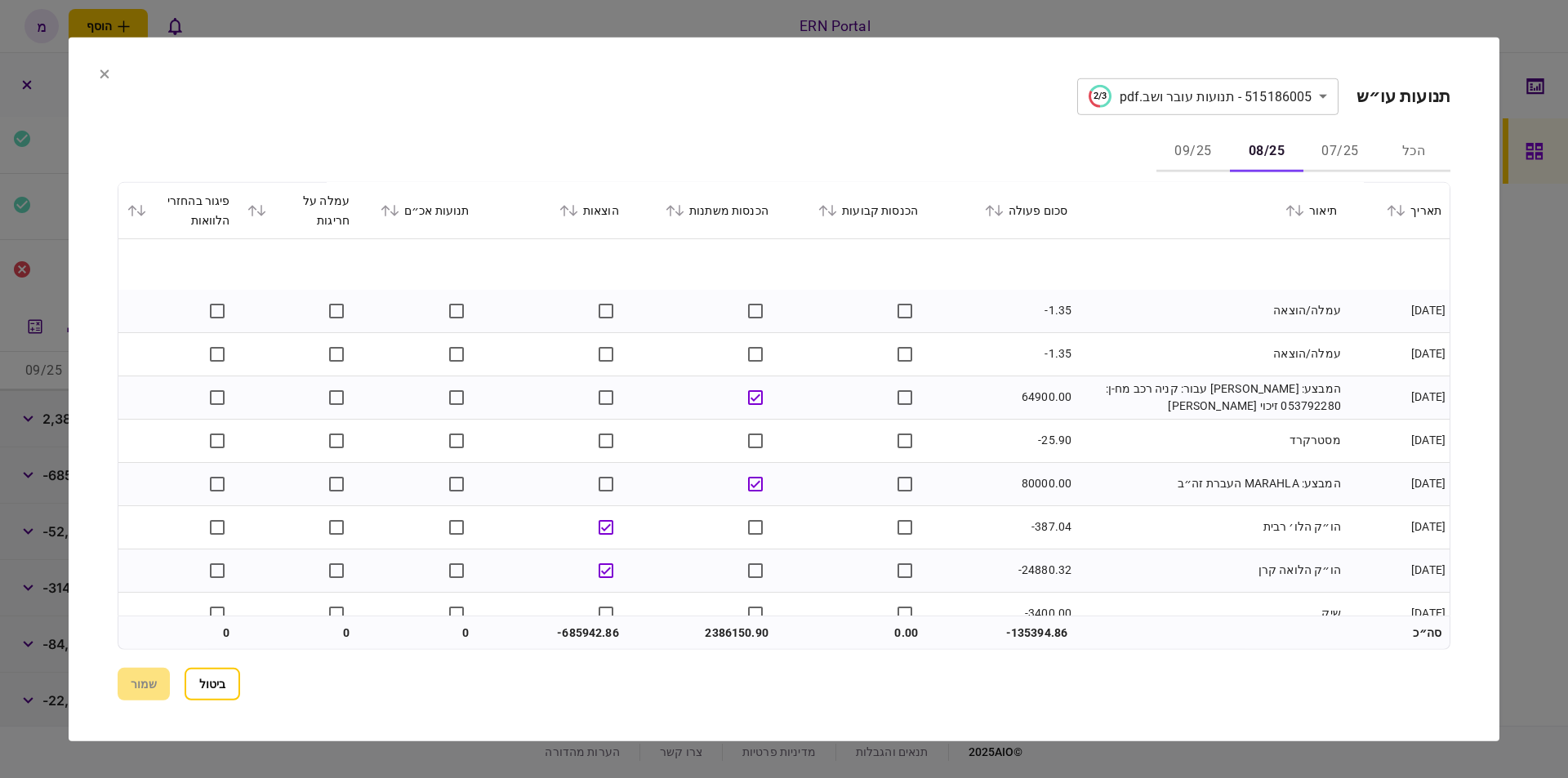
scroll to position [648, 0]
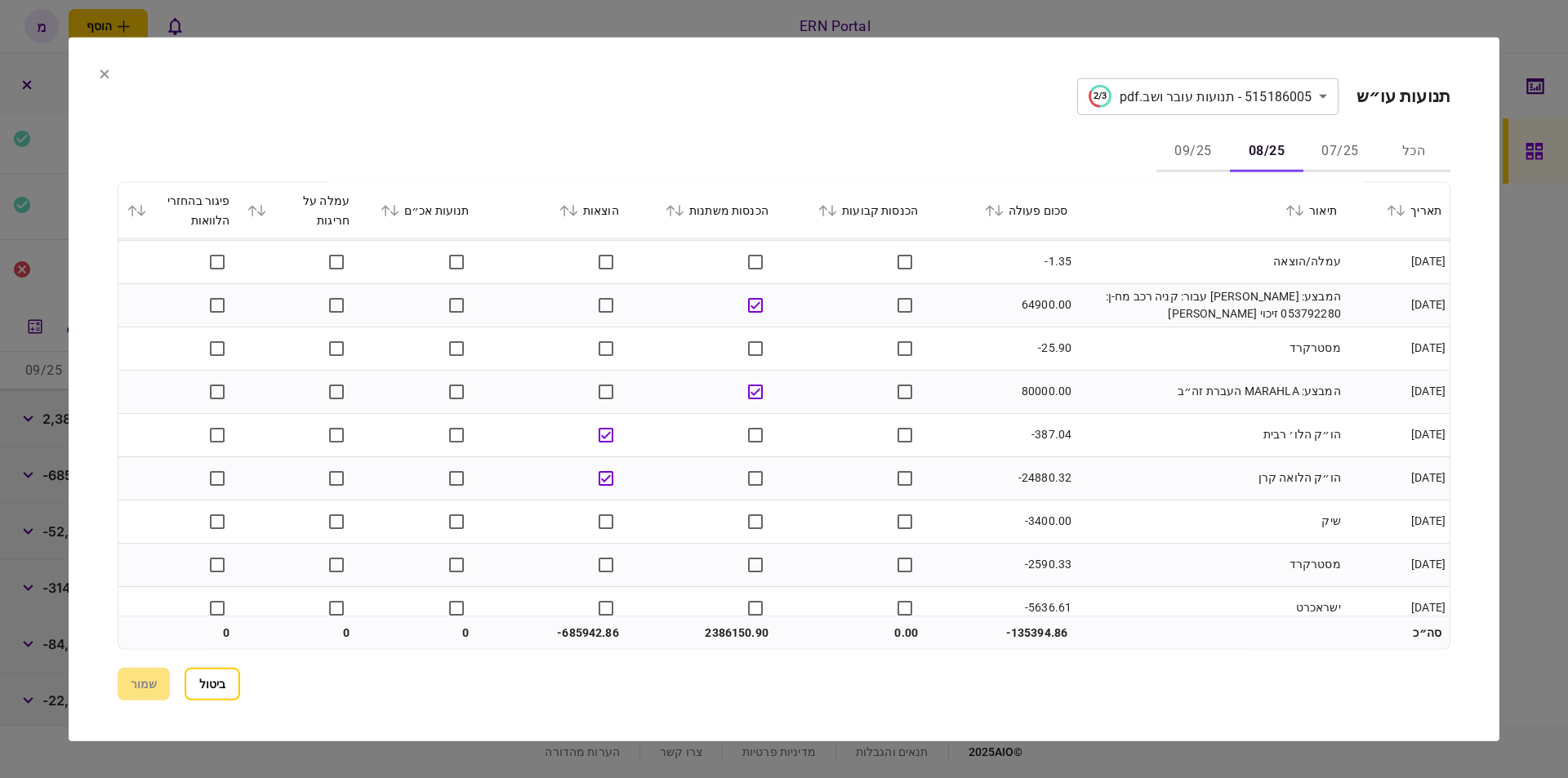
click at [1078, 482] on td "הו״ק הלואה קרן" at bounding box center [1210, 478] width 269 height 43
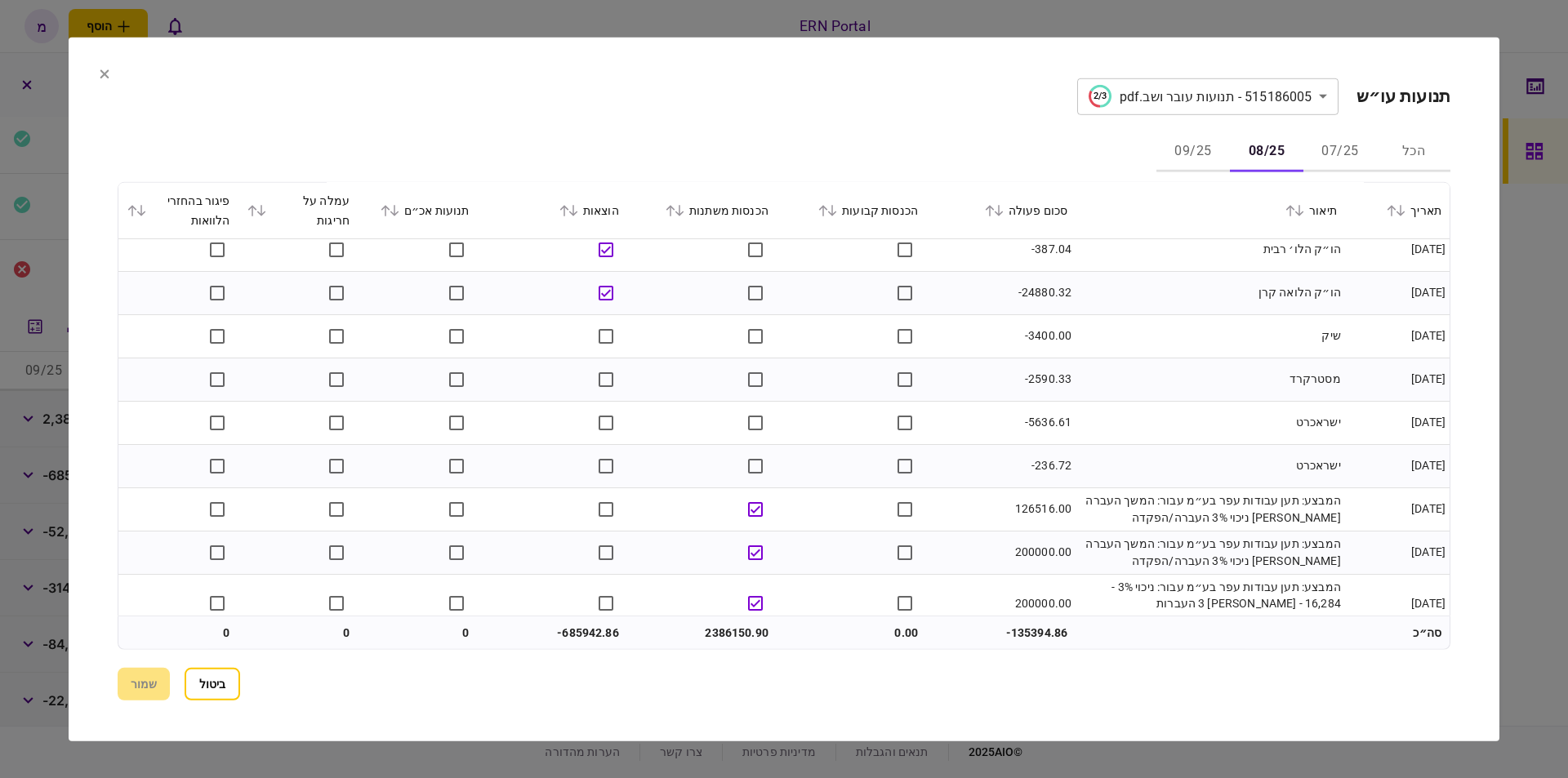
scroll to position [588, 0]
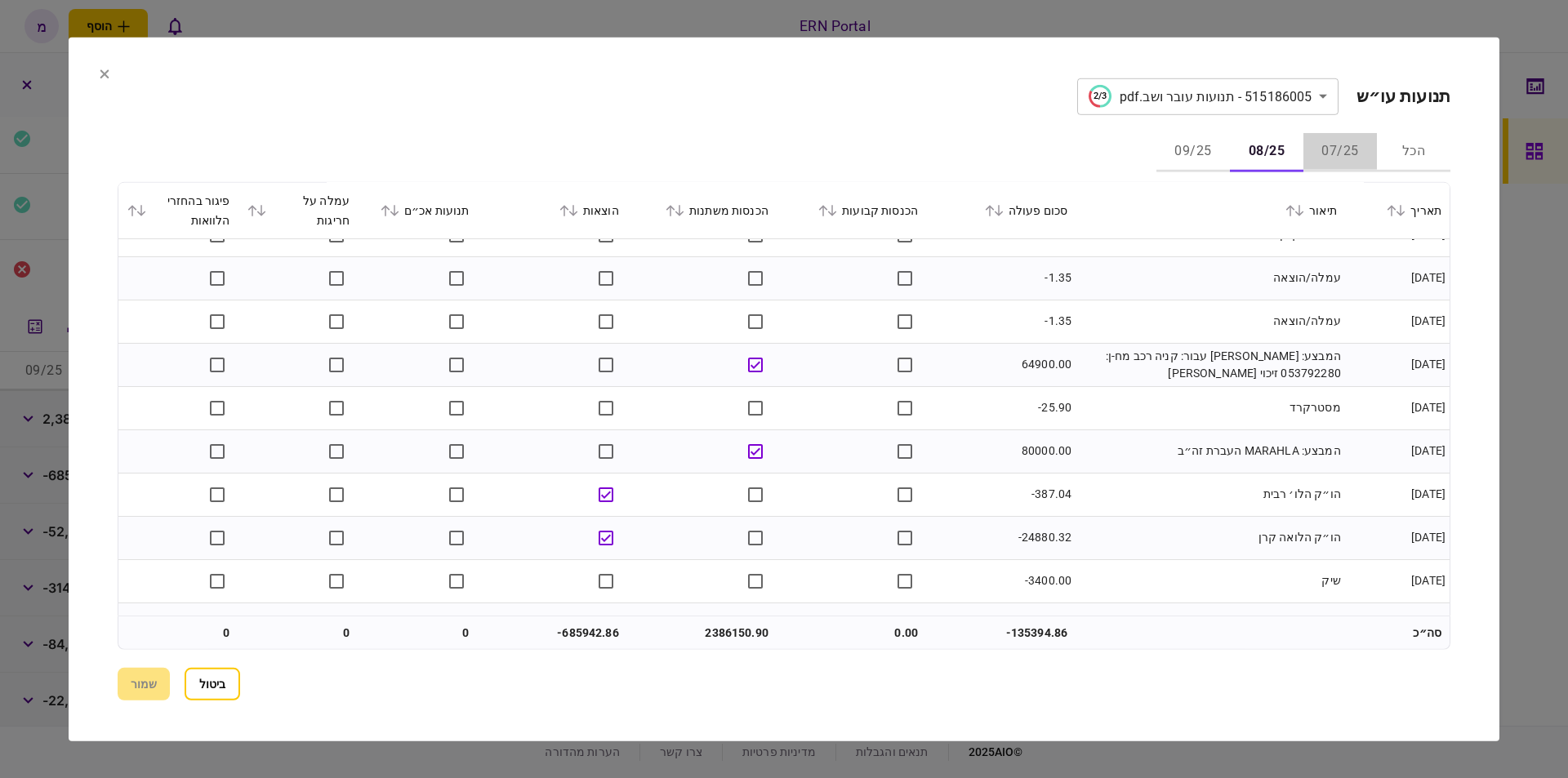
click at [1337, 152] on button "07/25" at bounding box center [1340, 151] width 74 height 39
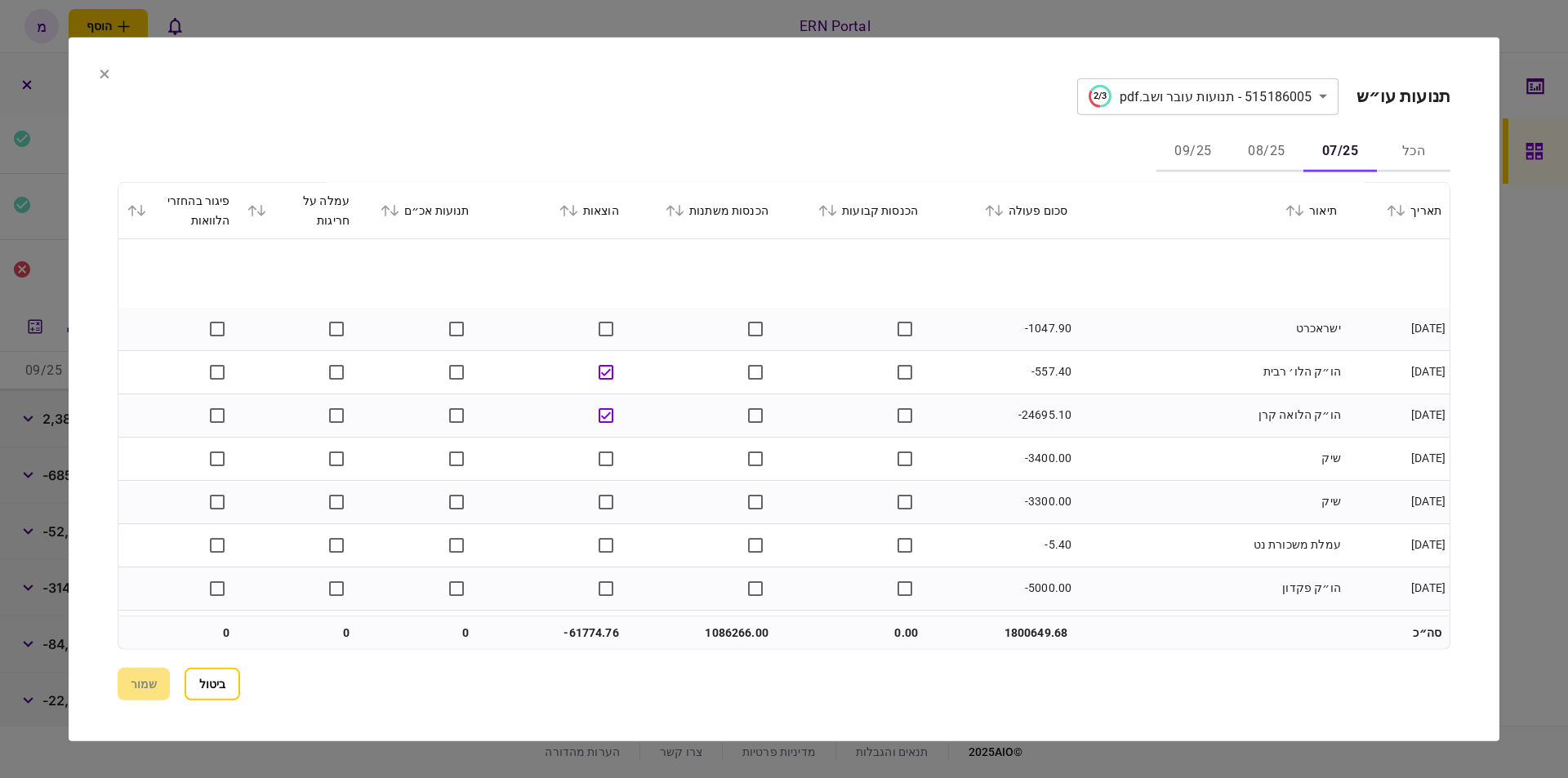
scroll to position [370, 0]
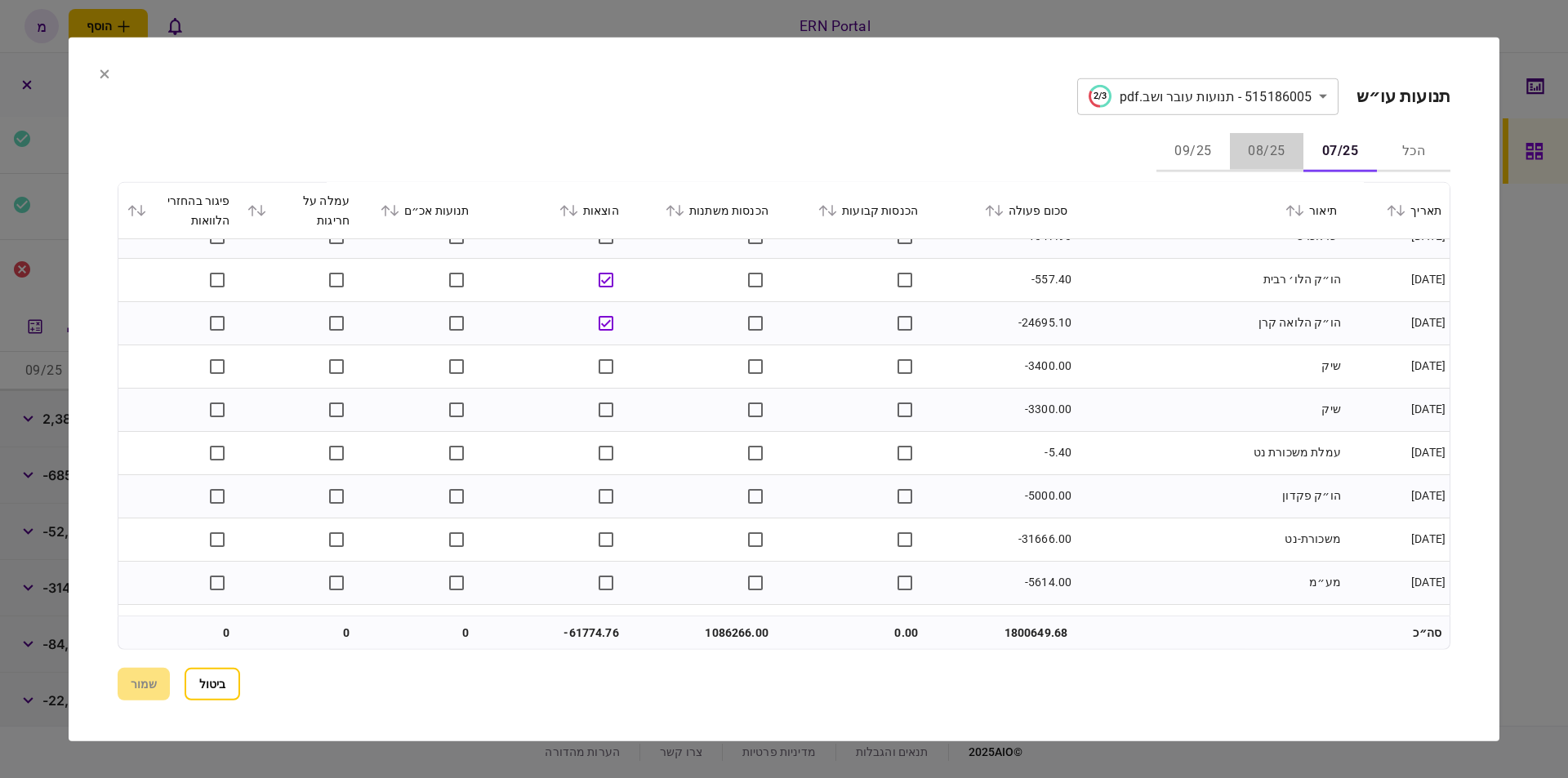
click at [1253, 154] on button "08/25" at bounding box center [1266, 151] width 74 height 39
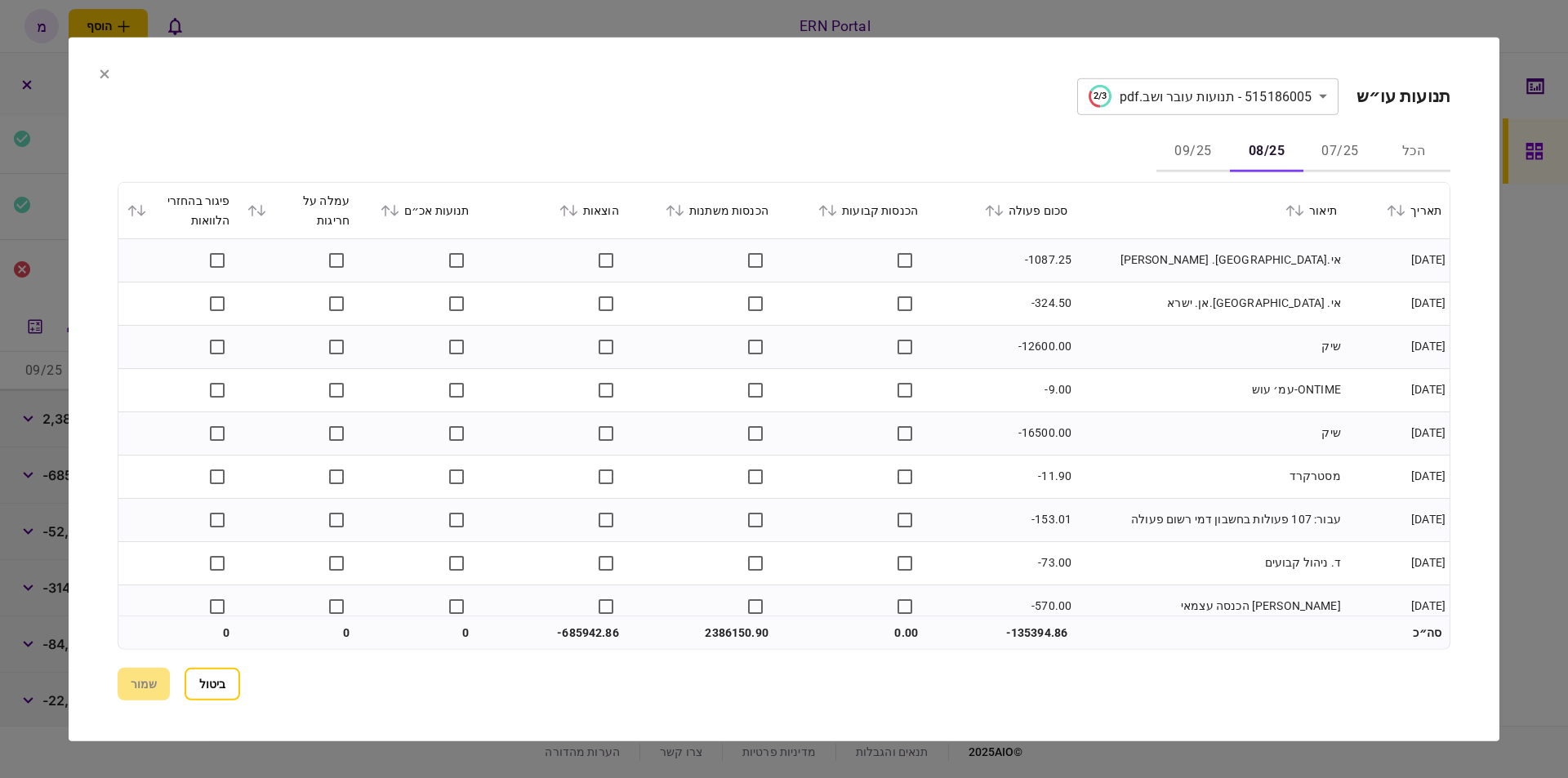
click at [1157, 419] on td "שיק" at bounding box center [1210, 432] width 269 height 43
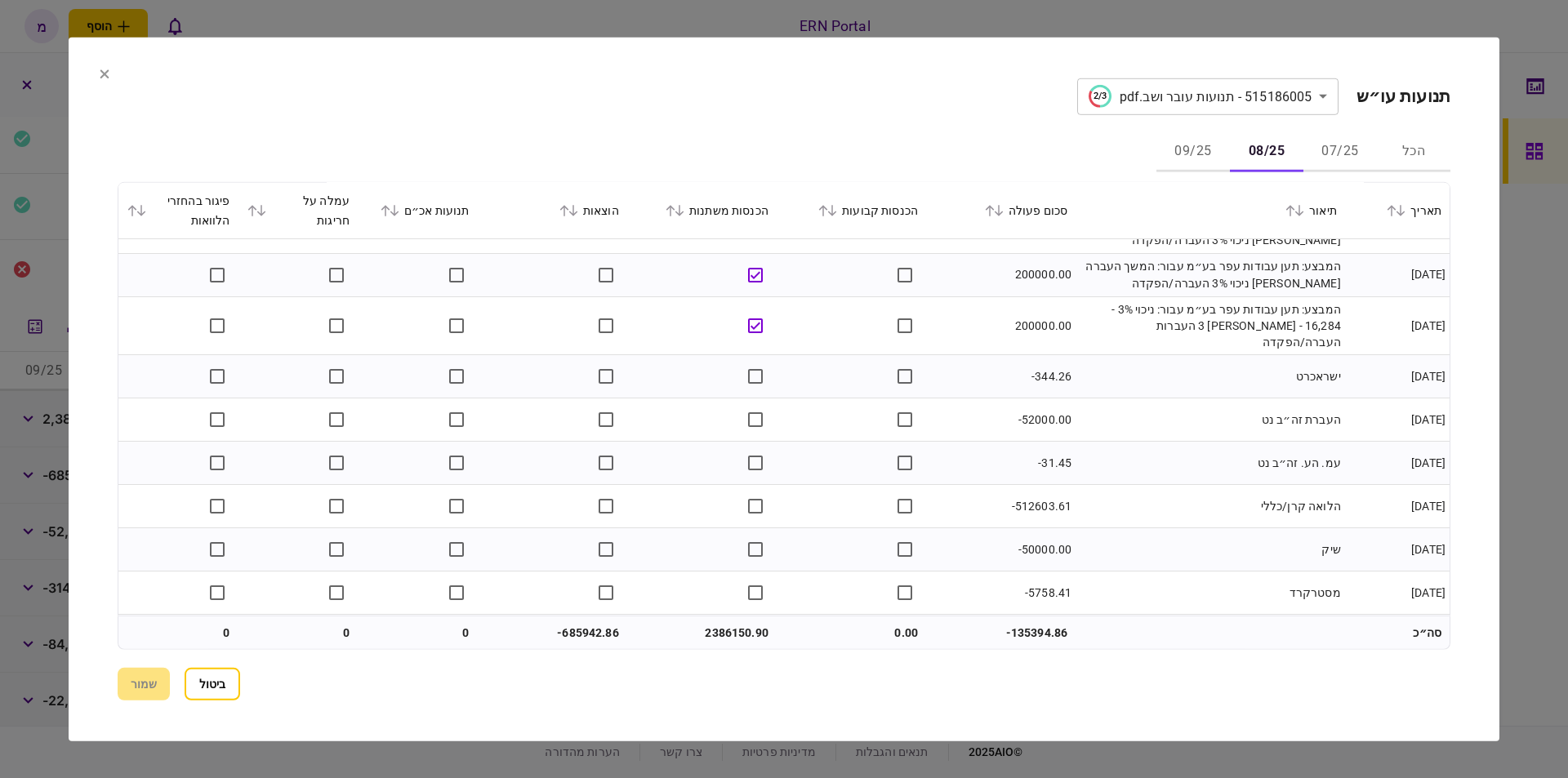
scroll to position [1203, 0]
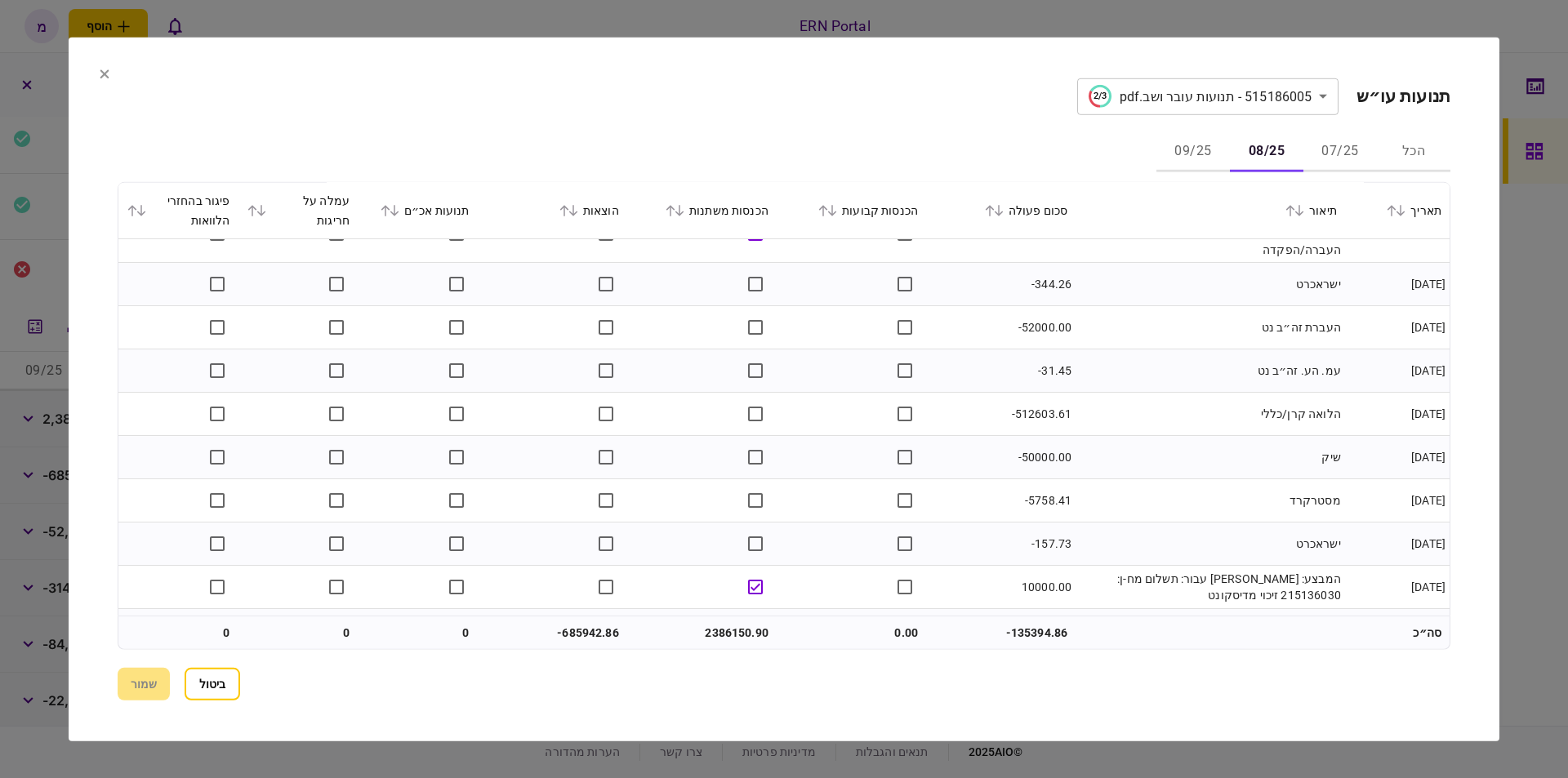
click at [1034, 402] on td "-512603.61" at bounding box center [1001, 413] width 150 height 43
click at [1222, 479] on td "מסטרקרד" at bounding box center [1210, 500] width 269 height 43
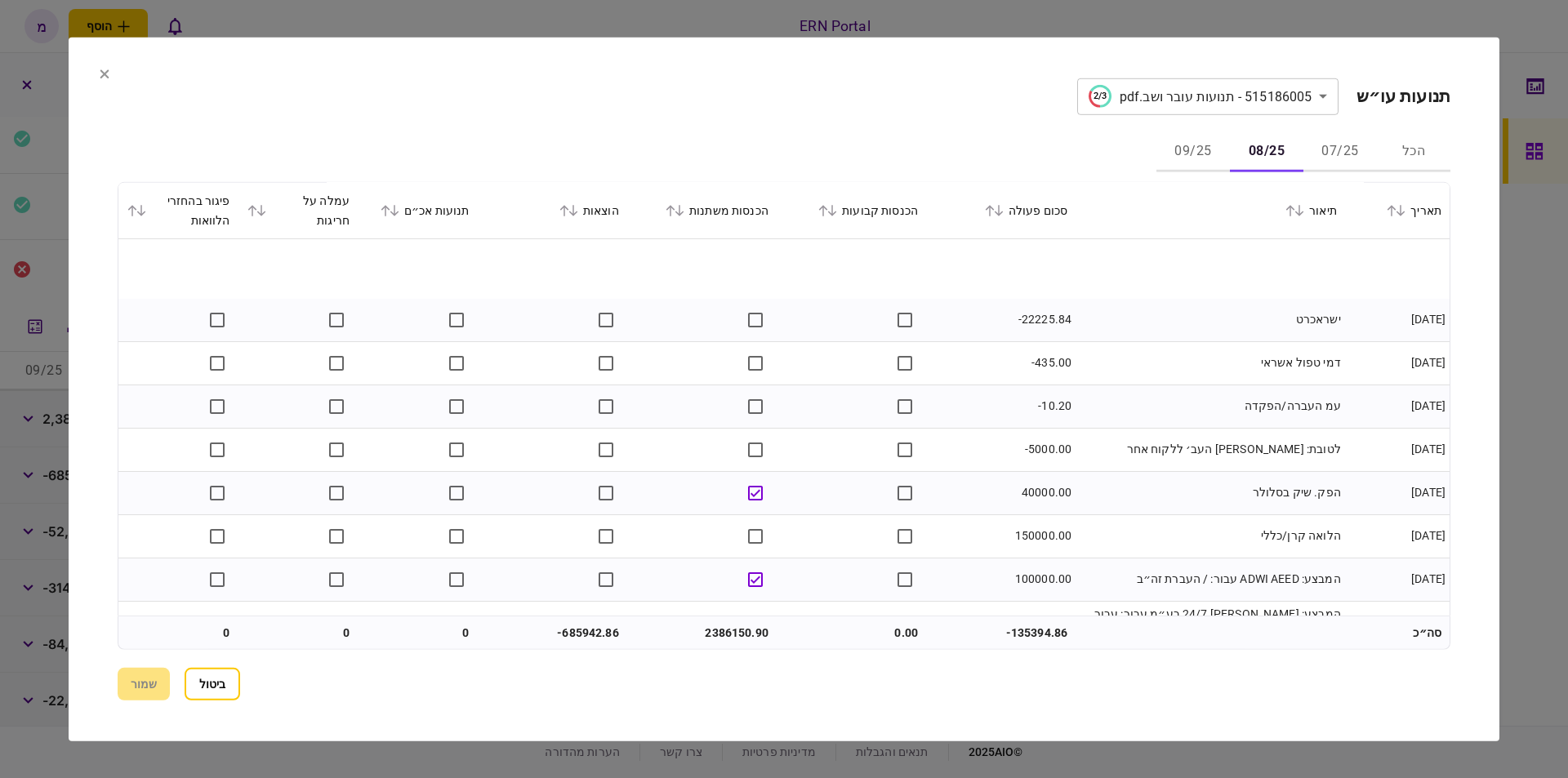
scroll to position [1852, 0]
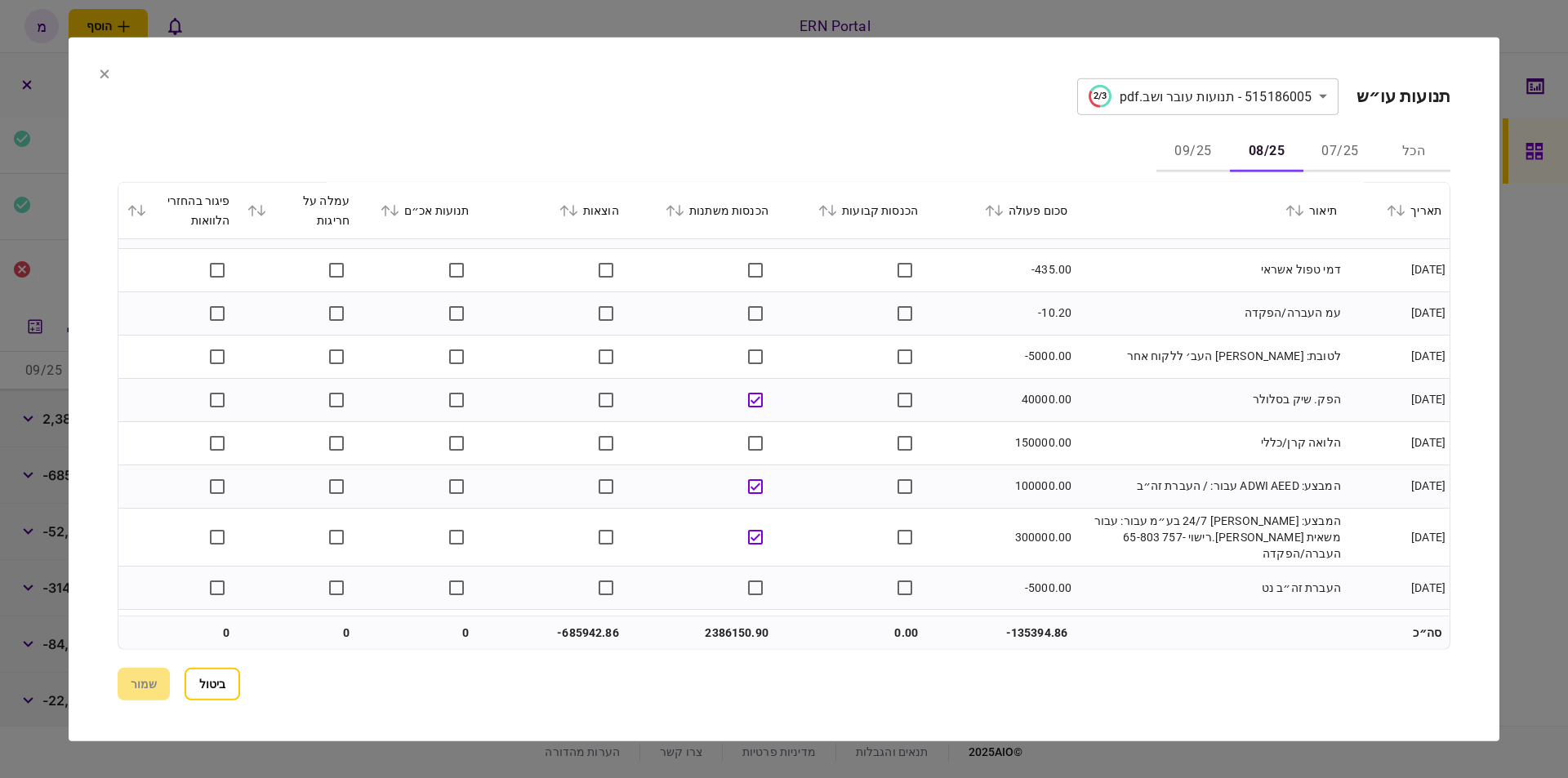
click at [1046, 434] on td "150000.00" at bounding box center [1001, 442] width 150 height 43
click at [1064, 513] on td "300000.00" at bounding box center [1001, 537] width 150 height 58
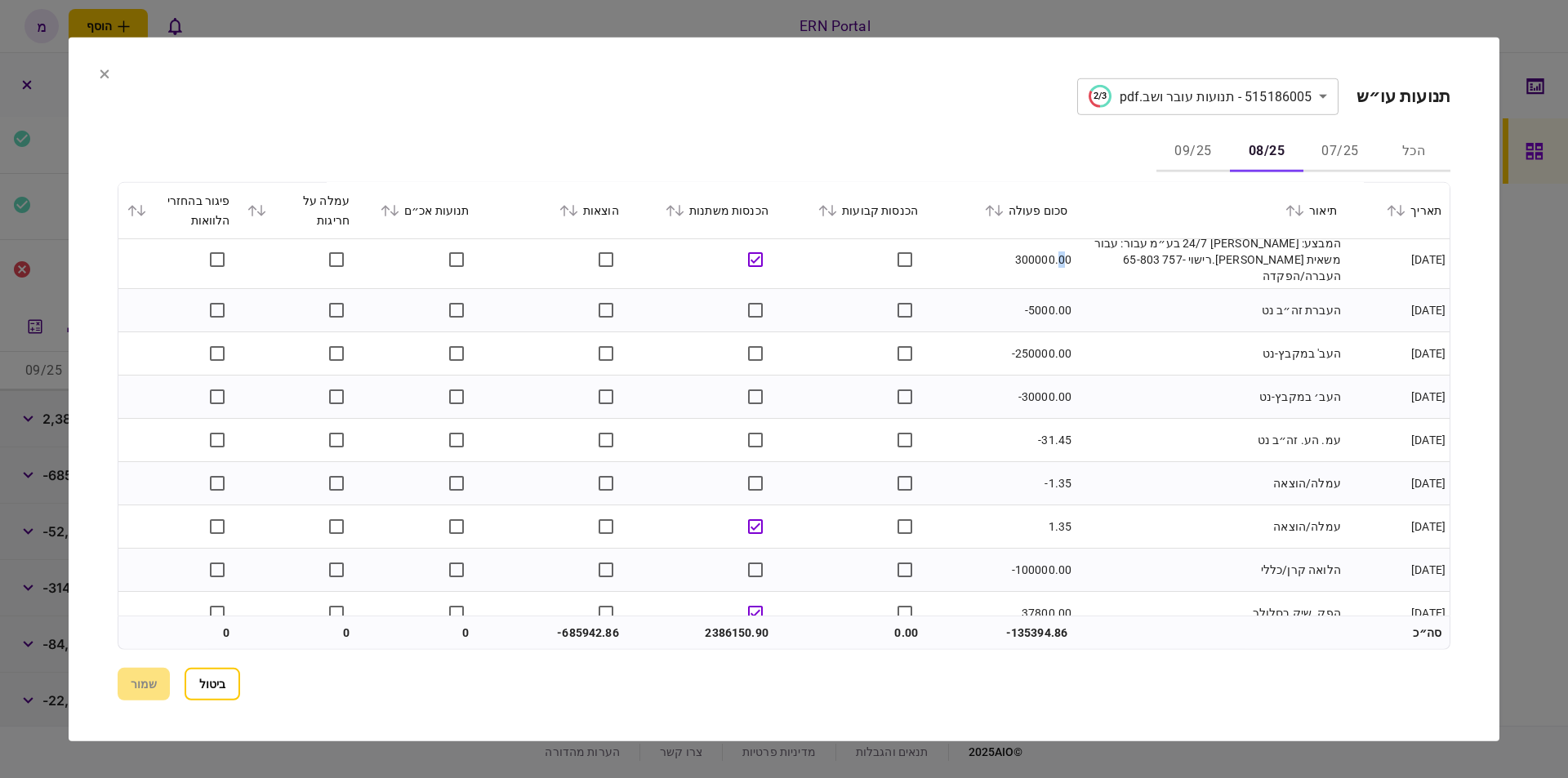
scroll to position [2221, 0]
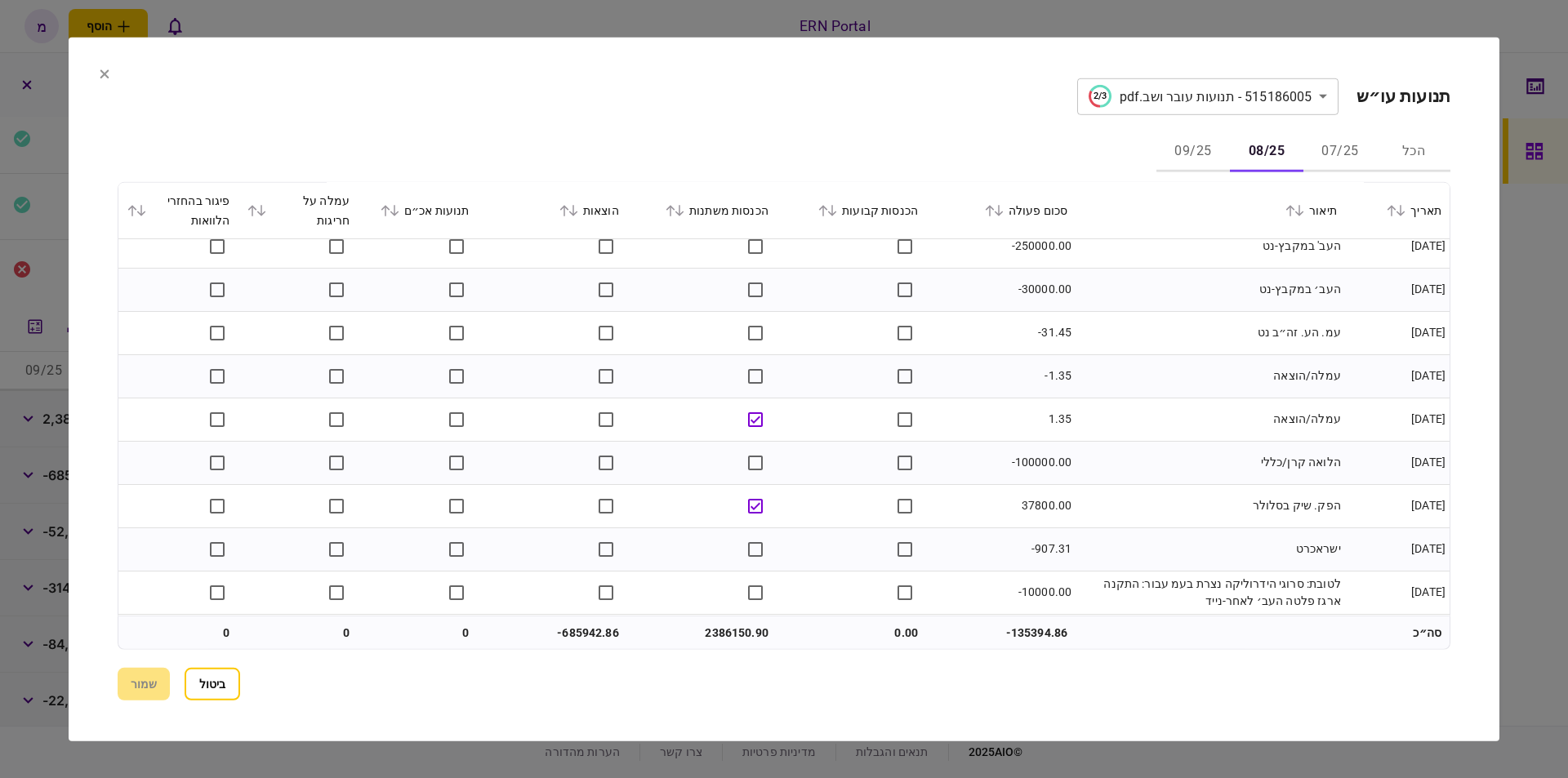
click at [1032, 456] on td "-100000.00" at bounding box center [1001, 462] width 150 height 43
click at [986, 441] on td "1.35" at bounding box center [1001, 419] width 150 height 43
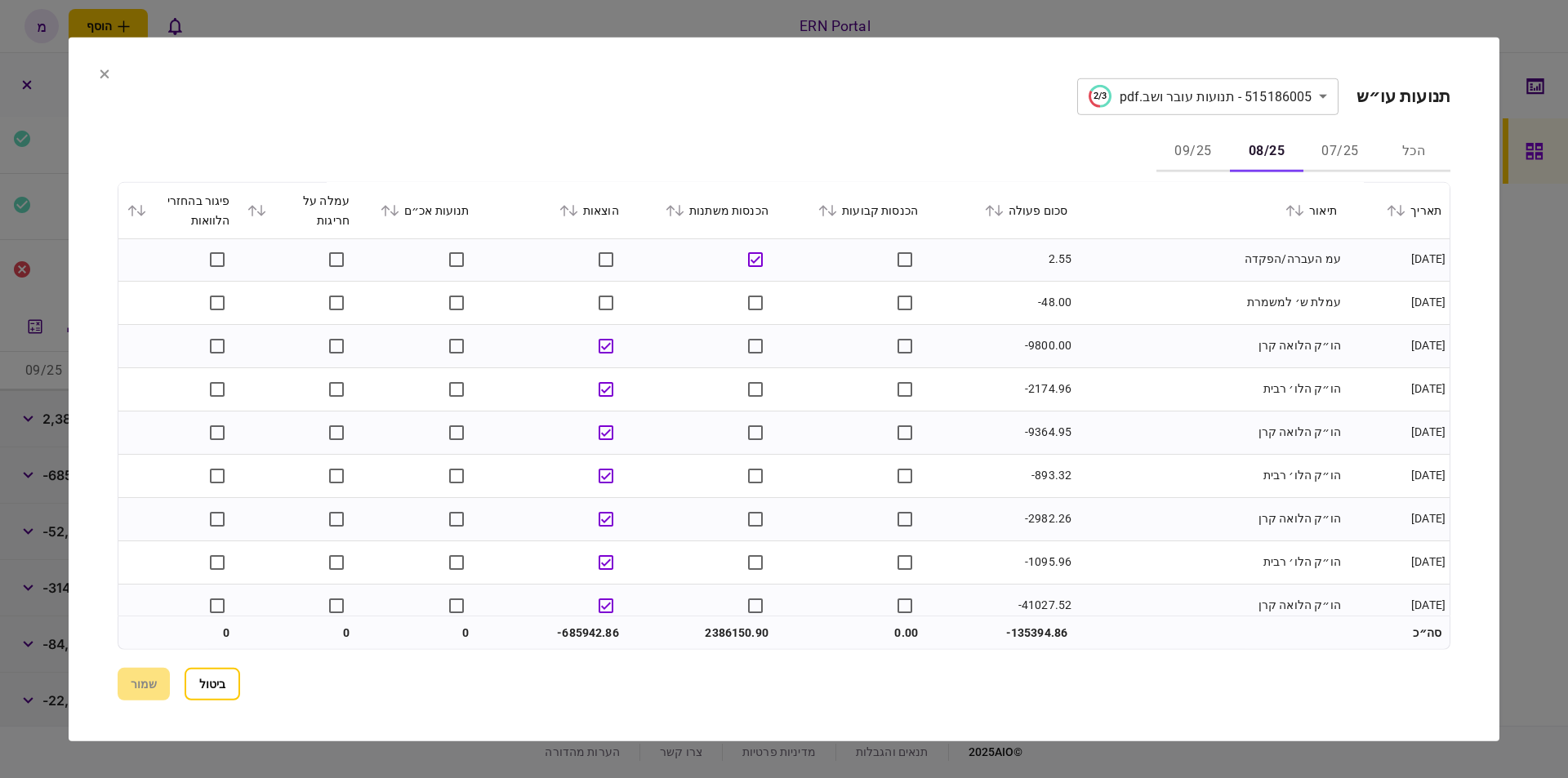
scroll to position [2776, 0]
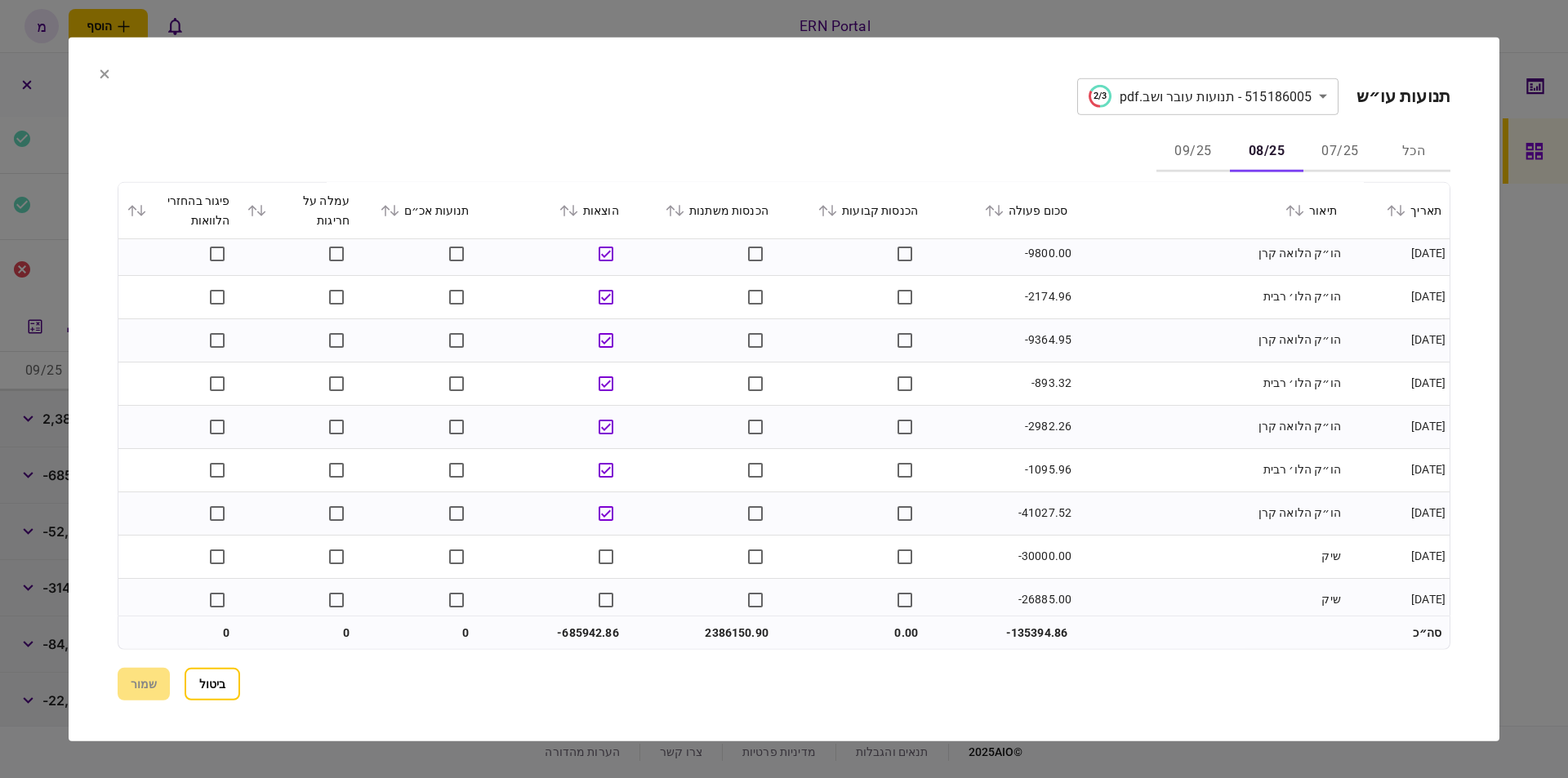
click at [1033, 509] on td "-41027.52" at bounding box center [1001, 513] width 150 height 43
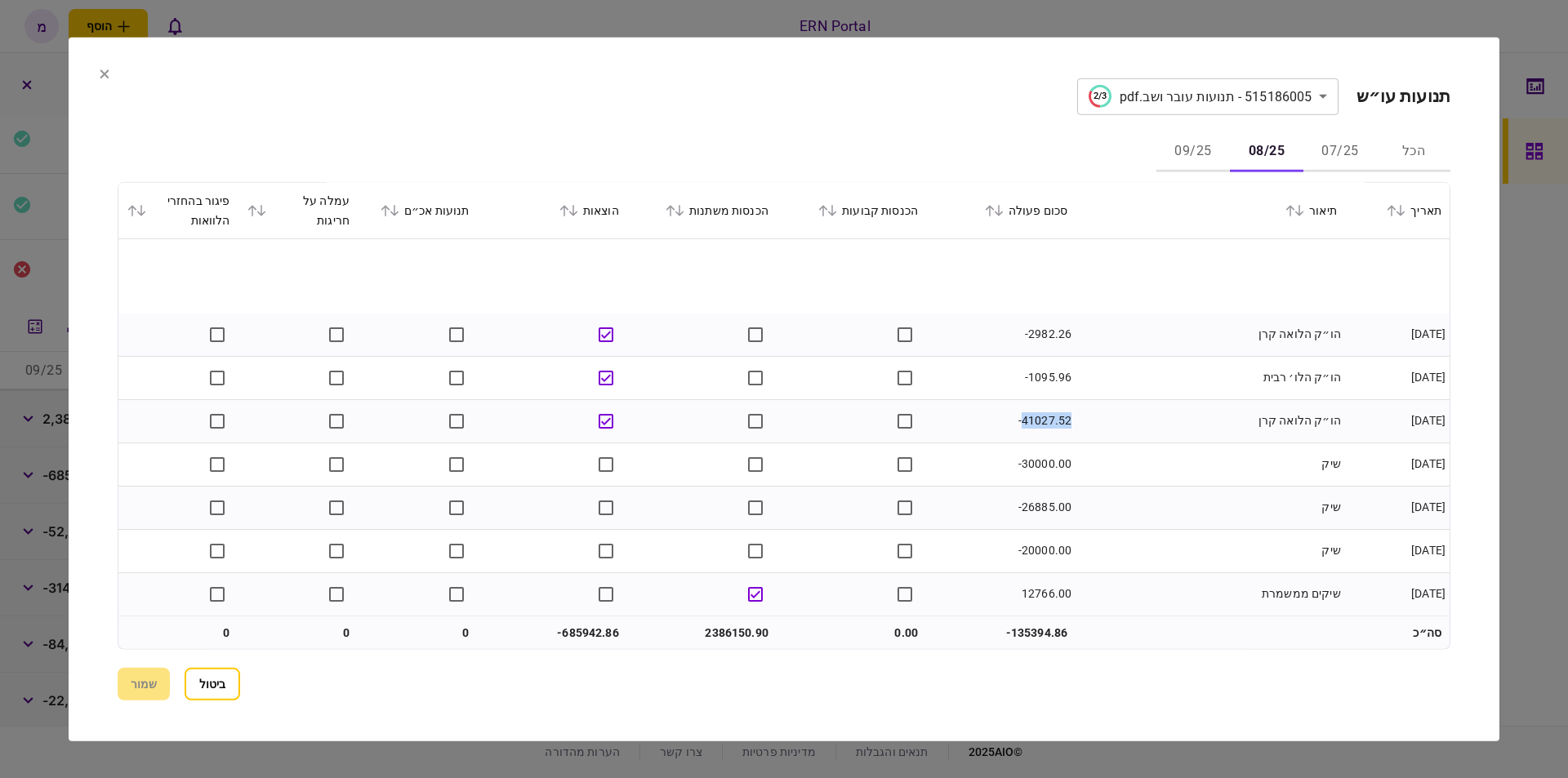
scroll to position [2962, 0]
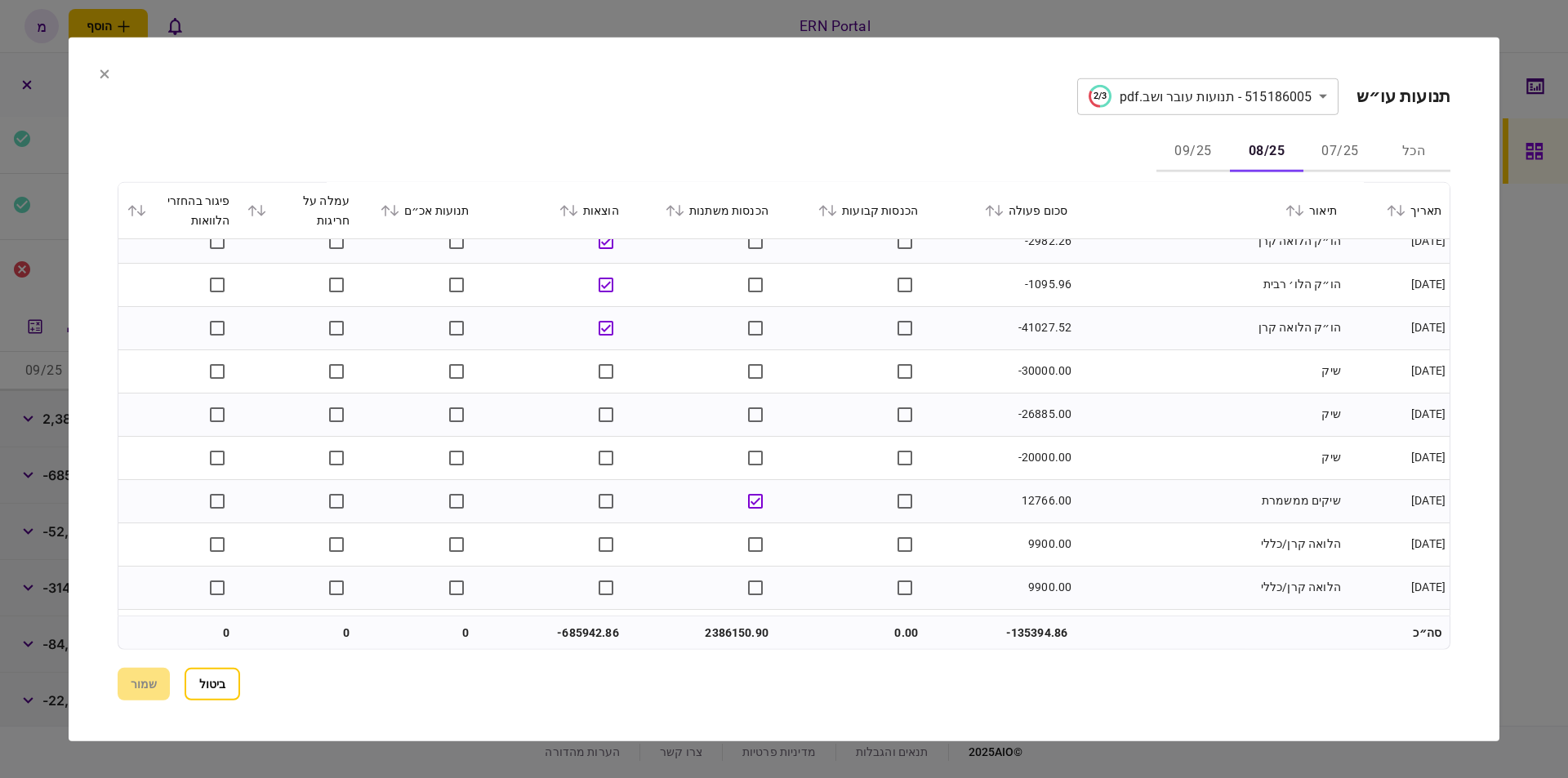
click at [1051, 425] on td "-26885.00" at bounding box center [1001, 414] width 150 height 43
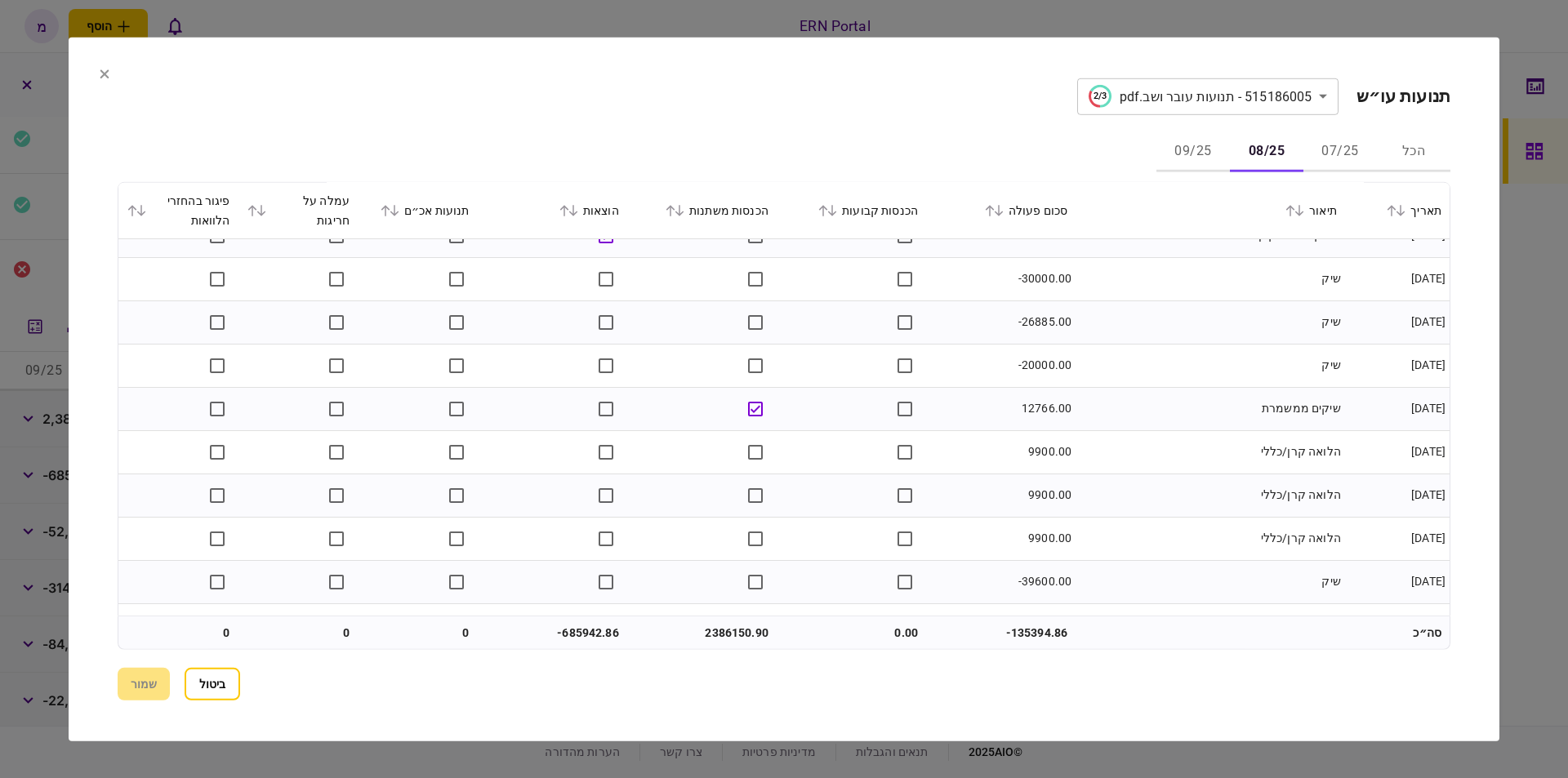
click at [1051, 464] on td "9900.00" at bounding box center [1001, 451] width 150 height 43
click at [1039, 444] on td "9900.00" at bounding box center [1001, 451] width 150 height 43
click at [1000, 480] on td "9900.00" at bounding box center [1001, 494] width 150 height 43
click at [1023, 538] on td "9900.00" at bounding box center [1001, 538] width 150 height 43
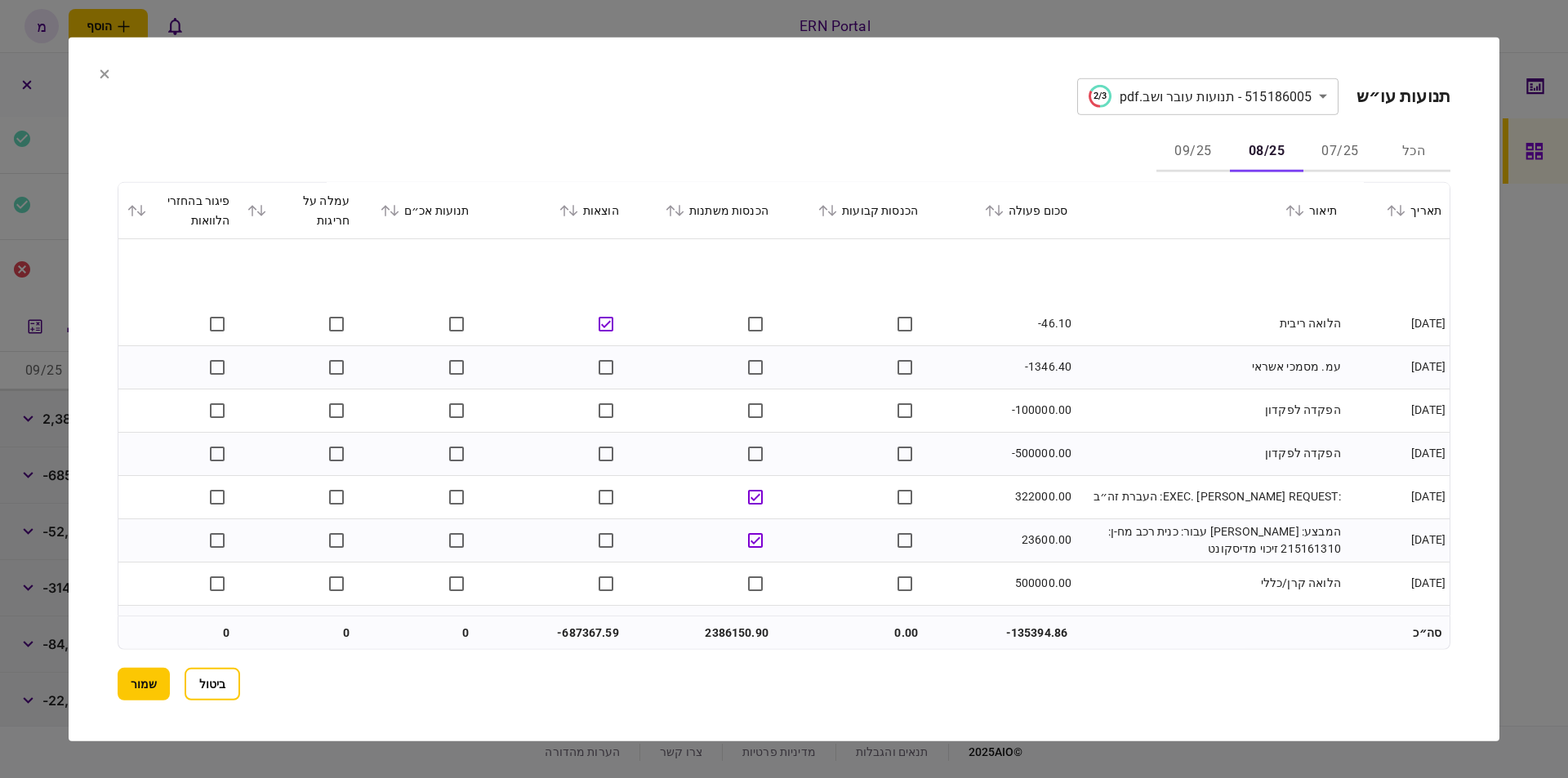
scroll to position [3795, 0]
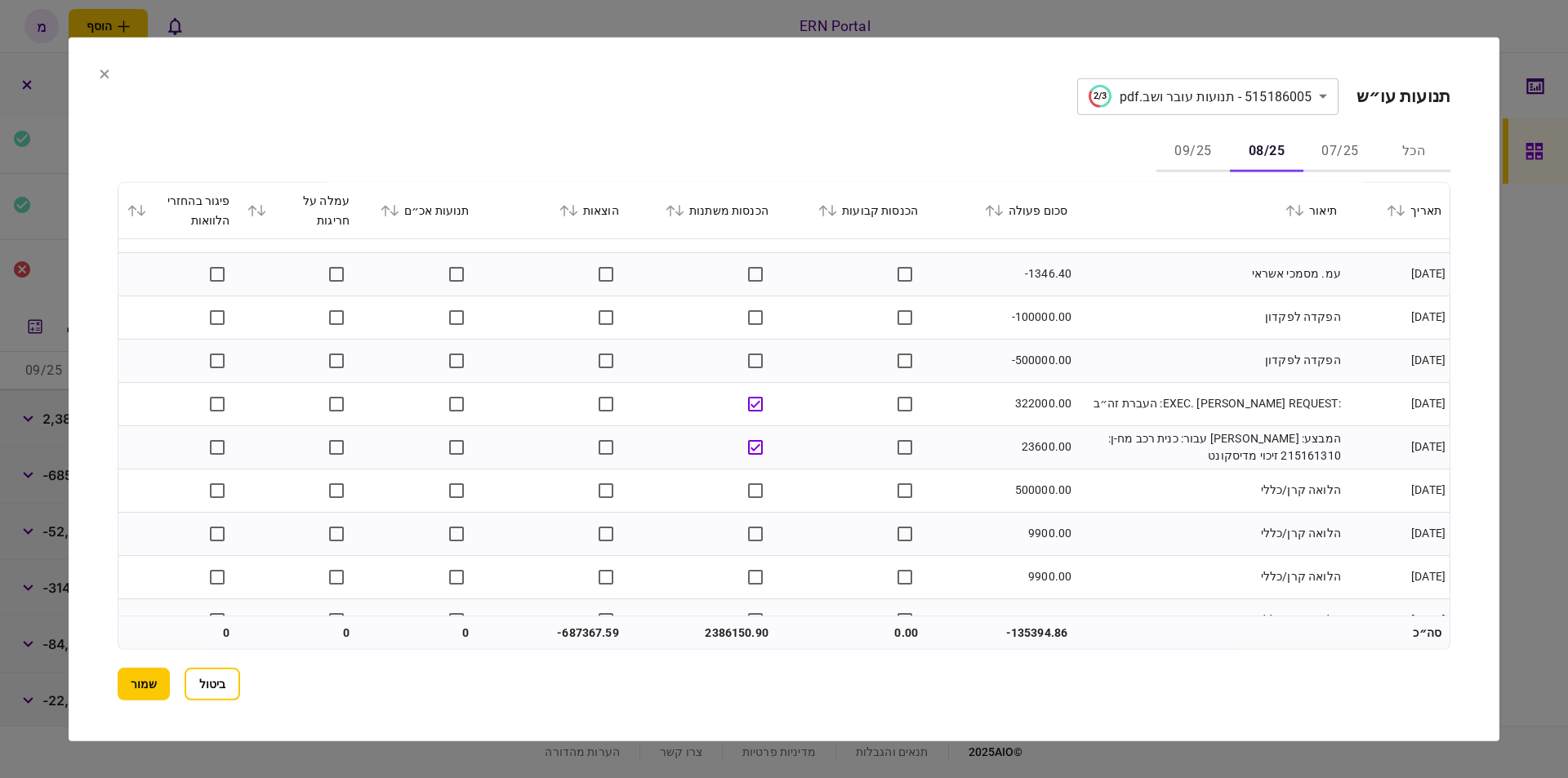
click at [1042, 492] on td "500000.00" at bounding box center [1001, 490] width 150 height 43
click at [972, 512] on td "9900.00" at bounding box center [1001, 533] width 150 height 43
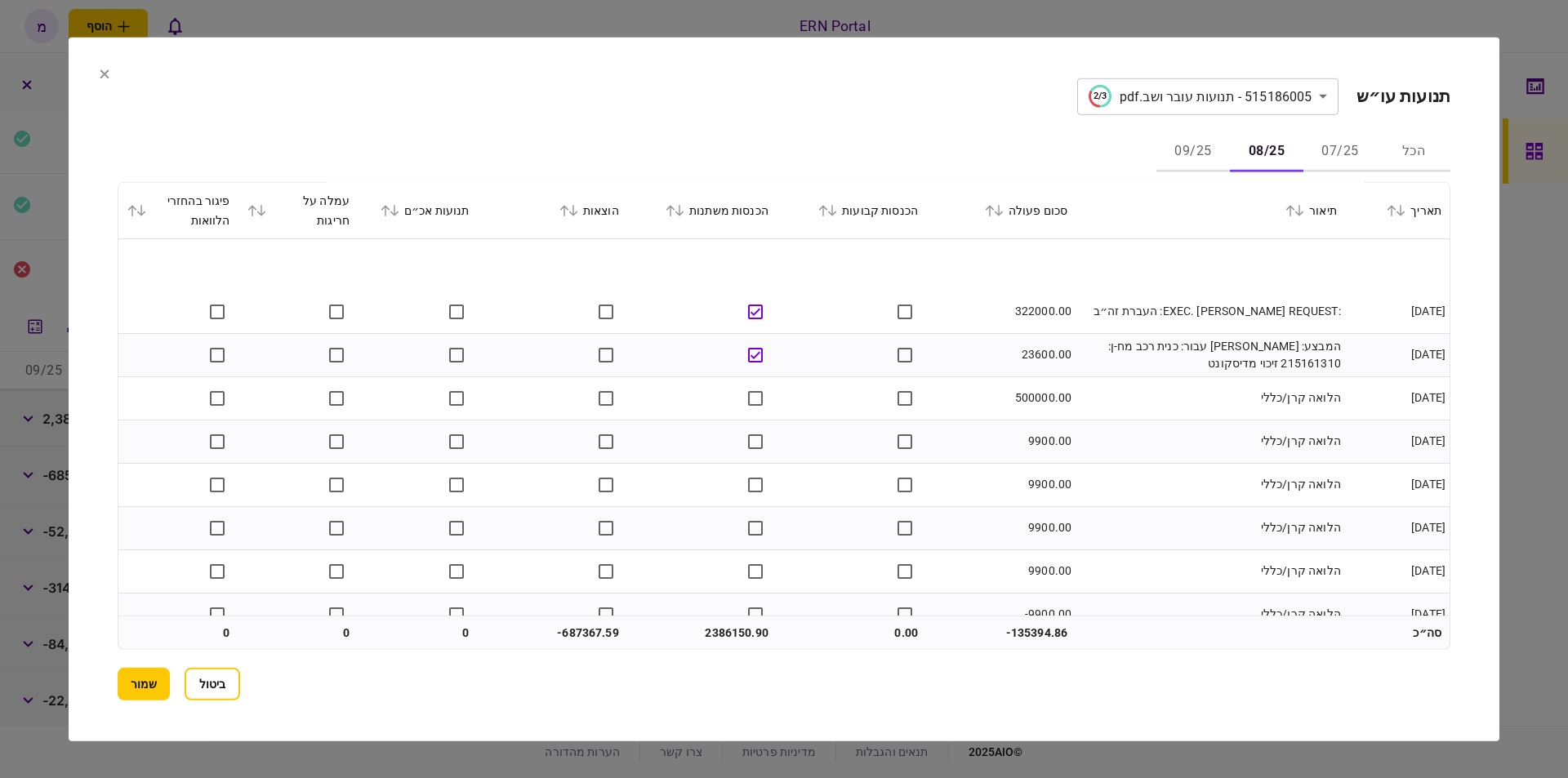
scroll to position [3979, 0]
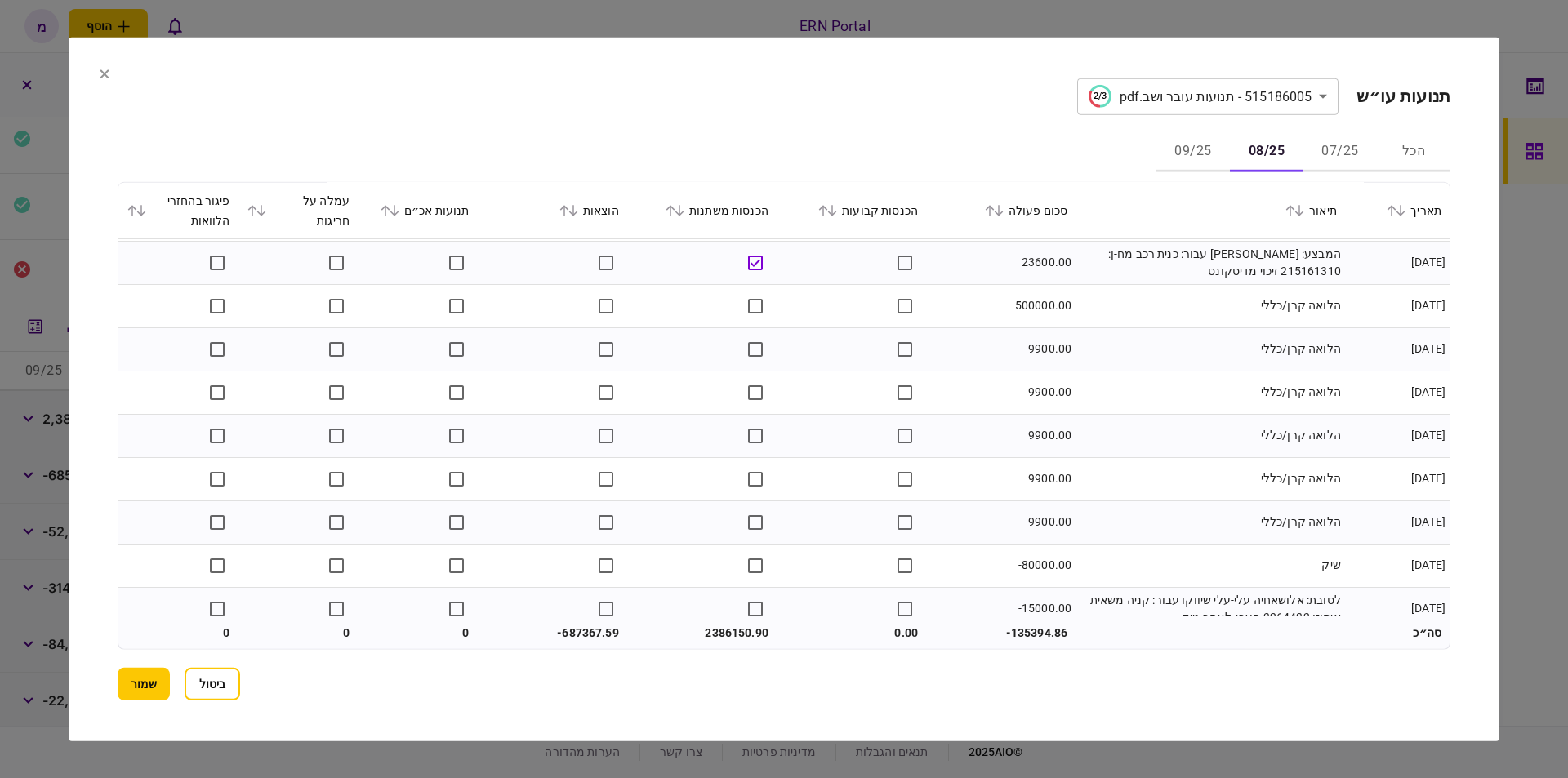
click at [1048, 476] on td "9900.00" at bounding box center [1001, 478] width 150 height 43
click at [1049, 476] on td "9900.00" at bounding box center [1001, 478] width 150 height 43
click at [1293, 487] on td "הלואה קרן/כללי" at bounding box center [1210, 478] width 269 height 43
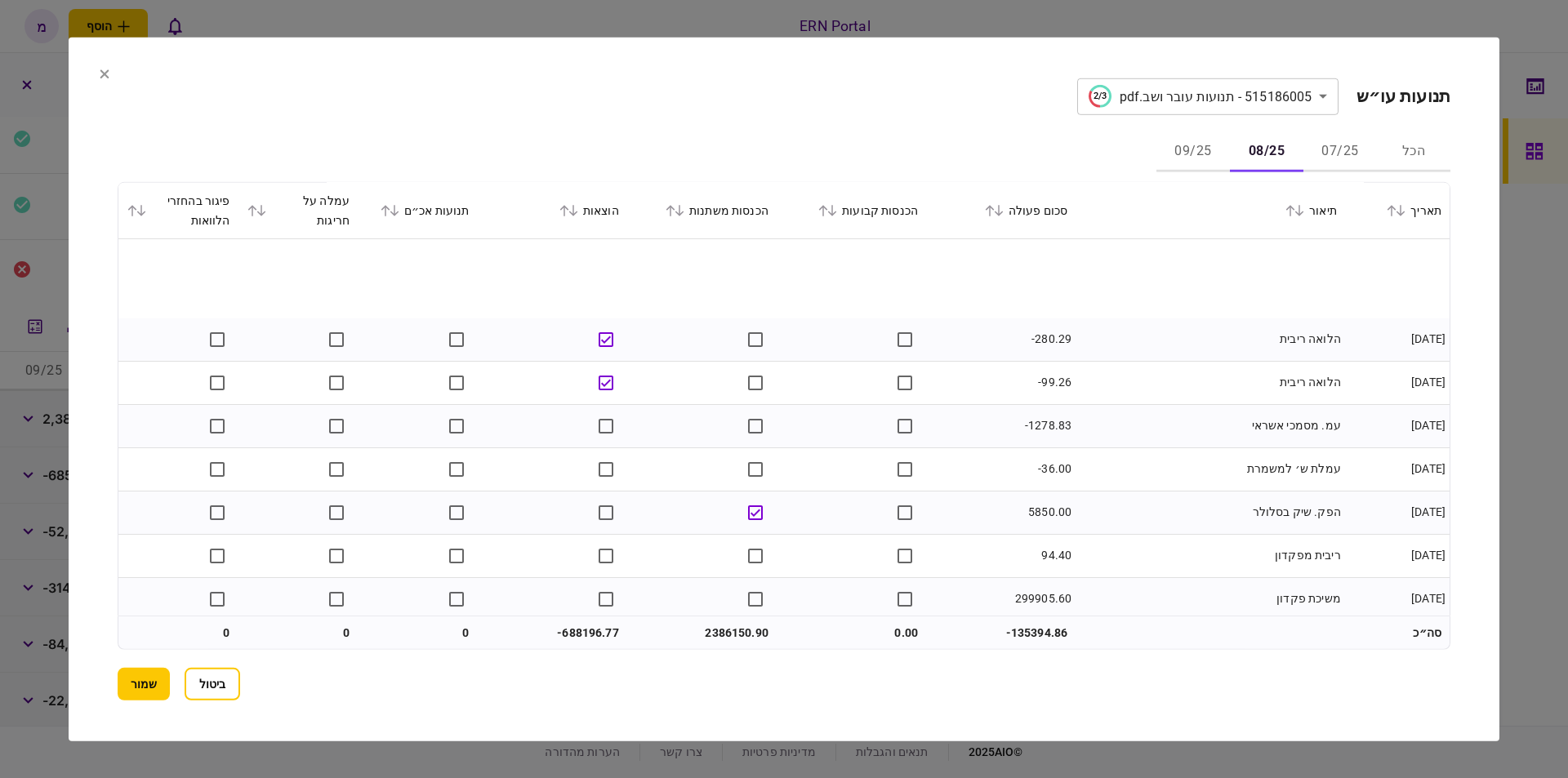
scroll to position [5554, 0]
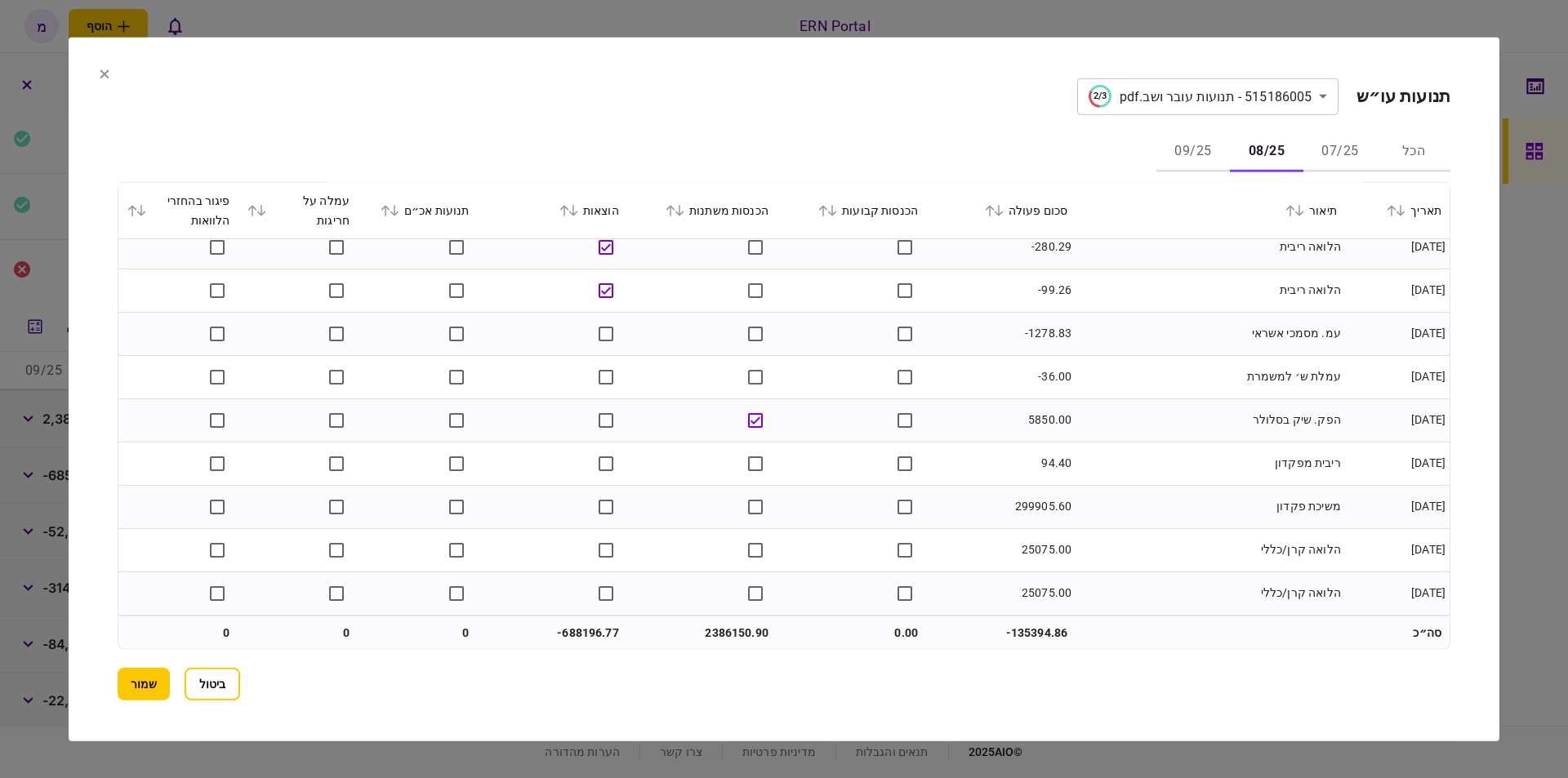
click at [1026, 505] on td "299905.60" at bounding box center [1001, 506] width 150 height 43
click at [1166, 494] on td "משיכת פקדון" at bounding box center [1210, 506] width 269 height 43
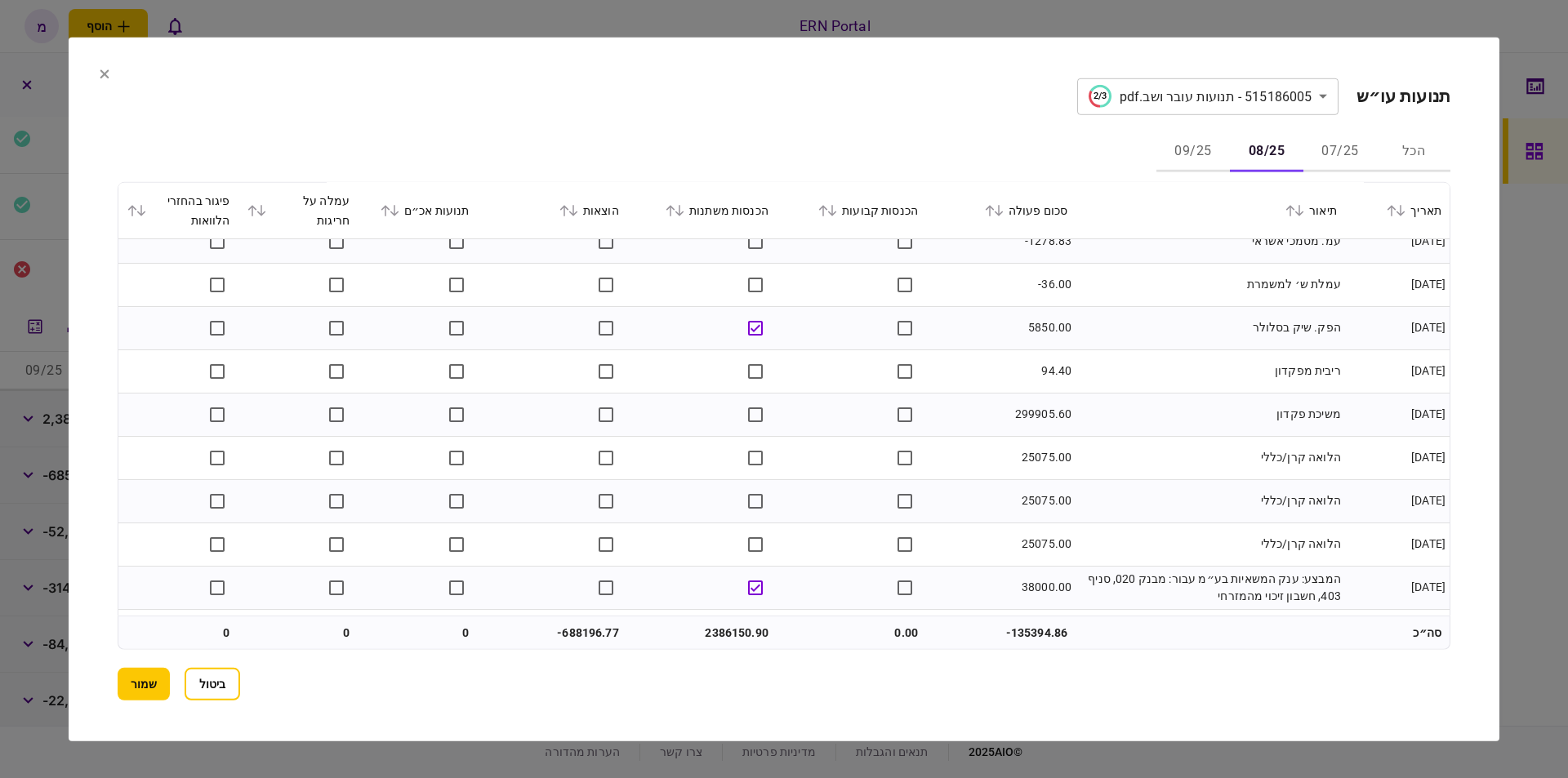
click at [1036, 447] on td "25075.00" at bounding box center [1001, 457] width 150 height 43
click at [1041, 464] on td "25075.00" at bounding box center [1001, 457] width 150 height 43
click at [1041, 531] on td "25075.00" at bounding box center [1001, 544] width 150 height 43
click at [1333, 554] on td "הלואה קרן/כללי" at bounding box center [1210, 544] width 269 height 43
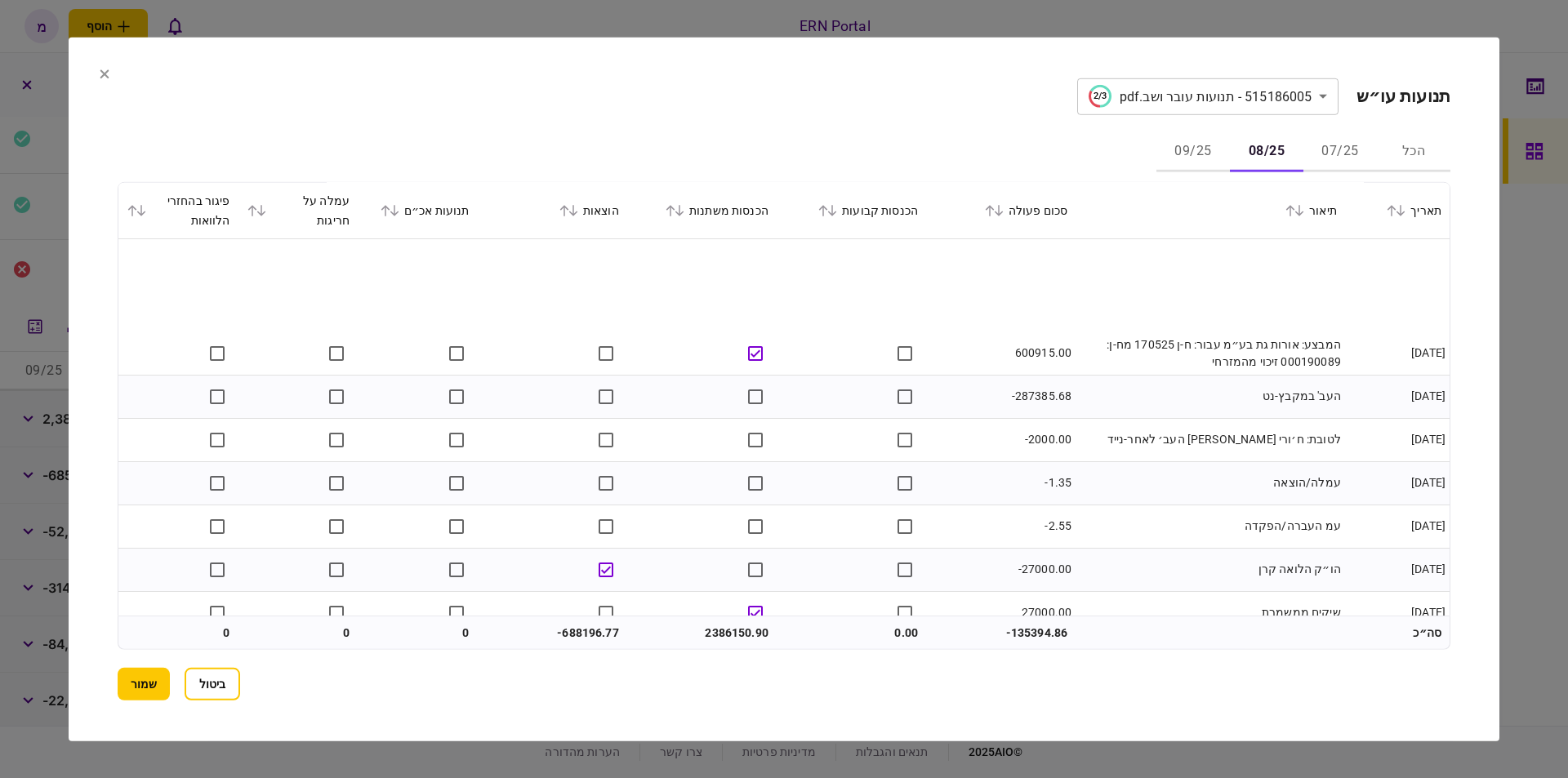
scroll to position [6016, 0]
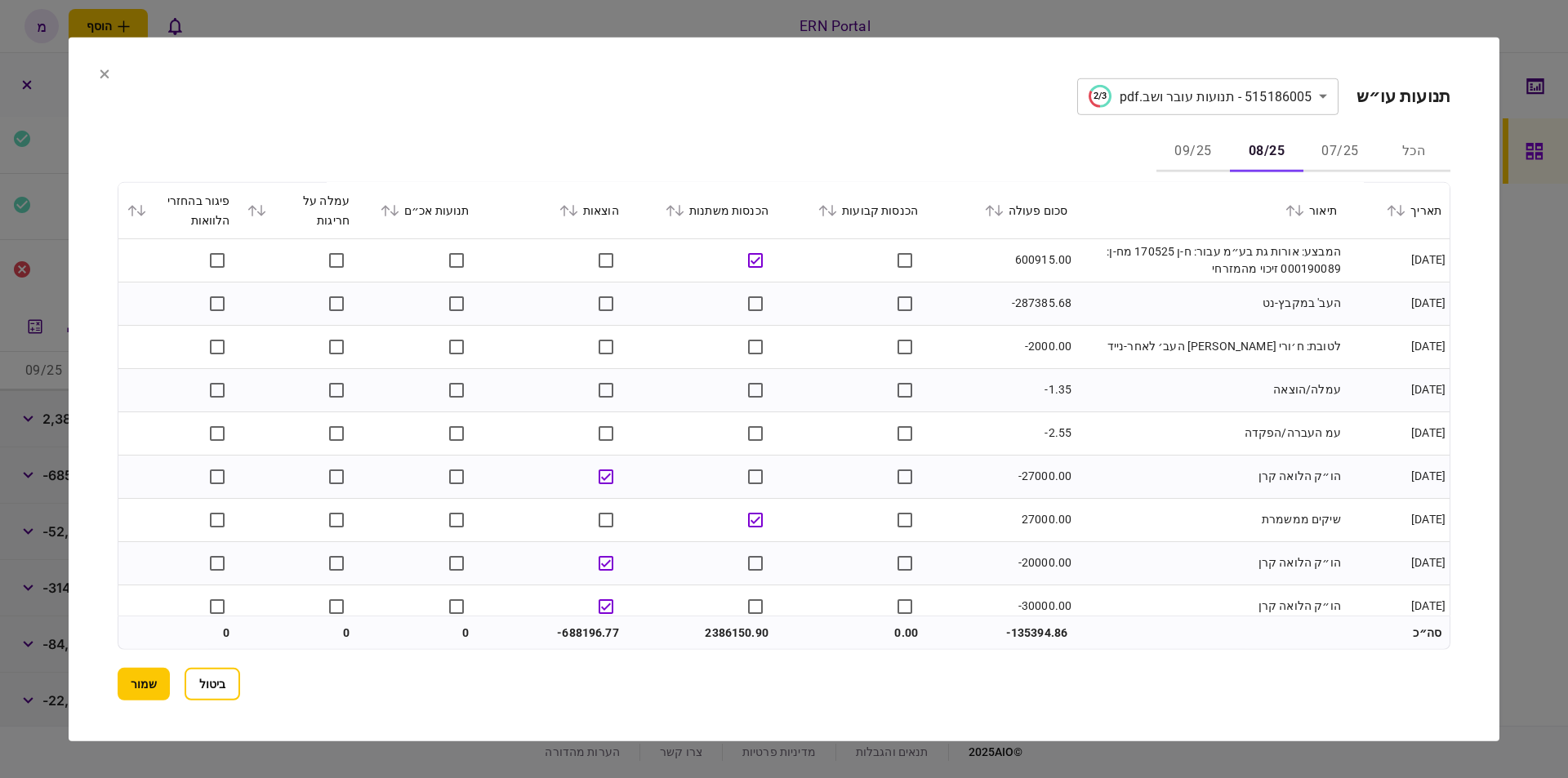
click at [1044, 477] on td "-27000.00" at bounding box center [1001, 476] width 150 height 43
click at [1085, 460] on td "הו״ק הלואה קרן" at bounding box center [1210, 476] width 269 height 43
click at [1095, 439] on td "עמ העברה/הפקדה" at bounding box center [1210, 432] width 269 height 43
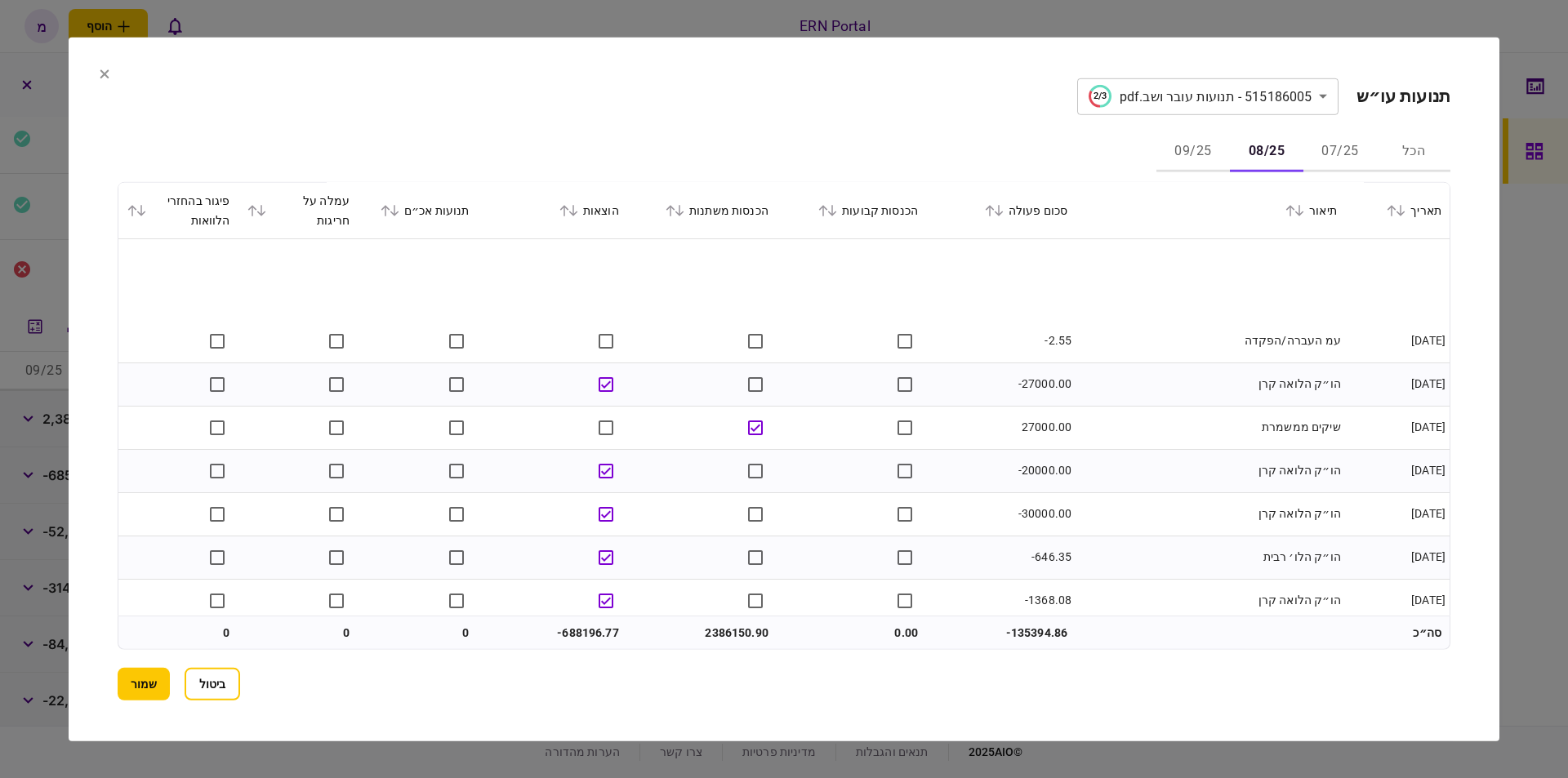
scroll to position [6201, 0]
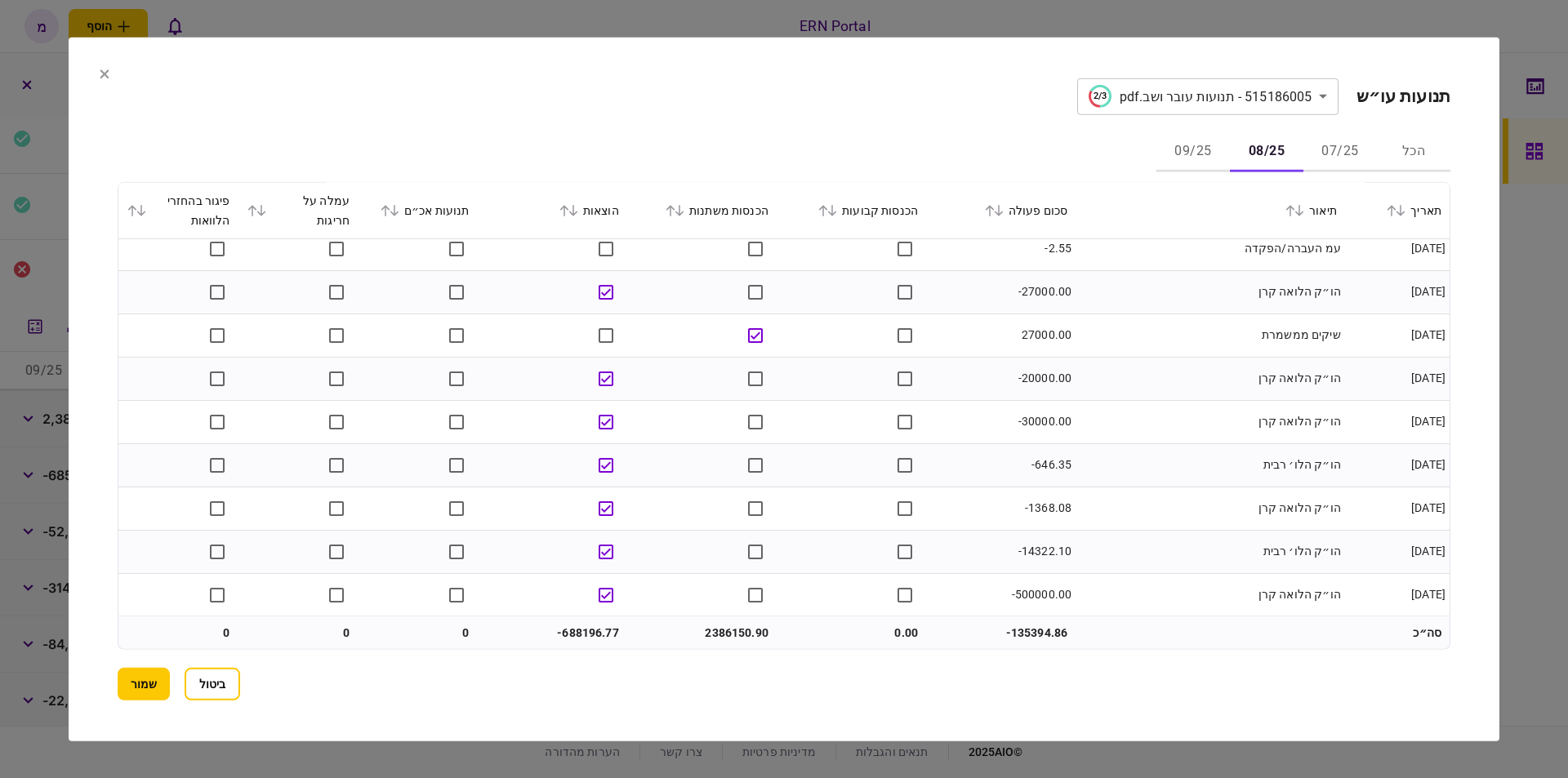
click at [1041, 420] on td "-30000.00" at bounding box center [1001, 421] width 150 height 43
click at [1040, 420] on td "-30000.00" at bounding box center [1001, 421] width 150 height 43
click at [1039, 368] on td "-20000.00" at bounding box center [1001, 378] width 150 height 43
click at [1035, 375] on td "-20000.00" at bounding box center [1001, 378] width 150 height 43
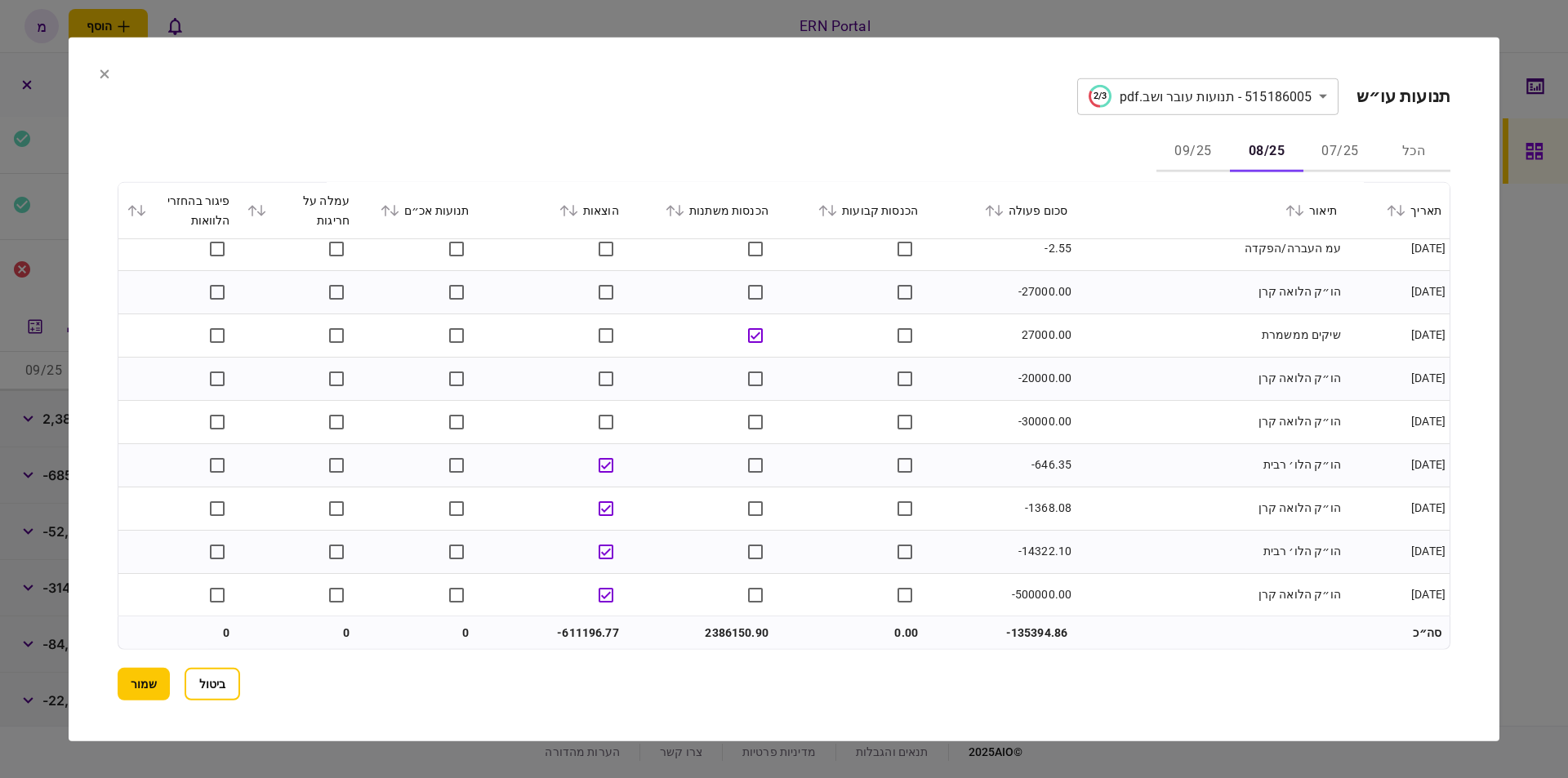
click at [980, 387] on td "-20000.00" at bounding box center [1001, 378] width 150 height 43
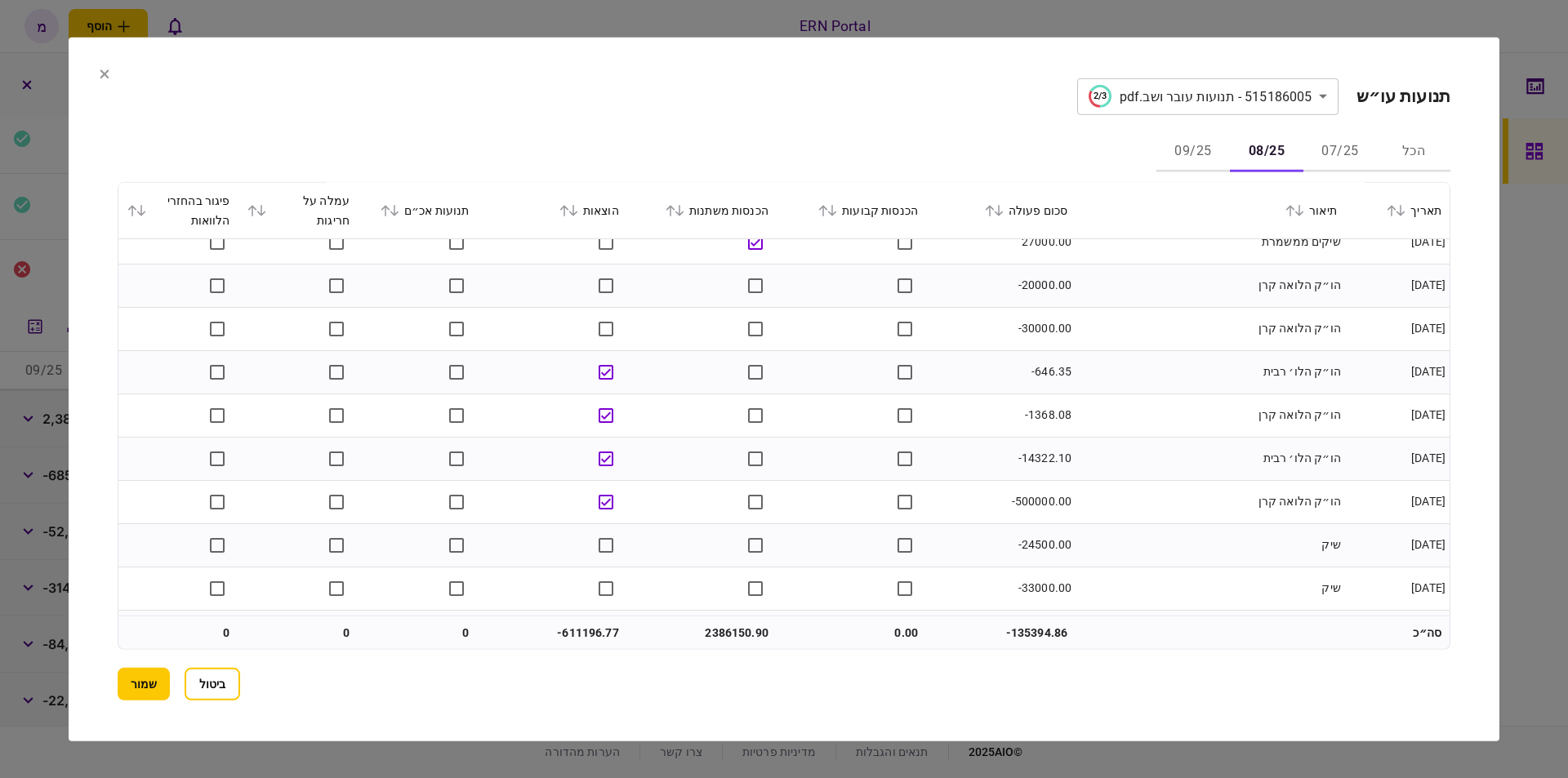
click at [855, 408] on td at bounding box center [852, 415] width 150 height 43
click at [878, 353] on td at bounding box center [852, 371] width 150 height 43
click at [1038, 500] on td "-500000.00" at bounding box center [1001, 501] width 150 height 43
click at [986, 451] on td "-14322.10" at bounding box center [1001, 458] width 150 height 43
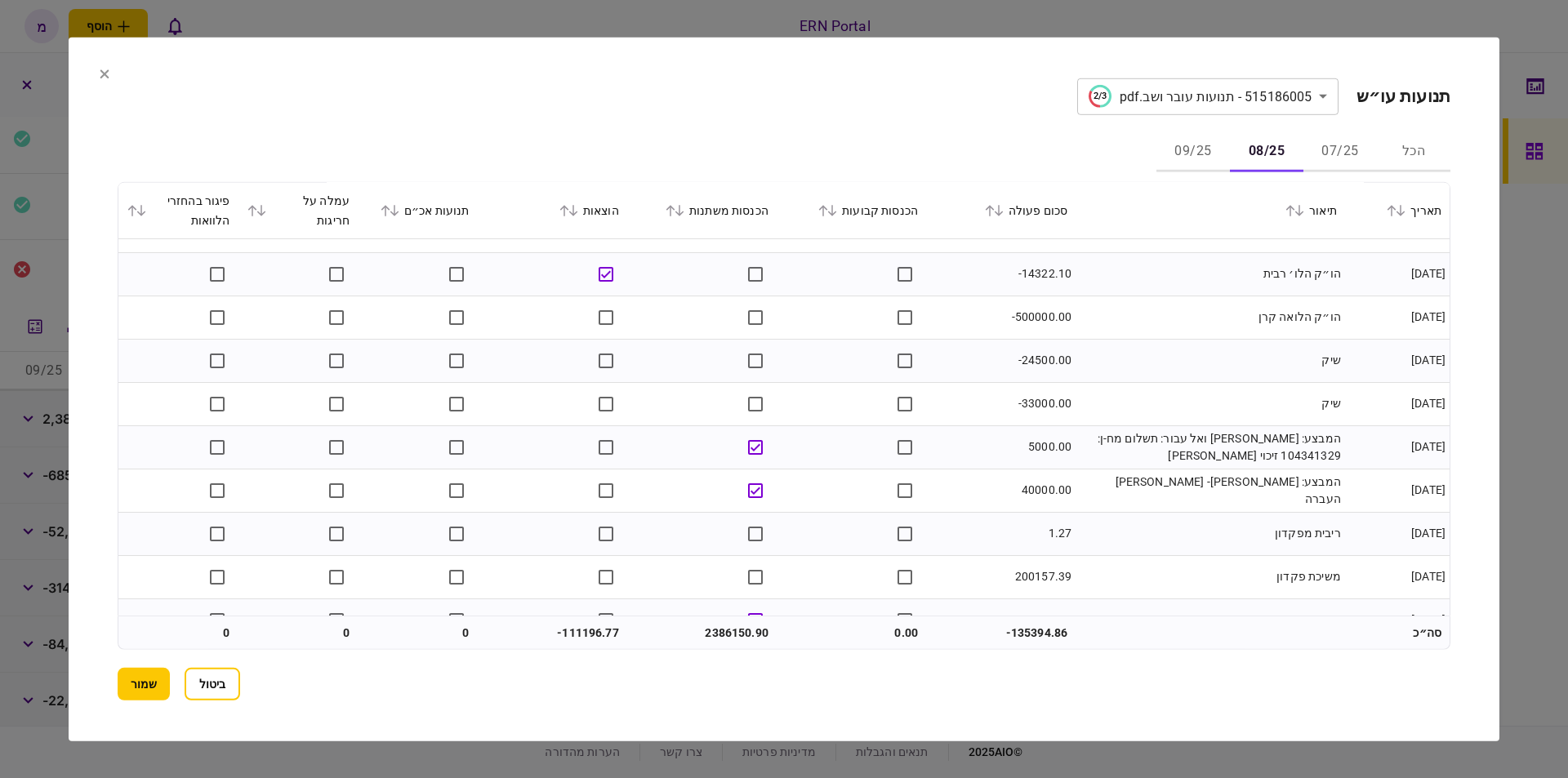
scroll to position [6507, 0]
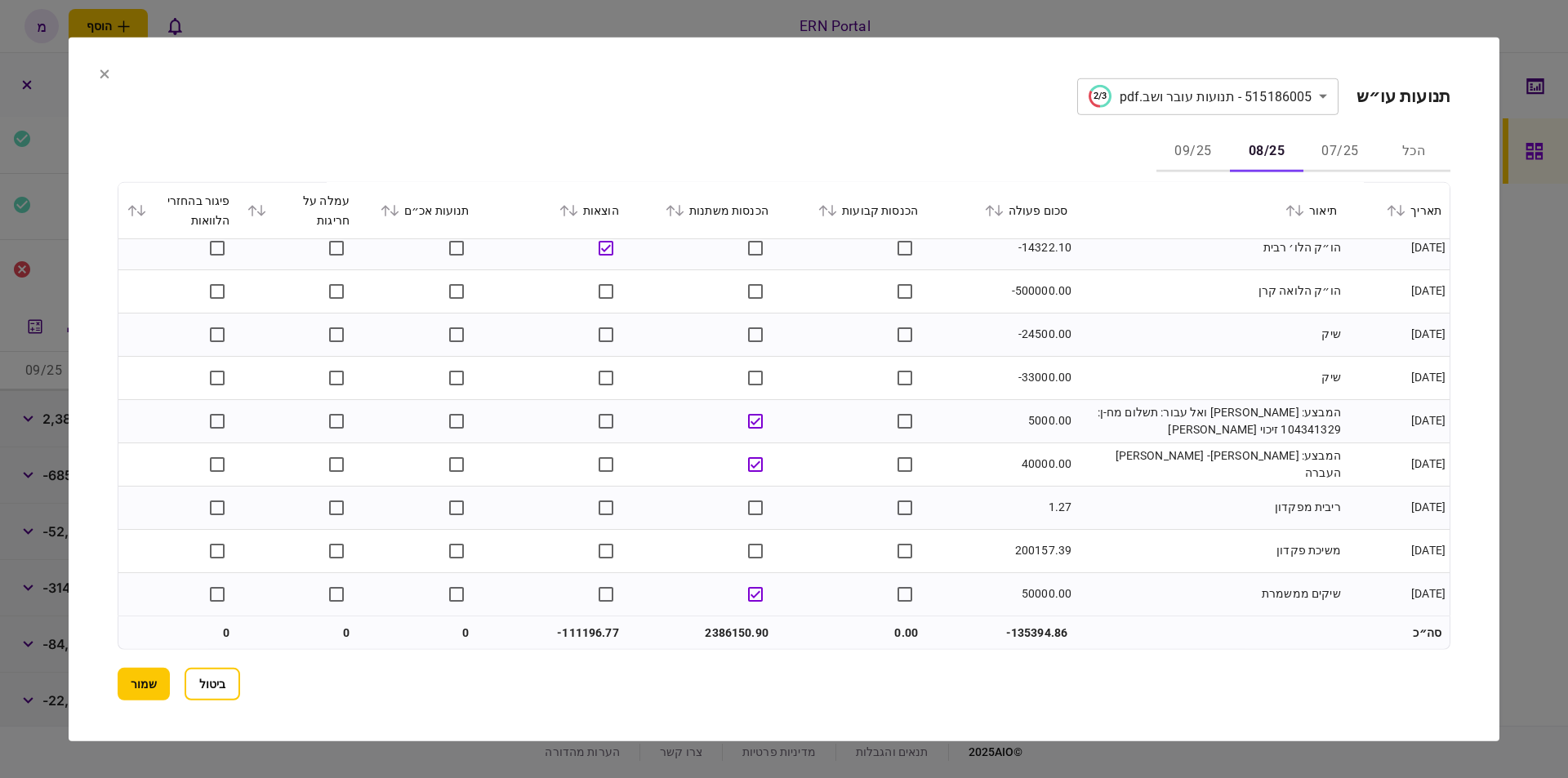
click at [1039, 543] on td "200157.39" at bounding box center [1001, 550] width 150 height 43
click at [1187, 410] on td "המבצע: אבו עראר ואל עבור: תשלום מח-ן: 104341329 זיכוי ממרכנתיל" at bounding box center [1210, 420] width 269 height 43
click at [718, 628] on td "2386150.90" at bounding box center [702, 633] width 150 height 33
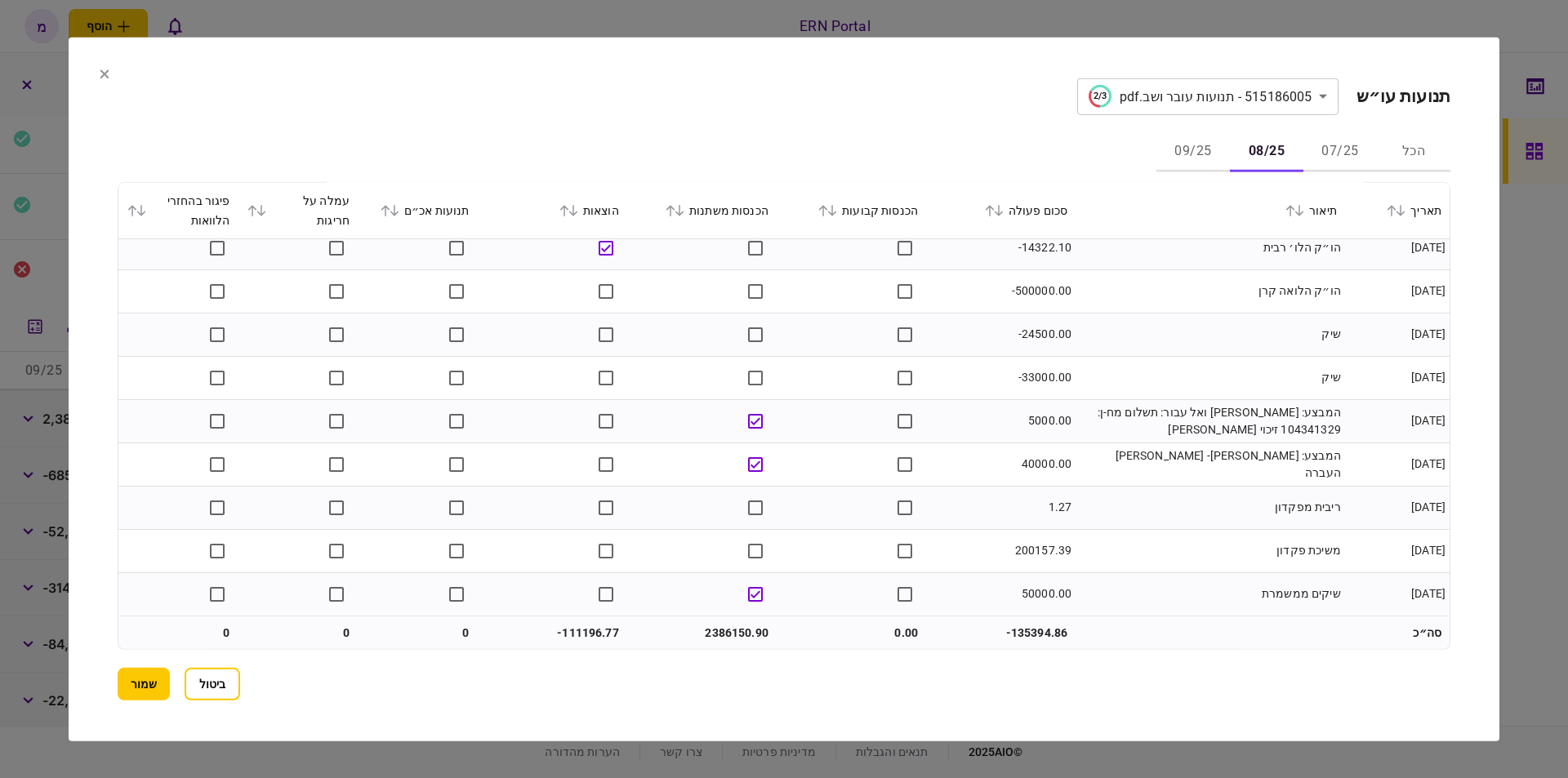
click at [604, 637] on td "-111196.77" at bounding box center [553, 633] width 150 height 33
click at [151, 675] on button "שמור" at bounding box center [143, 684] width 52 height 33
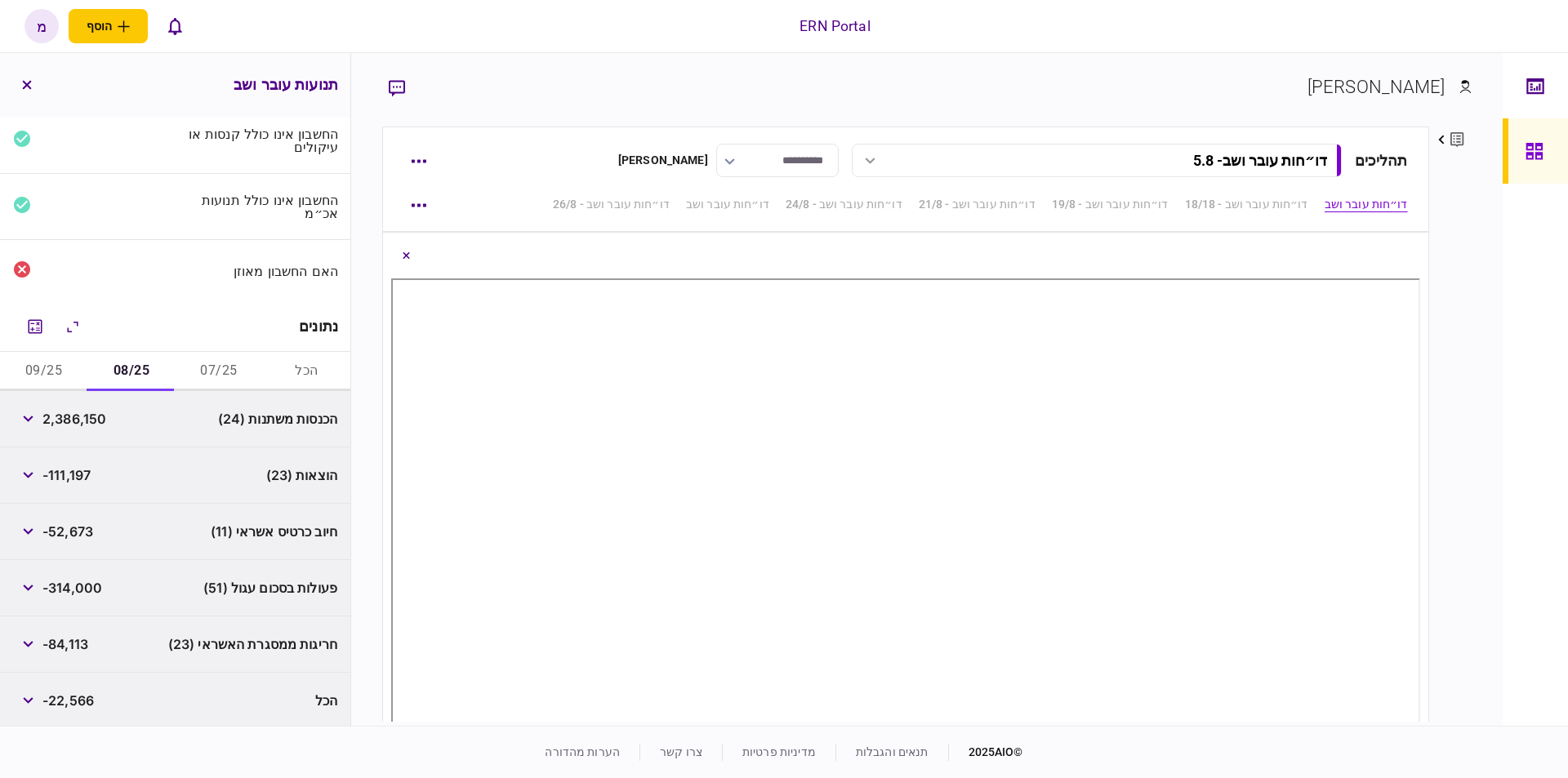
click at [134, 582] on div "פעולות בסכום עגול (51) -314,000" at bounding box center [175, 588] width 350 height 57
click at [102, 700] on div "הכל -22,566" at bounding box center [175, 701] width 350 height 57
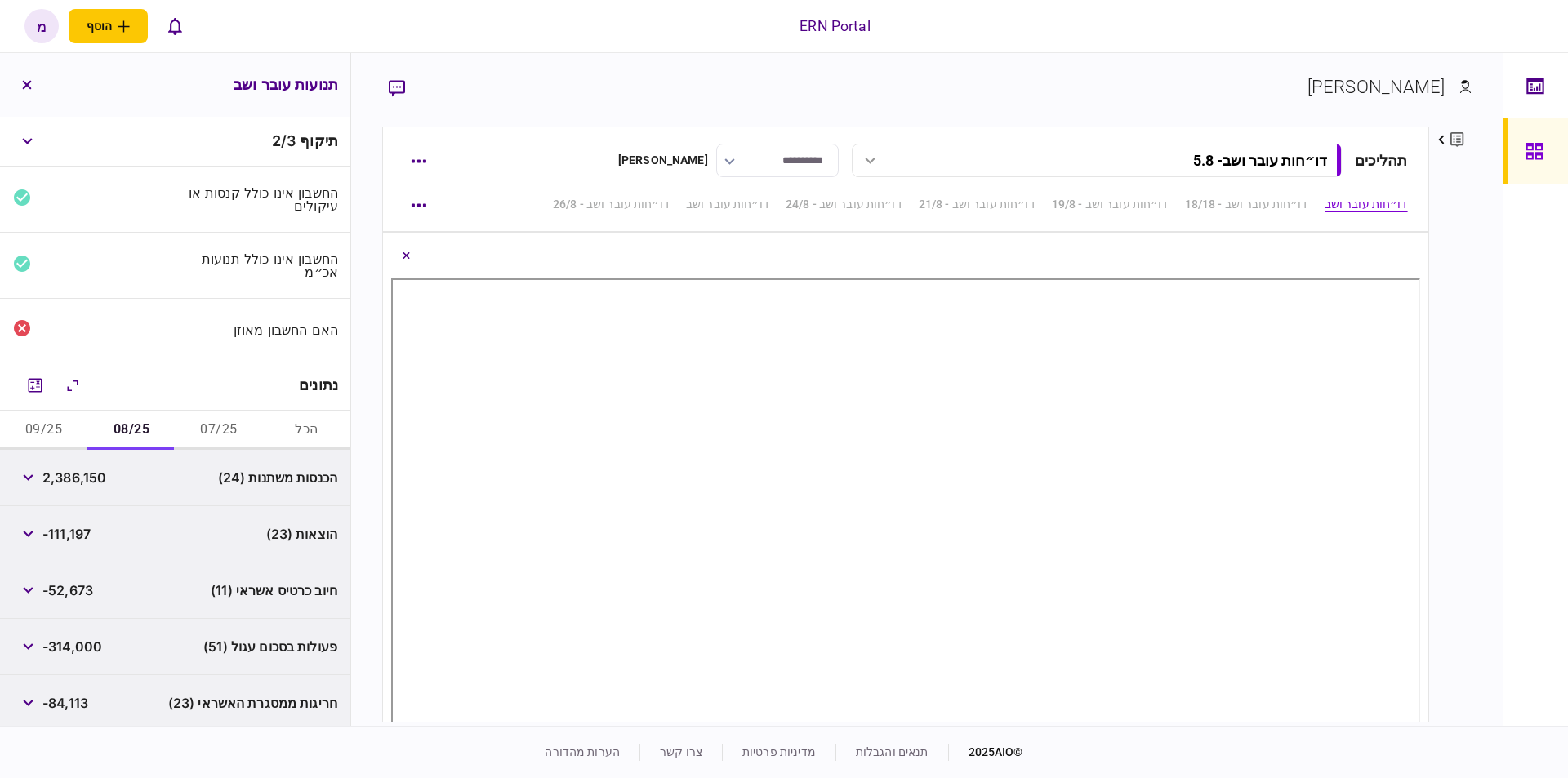
scroll to position [58, 0]
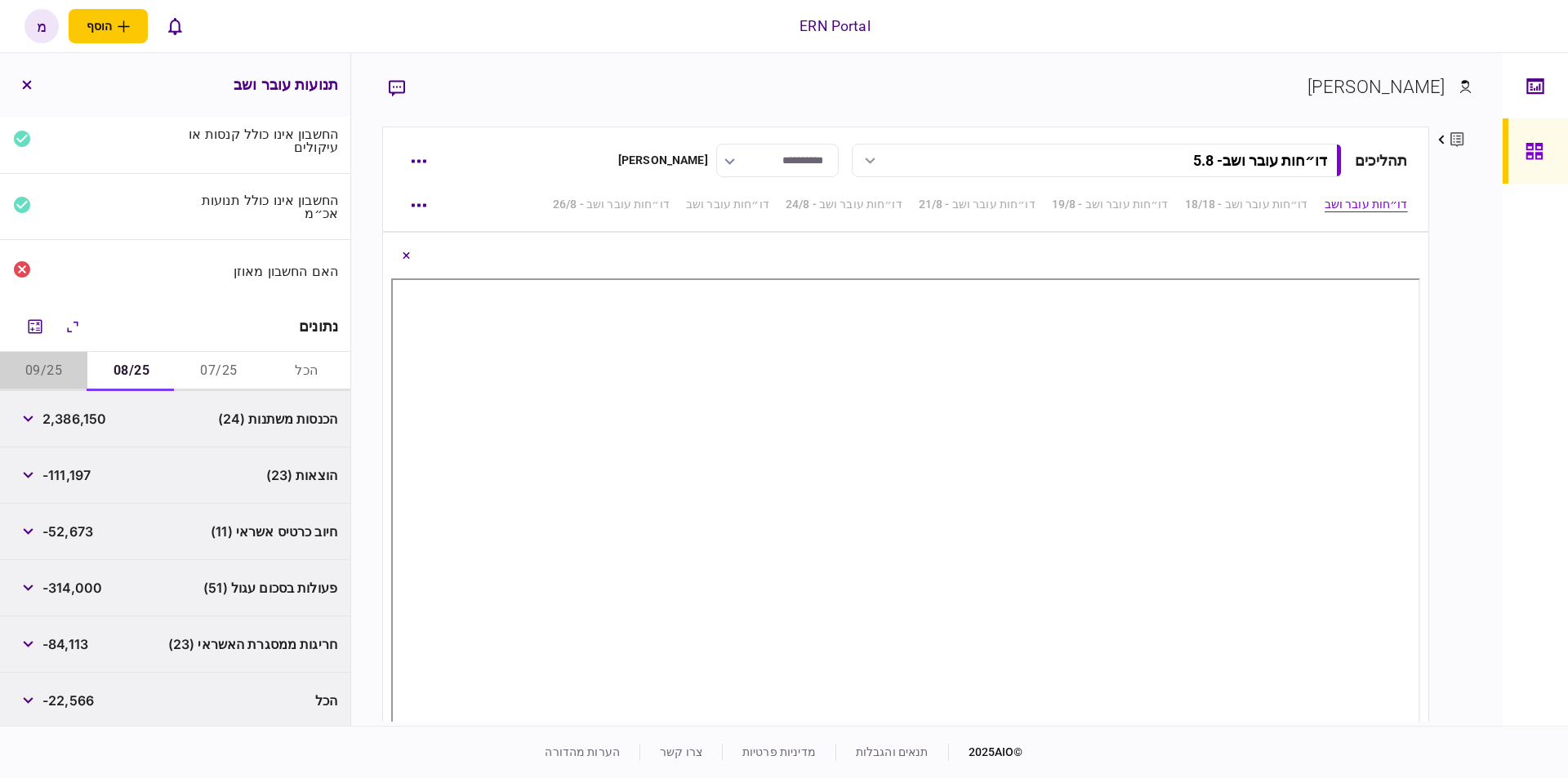
click at [57, 354] on button "09/25" at bounding box center [44, 371] width 88 height 39
click at [38, 320] on icon "מחשבון" at bounding box center [35, 326] width 19 height 19
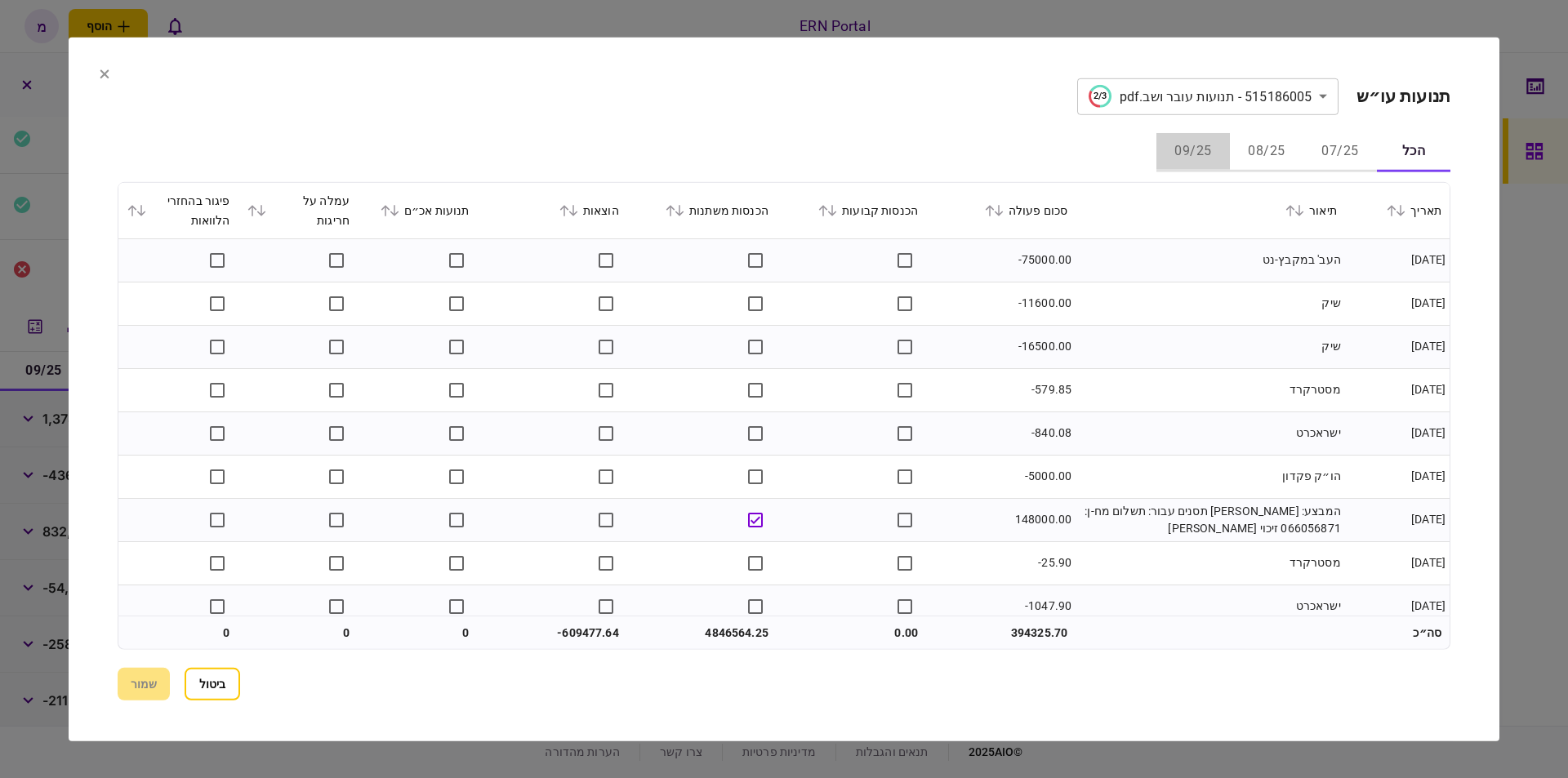
click at [1193, 135] on button "09/25" at bounding box center [1193, 151] width 74 height 39
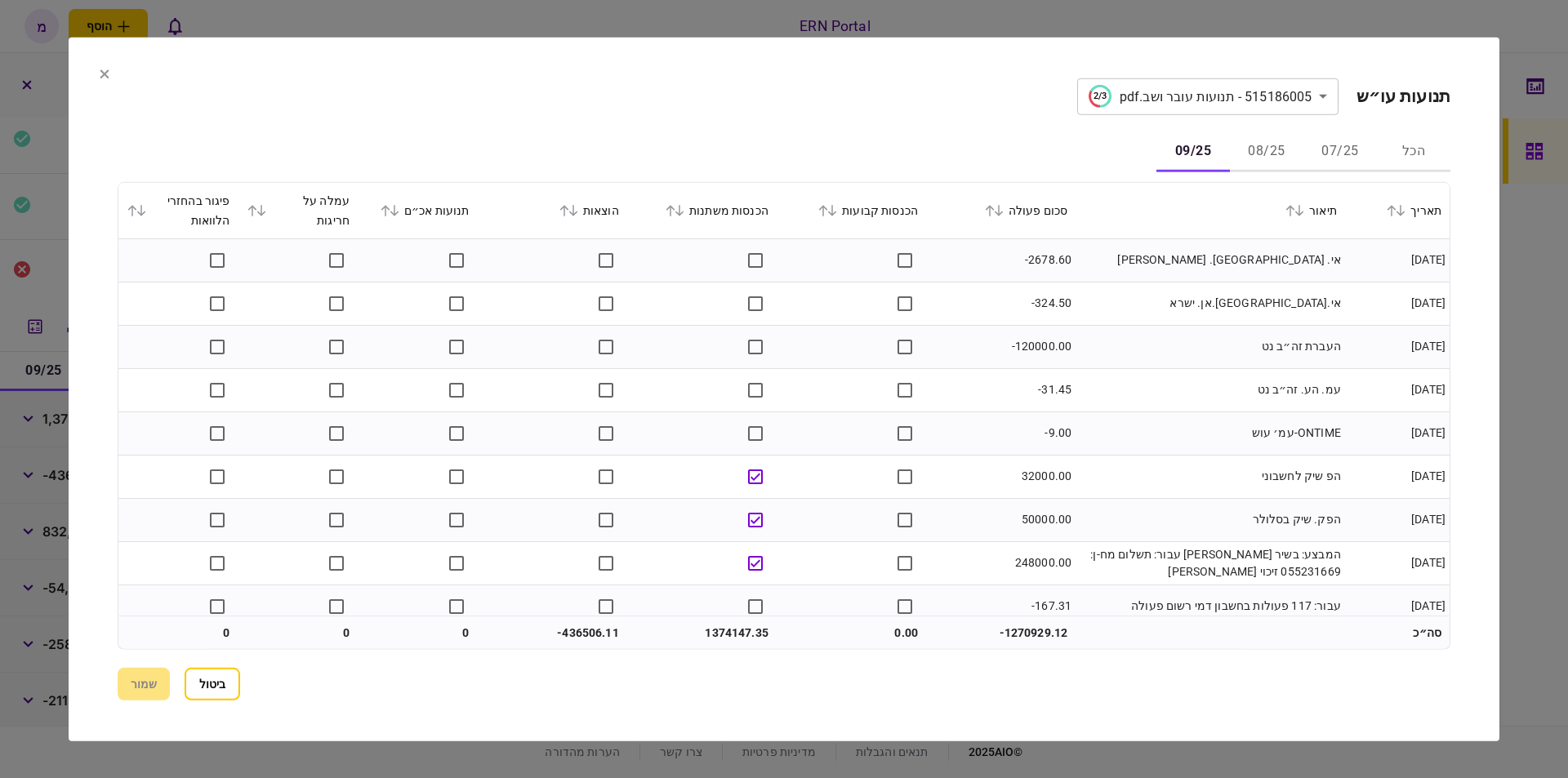
click at [902, 125] on div "**********" at bounding box center [784, 389] width 1333 height 622
click at [1291, 376] on td "עמ. הע. זה״ב נט" at bounding box center [1210, 389] width 269 height 43
click at [1112, 276] on td "אי. אר. אן ישראל" at bounding box center [1210, 259] width 269 height 43
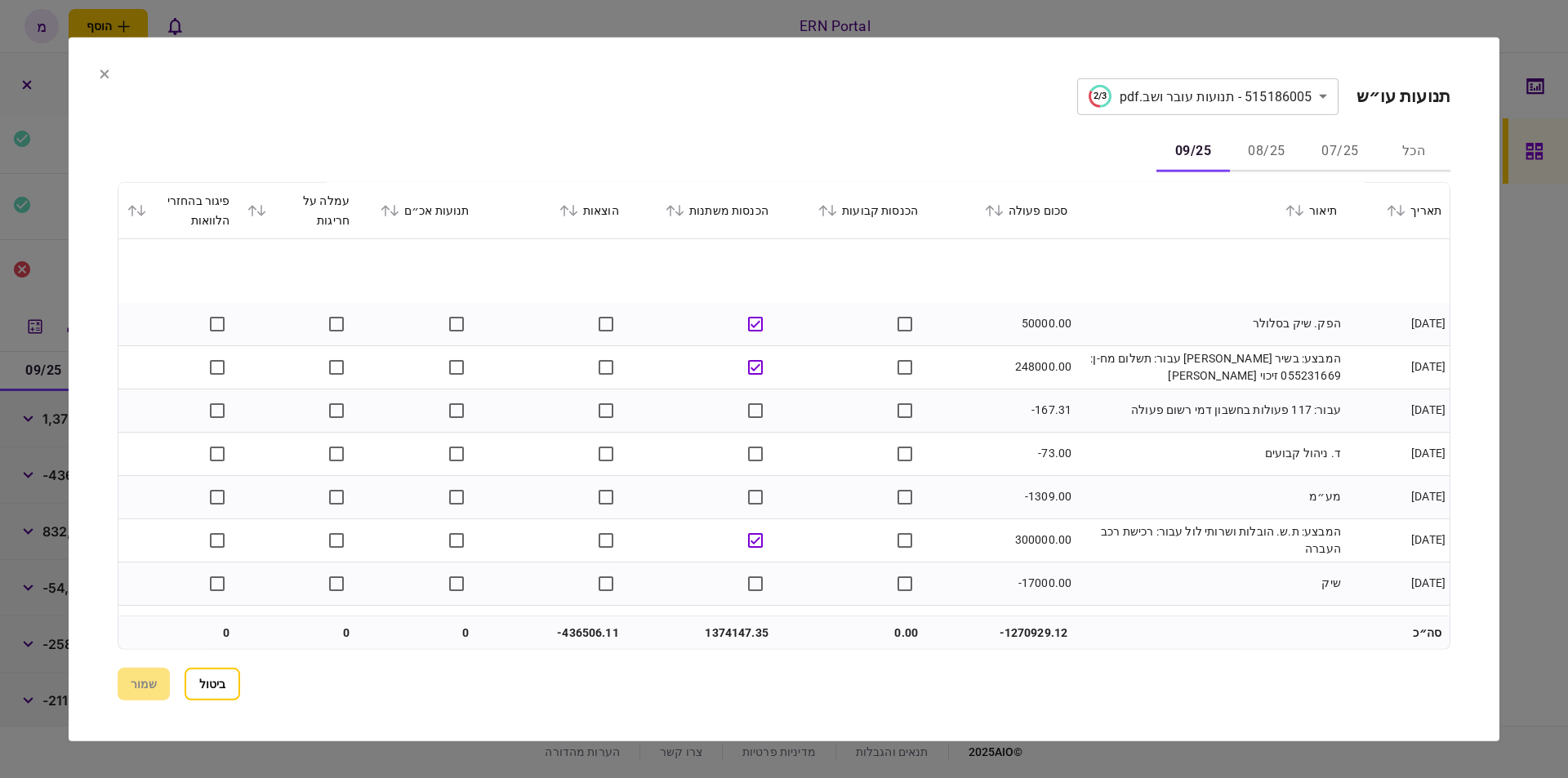
scroll to position [288, 0]
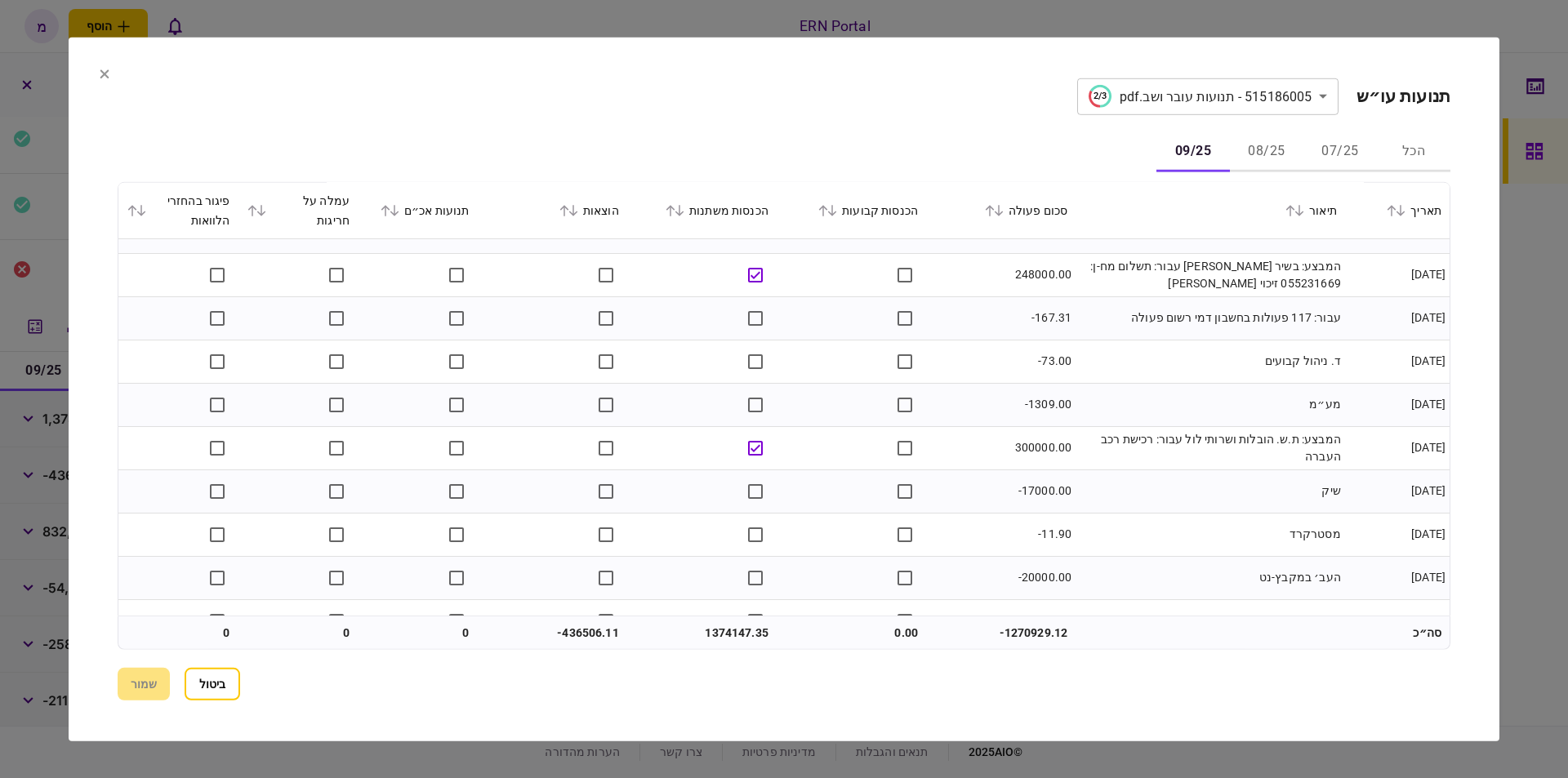
click at [1074, 351] on td "-73.00" at bounding box center [1001, 360] width 150 height 43
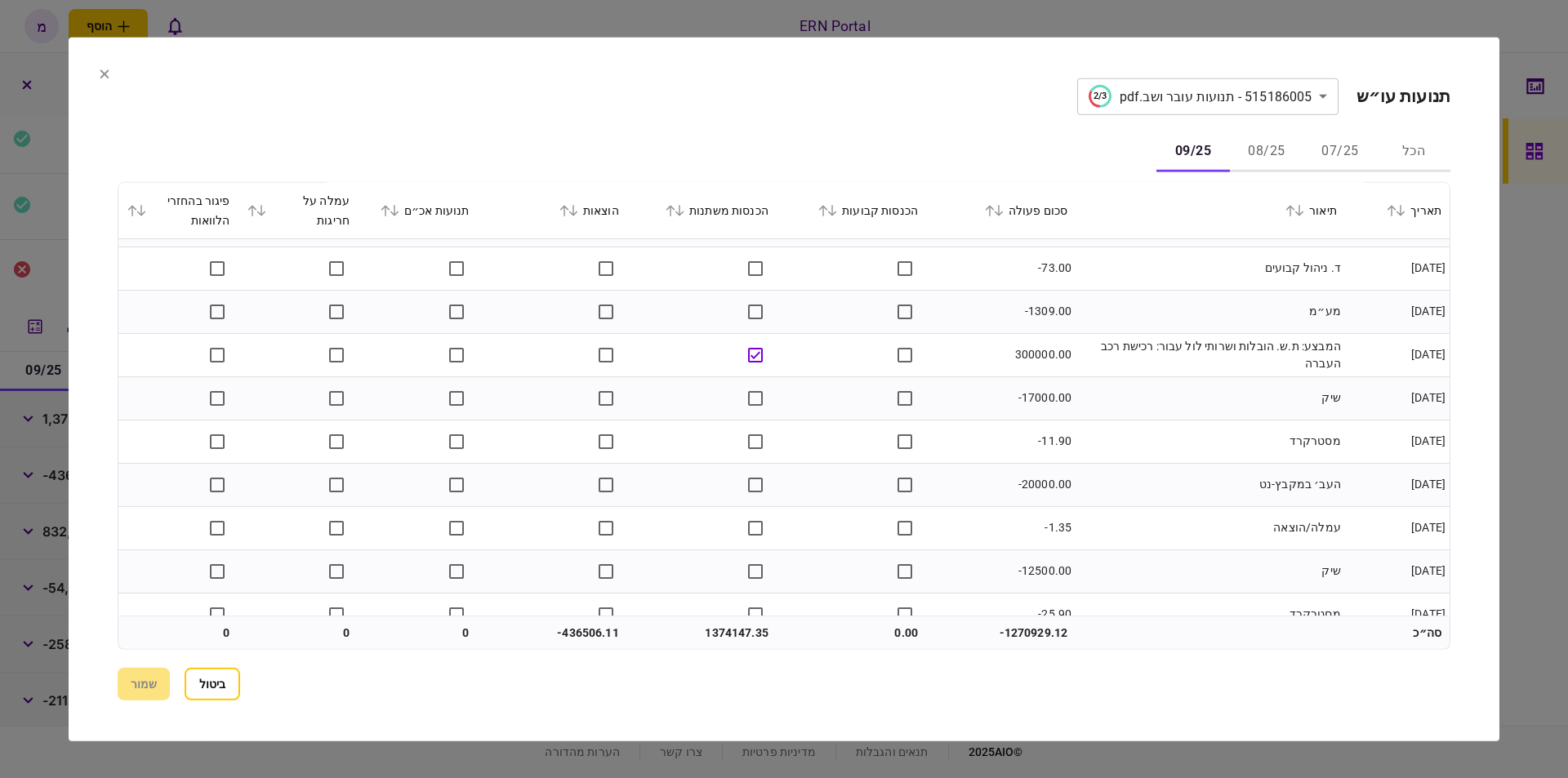
scroll to position [218, 0]
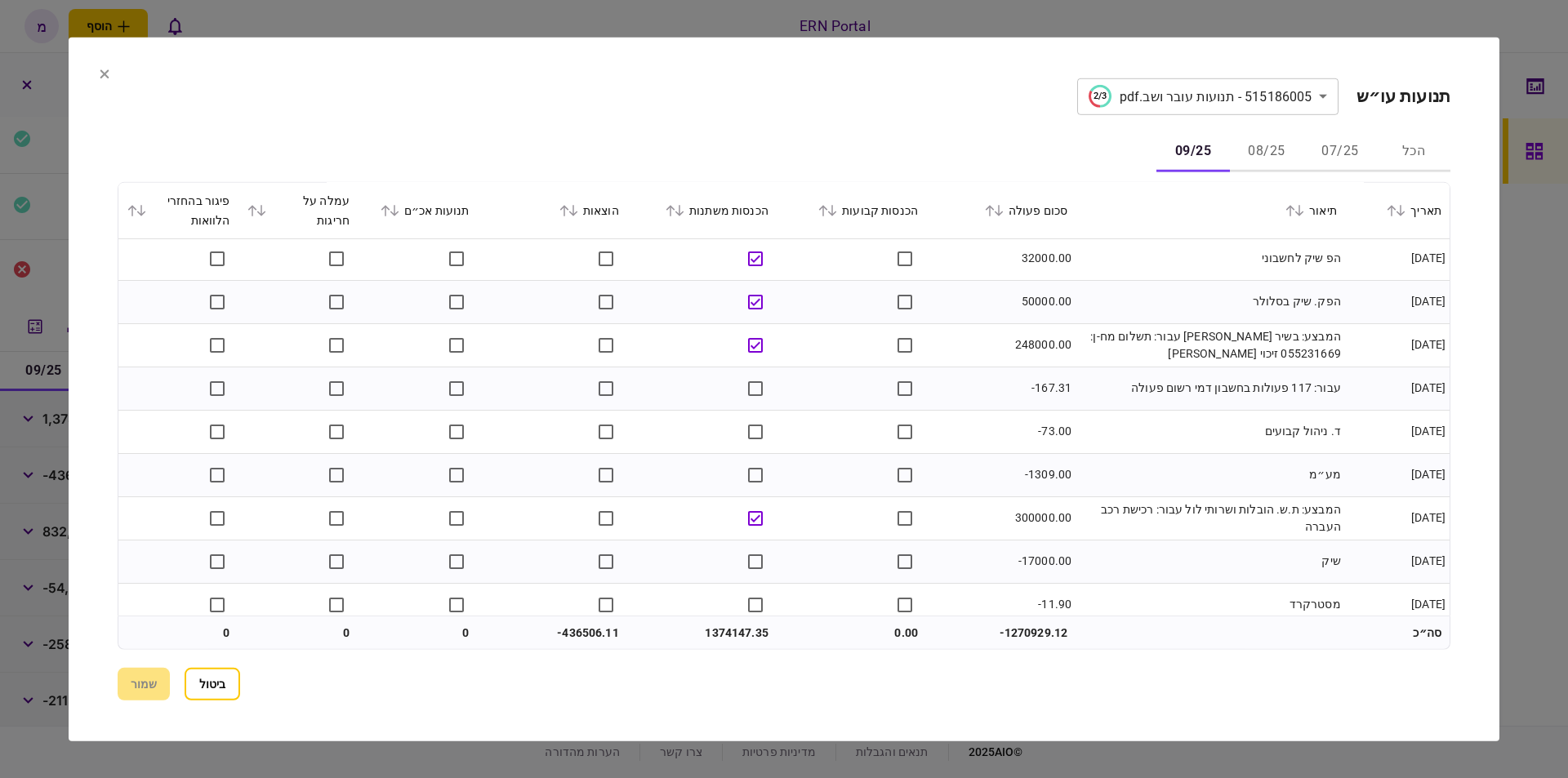
click at [1089, 316] on td "הפק. שיק בסלולר" at bounding box center [1210, 301] width 269 height 43
click at [1148, 338] on td "המבצע: בשיר מוחמד עבור: תשלום מח-ן: 055231669 זיכוי ממרכנתיל" at bounding box center [1210, 345] width 269 height 43
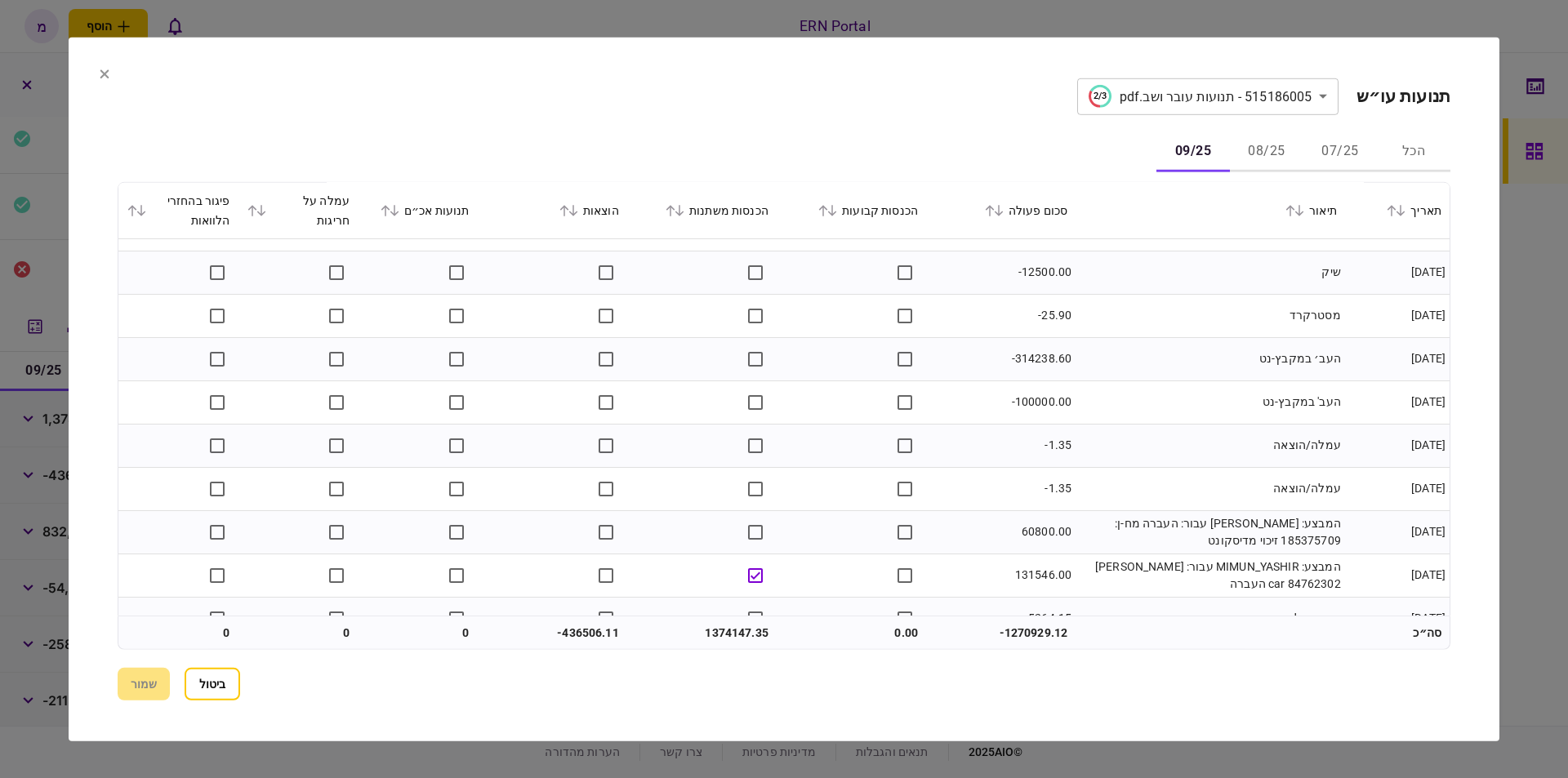
scroll to position [773, 0]
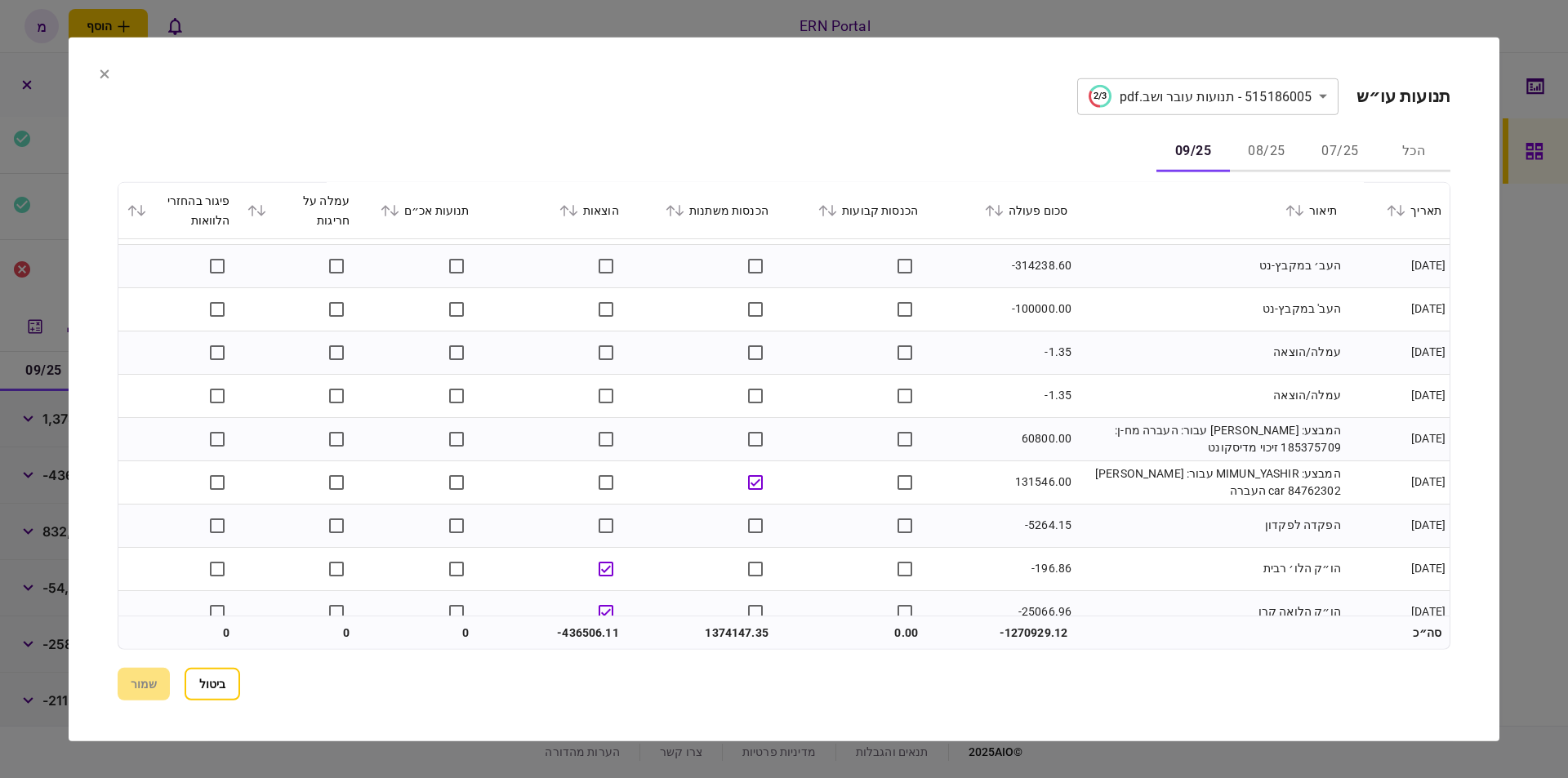
click at [729, 447] on td at bounding box center [702, 439] width 150 height 43
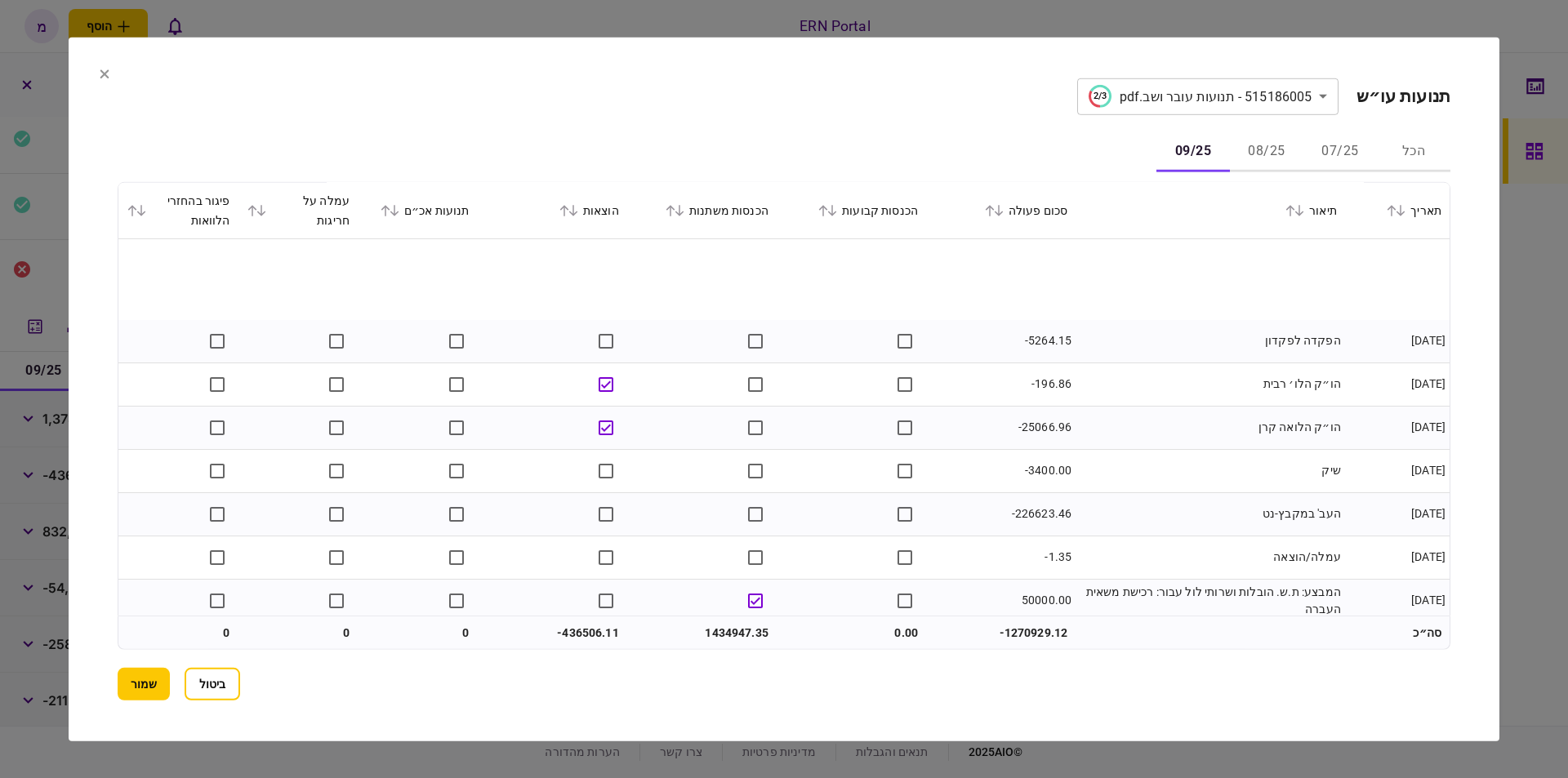
scroll to position [1051, 0]
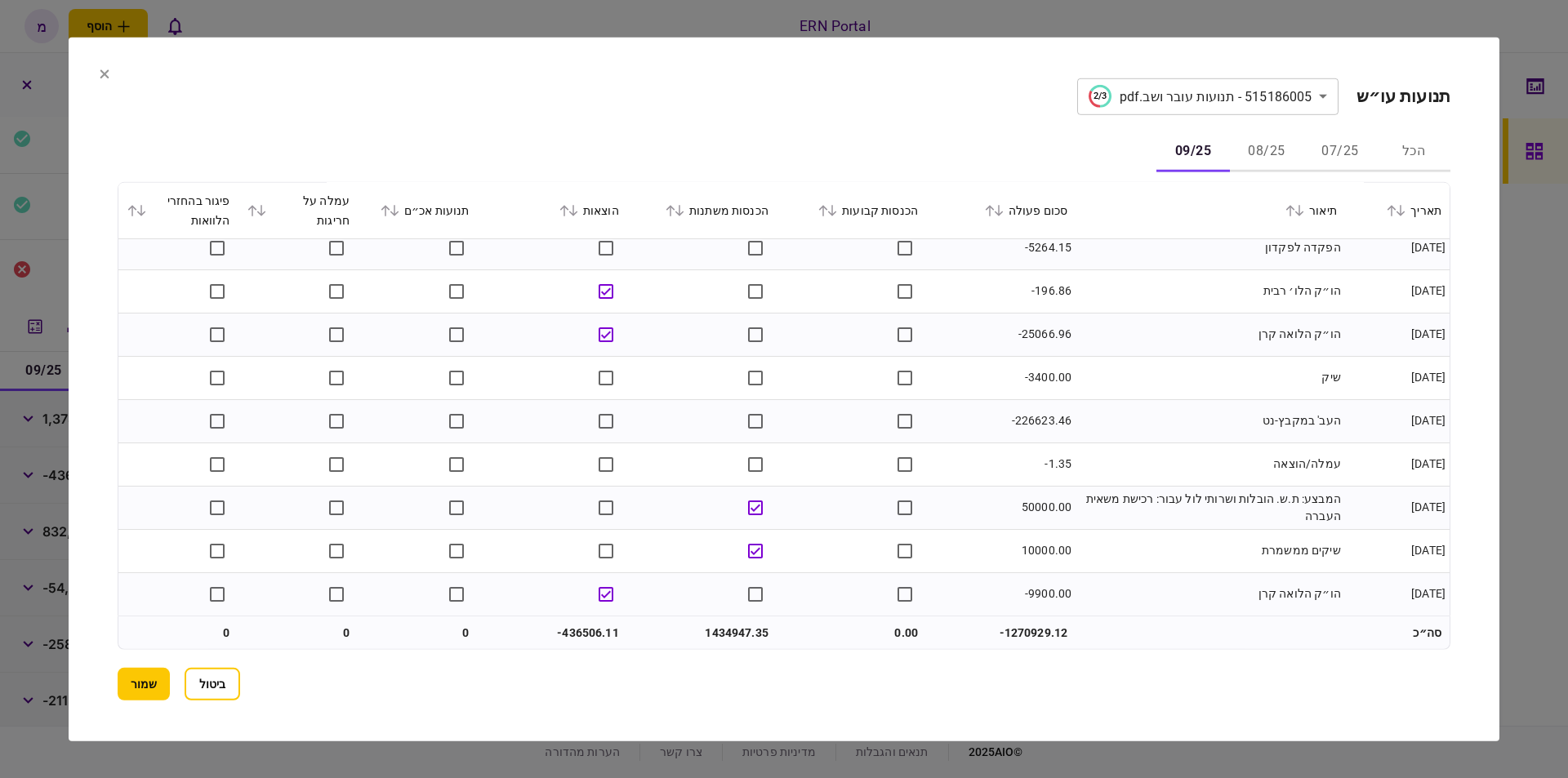
click at [1086, 416] on td "העב' במקבץ-נט" at bounding box center [1210, 420] width 269 height 43
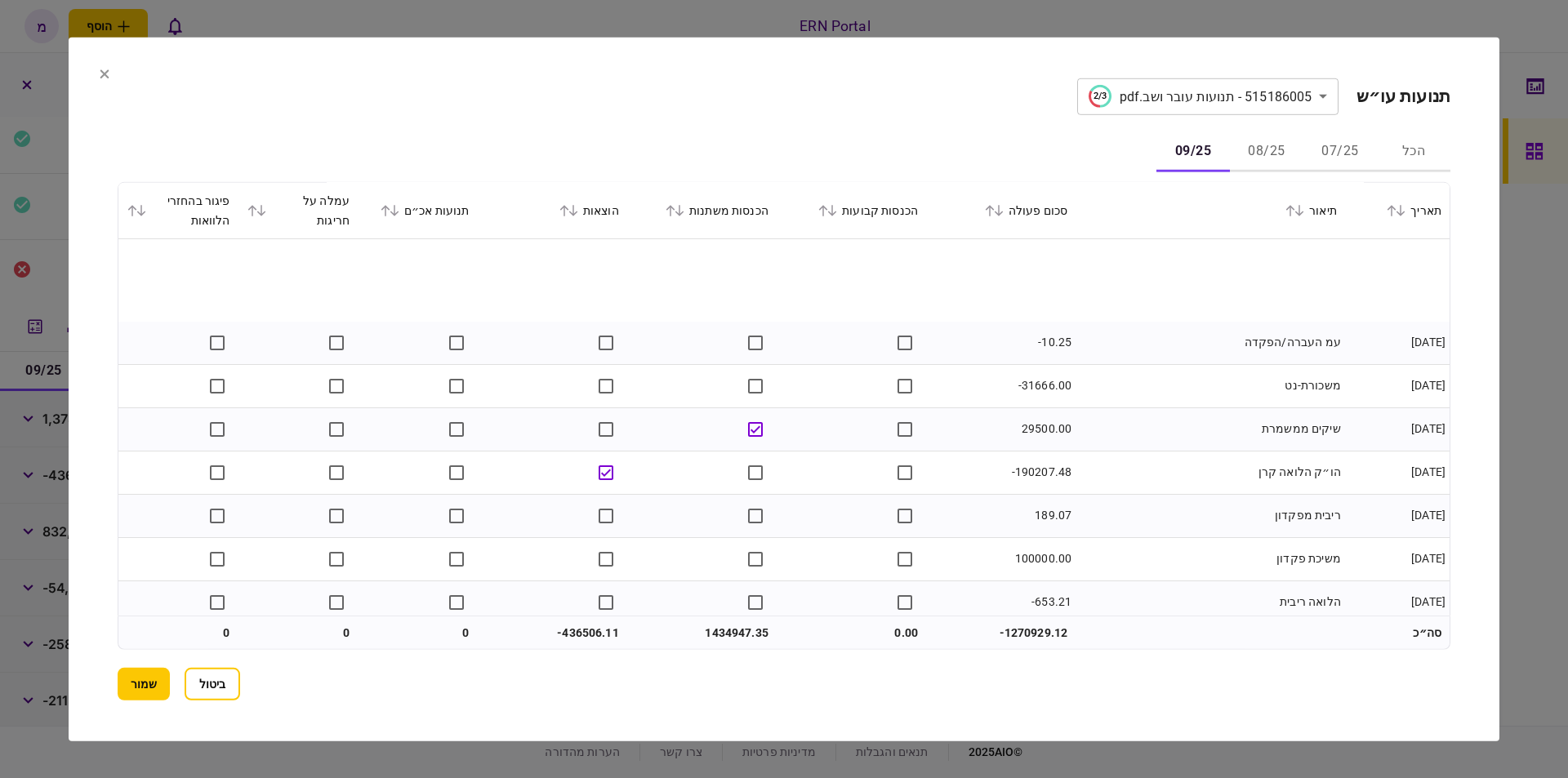
scroll to position [1568, 0]
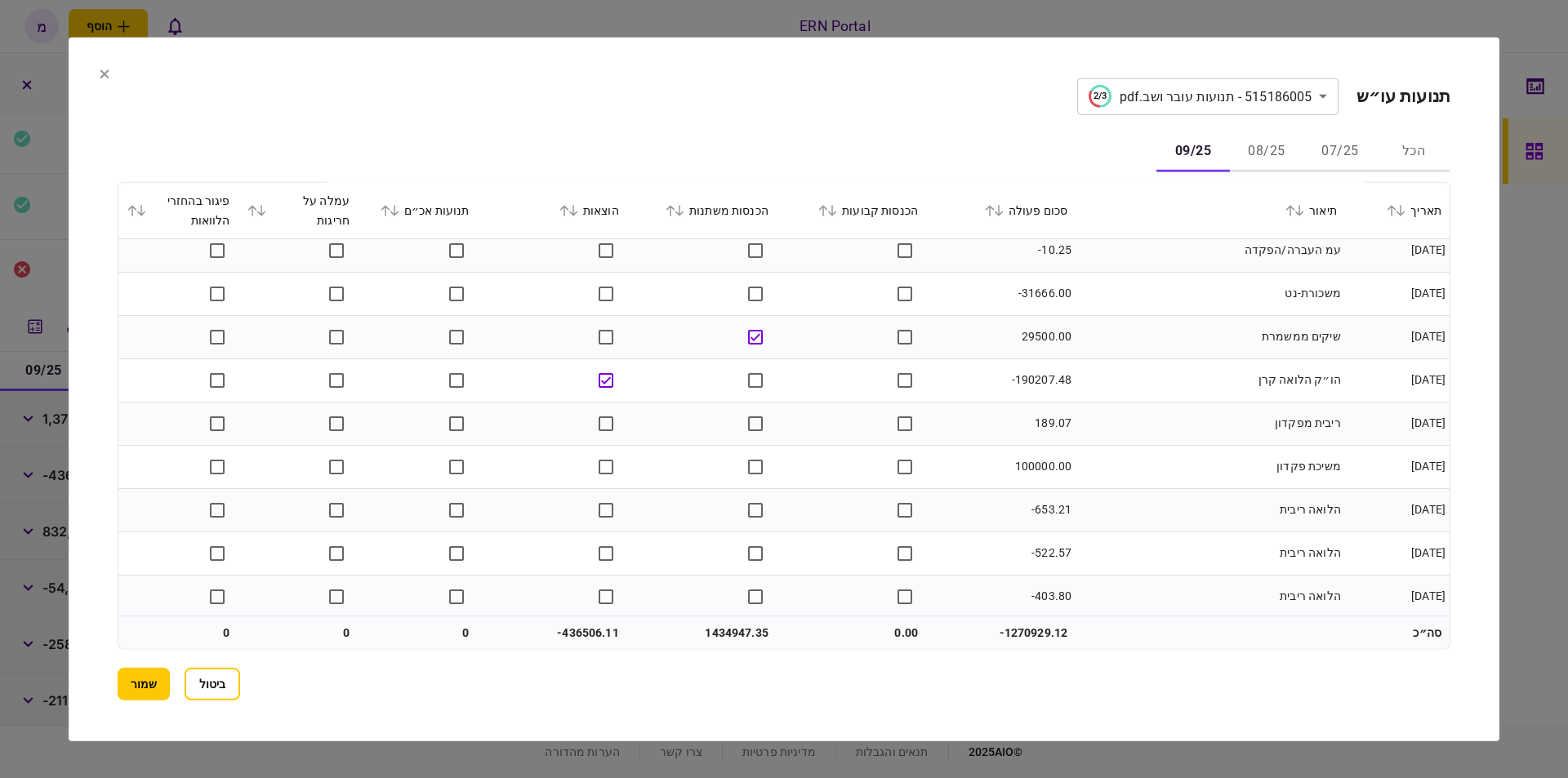
click at [1034, 462] on td "100000.00" at bounding box center [1001, 466] width 150 height 43
click at [1160, 412] on td "ריבית מפקדון" at bounding box center [1210, 423] width 269 height 43
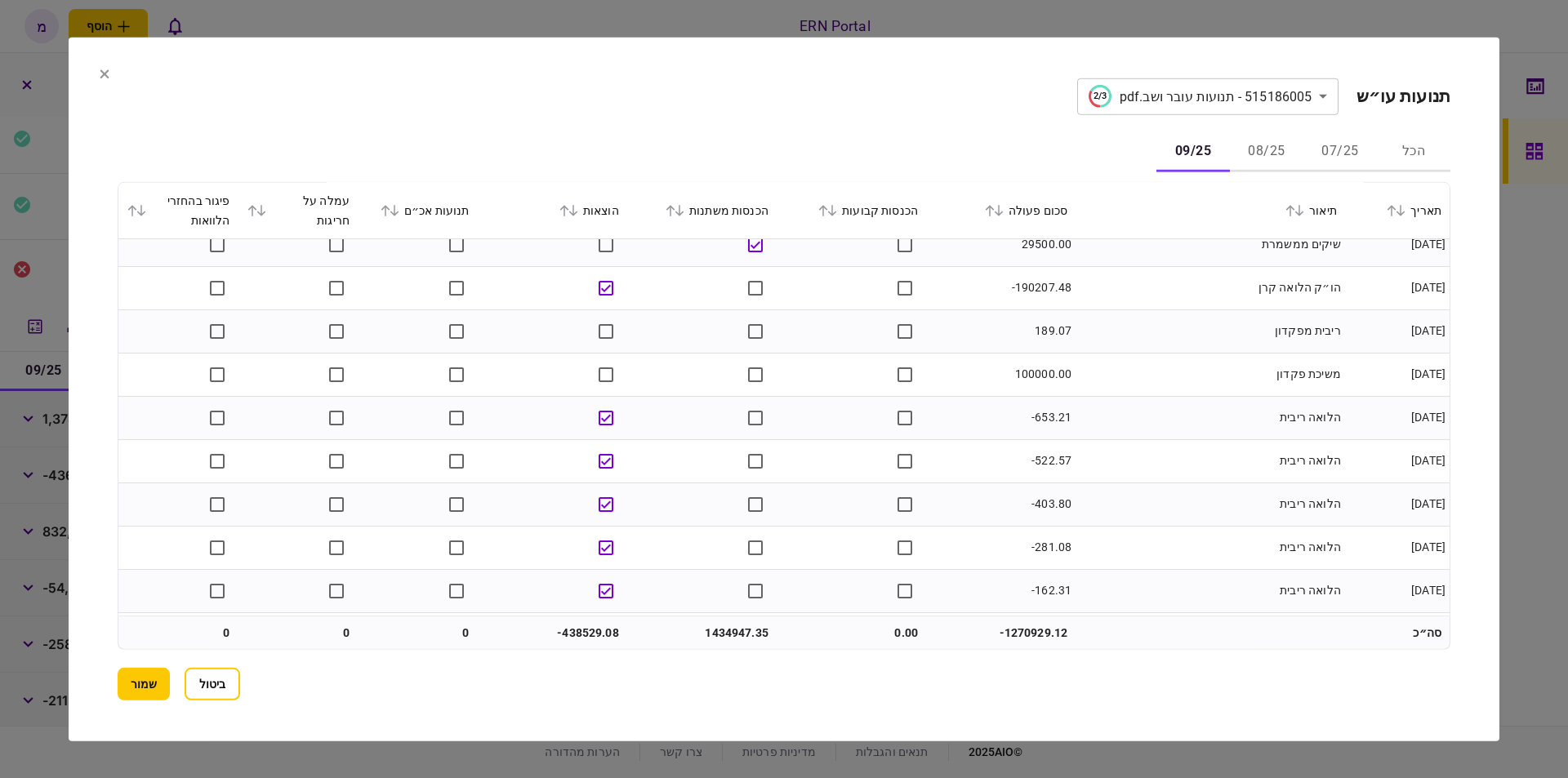
click at [774, 535] on td at bounding box center [702, 547] width 150 height 43
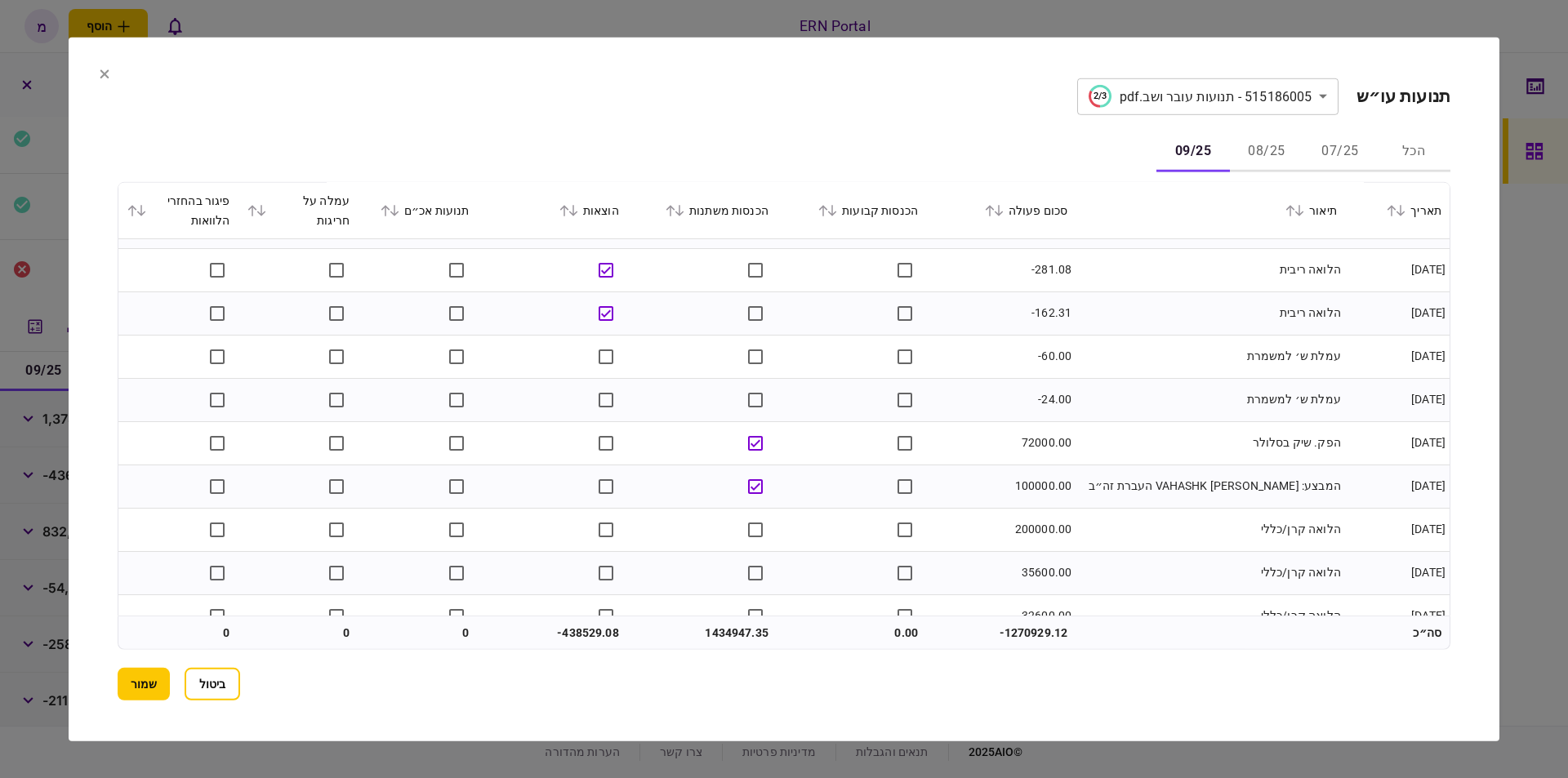
scroll to position [2031, 0]
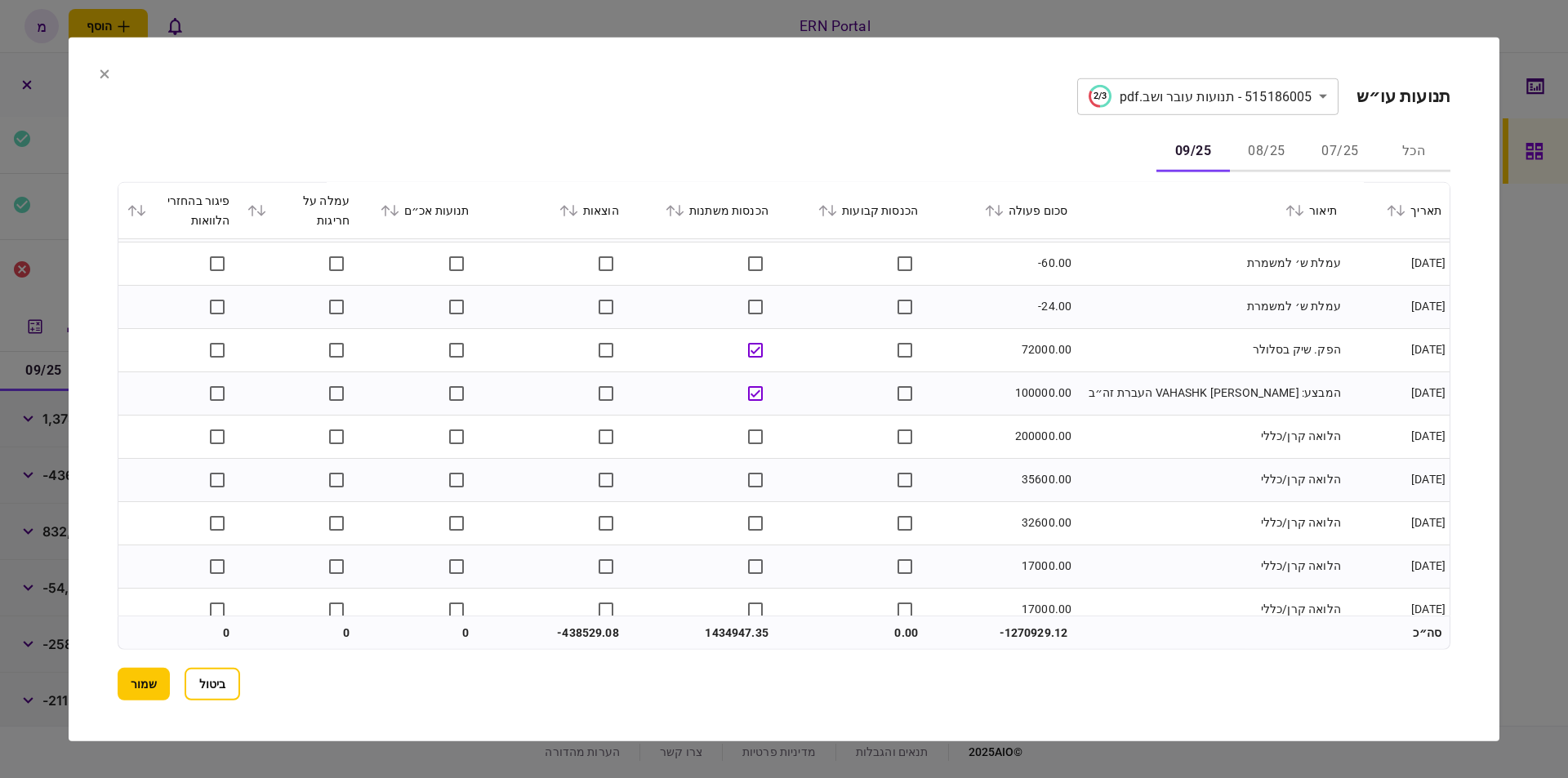
click at [1023, 433] on td "200000.00" at bounding box center [1001, 436] width 150 height 43
click at [1042, 476] on td "35600.00" at bounding box center [1001, 479] width 150 height 43
click at [1022, 527] on td "32600.00" at bounding box center [1001, 523] width 150 height 43
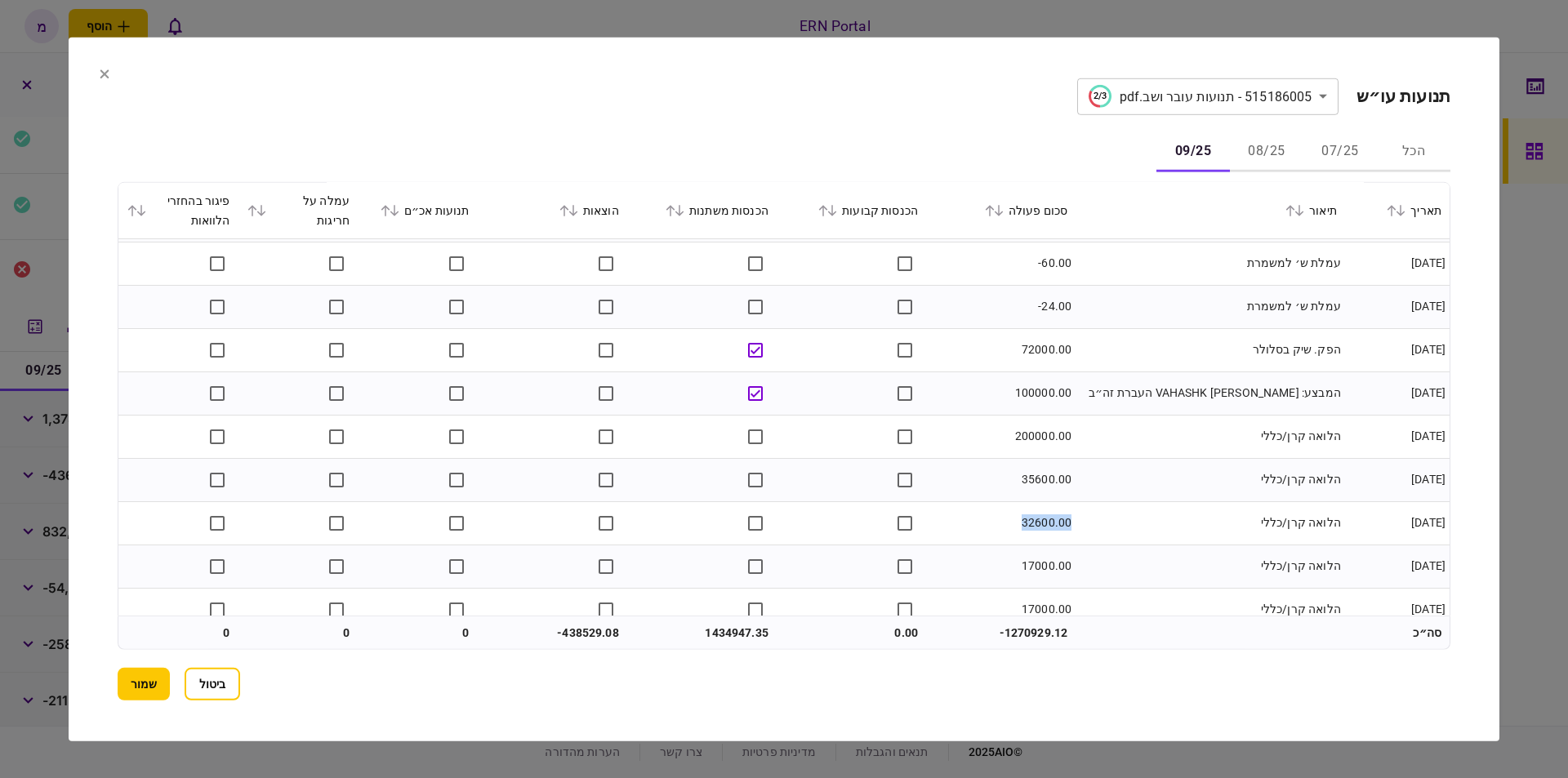
click at [1022, 527] on td "32600.00" at bounding box center [1001, 523] width 150 height 43
drag, startPoint x: 1159, startPoint y: 582, endPoint x: 1064, endPoint y: 579, distance: 95.0
click at [1155, 583] on td "הלואה קרן/כללי" at bounding box center [1210, 565] width 269 height 43
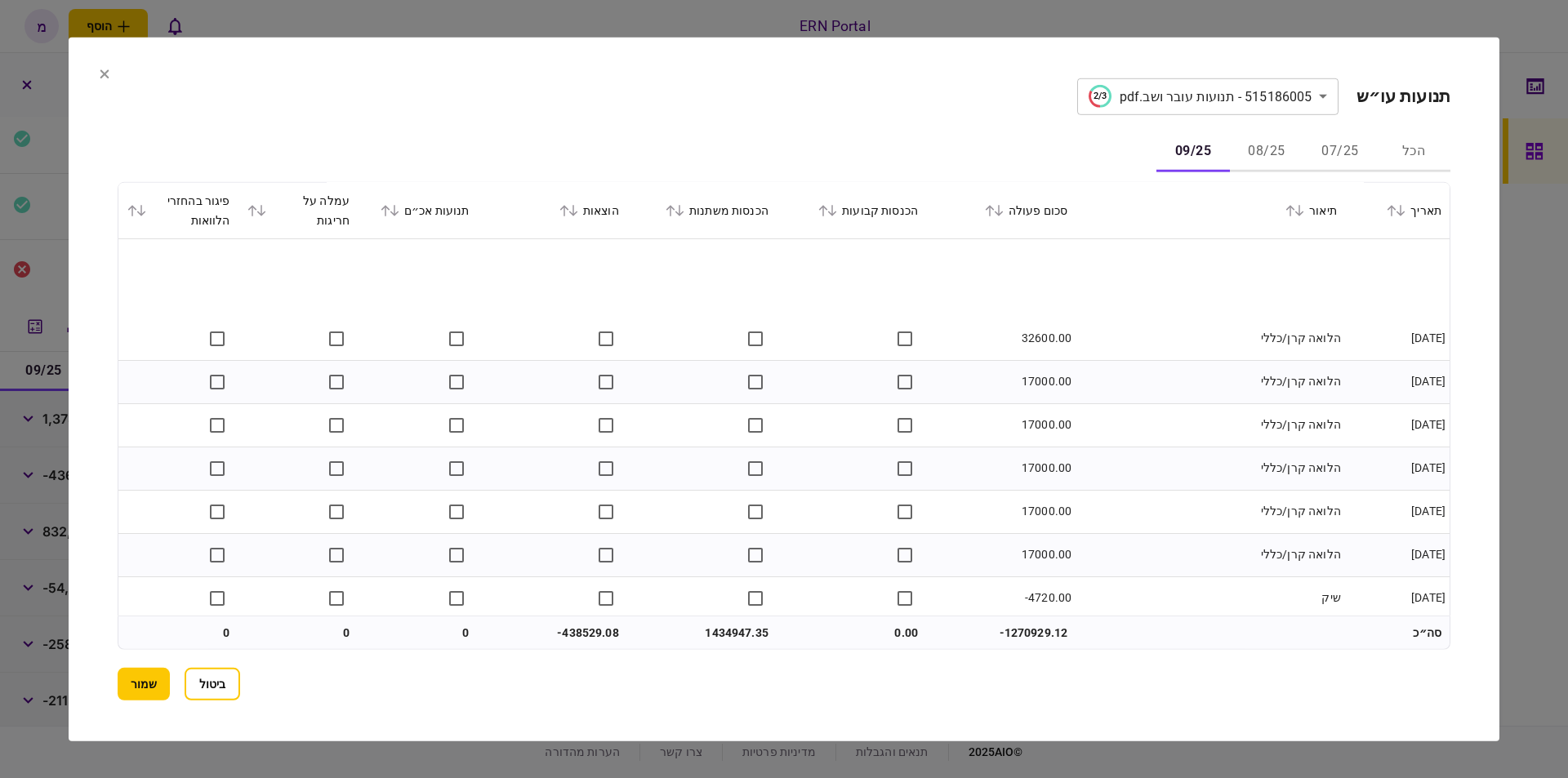
scroll to position [2308, 0]
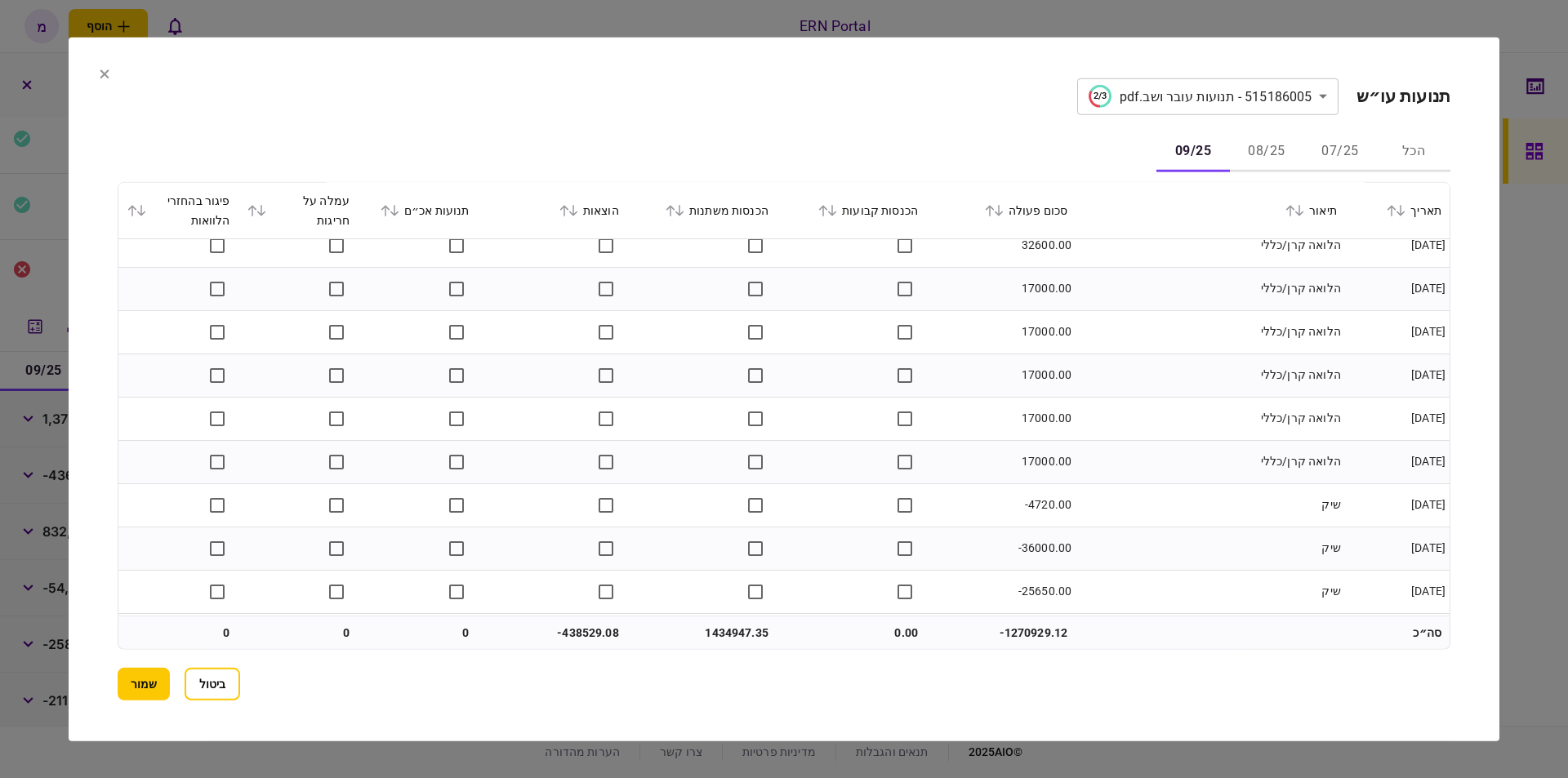
click at [1043, 469] on td "17000.00" at bounding box center [1001, 462] width 150 height 43
click at [1112, 509] on td "שיק" at bounding box center [1210, 504] width 269 height 43
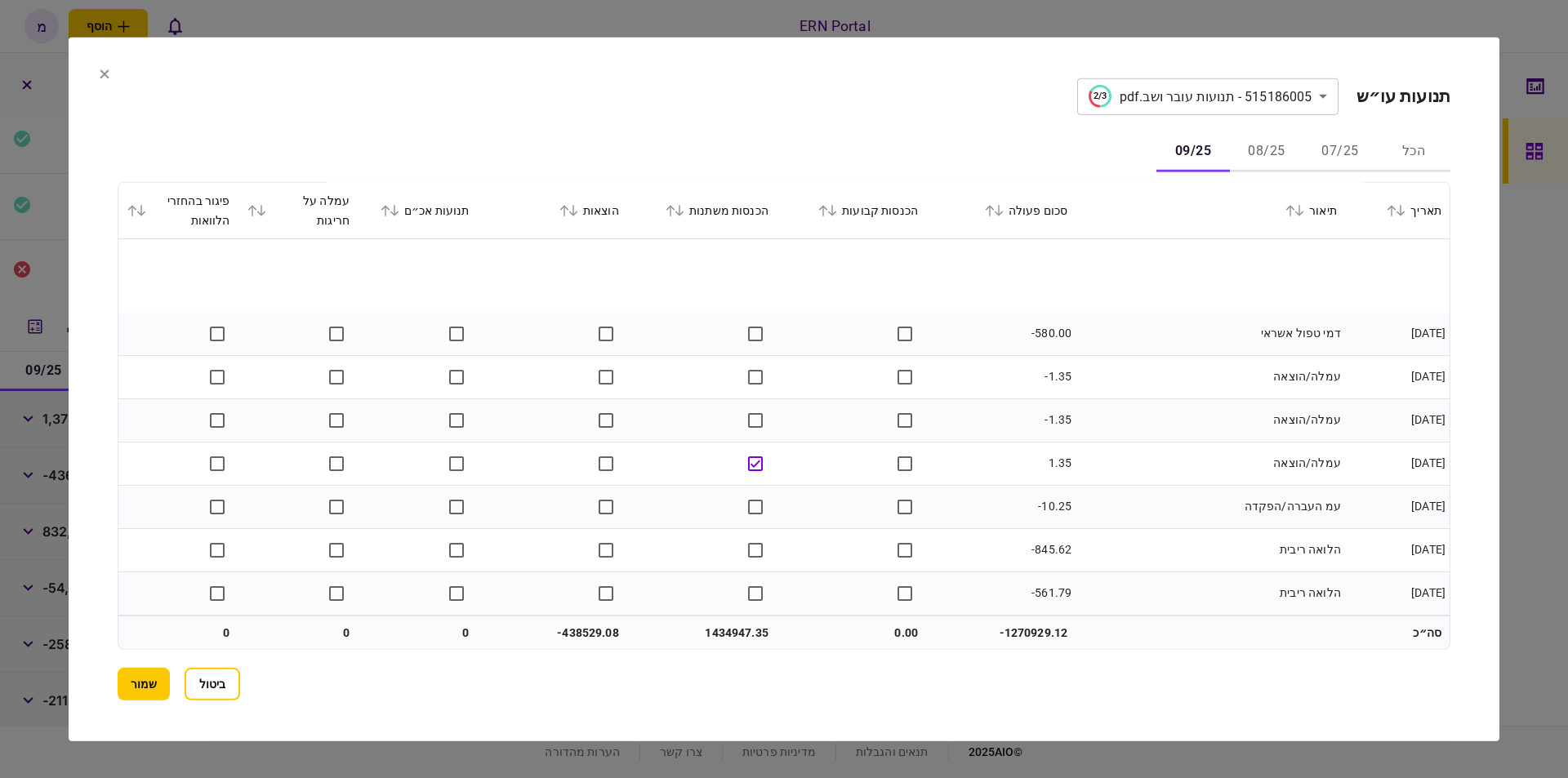
scroll to position [3048, 0]
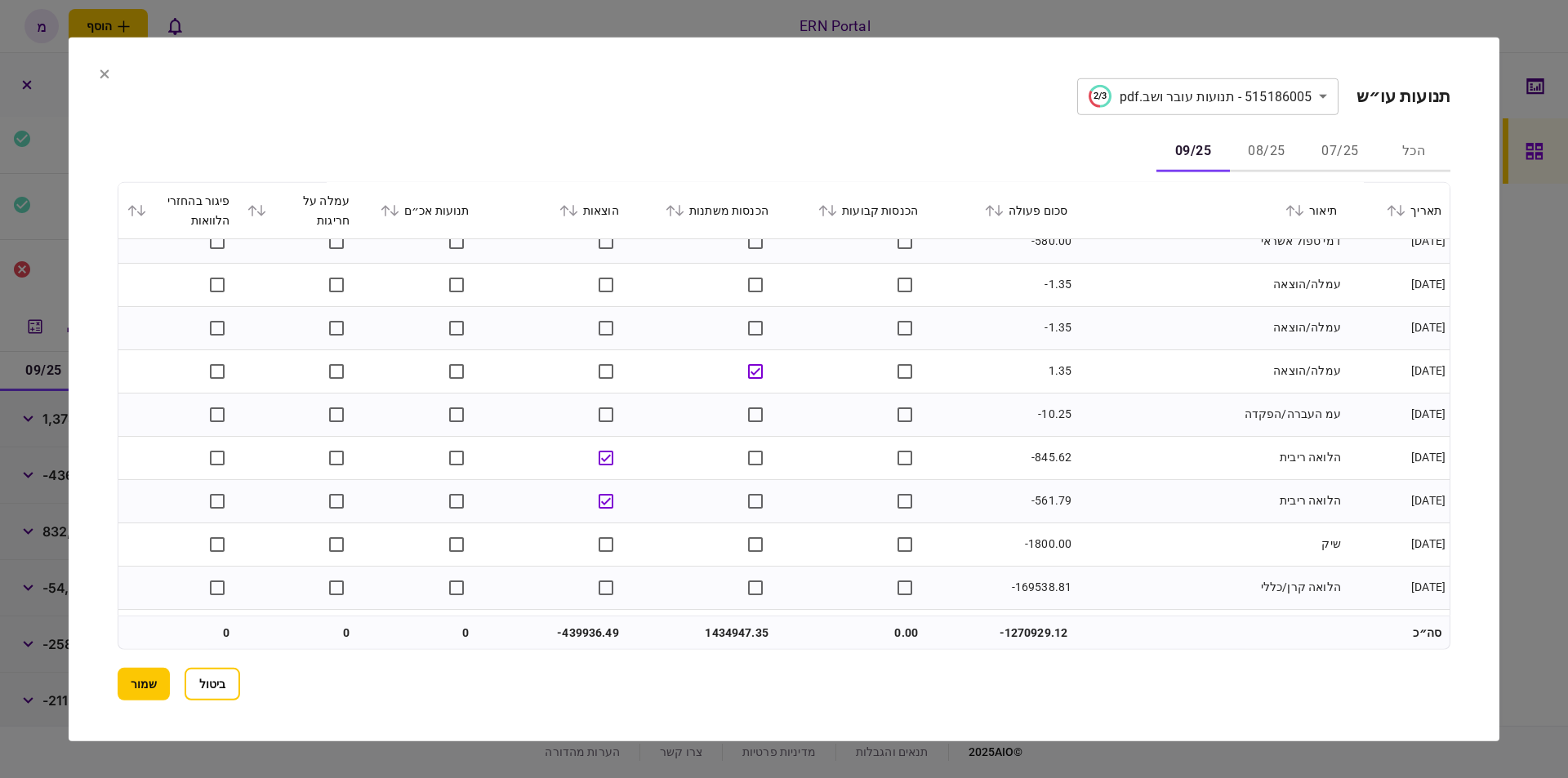
click at [1174, 492] on td "הלואה ריבית" at bounding box center [1210, 501] width 269 height 43
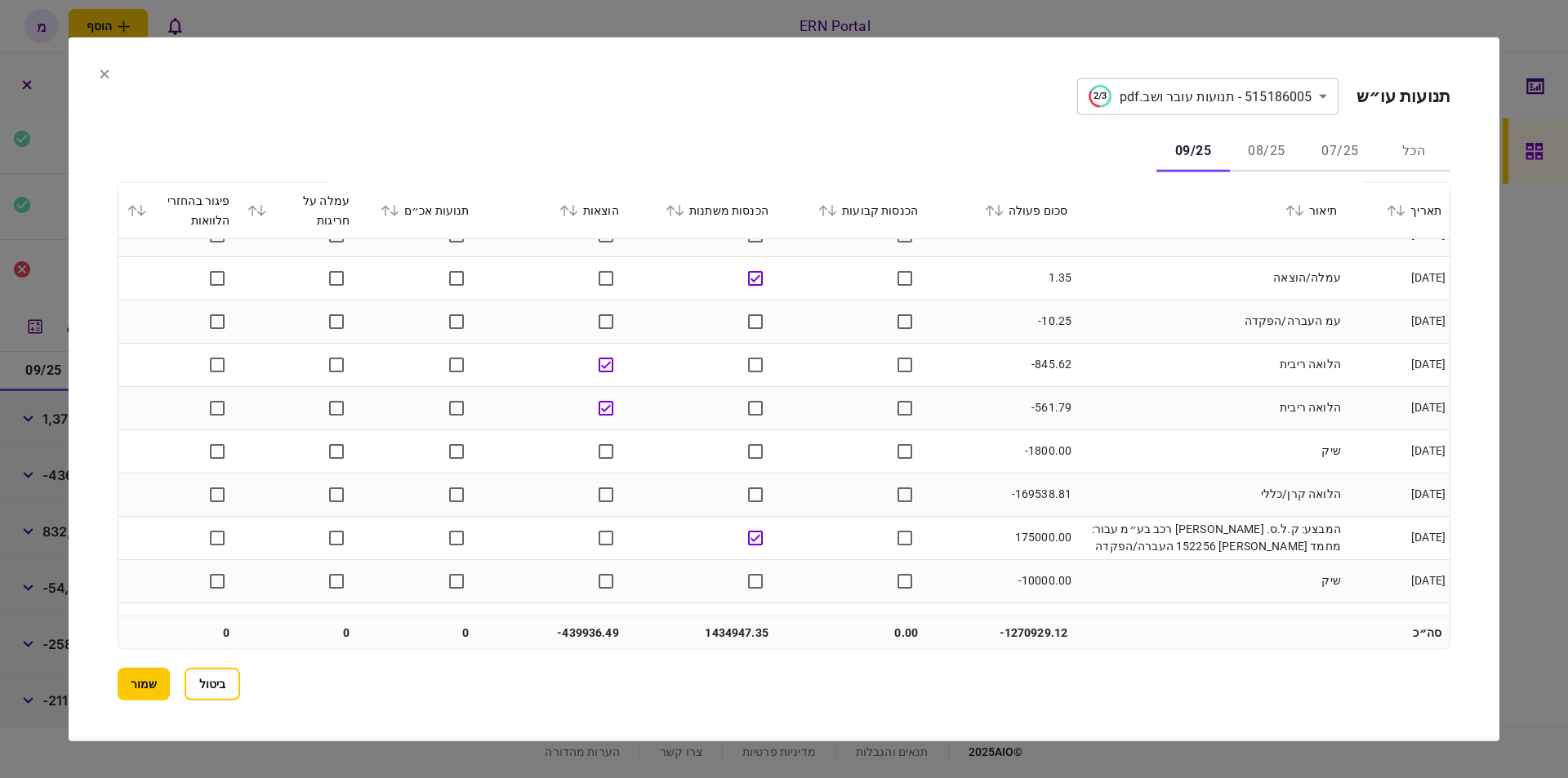
click at [1020, 493] on td "-169538.81" at bounding box center [1001, 493] width 150 height 43
click at [1136, 428] on td "הלואה ריבית" at bounding box center [1210, 408] width 269 height 43
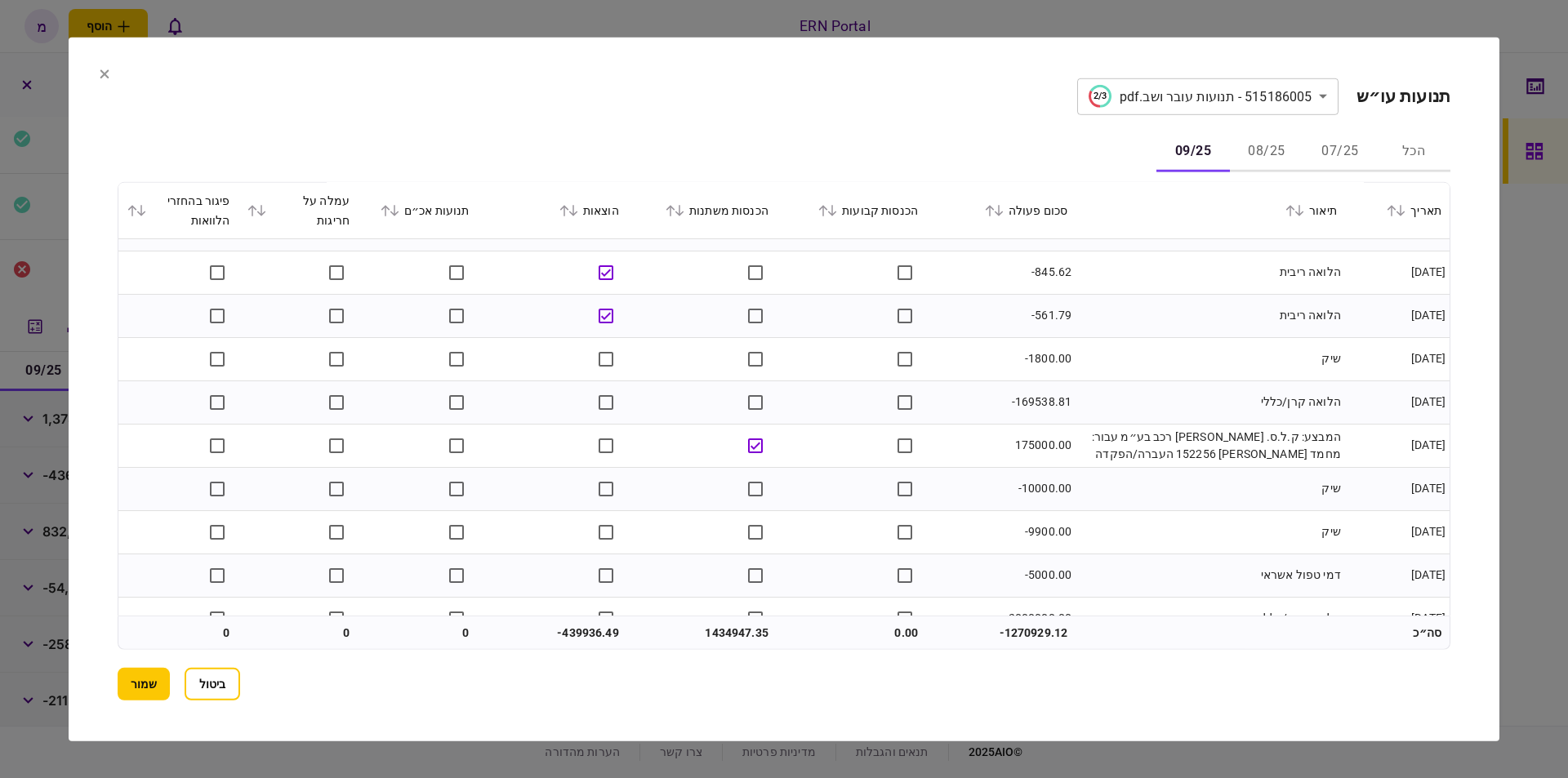
click at [1023, 447] on td "175000.00" at bounding box center [1001, 445] width 150 height 43
drag, startPoint x: 1269, startPoint y: 438, endPoint x: 1113, endPoint y: 458, distance: 157.3
click at [1113, 458] on td "המבצע: ק.ל.ס. מימון רכב בע״מ עבור: מחמד אלעוברה 152256 העברה/הפקדה" at bounding box center [1210, 445] width 269 height 43
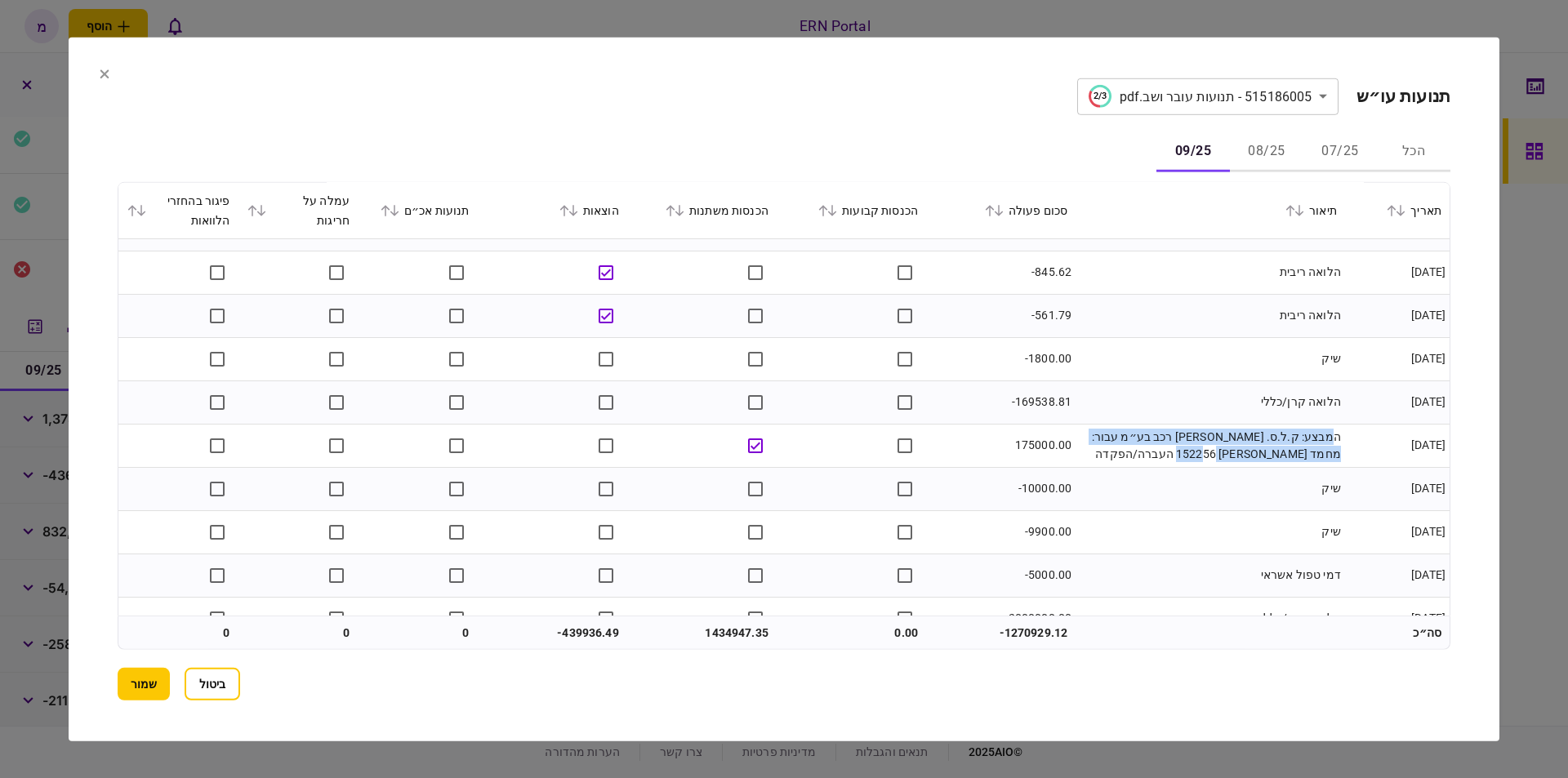
click at [1113, 458] on td "המבצע: ק.ל.ס. מימון רכב בע״מ עבור: מחמד אלעוברה 152256 העברה/הפקדה" at bounding box center [1210, 445] width 269 height 43
click at [1041, 444] on td "175000.00" at bounding box center [1001, 445] width 150 height 43
click at [1034, 440] on td "175000.00" at bounding box center [1001, 445] width 150 height 43
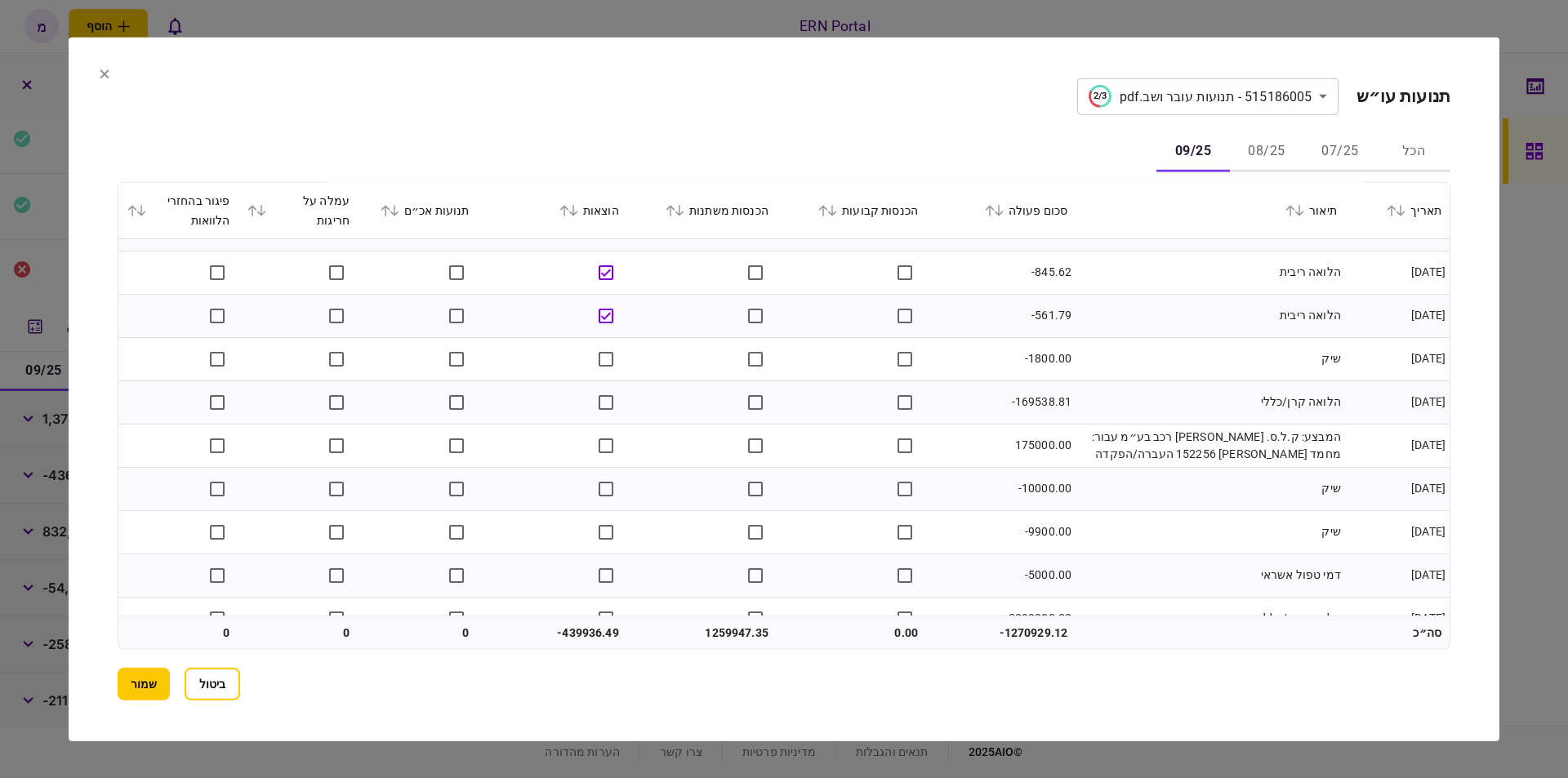
click at [1196, 450] on td "המבצע: ק.ל.ס. מימון רכב בע״מ עבור: מחמד אלעוברה 152256 העברה/הפקדה" at bounding box center [1210, 445] width 269 height 43
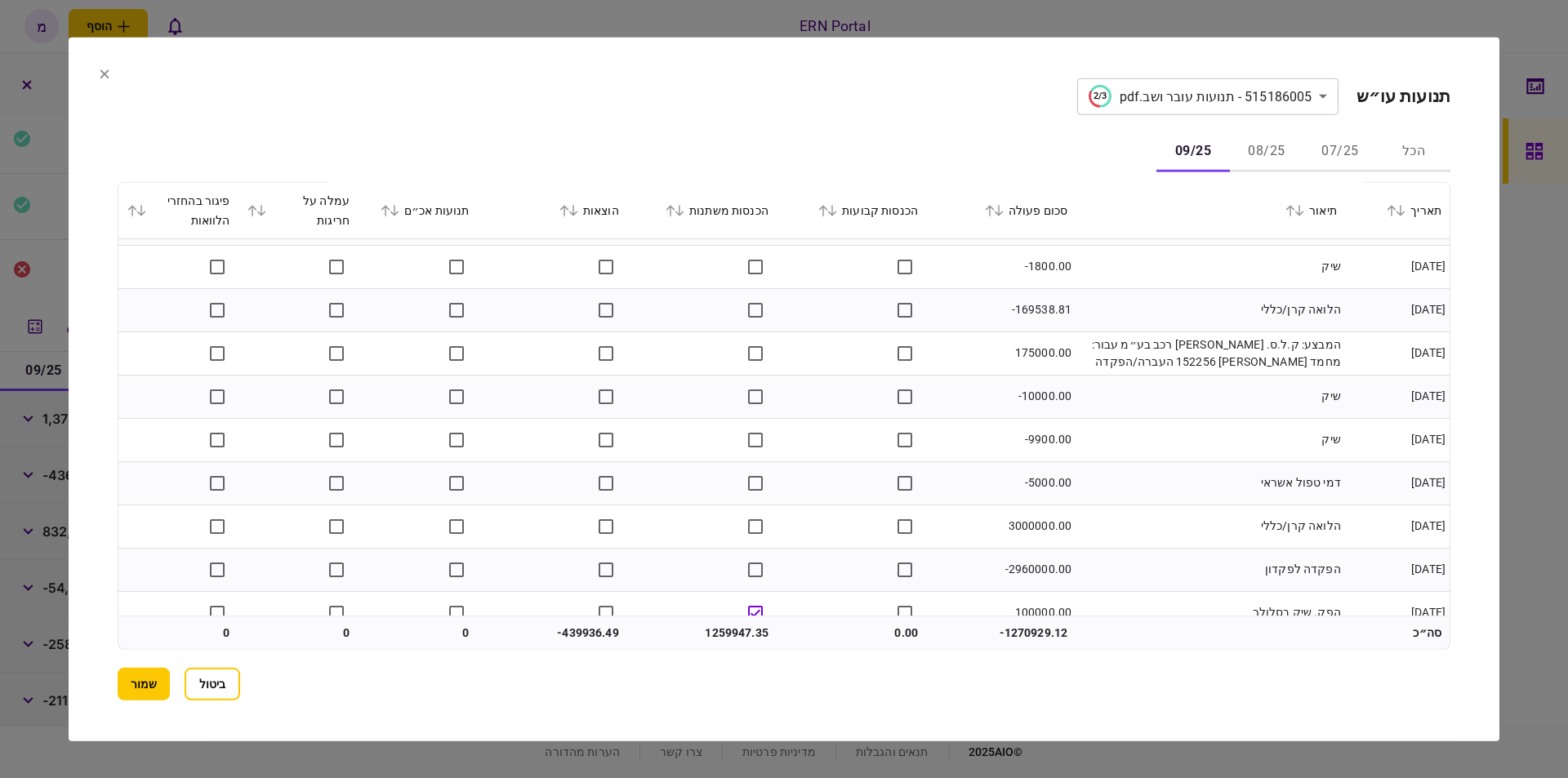
click at [1018, 524] on td "3000000.00" at bounding box center [1001, 525] width 150 height 43
click at [1195, 550] on td "הפקדה לפקדון" at bounding box center [1210, 569] width 269 height 43
click at [1025, 574] on td "-2960000.00" at bounding box center [1001, 569] width 150 height 43
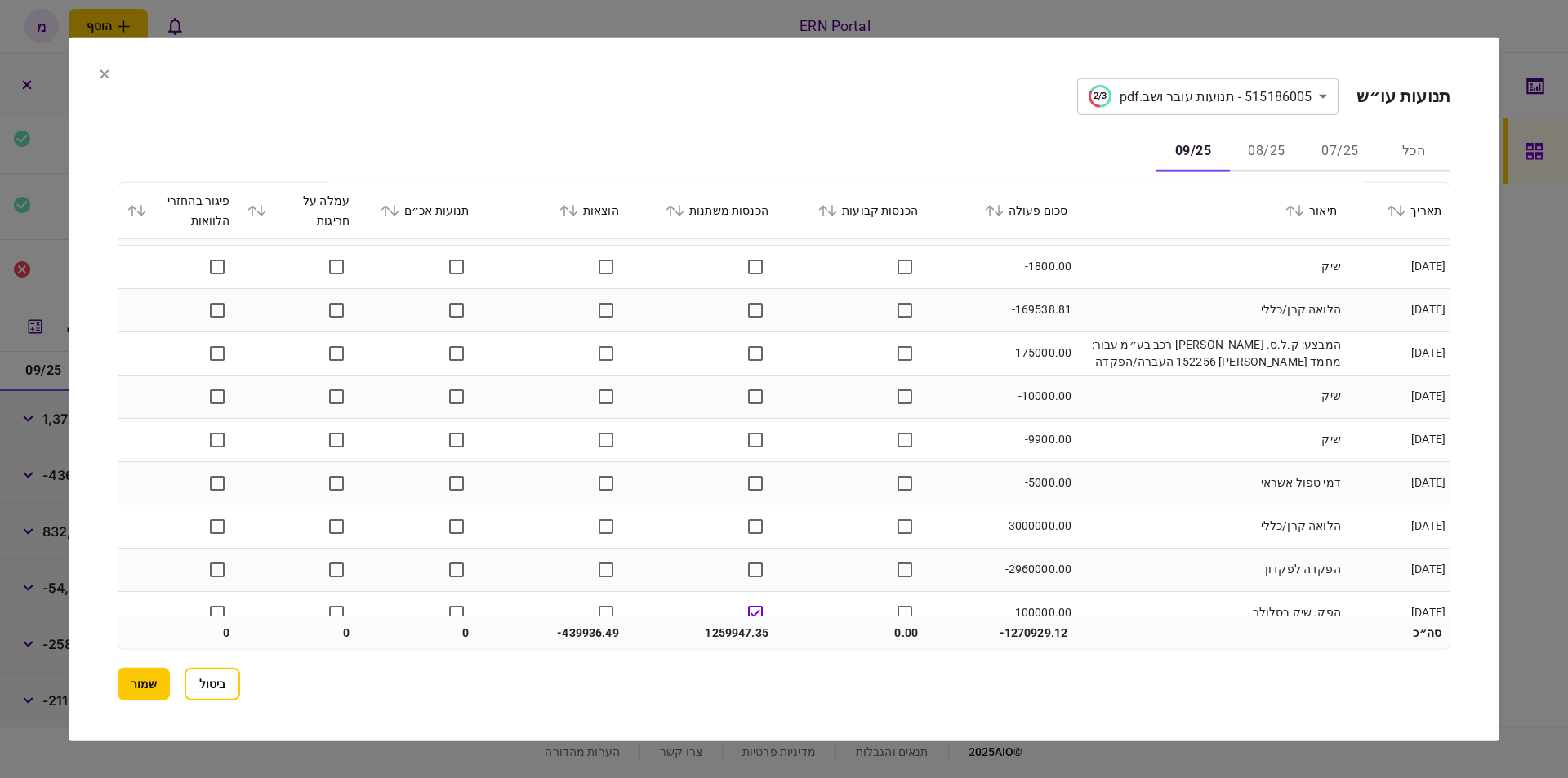
click at [1136, 495] on td "דמי טפול אשראי" at bounding box center [1210, 482] width 269 height 43
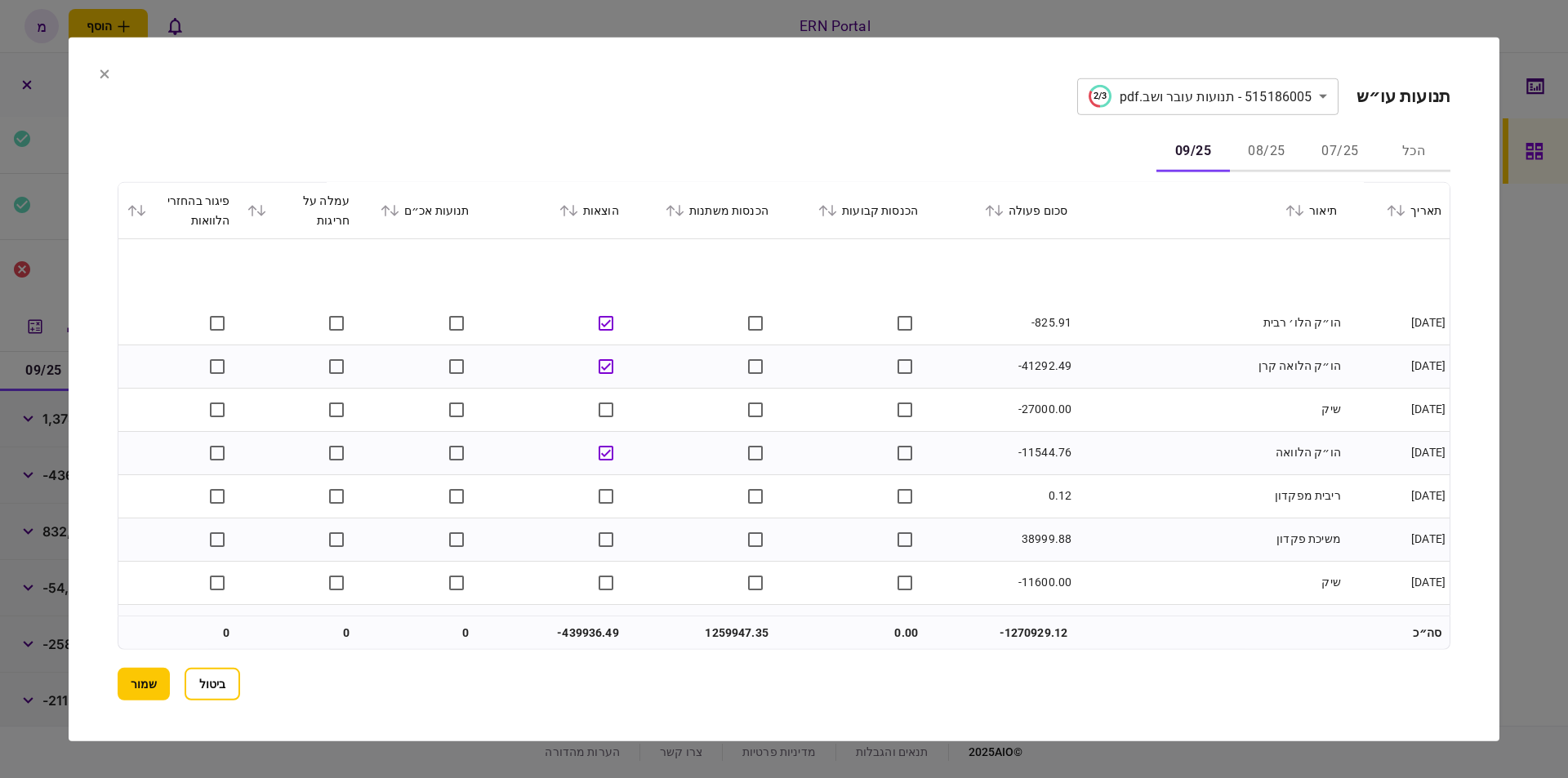
scroll to position [3882, 0]
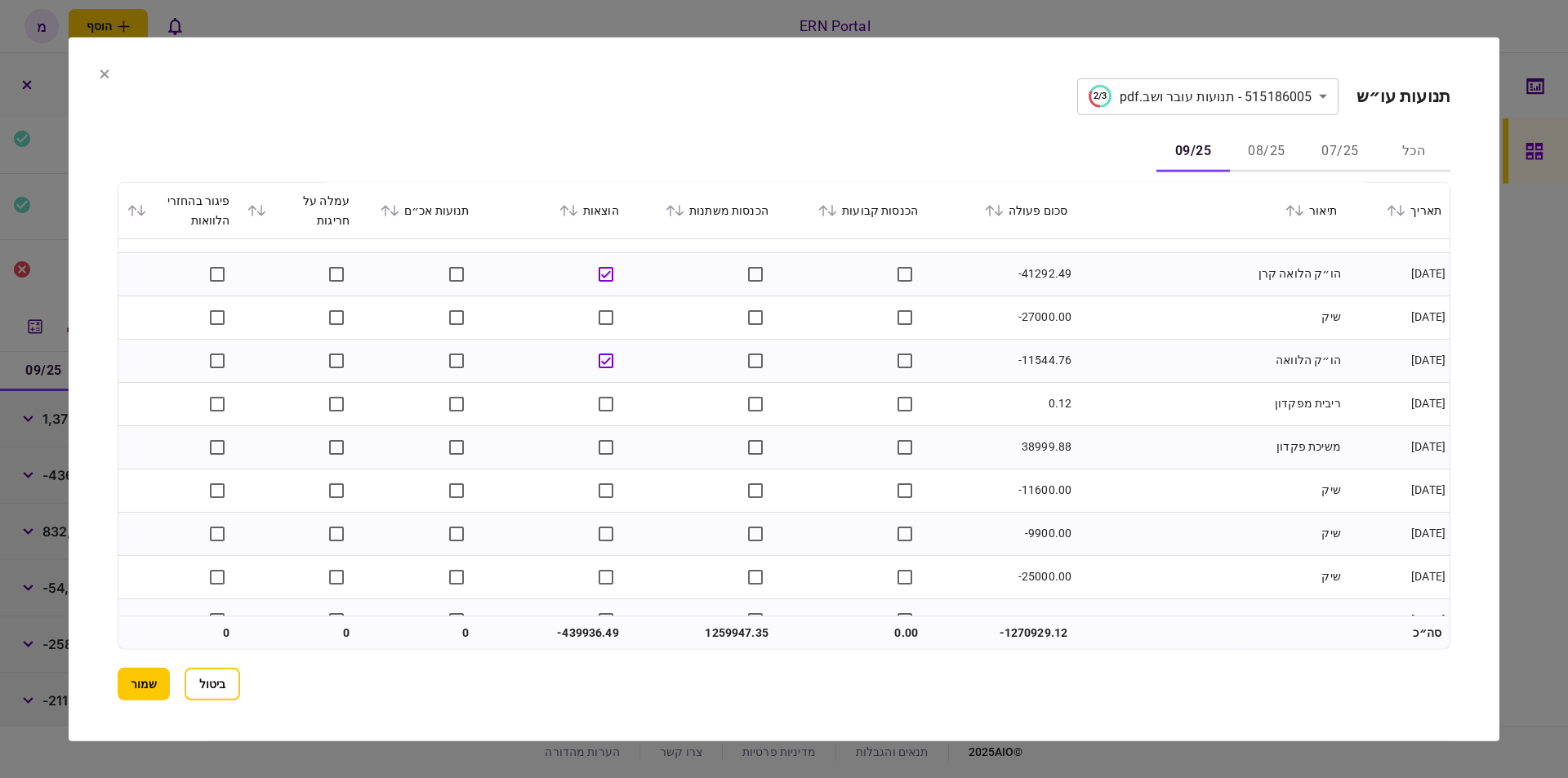
click at [1044, 436] on td "38999.88" at bounding box center [1001, 446] width 150 height 43
click at [1129, 488] on td "שיק" at bounding box center [1210, 490] width 269 height 43
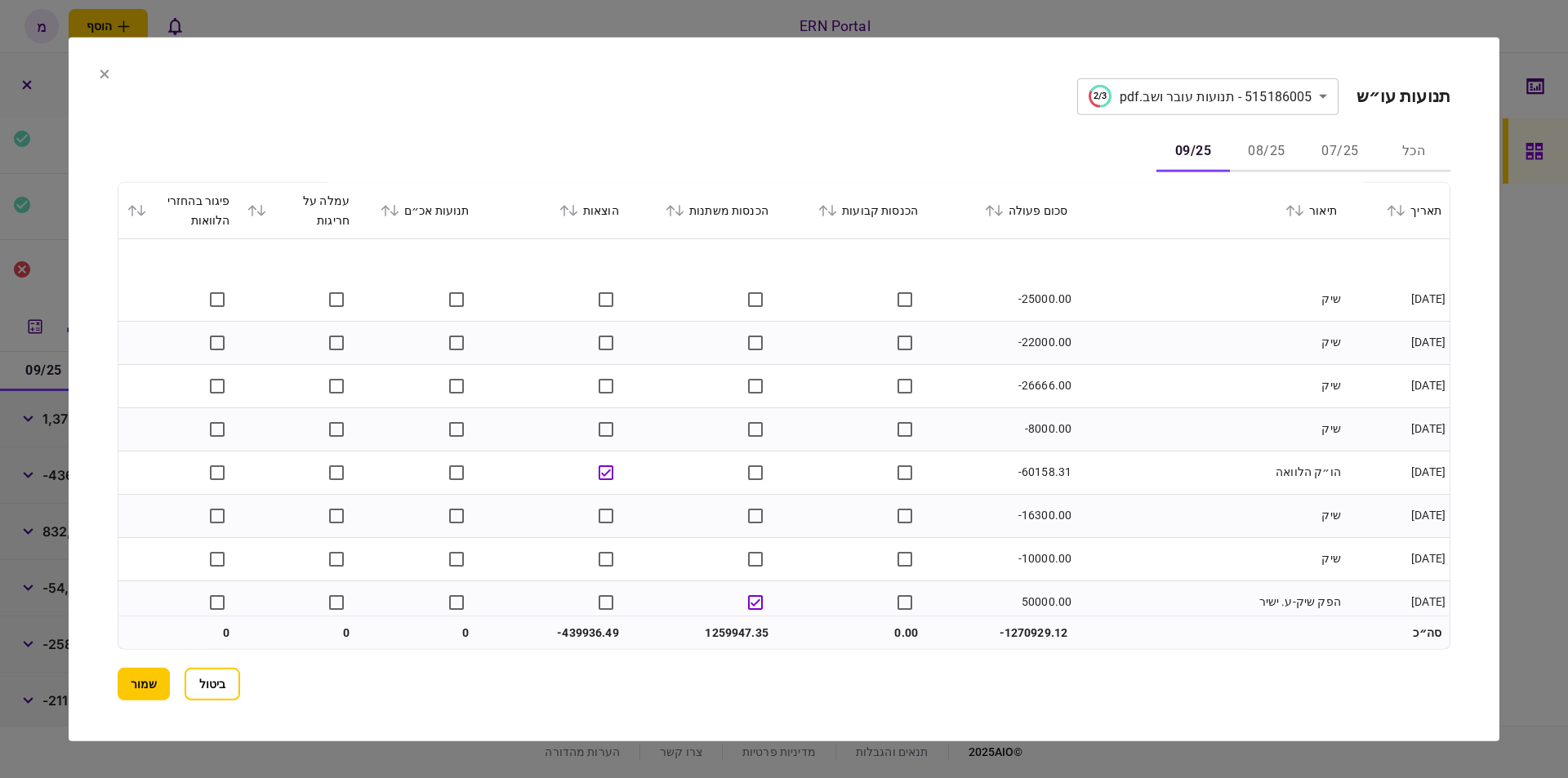
scroll to position [4213, 0]
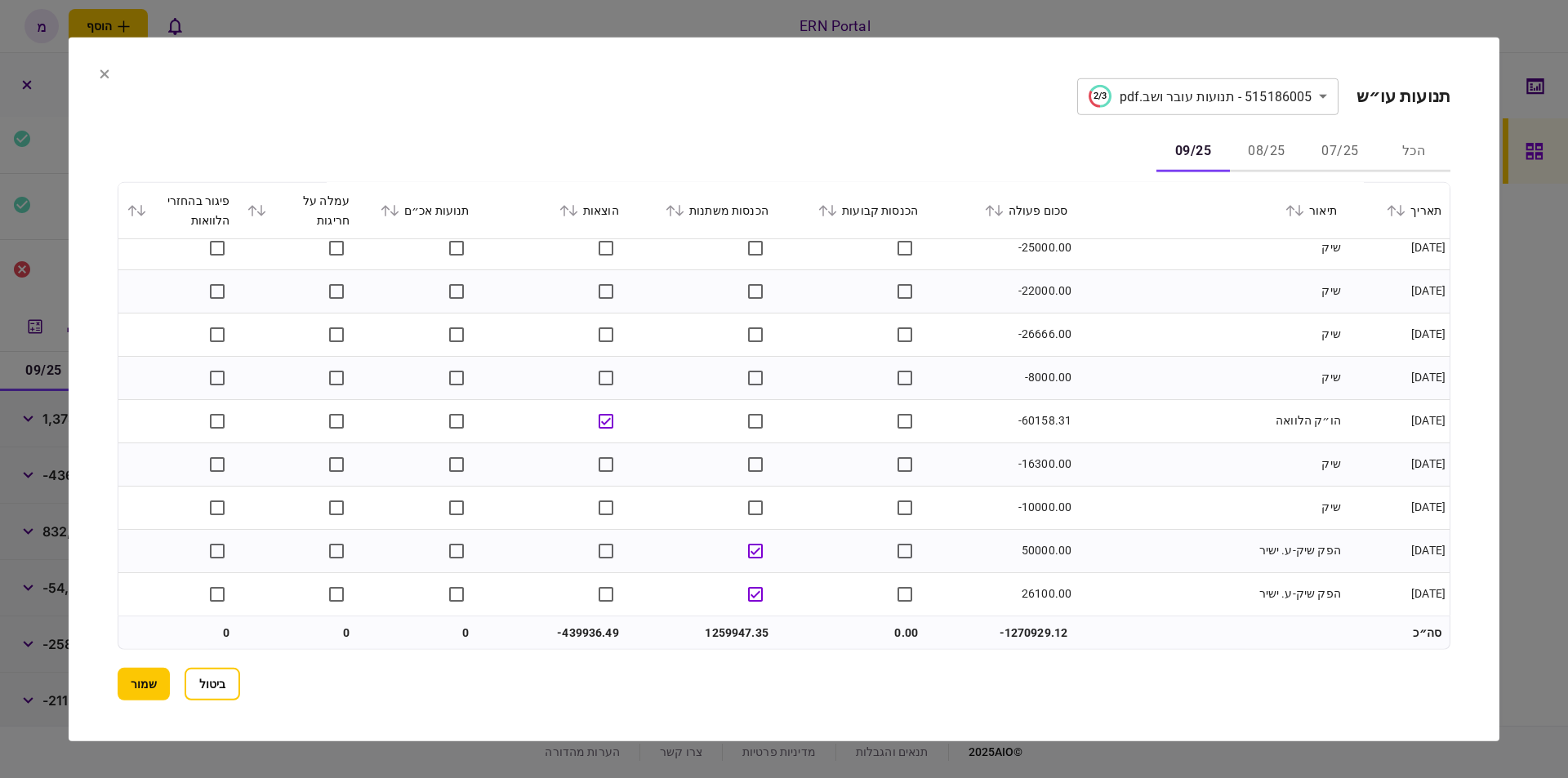
click at [731, 630] on td "1259947.35" at bounding box center [702, 633] width 150 height 33
click at [593, 638] on td "-439936.49" at bounding box center [553, 633] width 150 height 33
click at [587, 636] on td "-439936.49" at bounding box center [553, 633] width 150 height 33
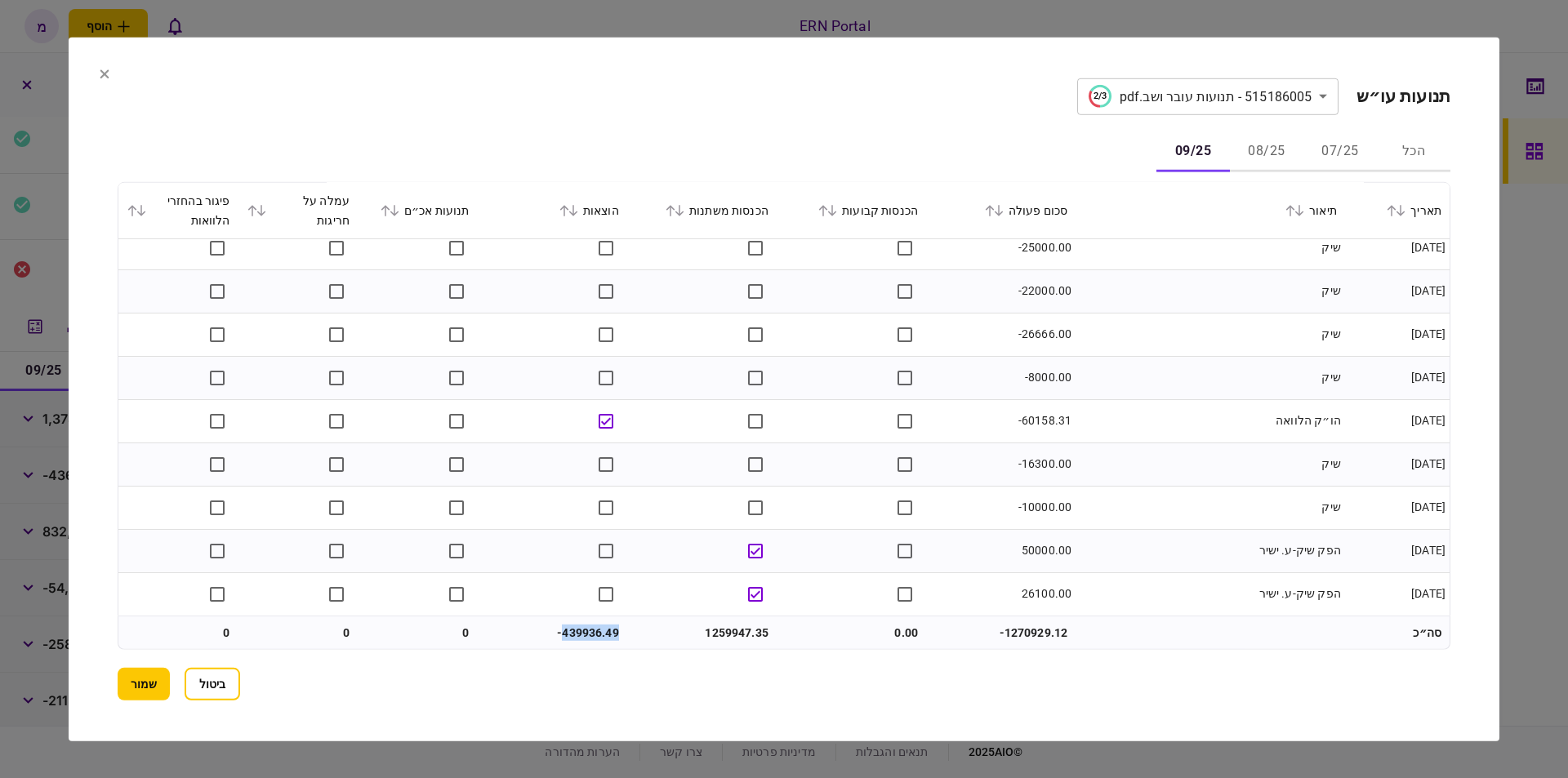
click at [587, 635] on td "-439936.49" at bounding box center [553, 633] width 150 height 33
click at [140, 669] on button "שמור" at bounding box center [143, 684] width 52 height 33
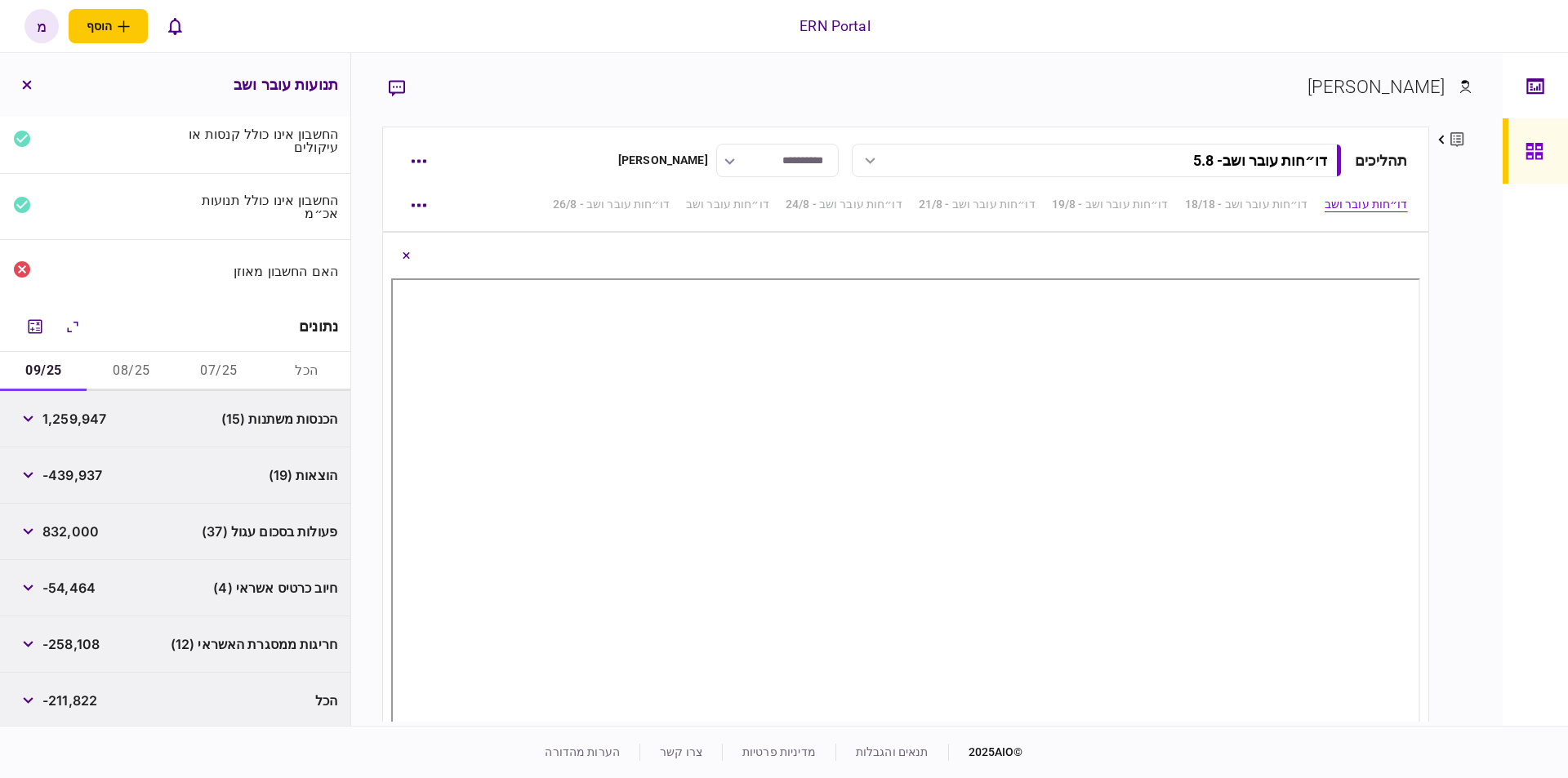
click at [144, 549] on div "פעולות בסכום עגול (37) 832,000" at bounding box center [175, 532] width 350 height 57
click at [1295, 31] on div "ERN Portal הוסף לקוח עסקי לקוח פרטי מ מ מעיין כהן maayanco@ern.co.il עברית Engl…" at bounding box center [784, 26] width 1568 height 52
click at [1319, 95] on section "[PERSON_NAME]" at bounding box center [927, 100] width 1089 height 53
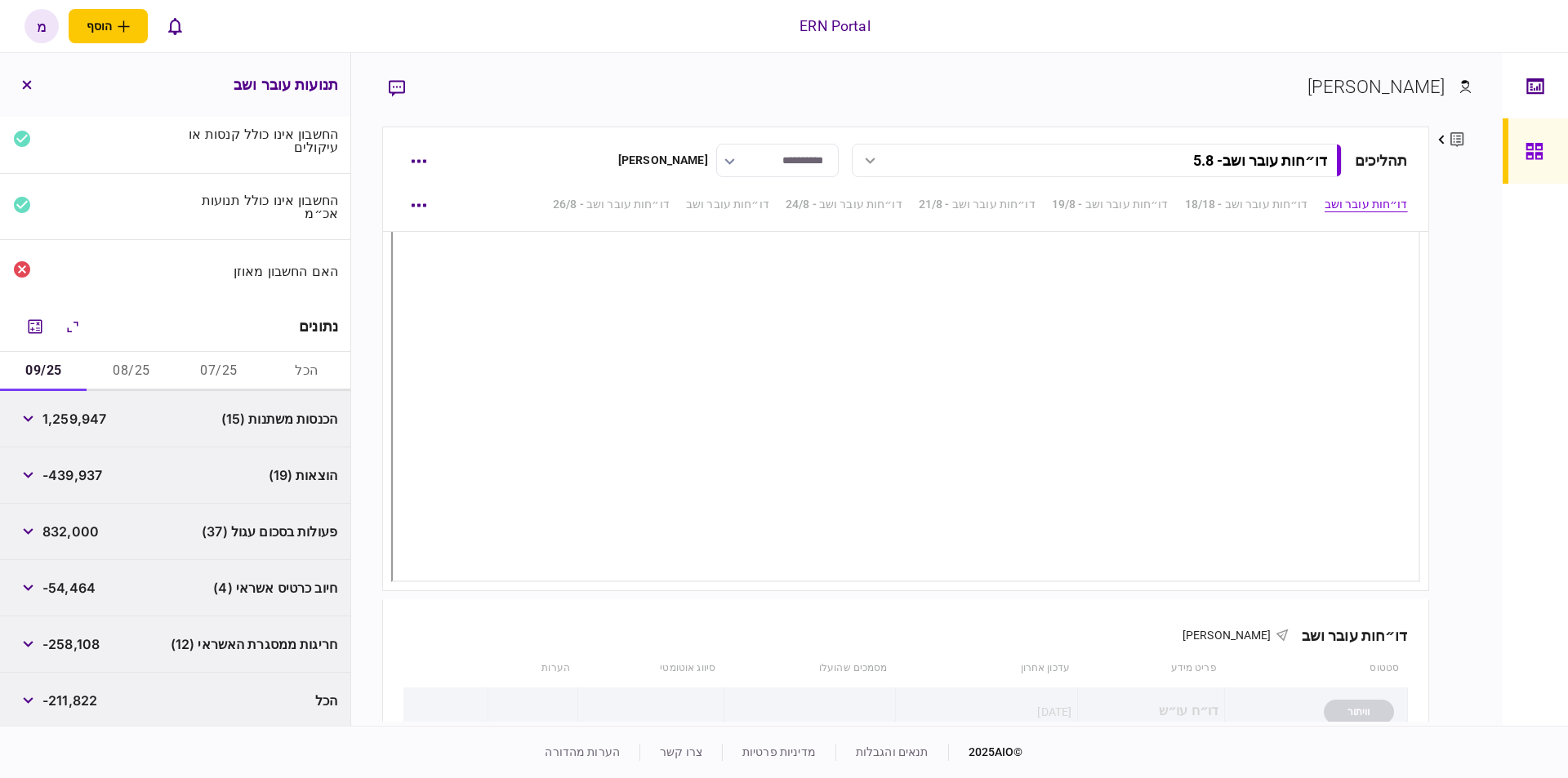
scroll to position [0, 0]
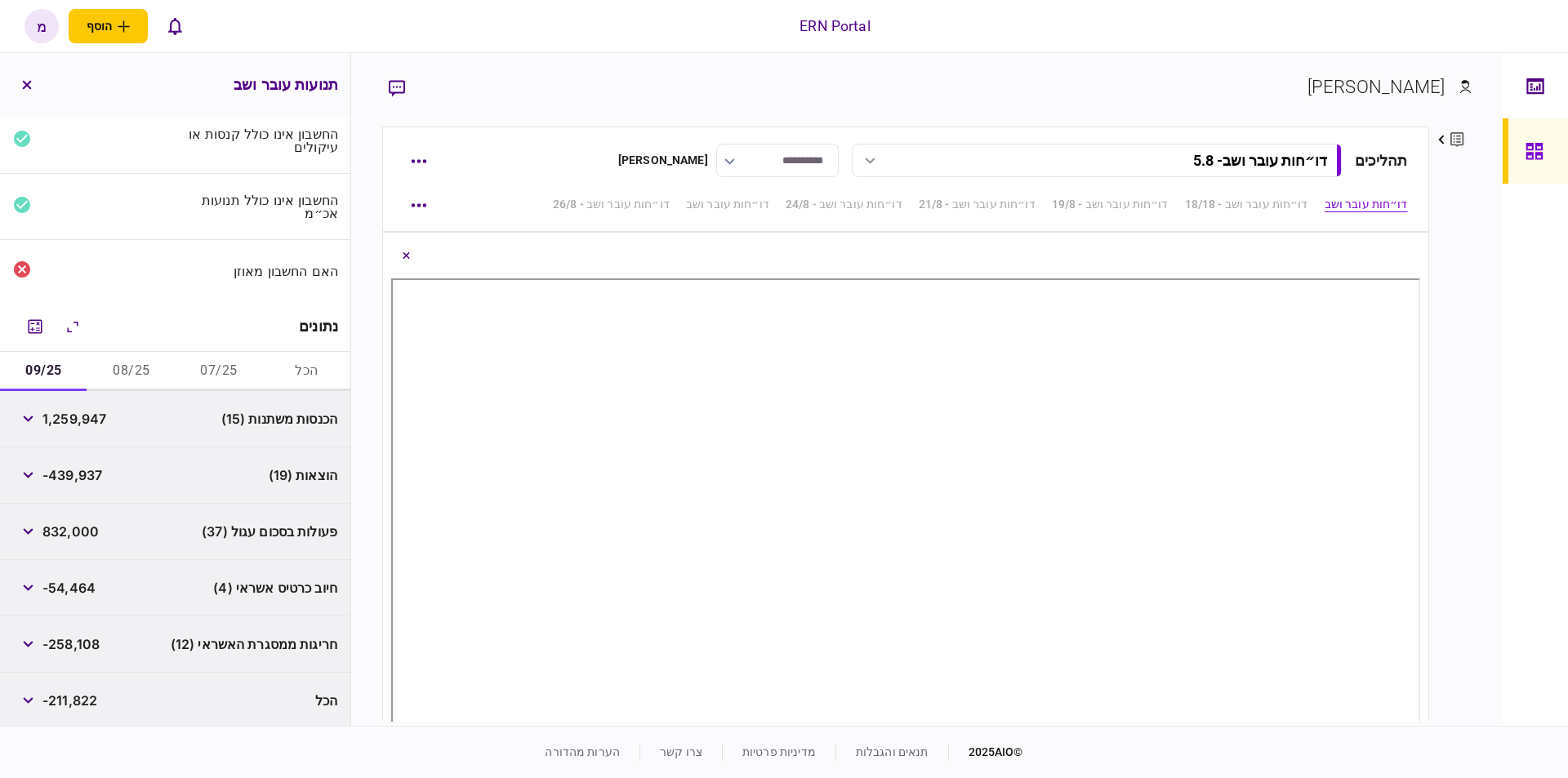
click at [1331, 96] on section "[PERSON_NAME]" at bounding box center [927, 100] width 1089 height 53
click at [1485, 296] on div "**********" at bounding box center [927, 389] width 1151 height 673
